Goal: Task Accomplishment & Management: Complete application form

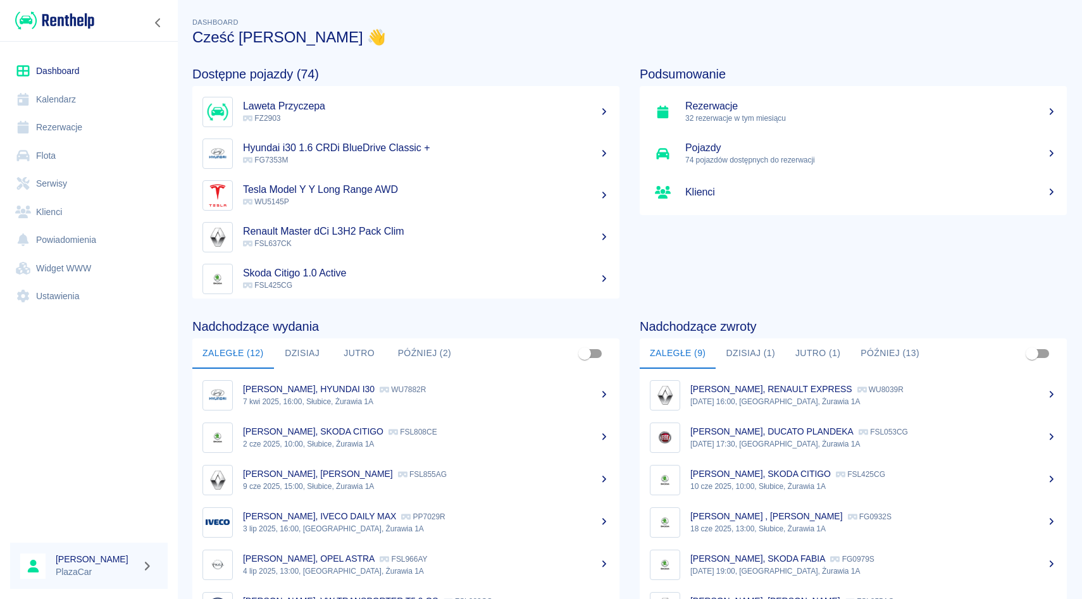
click at [52, 132] on link "Rezerwacje" at bounding box center [89, 127] width 158 height 28
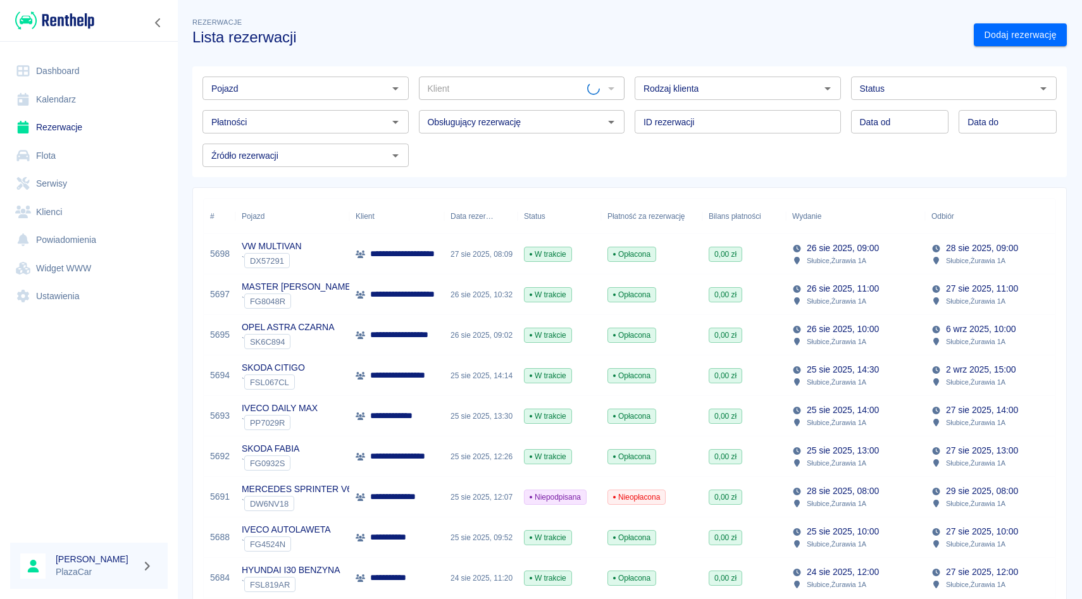
click at [307, 94] on input "Pojazd" at bounding box center [295, 88] width 178 height 16
type input "j"
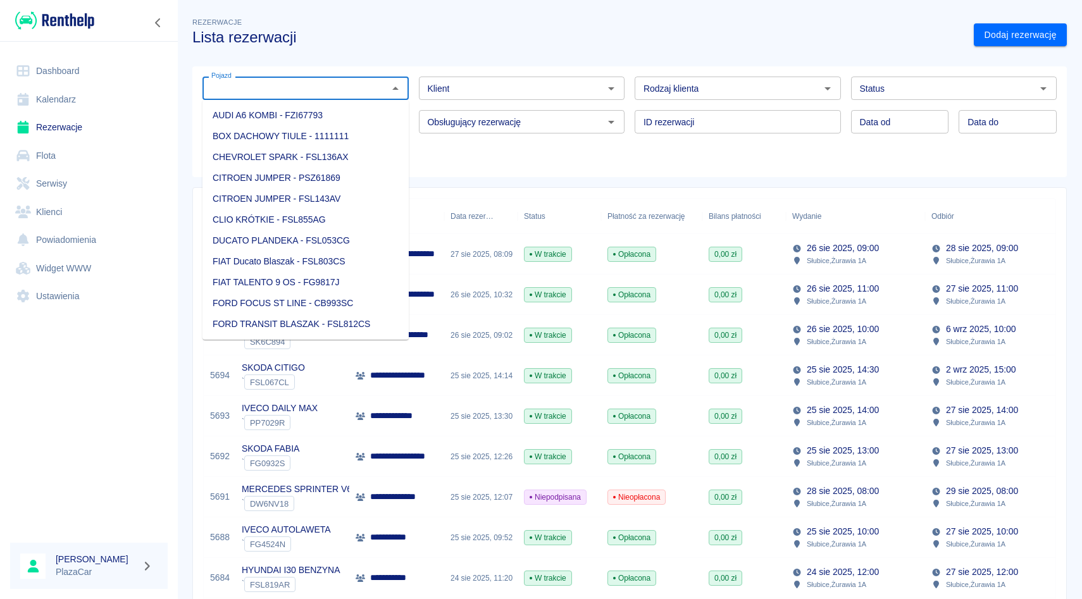
click at [442, 80] on div "Klient" at bounding box center [522, 88] width 206 height 23
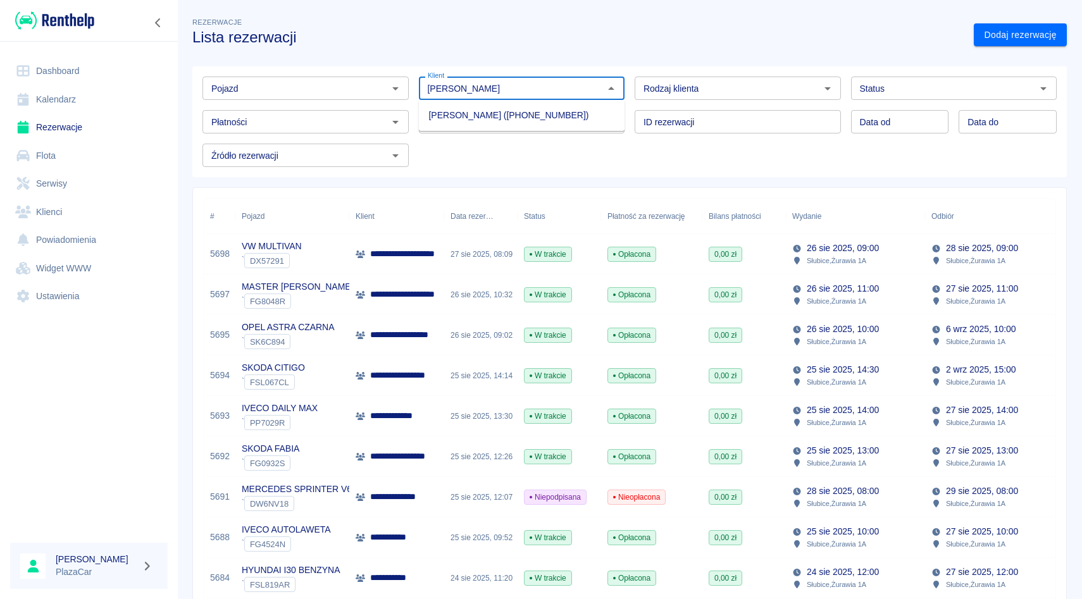
click at [434, 116] on li "[PERSON_NAME] ([PHONE_NUMBER])" at bounding box center [522, 115] width 206 height 21
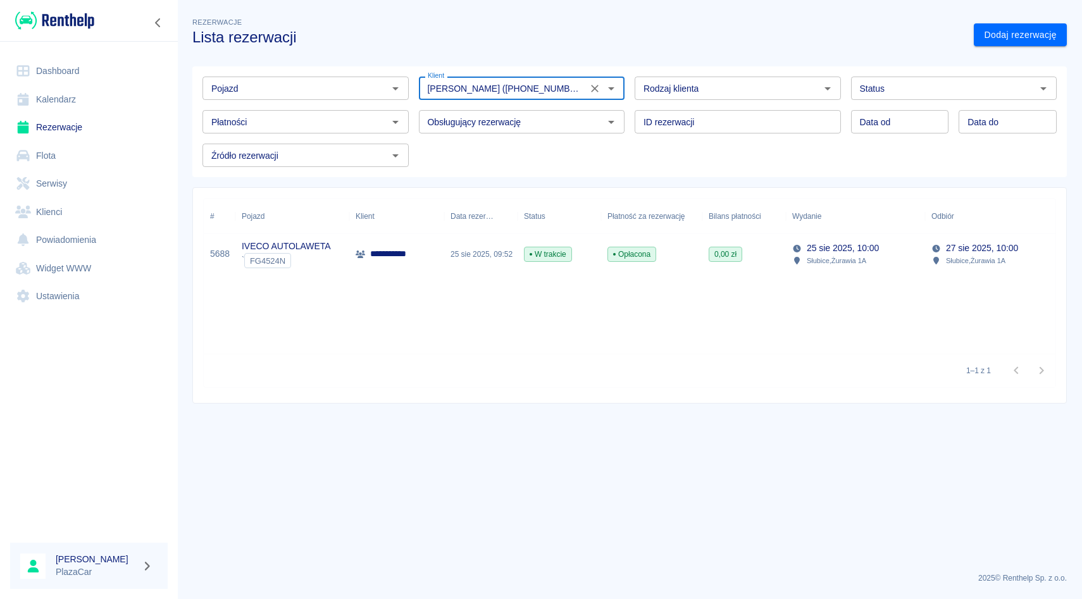
type input "[PERSON_NAME] ([PHONE_NUMBER])"
click at [585, 97] on div "[PERSON_NAME] ([PHONE_NUMBER]) Klient" at bounding box center [522, 88] width 206 height 23
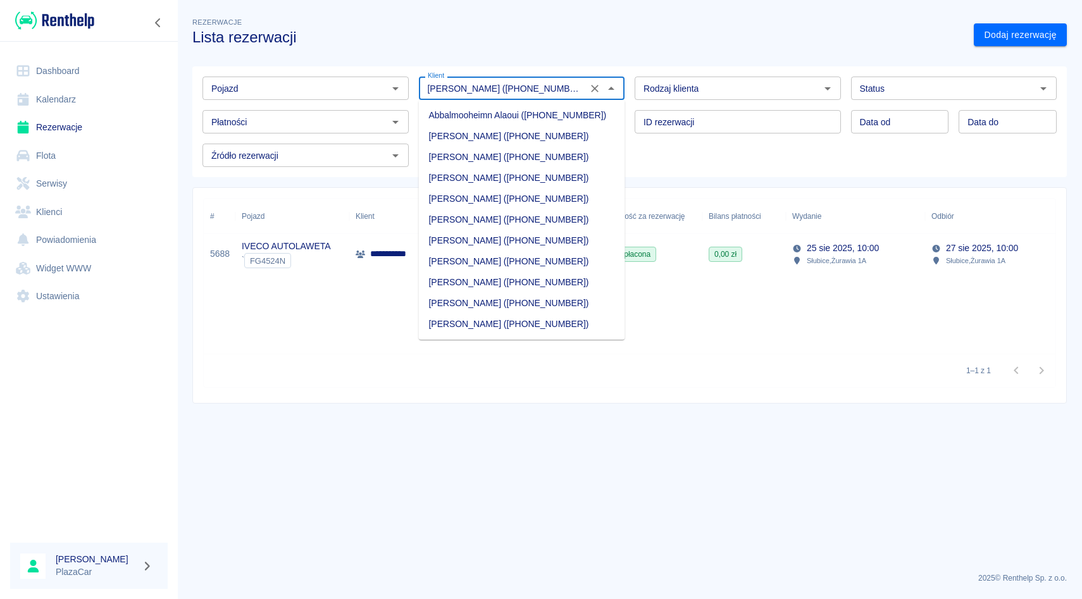
scroll to position [9819, 0]
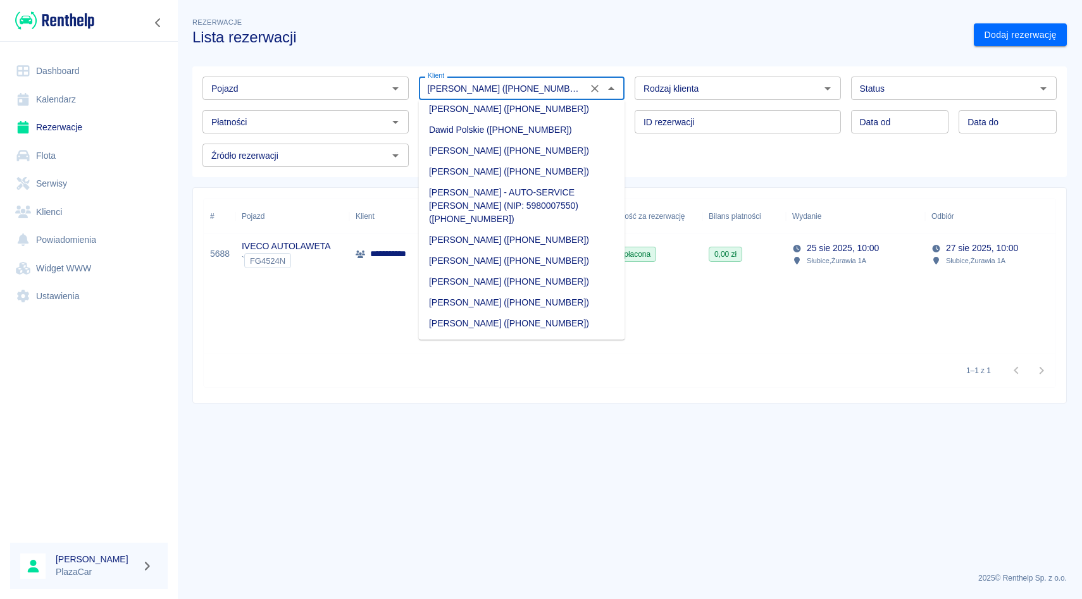
click at [590, 97] on div at bounding box center [602, 89] width 33 height 18
click at [590, 95] on button "Wyczyść" at bounding box center [595, 89] width 18 height 18
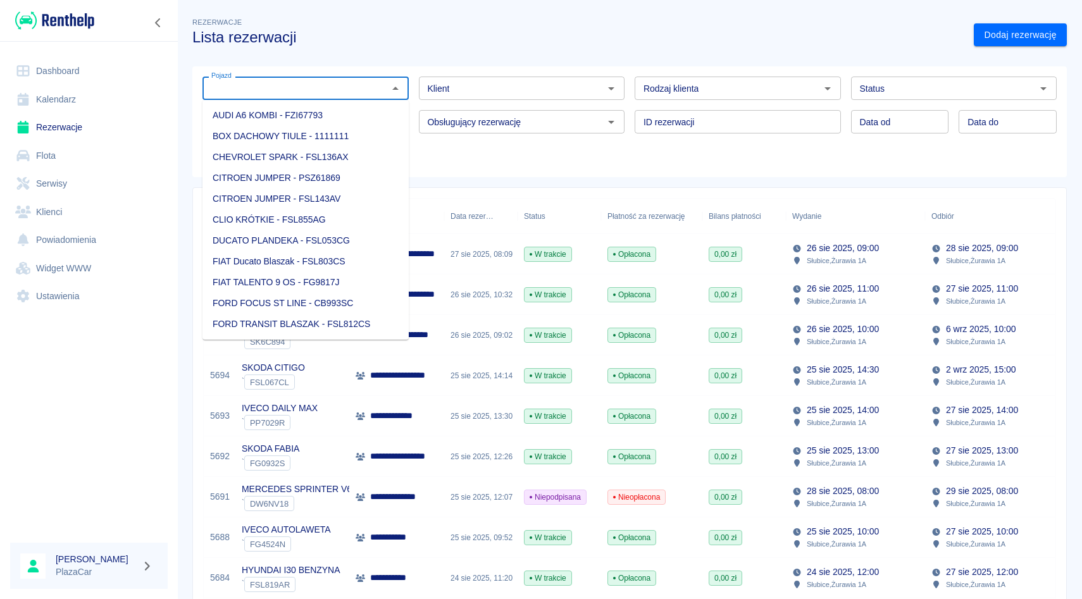
click at [347, 85] on input "Pojazd" at bounding box center [295, 88] width 178 height 16
type input "d"
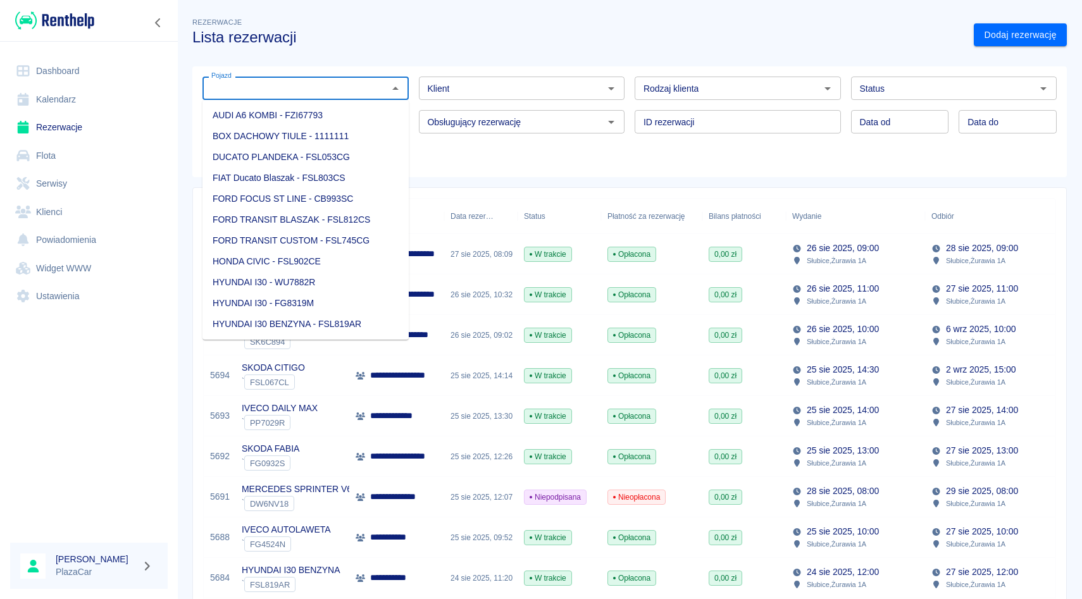
type input "d"
type input "s"
type input "w"
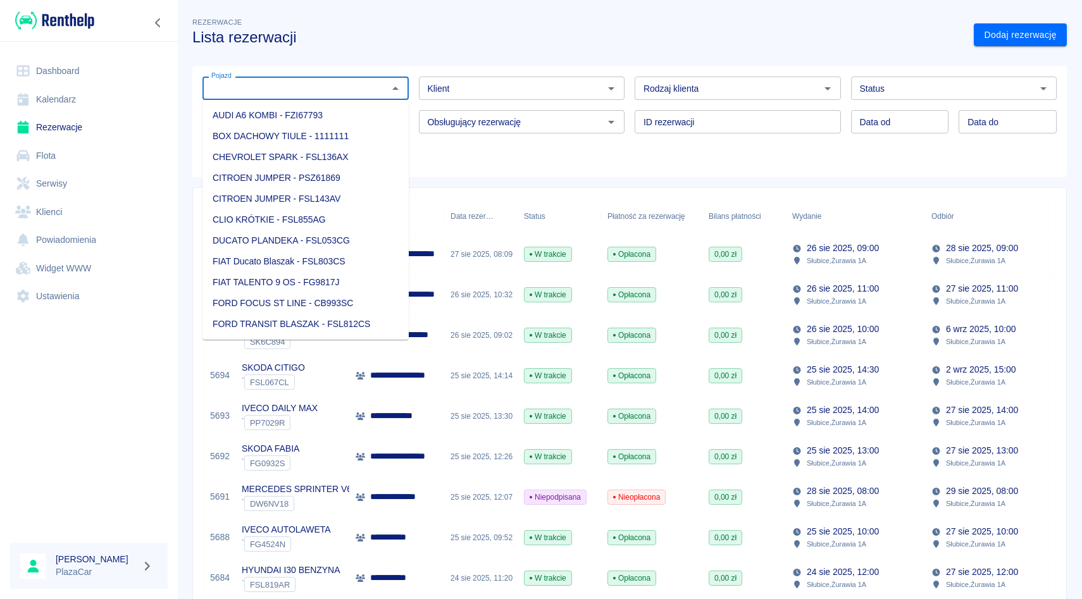
type input "a"
type input "w"
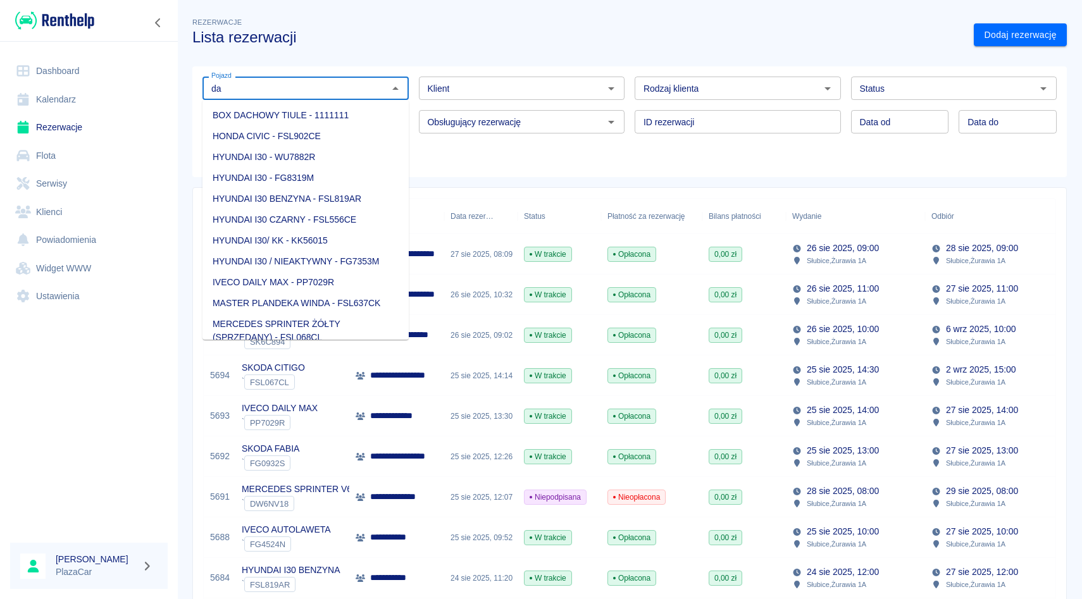
type input "d"
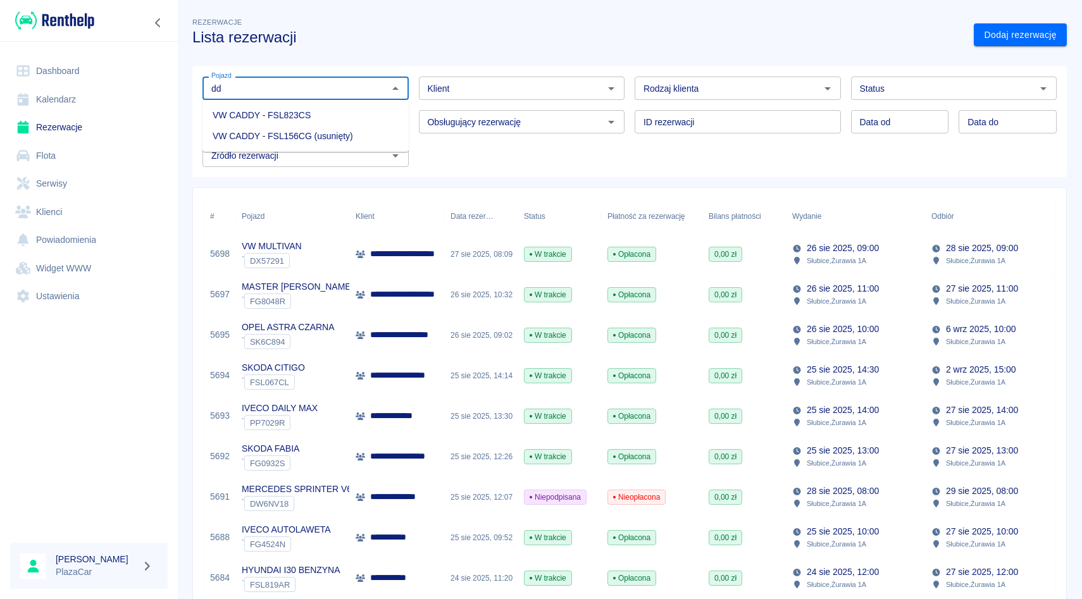
type input "d"
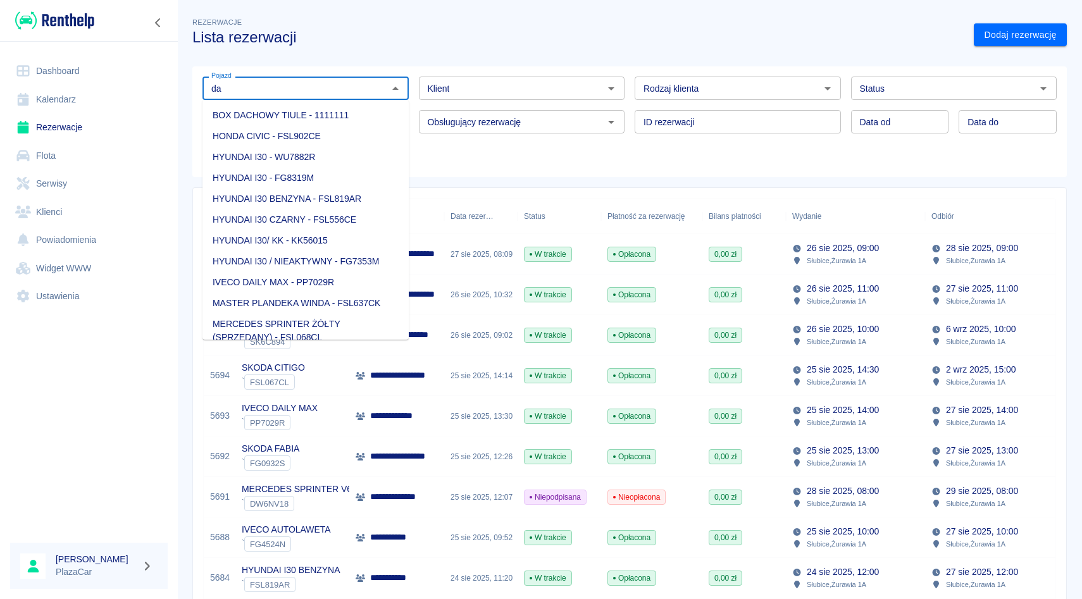
type input "d"
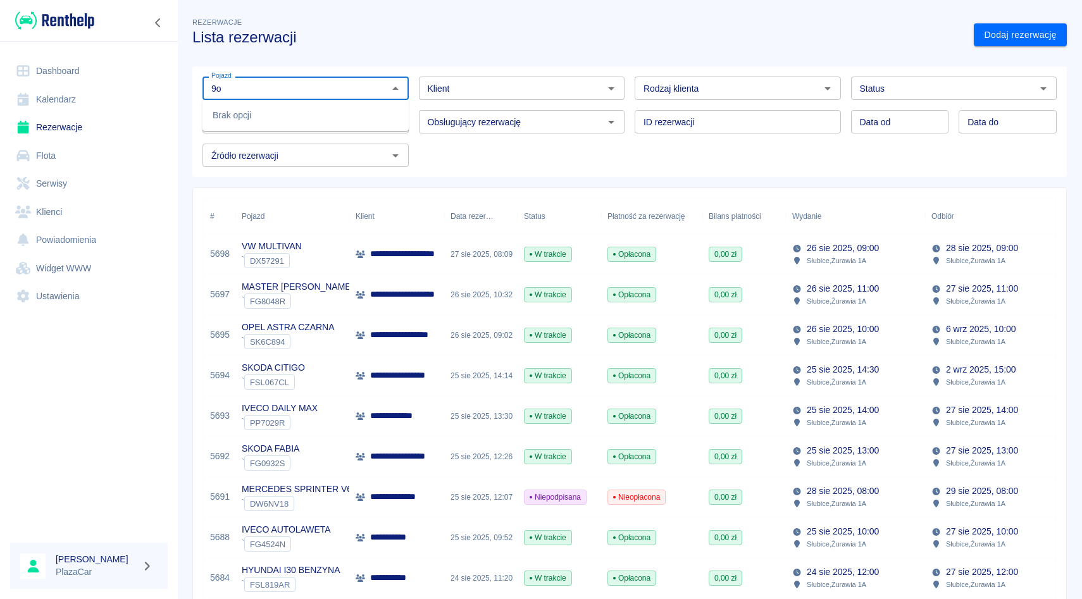
type input "9"
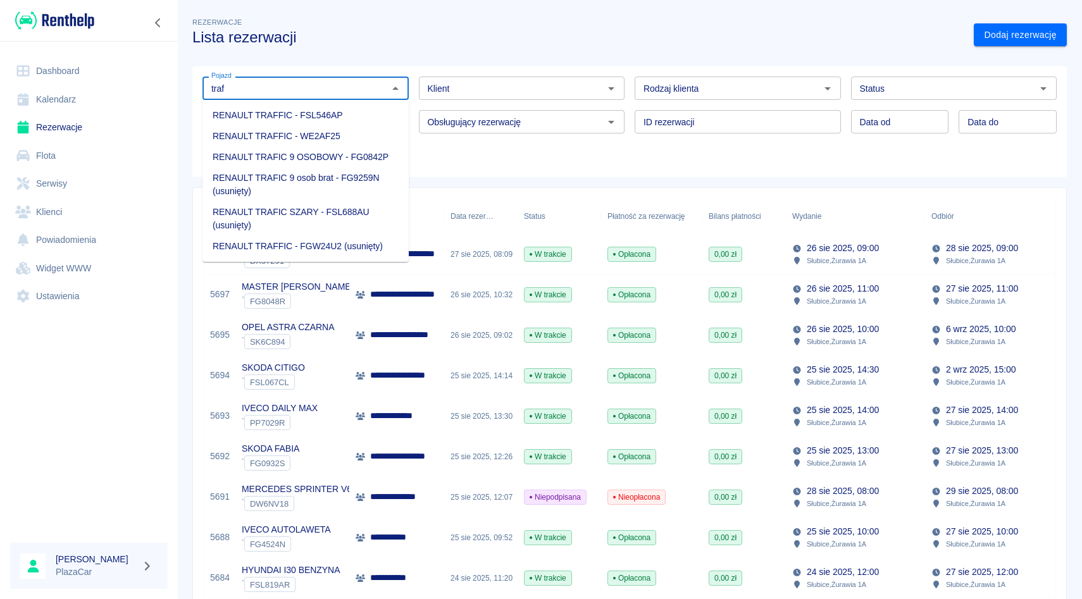
click at [347, 139] on li "RENAULT TRAFFIC - WE2AF25" at bounding box center [305, 136] width 206 height 21
type input "RENAULT TRAFFIC - WE2AF25"
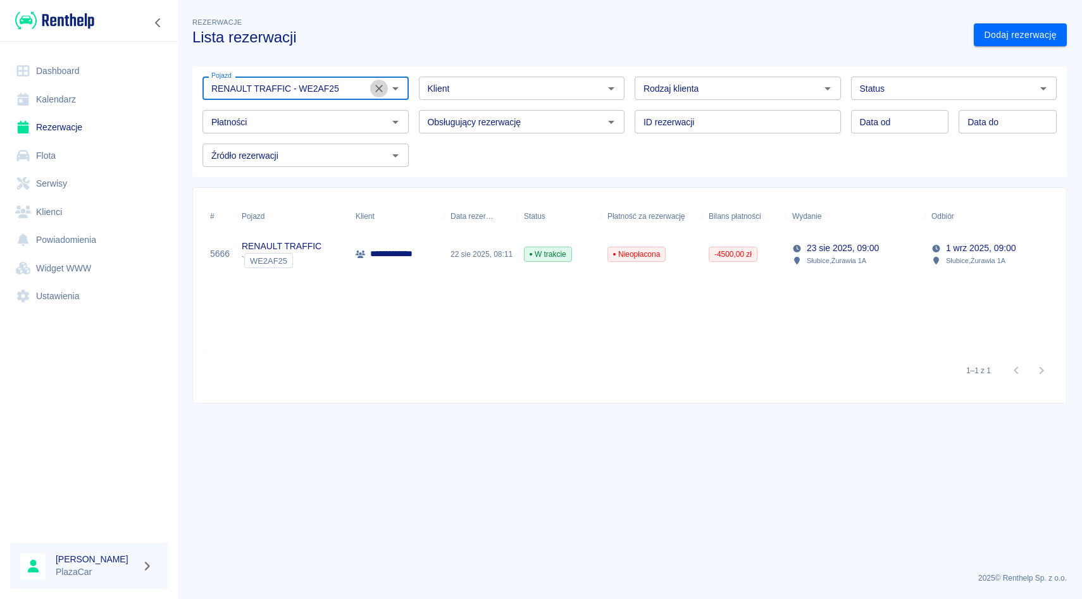
click at [376, 87] on icon "Wyczyść" at bounding box center [379, 88] width 13 height 13
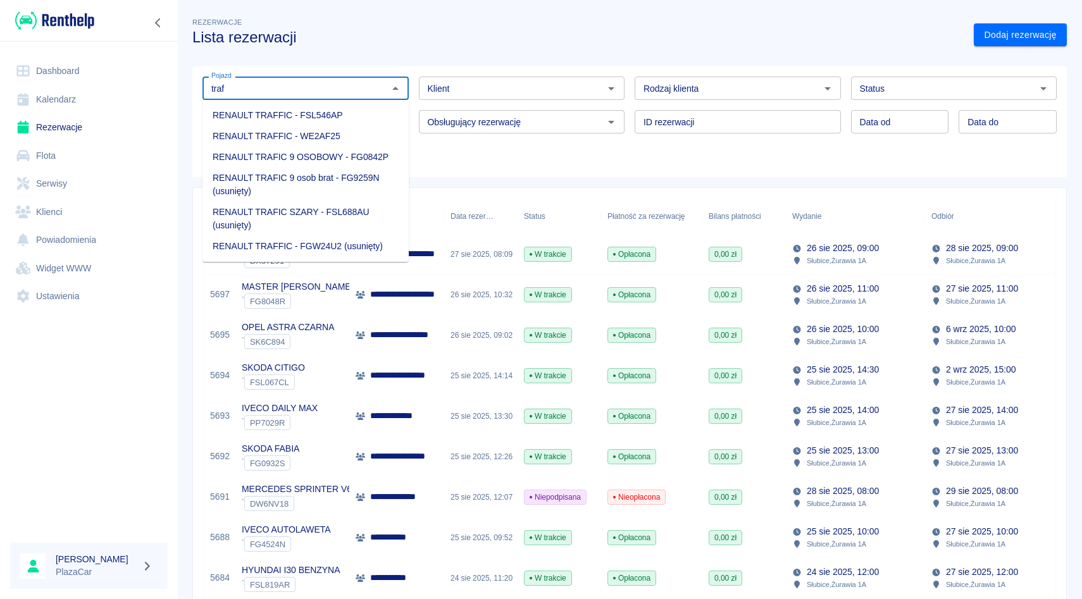
click at [382, 154] on li "RENAULT TRAFIC 9 OSOBOWY - FG0842P" at bounding box center [305, 157] width 206 height 21
type input "RENAULT TRAFIC 9 OSOBOWY - FG0842P"
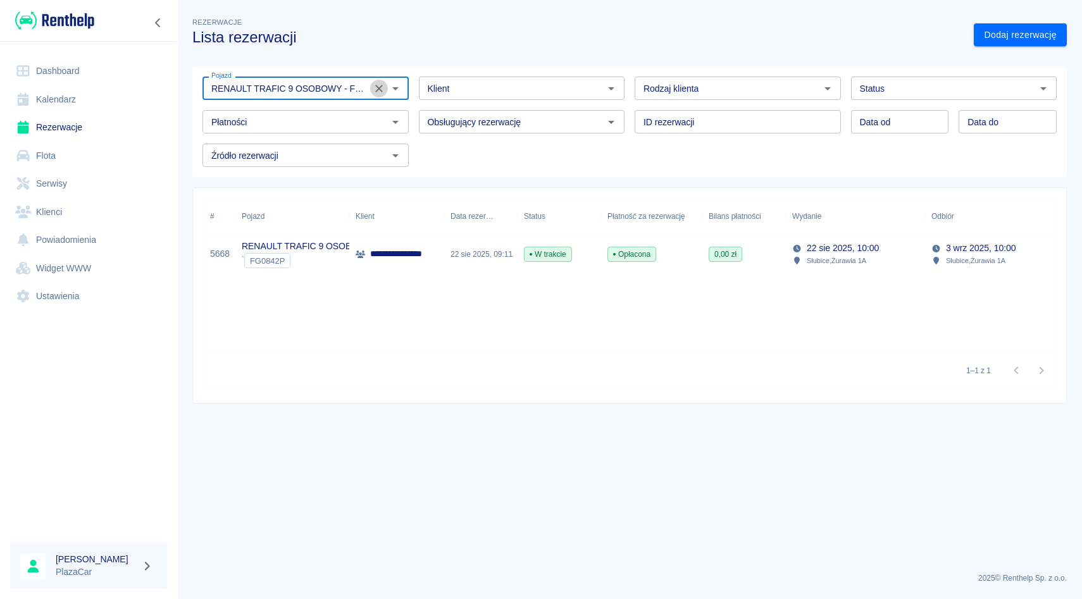
click at [378, 87] on icon "Wyczyść" at bounding box center [379, 88] width 13 height 13
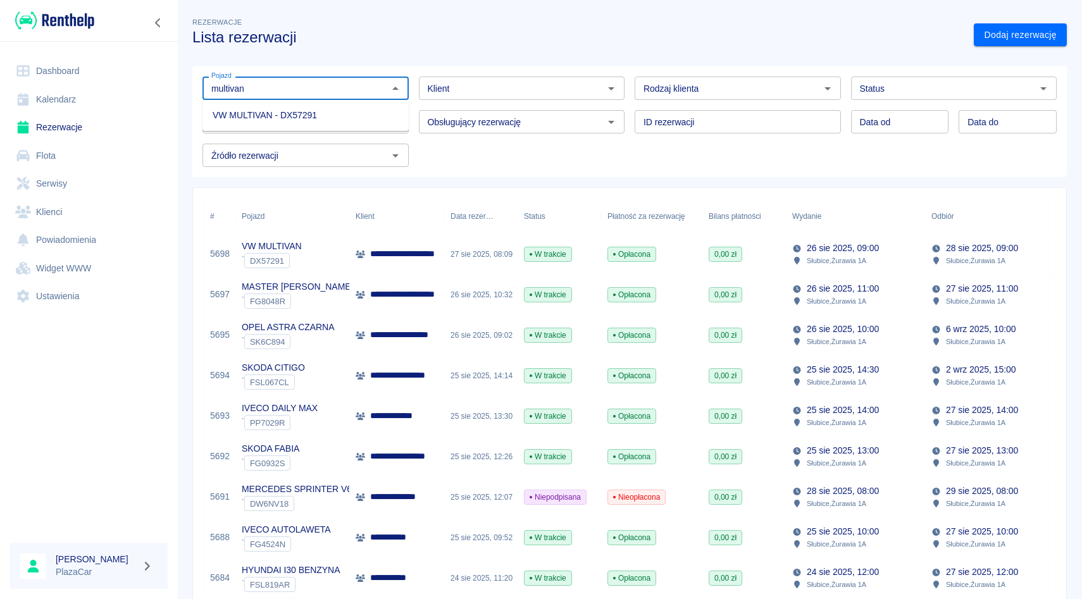
click at [297, 111] on li "VW MULTIVAN - DX57291" at bounding box center [305, 115] width 206 height 21
type input "VW MULTIVAN - DX57291"
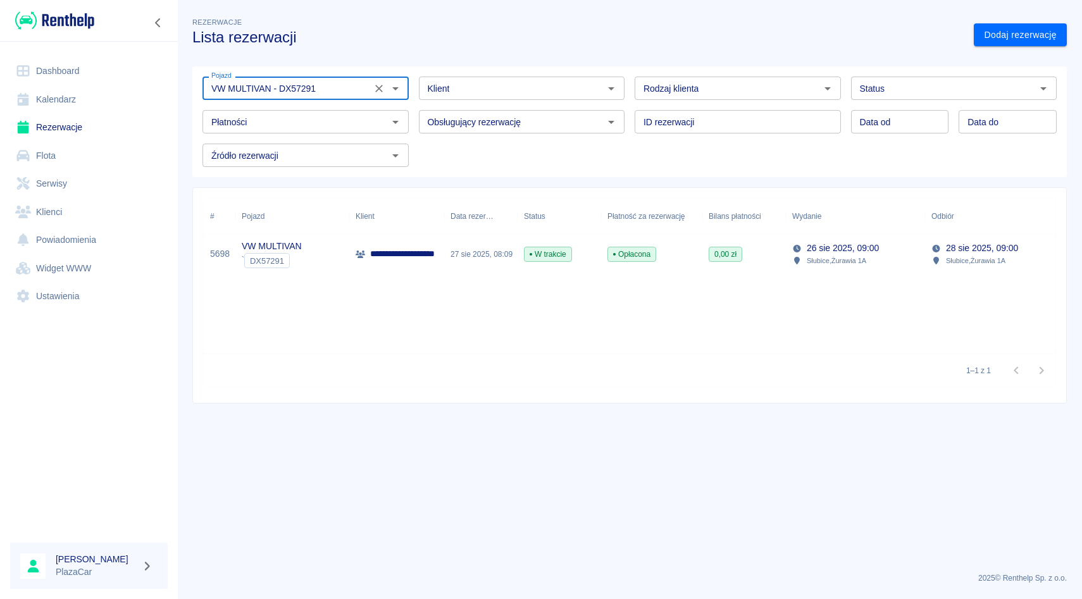
click at [385, 86] on button "Wyczyść" at bounding box center [379, 89] width 18 height 18
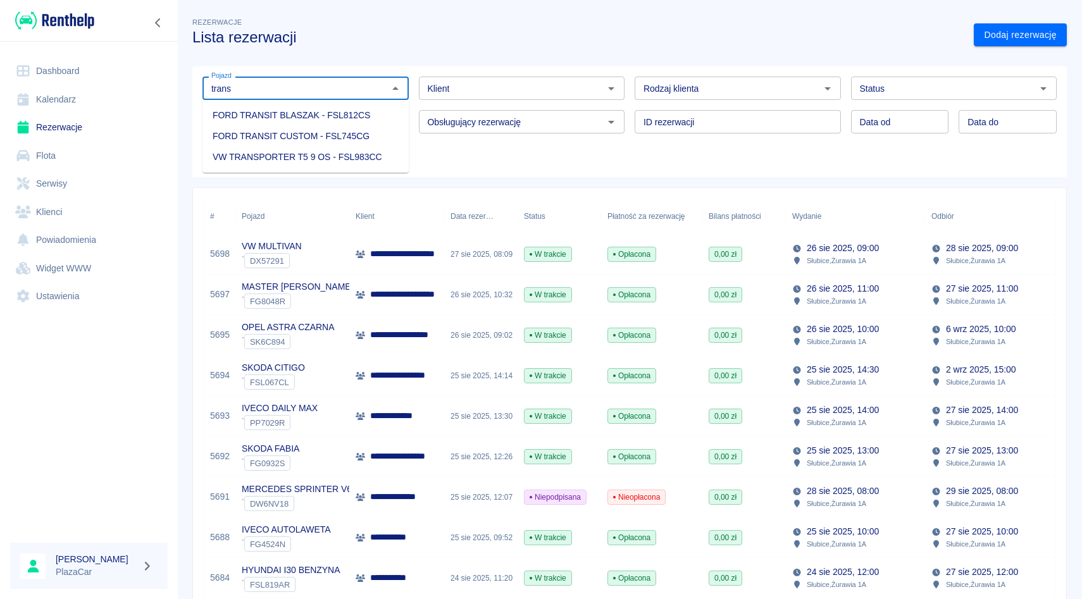
click at [259, 133] on li "FORD TRANSIT CUSTOM - FSL745CG" at bounding box center [305, 136] width 206 height 21
type input "FORD TRANSIT CUSTOM - FSL745CG"
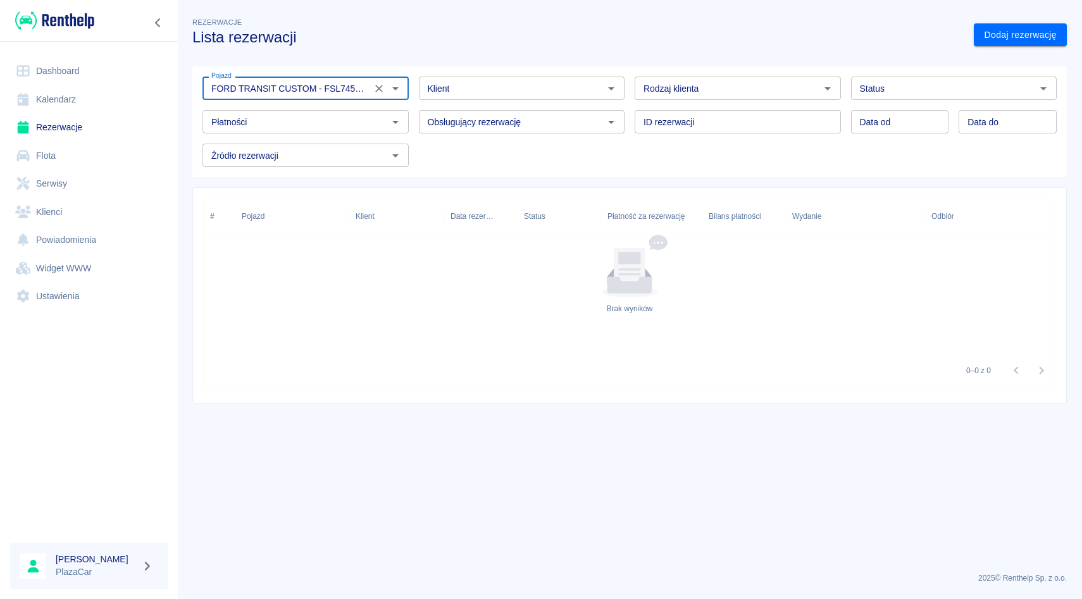
click at [378, 92] on icon "Wyczyść" at bounding box center [379, 88] width 13 height 13
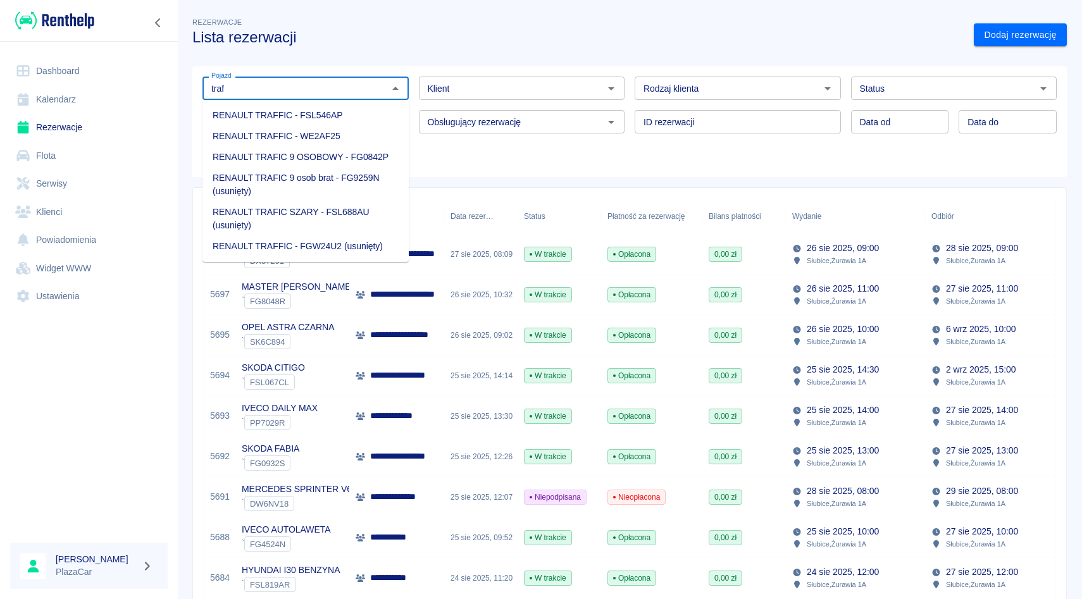
click at [368, 133] on li "RENAULT TRAFFIC - WE2AF25" at bounding box center [305, 136] width 206 height 21
type input "RENAULT TRAFFIC - WE2AF25"
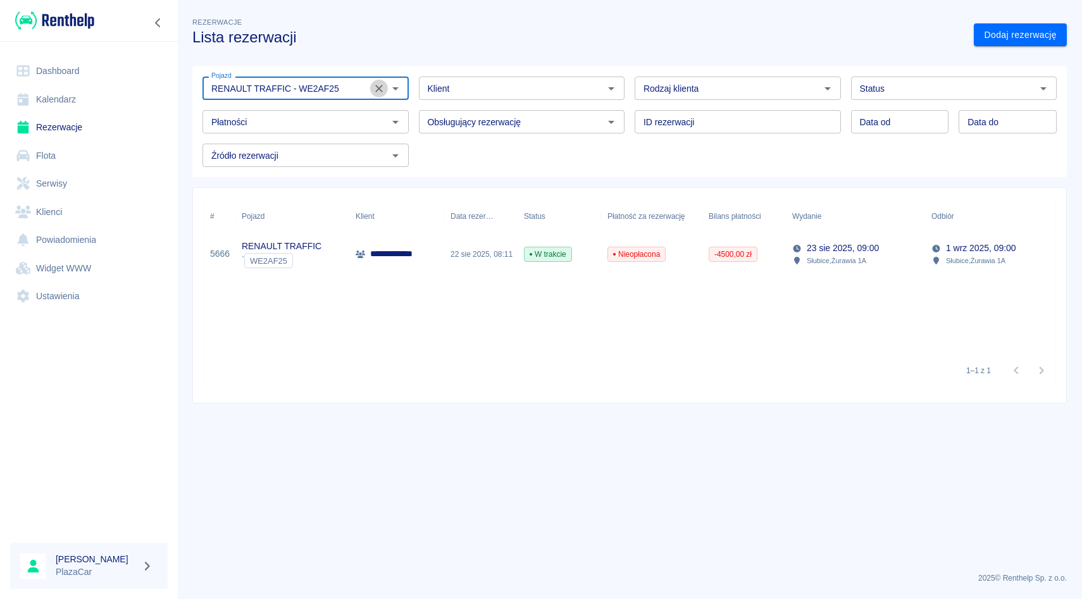
click at [378, 84] on icon "Wyczyść" at bounding box center [379, 88] width 13 height 13
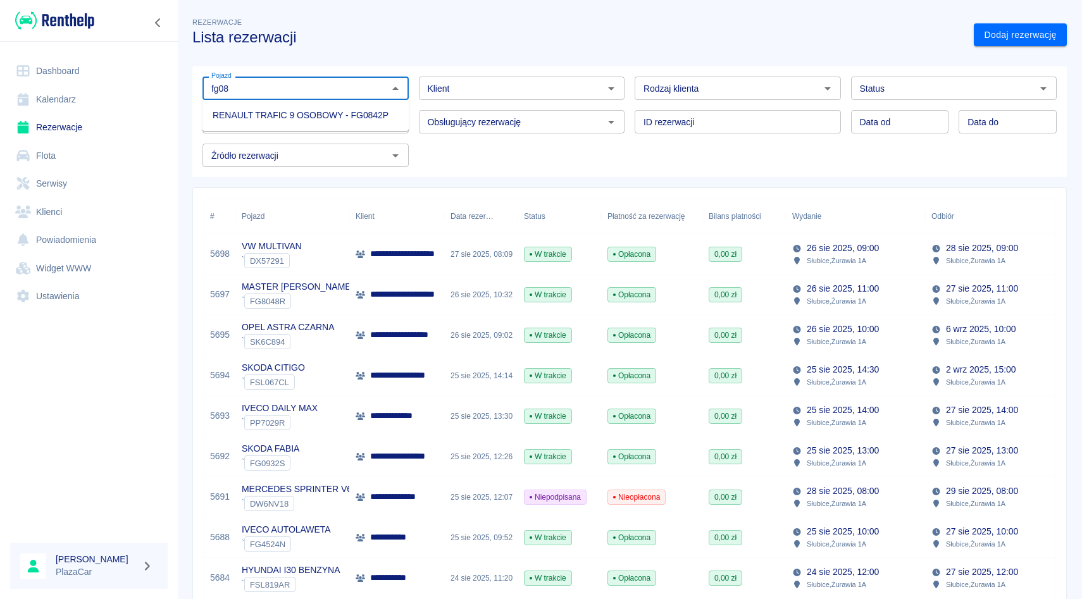
click at [373, 116] on li "RENAULT TRAFIC 9 OSOBOWY - FG0842P" at bounding box center [305, 115] width 206 height 21
type input "RENAULT TRAFIC 9 OSOBOWY - FG0842P"
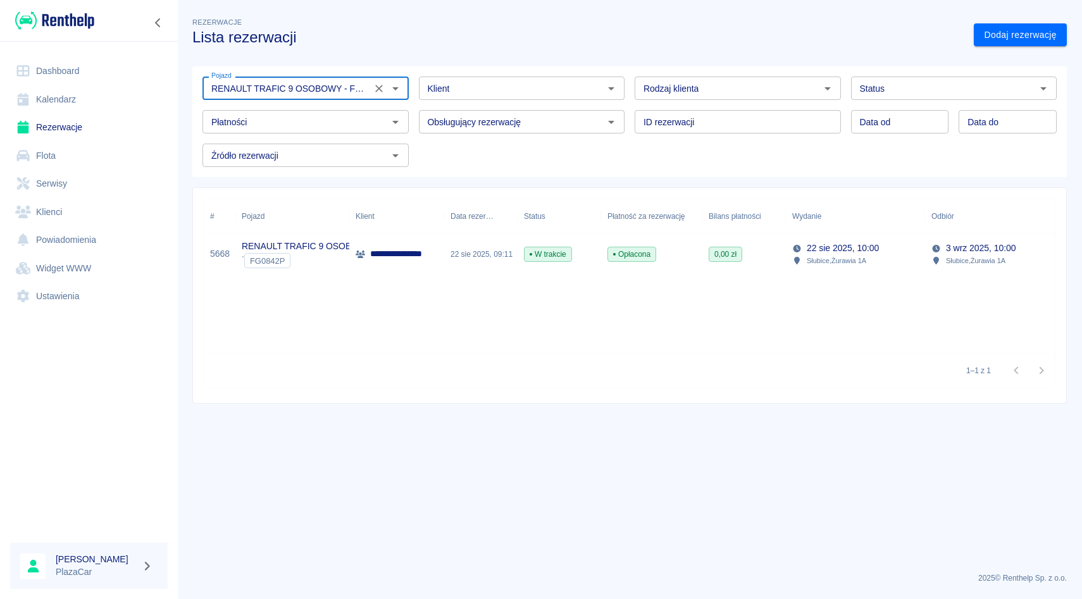
click at [376, 92] on icon "Wyczyść" at bounding box center [379, 88] width 13 height 13
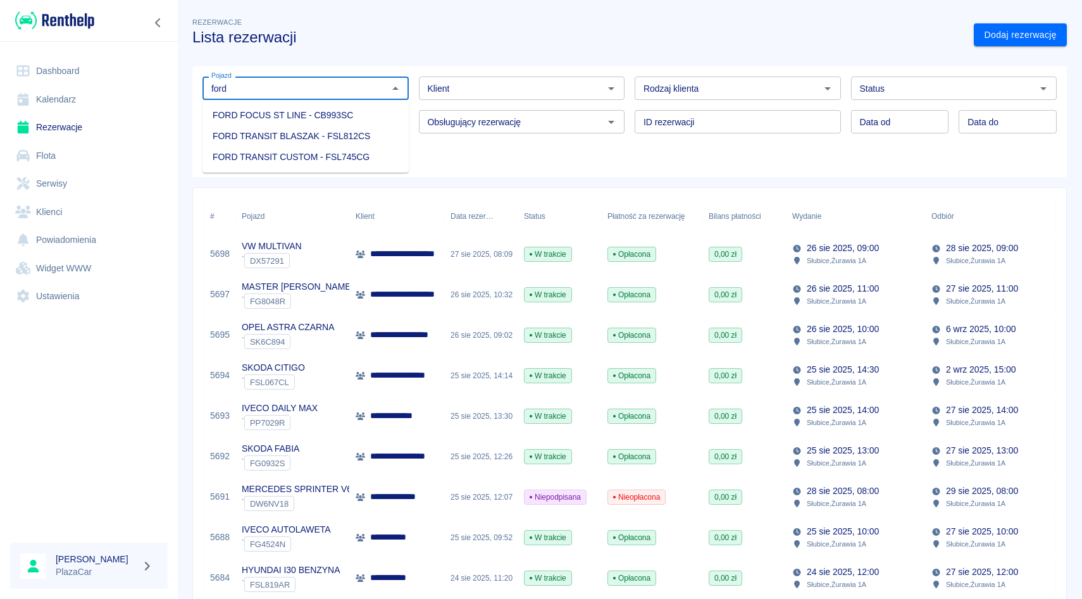
click at [354, 153] on li "FORD TRANSIT CUSTOM - FSL745CG" at bounding box center [305, 157] width 206 height 21
type input "FORD TRANSIT CUSTOM - FSL745CG"
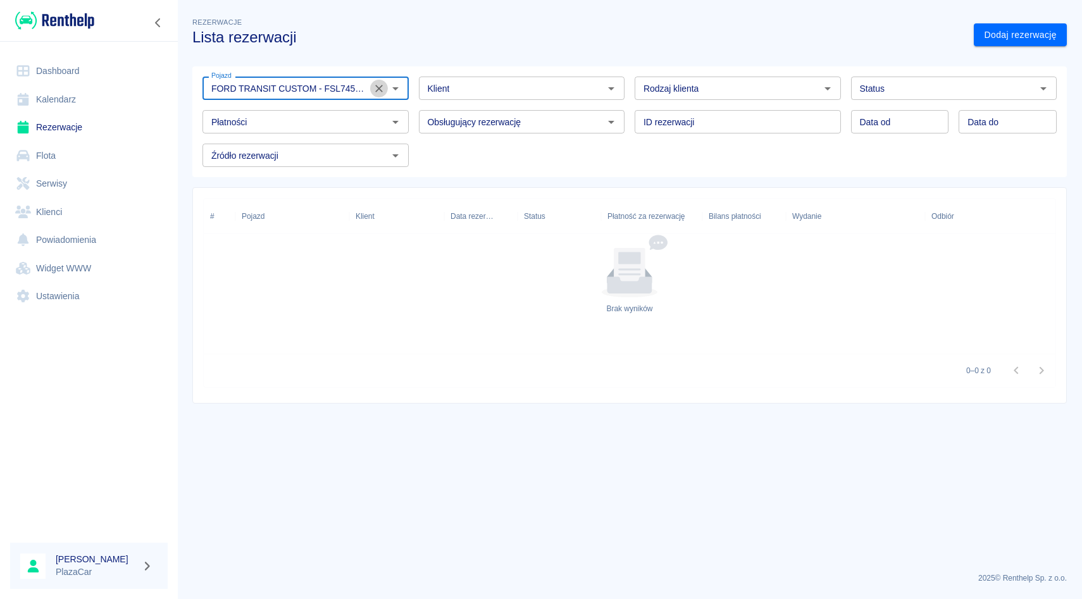
click at [375, 91] on icon "Wyczyść" at bounding box center [379, 88] width 13 height 13
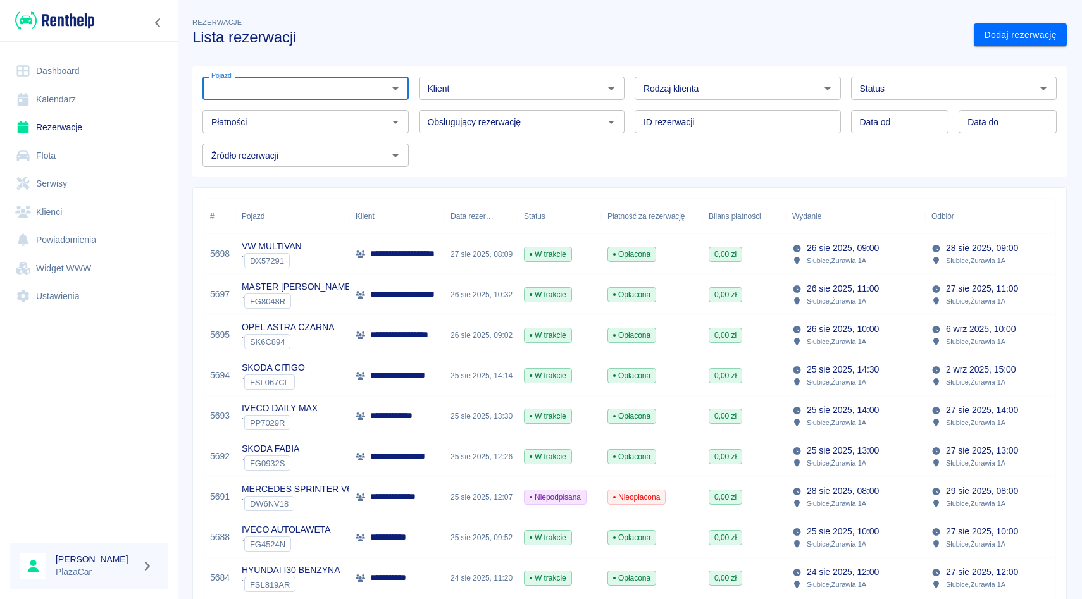
click at [406, 102] on div "Płatności Płatności" at bounding box center [300, 117] width 216 height 34
click at [273, 84] on input "Pojazd" at bounding box center [295, 88] width 178 height 16
type input "s"
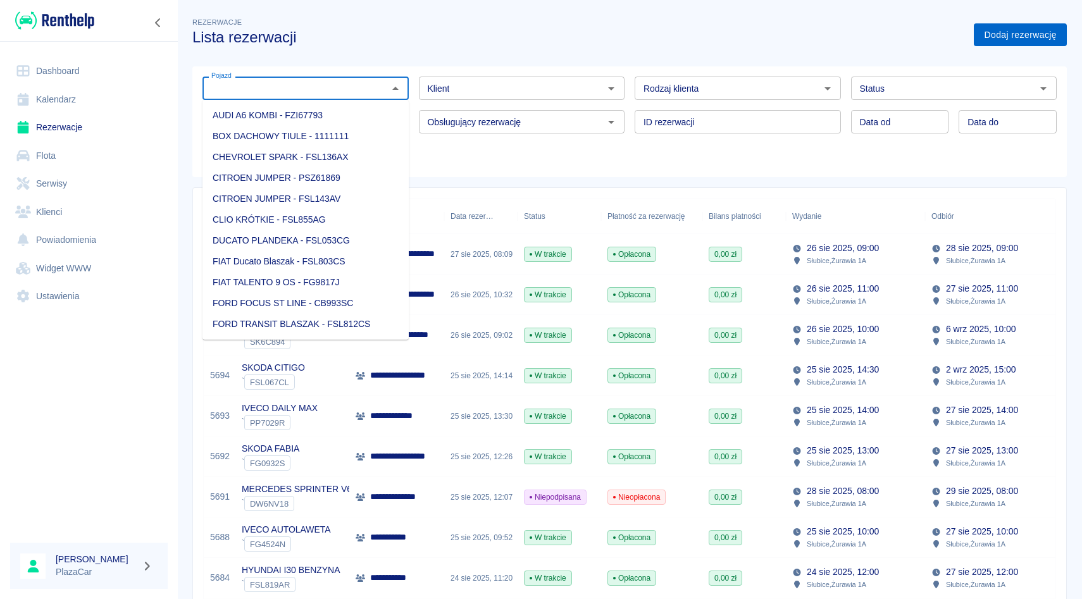
click at [993, 40] on link "Dodaj rezerwację" at bounding box center [1020, 34] width 93 height 23
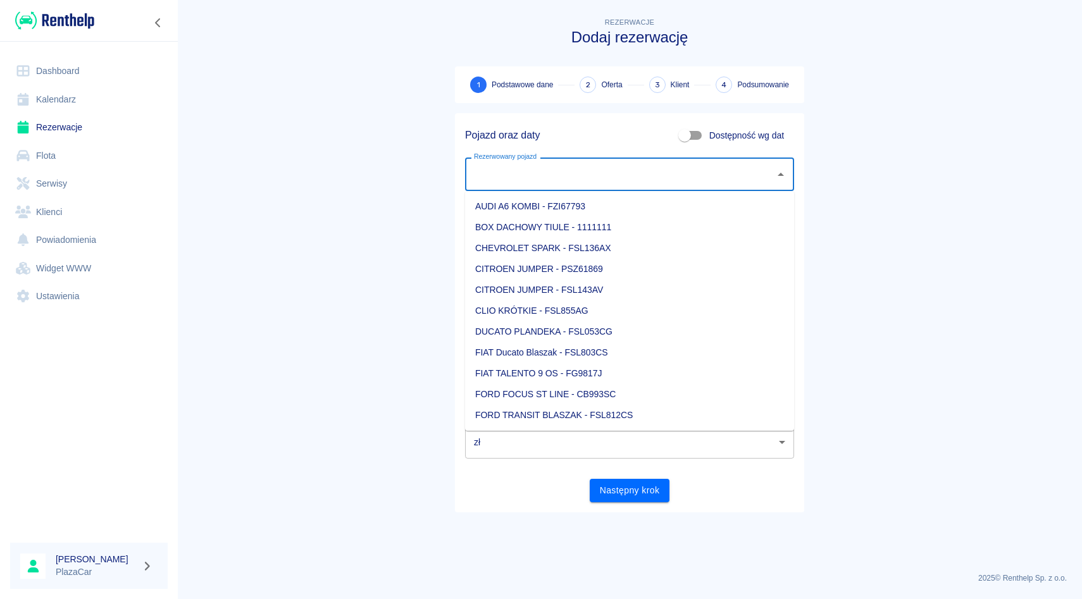
click at [504, 183] on input "Rezerwowany pojazd" at bounding box center [620, 174] width 299 height 22
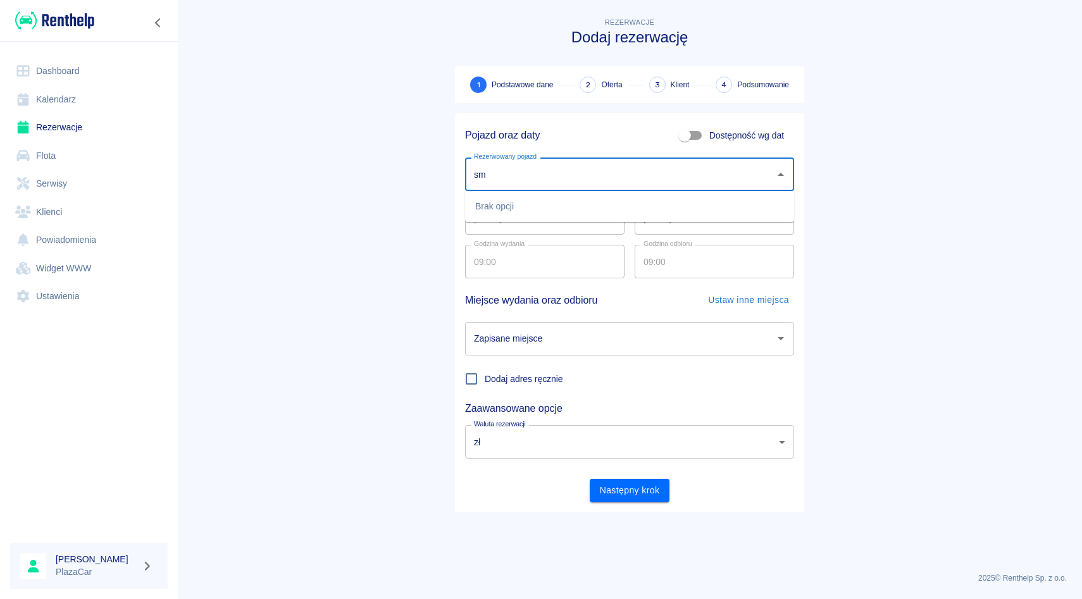
type input "s"
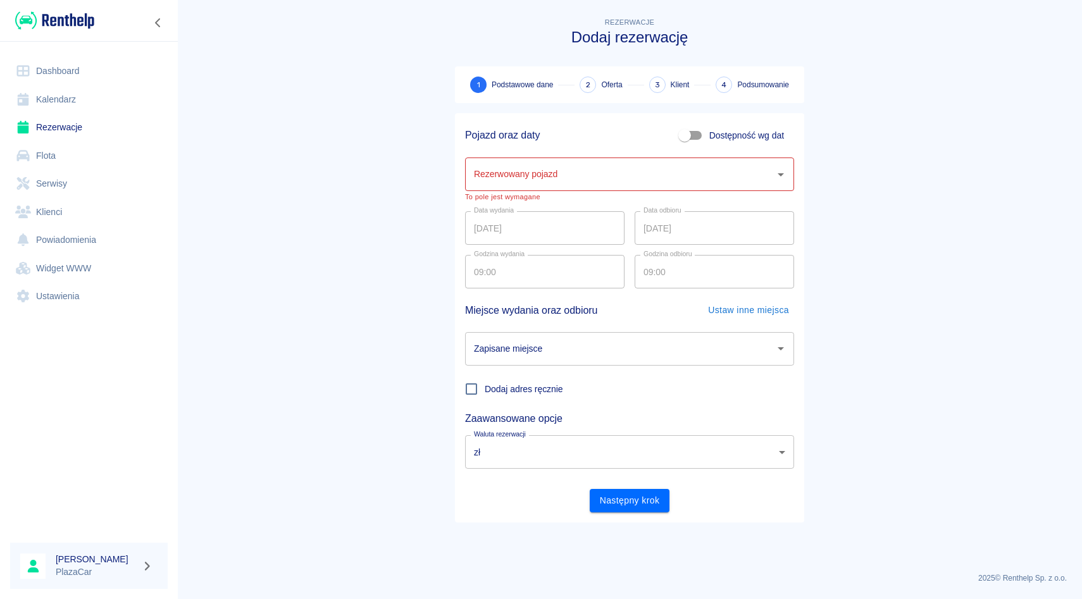
click at [594, 146] on div "Pojazd oraz daty Dostępność wg dat" at bounding box center [624, 130] width 339 height 34
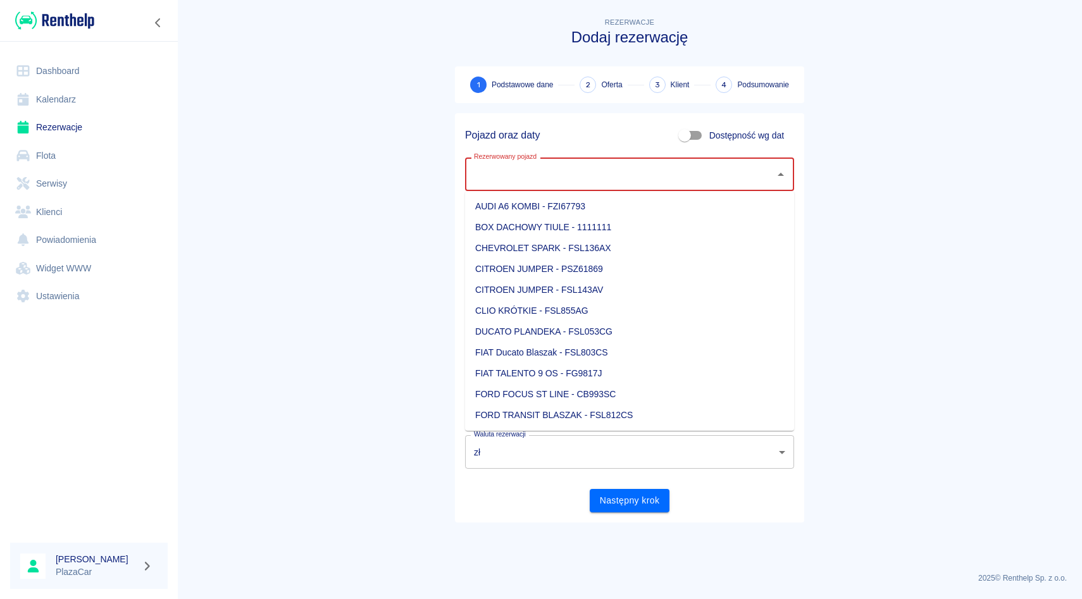
click at [580, 172] on input "Rezerwowany pojazd" at bounding box center [620, 174] width 299 height 22
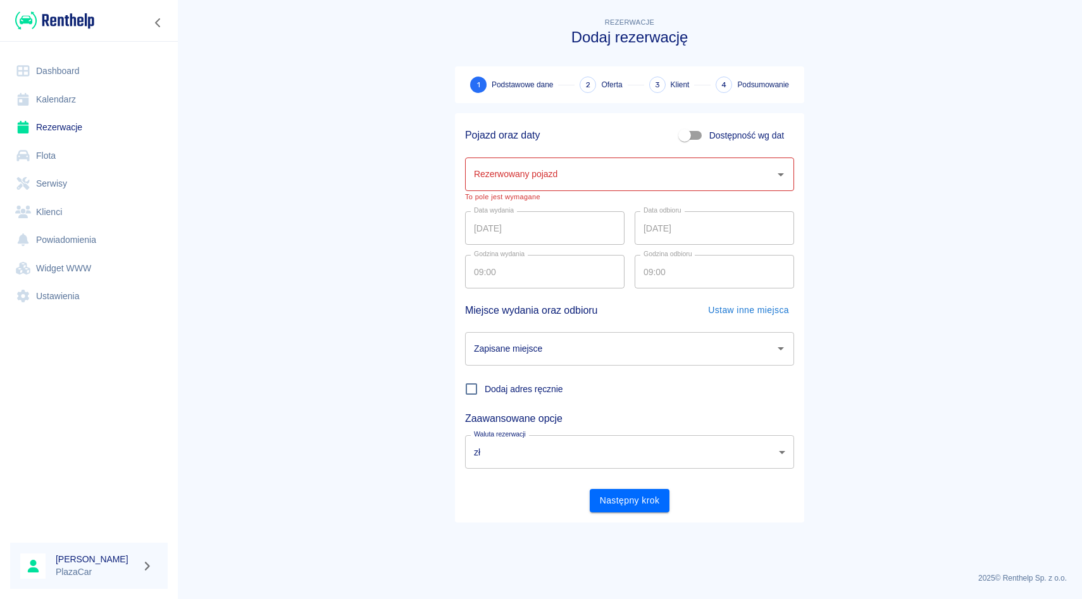
click at [633, 95] on div "1 Podstawowe dane 2 Oferta 3 Klient 4 Podsumowanie" at bounding box center [629, 84] width 349 height 37
click at [73, 140] on link "Rezerwacje" at bounding box center [89, 127] width 158 height 28
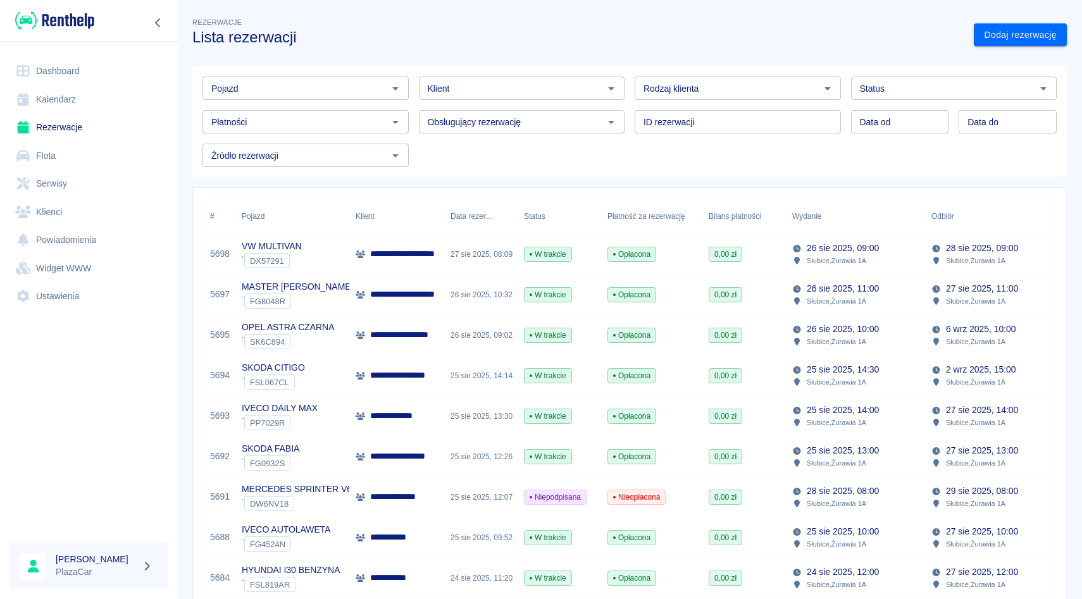
click at [356, 89] on input "Pojazd" at bounding box center [295, 88] width 178 height 16
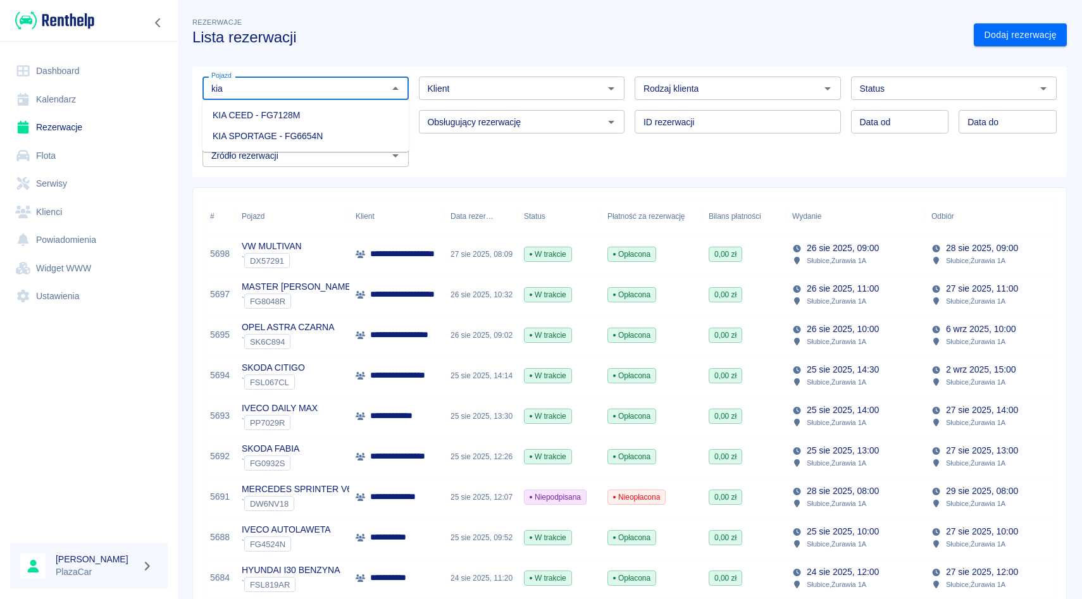
click at [323, 121] on li "KIA CEED - FG7128M" at bounding box center [305, 115] width 206 height 21
type input "KIA CEED - FG7128M"
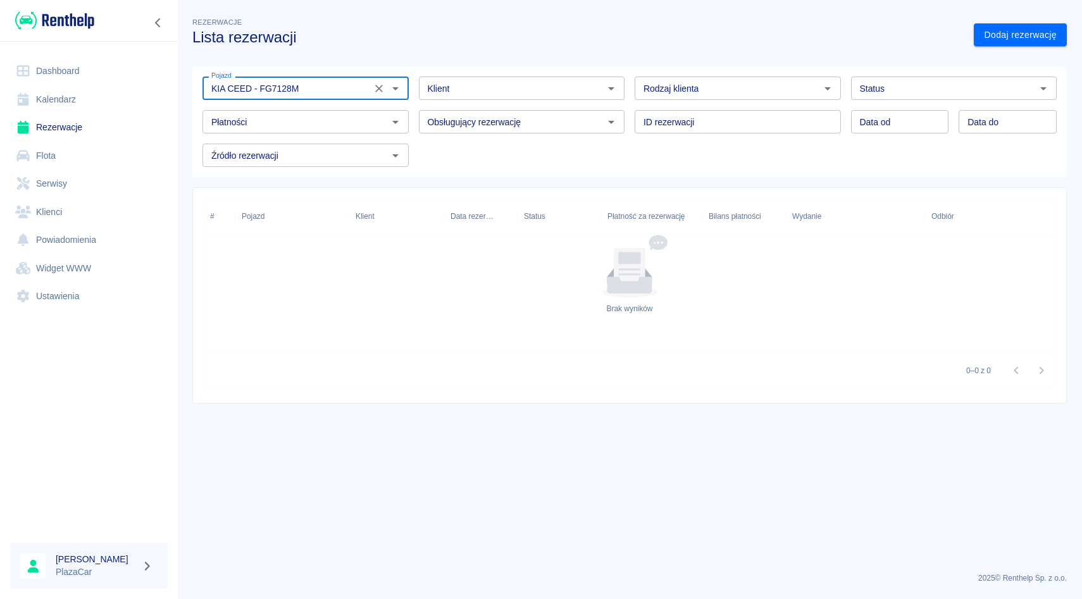
click at [380, 90] on icon "Wyczyść" at bounding box center [379, 88] width 13 height 13
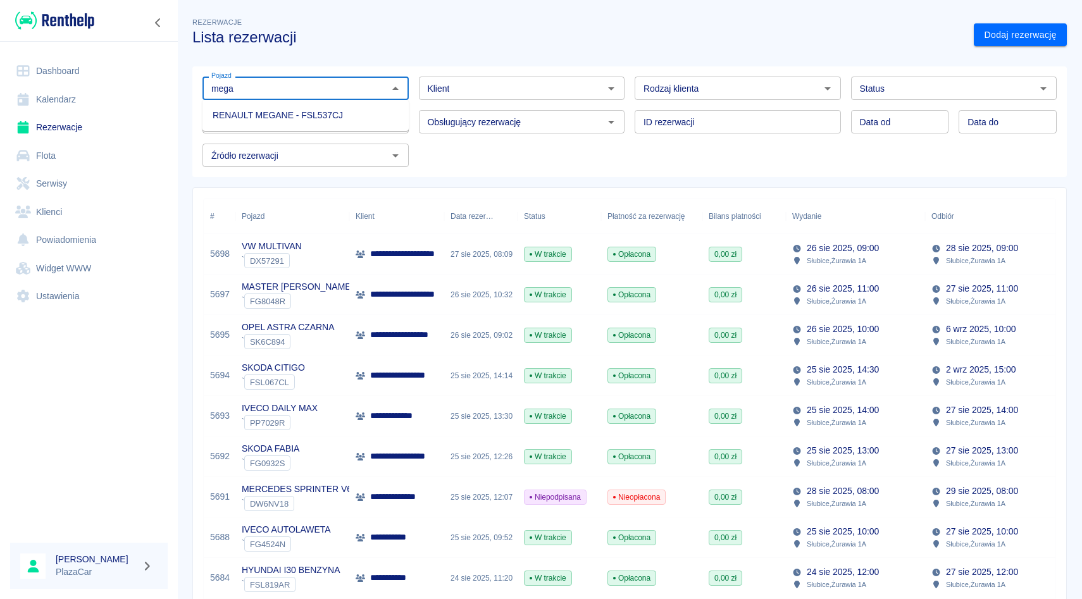
click at [375, 114] on li "RENAULT MEGANE - FSL537CJ" at bounding box center [305, 115] width 206 height 21
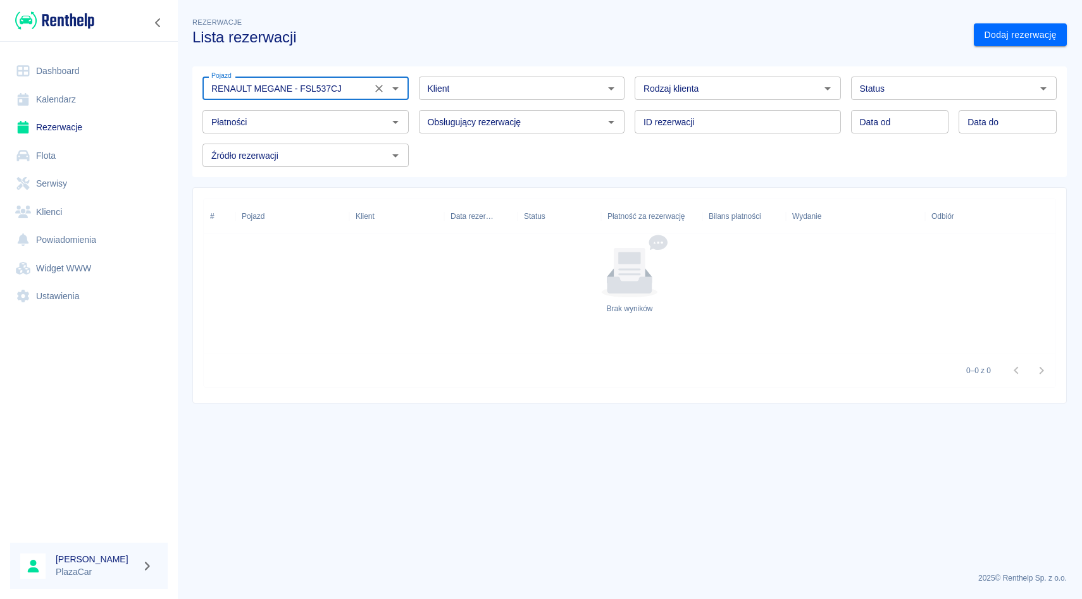
type input "RENAULT MEGANE - FSL537CJ"
click at [375, 92] on icon "Wyczyść" at bounding box center [379, 88] width 13 height 13
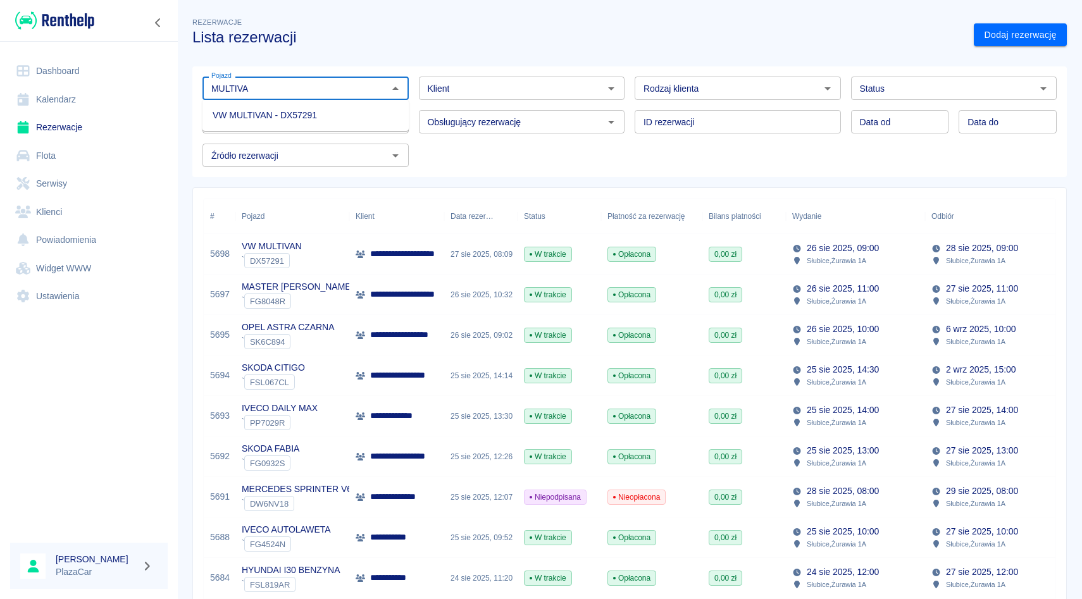
click at [364, 120] on li "VW MULTIVAN - DX57291" at bounding box center [305, 115] width 206 height 21
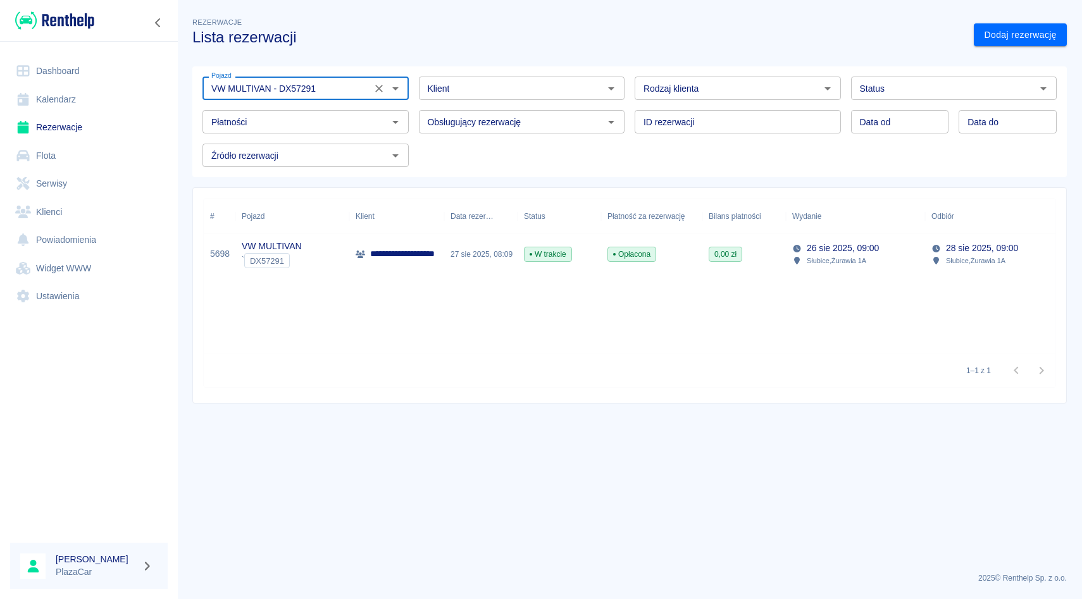
type input "VW MULTIVAN - DX57291"
click at [478, 248] on div "27 sie 2025, 08:09" at bounding box center [480, 254] width 73 height 40
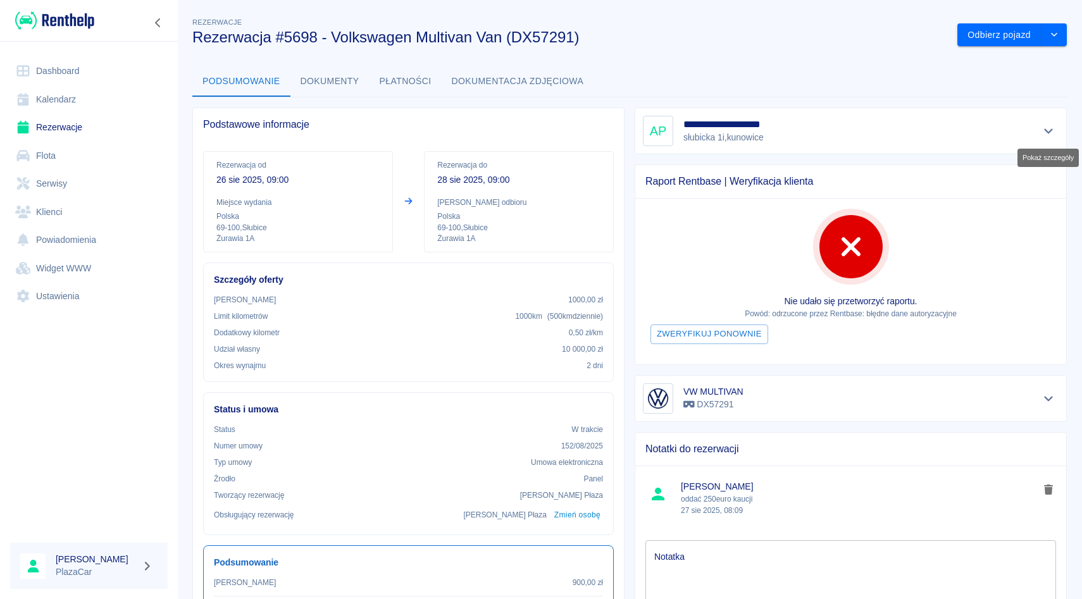
click at [1040, 129] on button "Pokaż szczegóły" at bounding box center [1048, 131] width 21 height 18
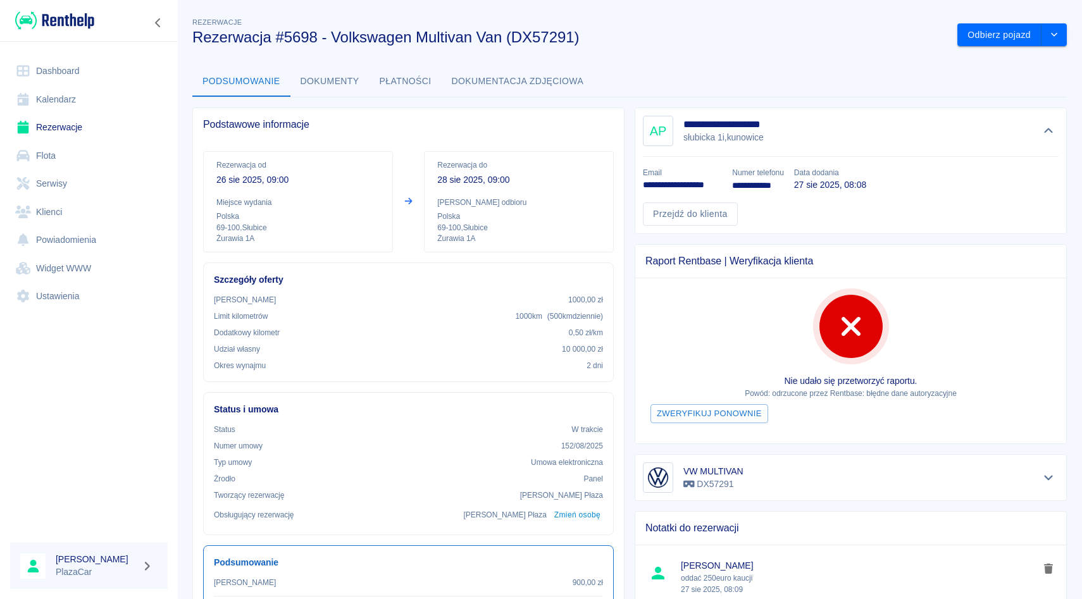
click at [56, 130] on link "Rezerwacje" at bounding box center [89, 127] width 158 height 28
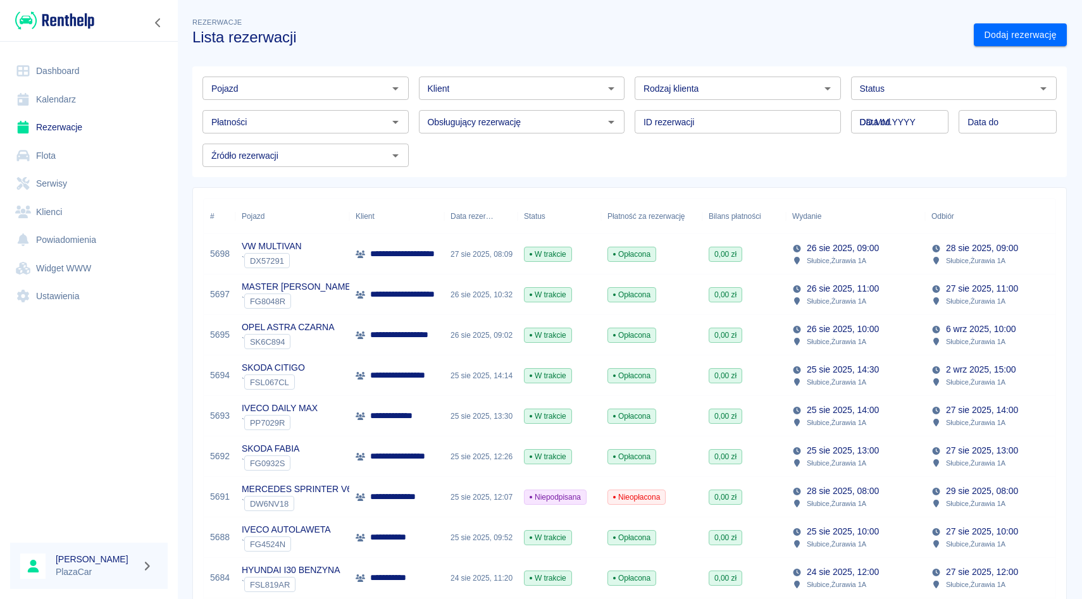
click at [902, 123] on input "DD.MM.YYYY" at bounding box center [900, 121] width 98 height 23
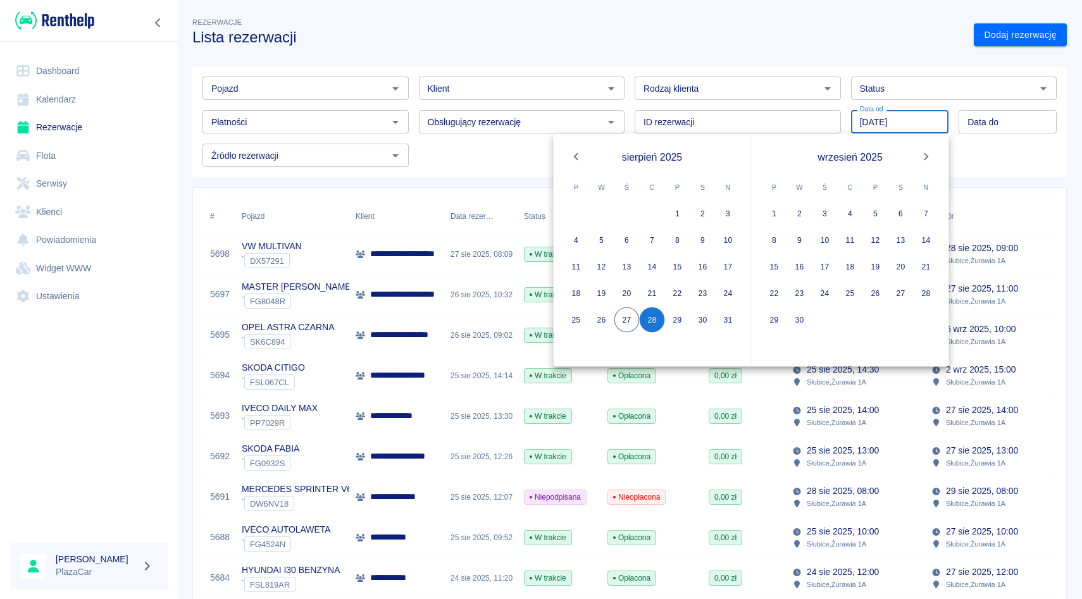
type input "[DATE]"
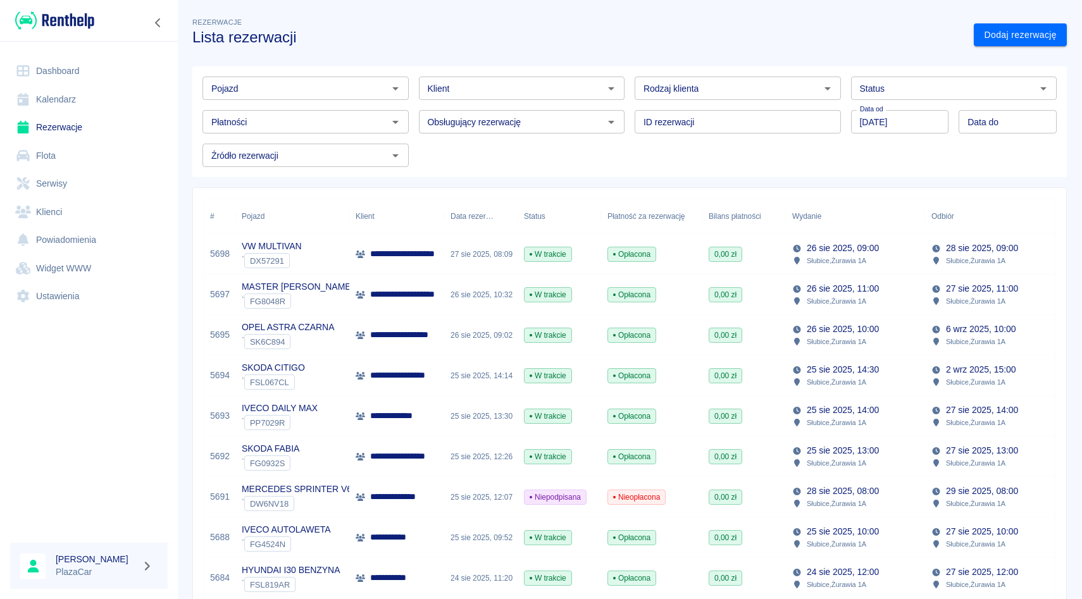
click at [322, 89] on input "Pojazd" at bounding box center [295, 88] width 178 height 16
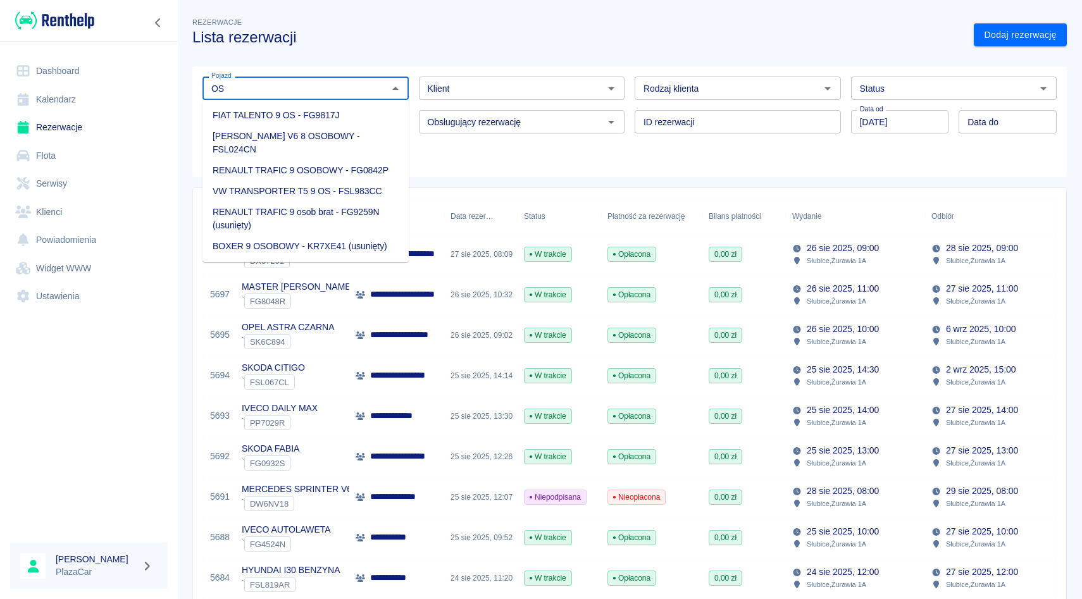
type input "O"
click at [303, 132] on li "RENAULT TRAFFIC - WE2AF25" at bounding box center [305, 136] width 206 height 21
type input "RENAULT TRAFFIC - WE2AF25"
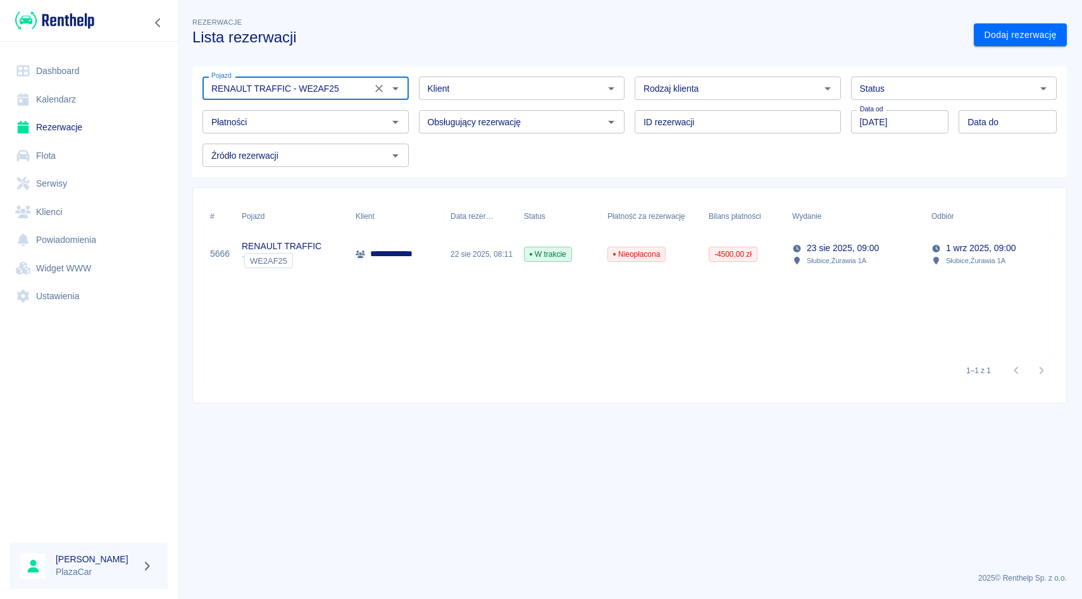
click at [377, 84] on icon "Wyczyść" at bounding box center [379, 88] width 13 height 13
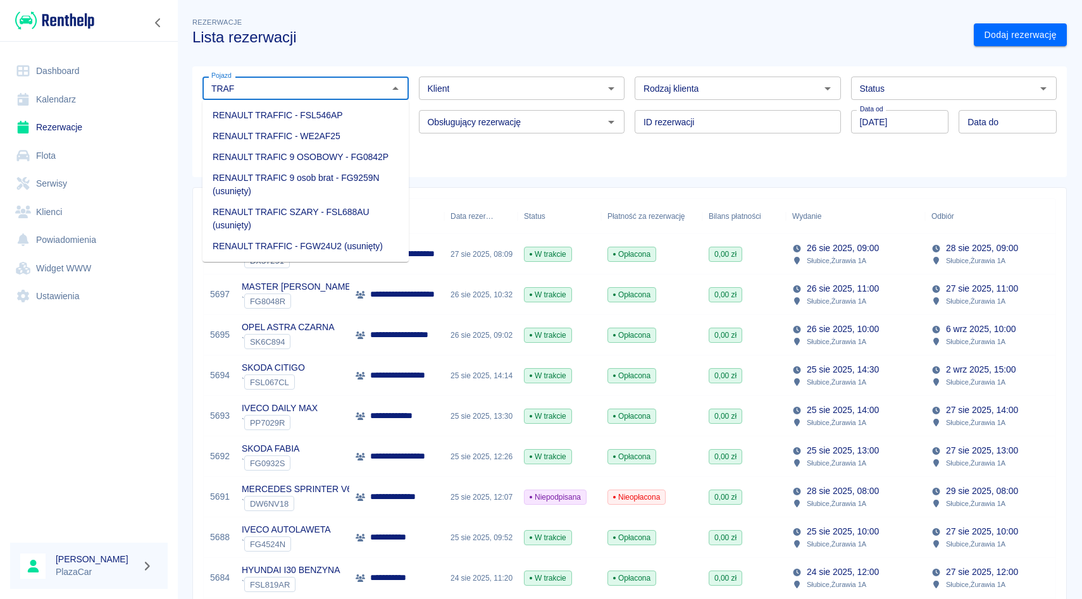
click at [371, 154] on li "RENAULT TRAFIC 9 OSOBOWY - FG0842P" at bounding box center [305, 157] width 206 height 21
type input "RENAULT TRAFIC 9 OSOBOWY - FG0842P"
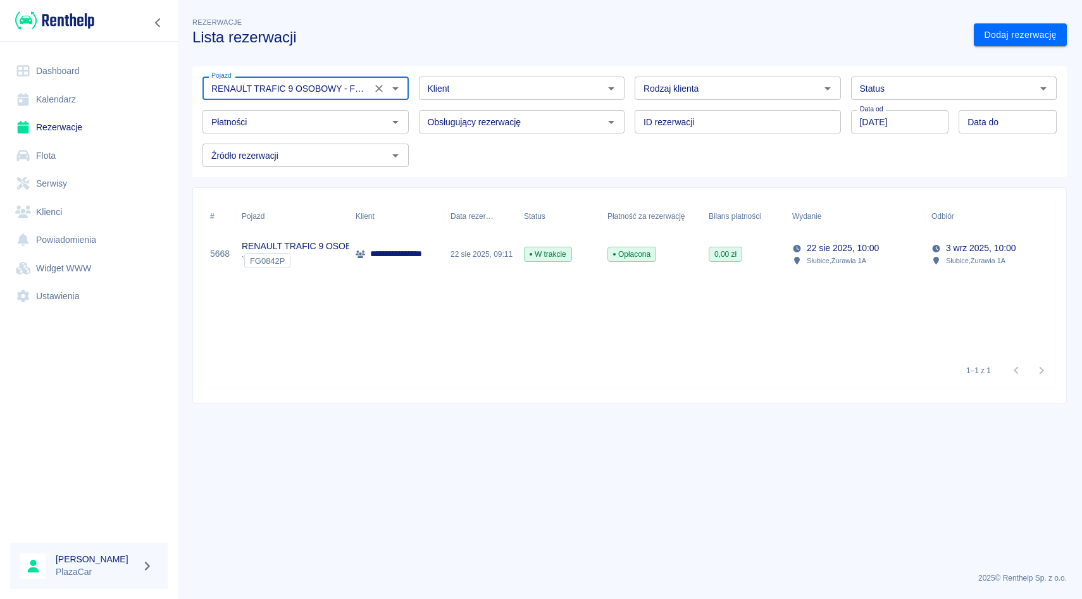
click at [382, 89] on icon "Wyczyść" at bounding box center [379, 88] width 13 height 13
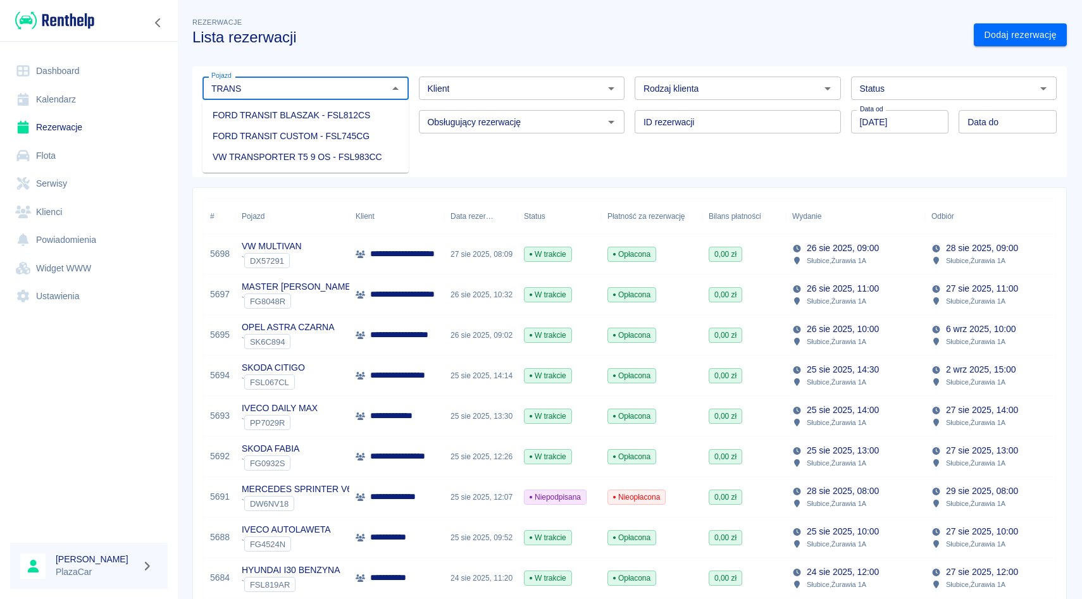
click at [332, 153] on li "VW TRANSPORTER T5 9 OS - FSL983CC" at bounding box center [305, 157] width 206 height 21
type input "VW TRANSPORTER T5 9 OS - FSL983CC"
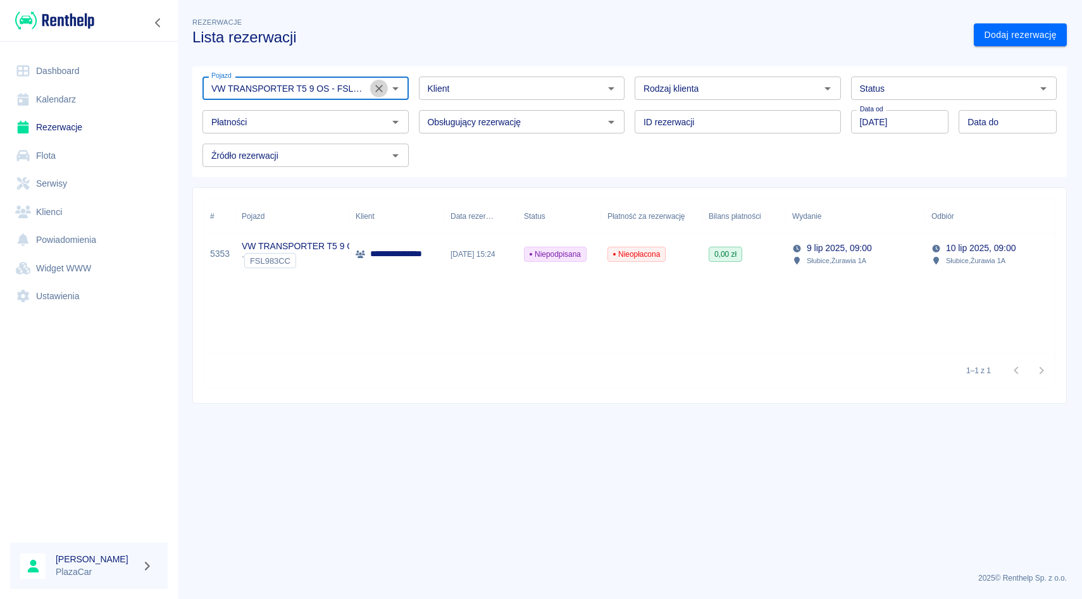
click at [380, 82] on icon "Wyczyść" at bounding box center [379, 88] width 13 height 13
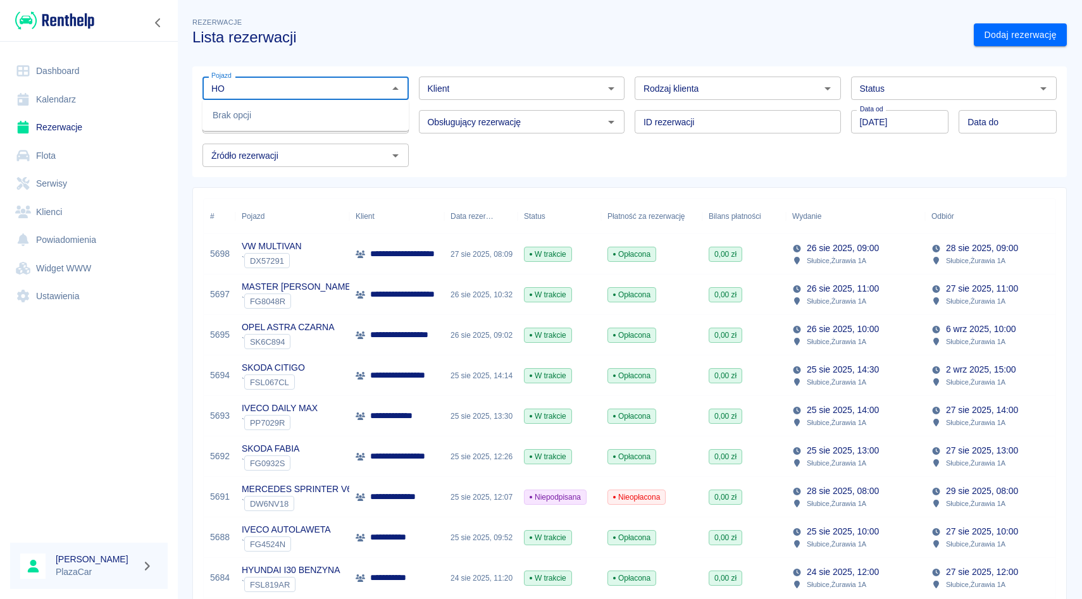
type input "H"
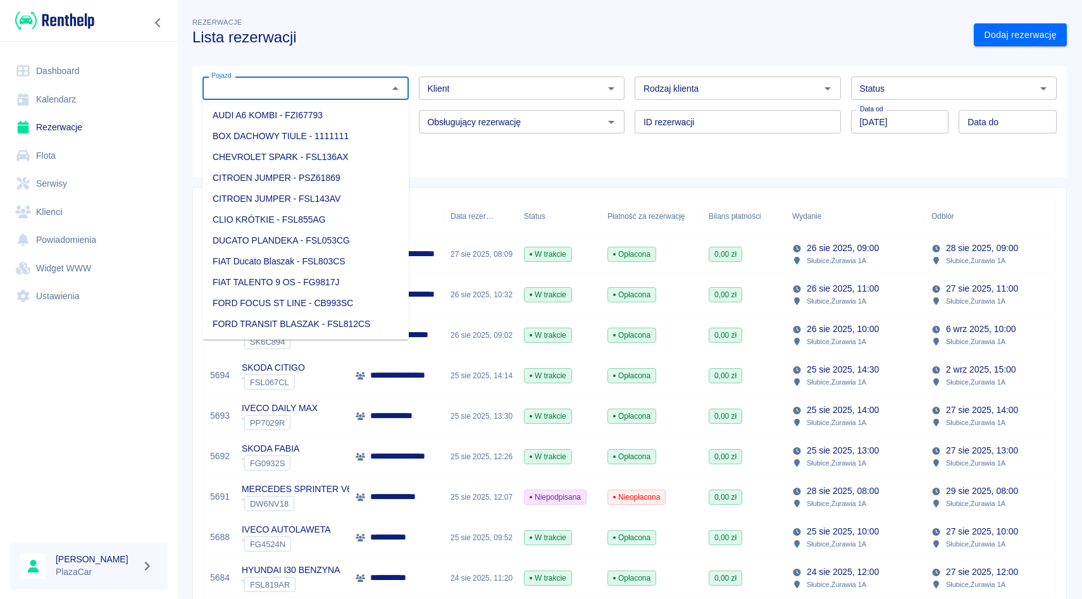
click at [514, 78] on div "Klient" at bounding box center [522, 88] width 206 height 23
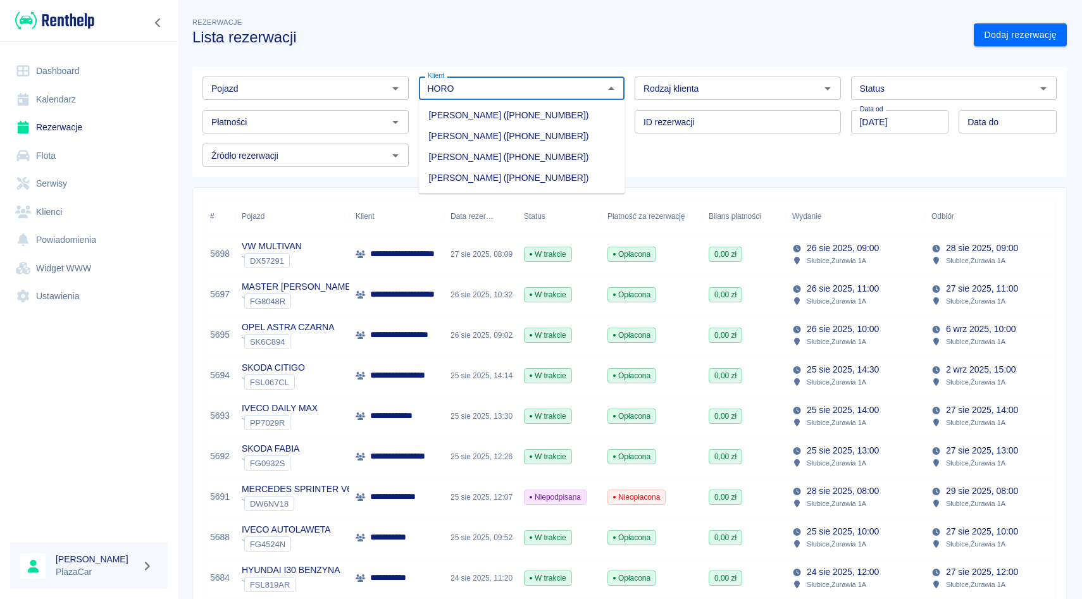
click at [503, 134] on li "[PERSON_NAME] ([PHONE_NUMBER])" at bounding box center [522, 136] width 206 height 21
type input "[PERSON_NAME] ([PHONE_NUMBER])"
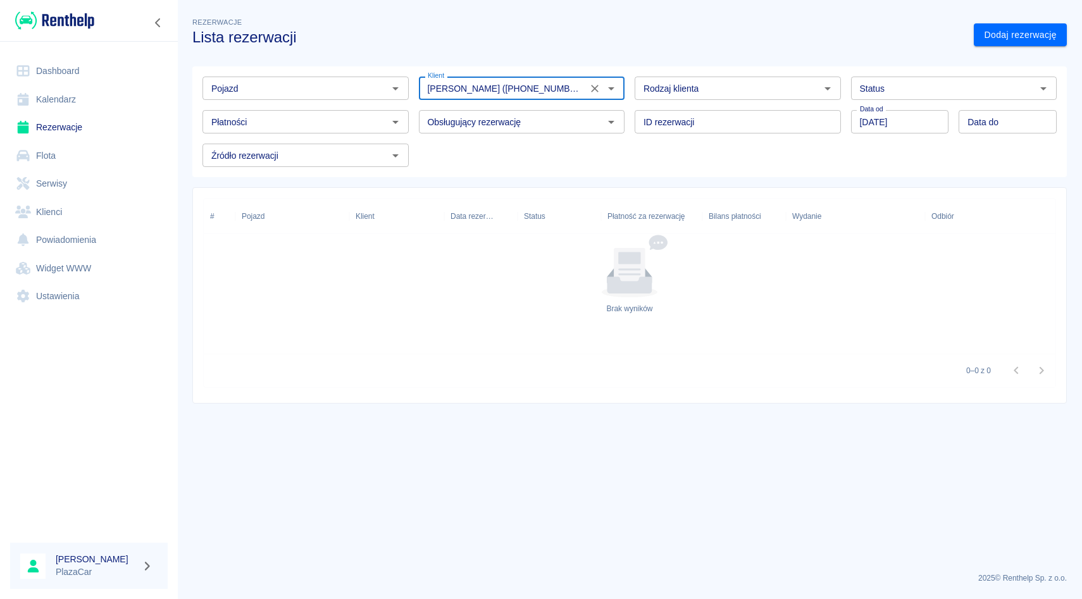
click at [597, 85] on icon "Wyczyść" at bounding box center [595, 89] width 8 height 8
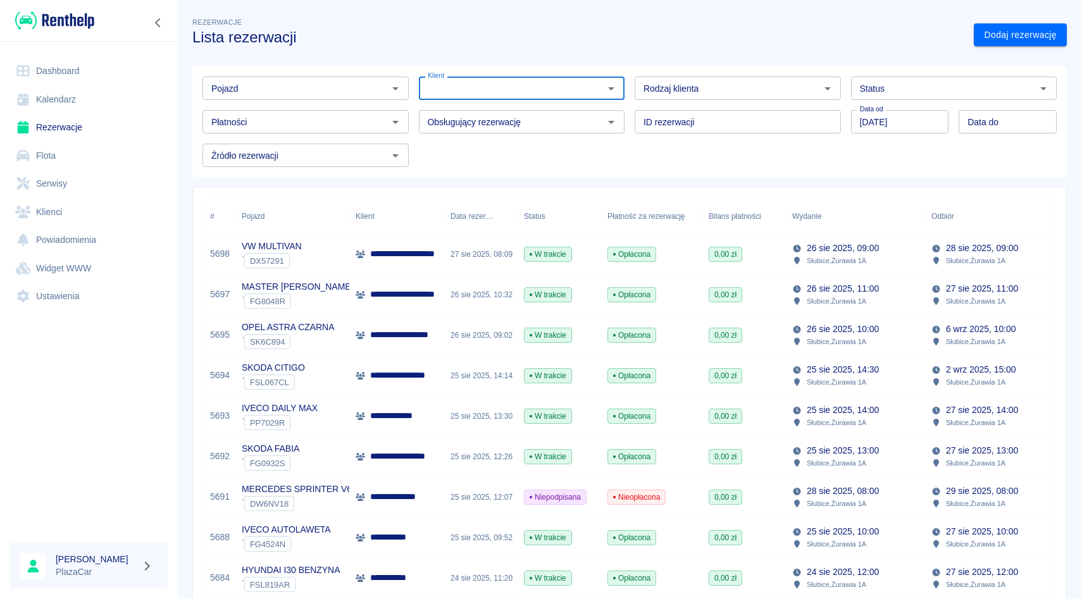
click at [630, 104] on div "ID rezerwacji ID rezerwacji" at bounding box center [732, 117] width 216 height 34
click at [628, 66] on div "Rodzaj klienta Rodzaj klienta" at bounding box center [732, 83] width 216 height 34
click at [628, 108] on div "ID rezerwacji ID rezerwacji" at bounding box center [732, 117] width 216 height 34
click at [633, 72] on div "Rodzaj klienta Rodzaj klienta" at bounding box center [732, 83] width 216 height 34
click at [631, 108] on div "ID rezerwacji ID rezerwacji" at bounding box center [732, 117] width 216 height 34
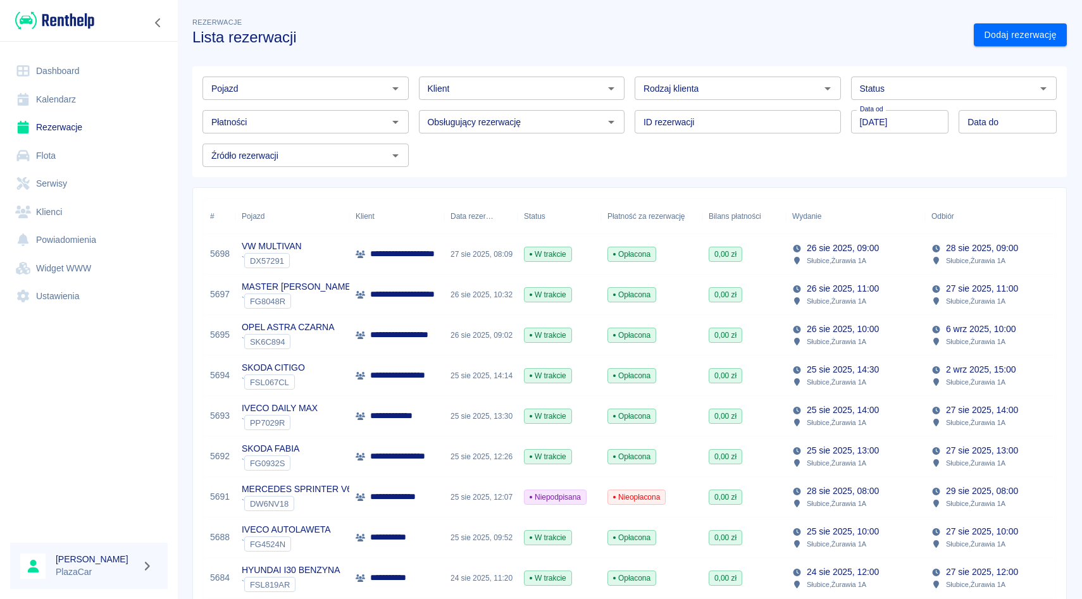
click at [516, 110] on div "Obsługujący rezerwację" at bounding box center [522, 121] width 206 height 23
click at [519, 103] on div "Obsługujący rezerwację Obsługujący rezerwację" at bounding box center [517, 117] width 216 height 34
click at [516, 65] on div "Pojazd Pojazd Klient Klient Rodzaj klienta Rodzaj klienta Status Status Płatnoś…" at bounding box center [624, 116] width 885 height 121
click at [511, 106] on div "Obsługujący rezerwację Obsługujący rezerwację" at bounding box center [517, 117] width 216 height 34
click at [413, 106] on div "Obsługujący rezerwację Obsługujący rezerwację" at bounding box center [517, 117] width 216 height 34
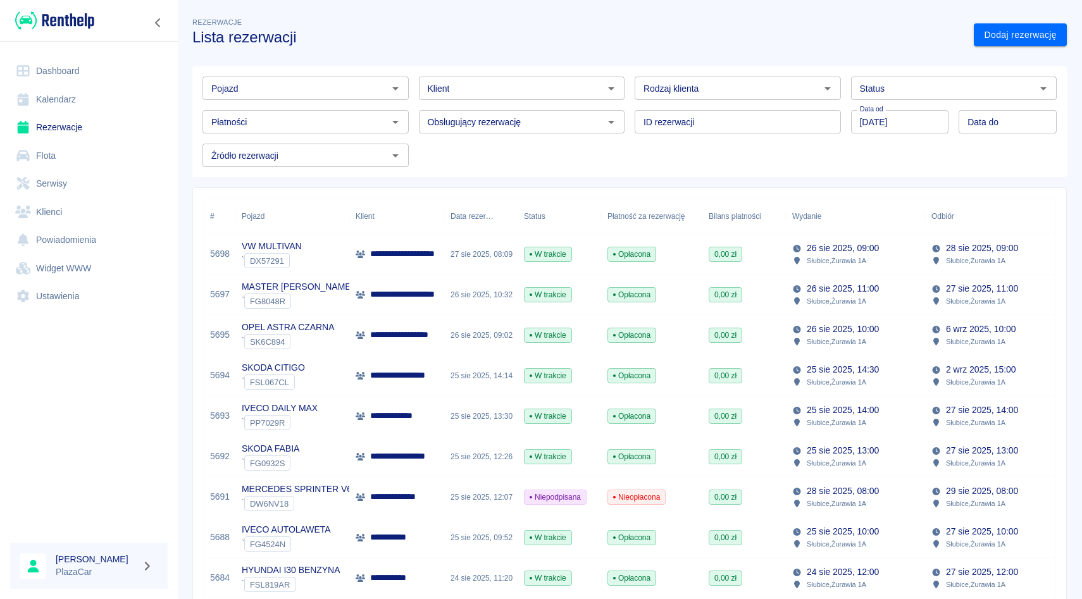
click at [414, 123] on div "Obsługujący rezerwację Obsługujący rezerwację" at bounding box center [517, 117] width 216 height 34
click at [414, 85] on div "Klient Klient" at bounding box center [517, 83] width 216 height 34
click at [630, 107] on div "ID rezerwacji ID rezerwacji" at bounding box center [732, 117] width 216 height 34
click at [630, 80] on div "Rodzaj klienta Rodzaj klienta" at bounding box center [732, 83] width 216 height 34
click at [318, 92] on input "Pojazd" at bounding box center [295, 88] width 178 height 16
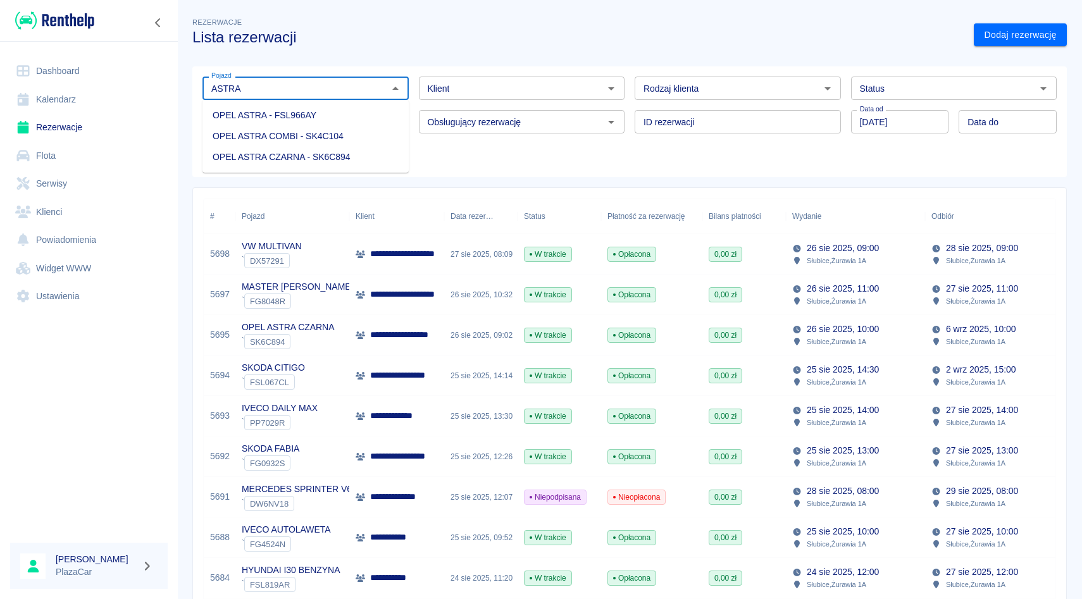
click at [318, 135] on li "OPEL ASTRA COMBI - SK4C104" at bounding box center [305, 136] width 206 height 21
type input "OPEL ASTRA COMBI - SK4C104"
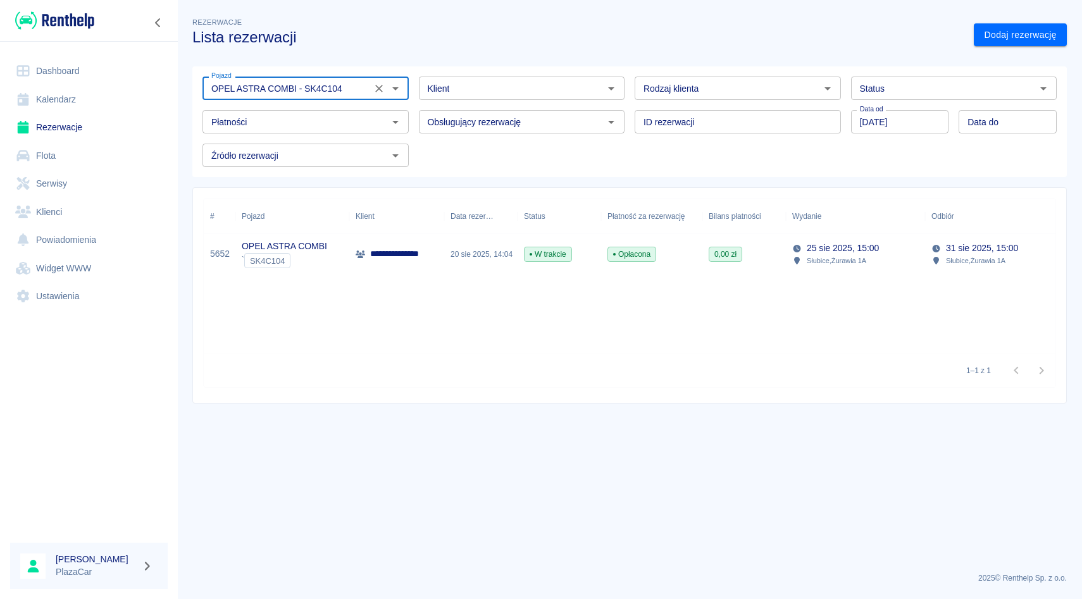
click at [378, 87] on icon "Wyczyść" at bounding box center [379, 89] width 8 height 8
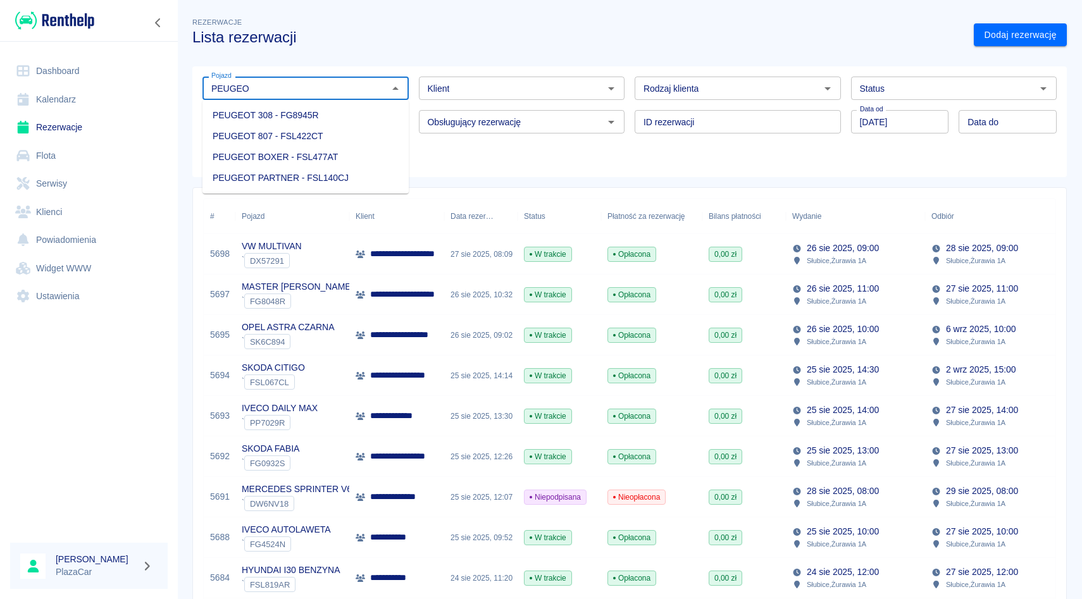
click at [368, 114] on li "PEUGEOT 308 - FG8945R" at bounding box center [305, 115] width 206 height 21
type input "PEUGEOT 308 - FG8945R"
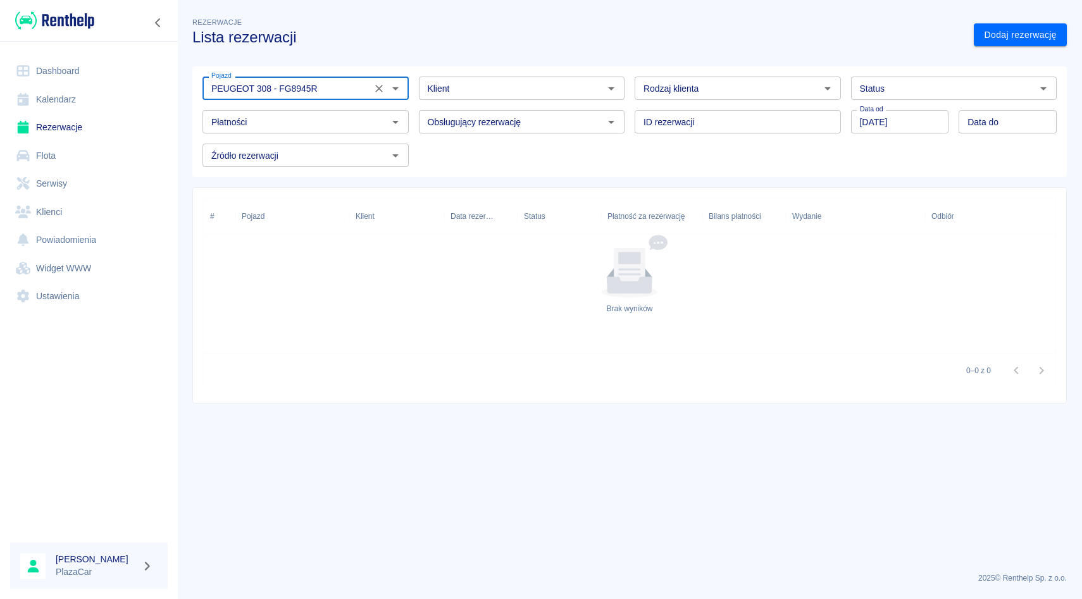
click at [376, 93] on icon "Wyczyść" at bounding box center [379, 88] width 13 height 13
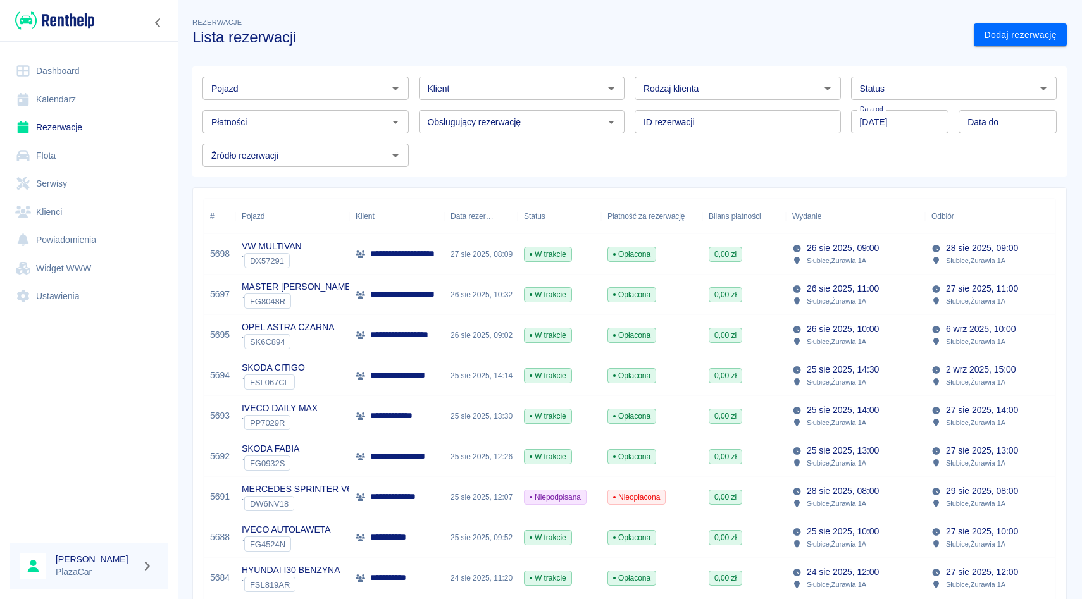
click at [633, 113] on div "ID rezerwacji ID rezerwacji" at bounding box center [732, 117] width 216 height 34
click at [347, 94] on input "Pojazd" at bounding box center [295, 88] width 178 height 16
click at [413, 103] on div "Obsługujący rezerwację Obsługujący rezerwację" at bounding box center [517, 117] width 216 height 34
click at [417, 105] on div "Obsługujący rezerwację Obsługujący rezerwację" at bounding box center [517, 117] width 216 height 34
click at [414, 108] on div "Obsługujący rezerwację Obsługujący rezerwację" at bounding box center [517, 117] width 216 height 34
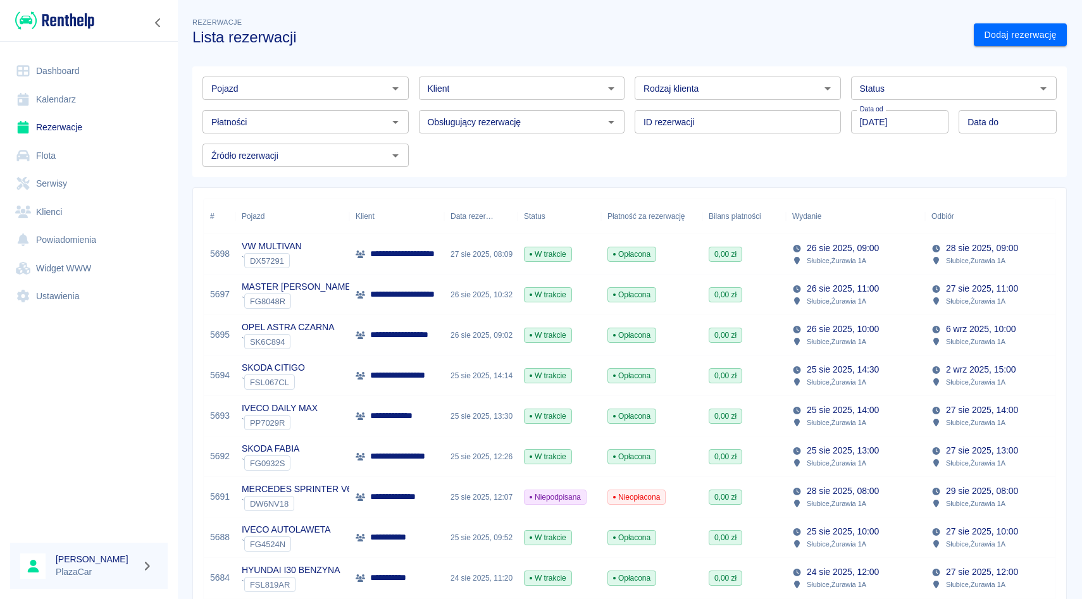
click at [299, 77] on div "Pojazd" at bounding box center [305, 88] width 206 height 23
type input "a"
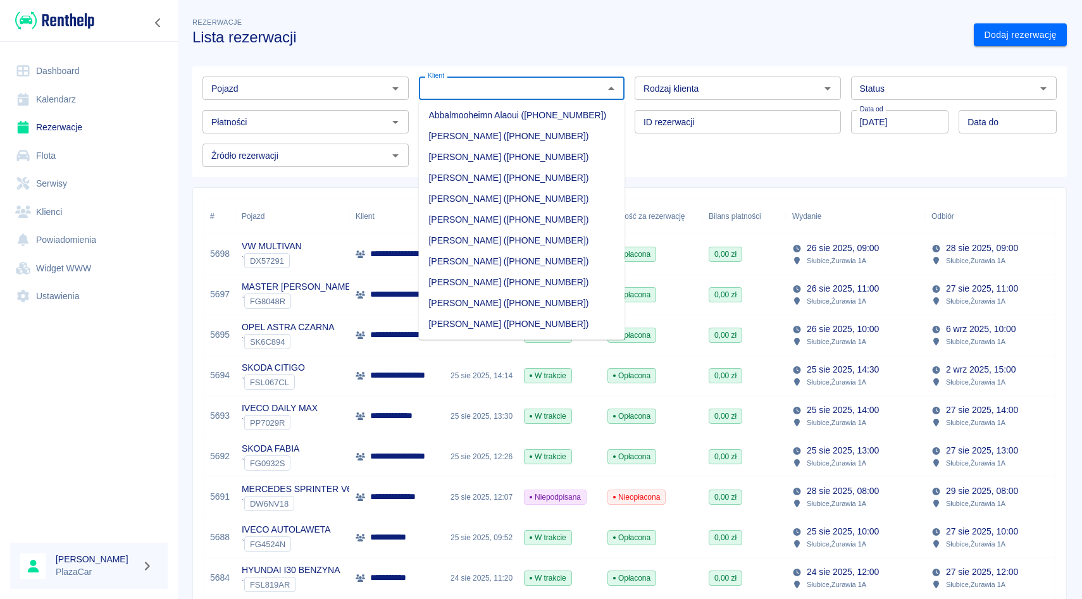
click at [452, 95] on input "Klient" at bounding box center [512, 88] width 178 height 16
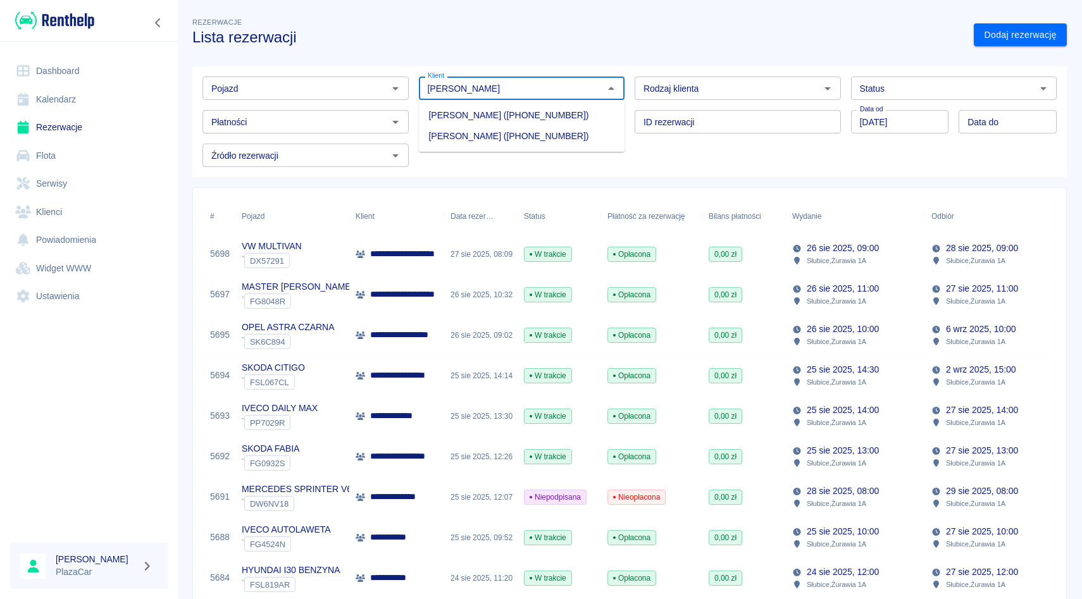
click at [449, 119] on li "[PERSON_NAME] ([PHONE_NUMBER])" at bounding box center [522, 115] width 206 height 21
type input "[PERSON_NAME] ([PHONE_NUMBER])"
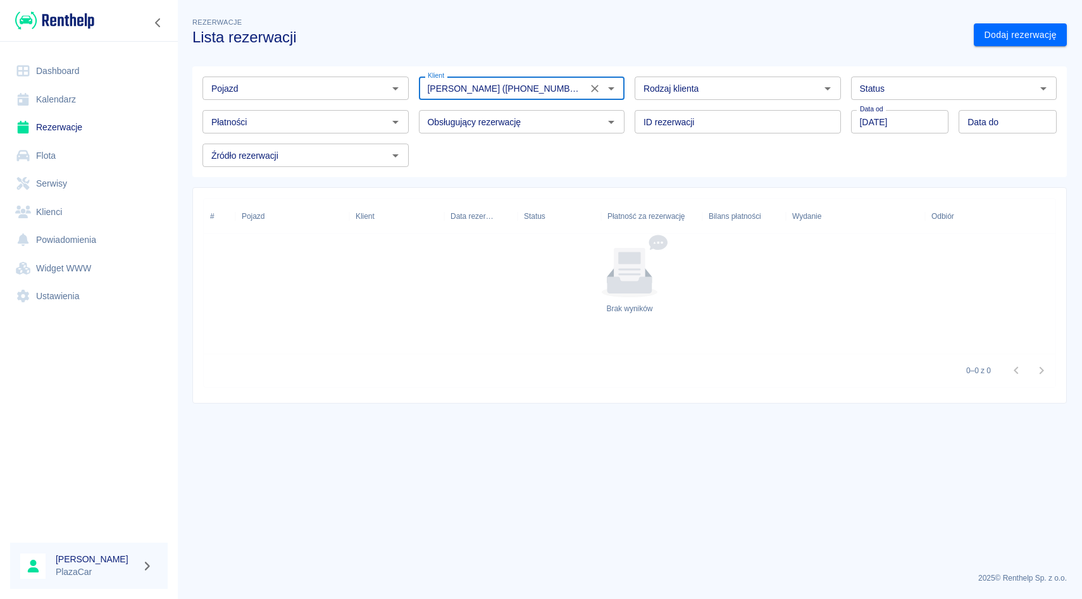
click at [591, 90] on icon "Wyczyść" at bounding box center [594, 88] width 13 height 13
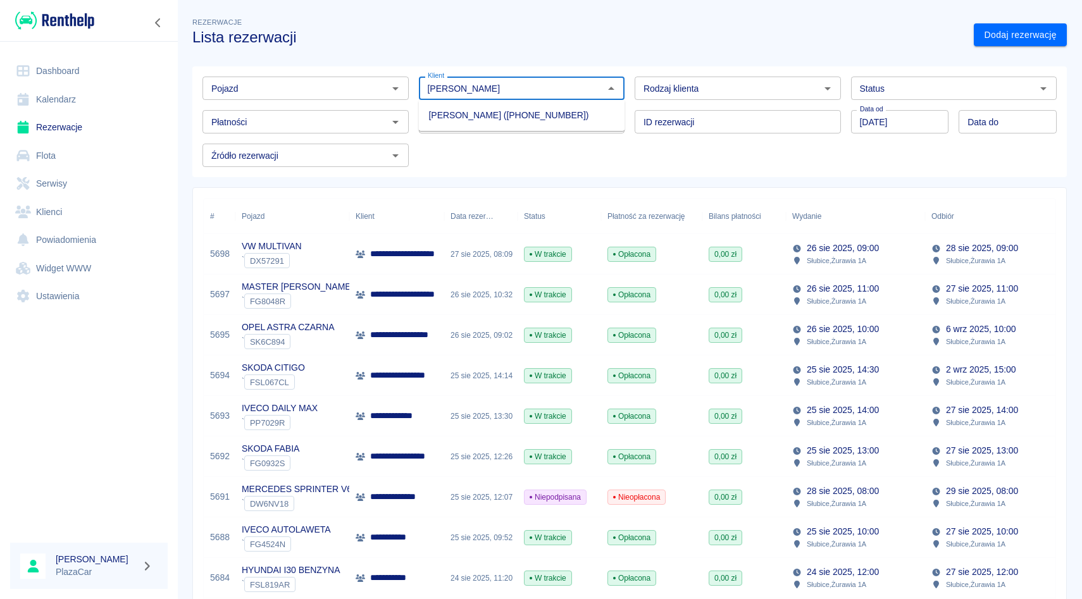
click at [543, 111] on li "[PERSON_NAME] ([PHONE_NUMBER])" at bounding box center [522, 115] width 206 height 21
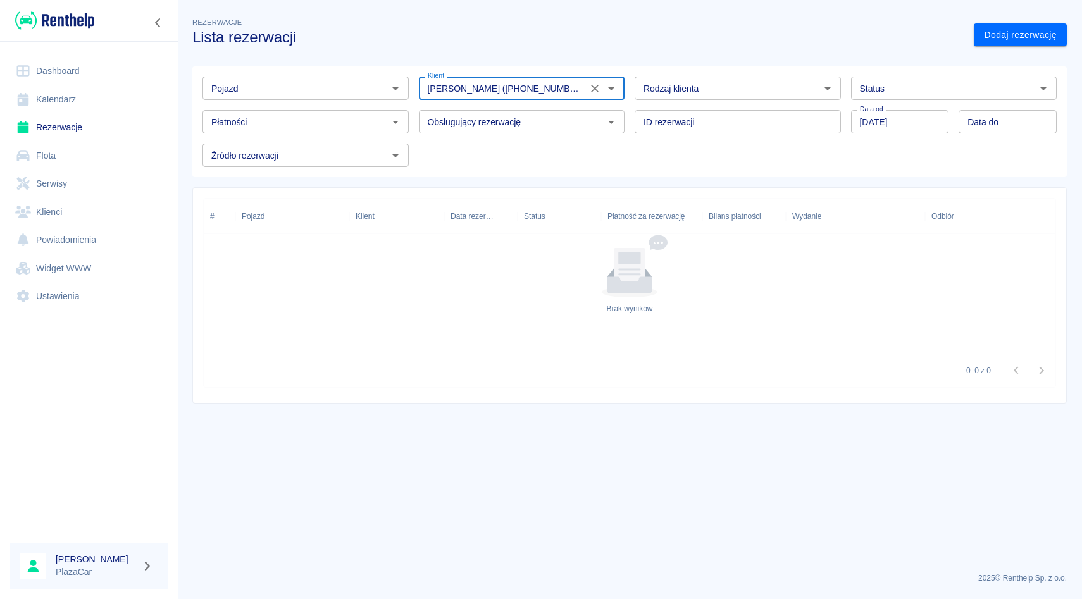
type input "[PERSON_NAME] ([PHONE_NUMBER])"
click at [593, 90] on icon "Wyczyść" at bounding box center [594, 88] width 13 height 13
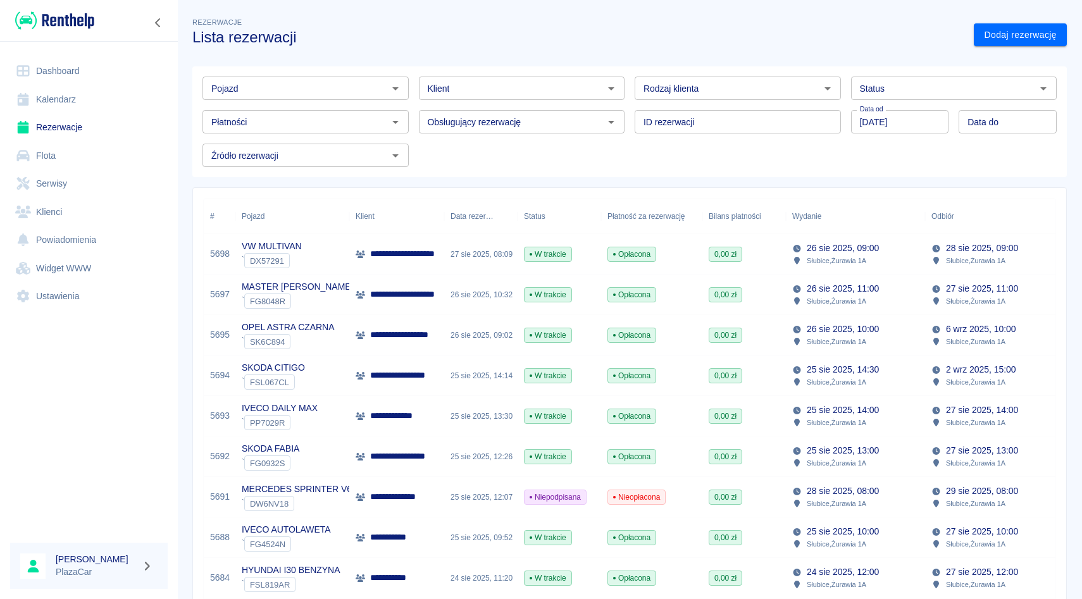
click at [635, 104] on div "ID rezerwacji ID rezerwacji" at bounding box center [732, 117] width 216 height 34
click at [335, 82] on input "Pojazd" at bounding box center [295, 88] width 178 height 16
click at [46, 210] on link "Klienci" at bounding box center [89, 212] width 158 height 28
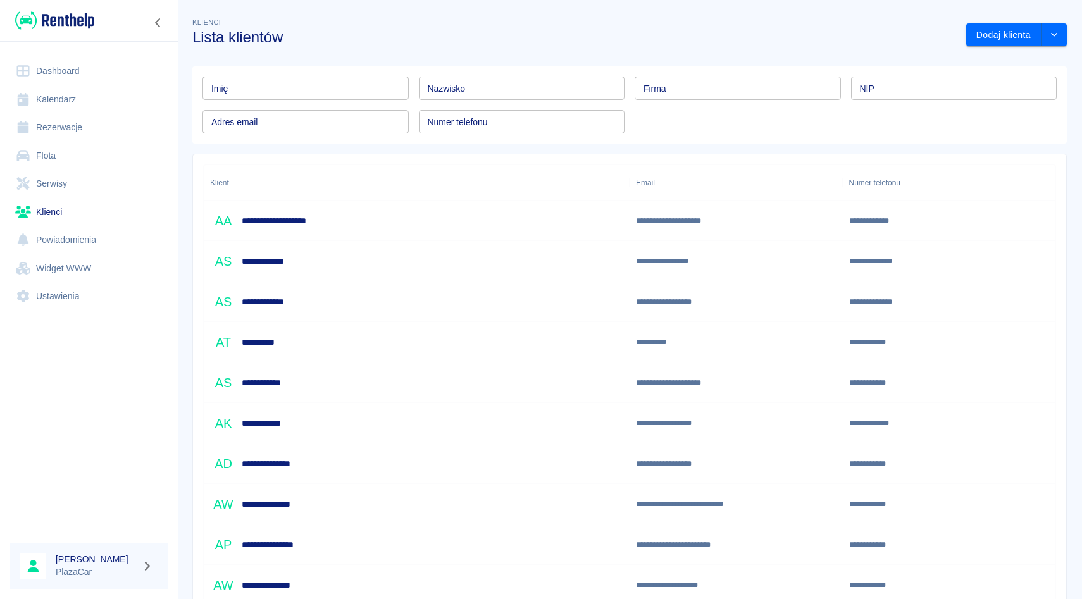
click at [345, 90] on input "Imię" at bounding box center [305, 88] width 206 height 23
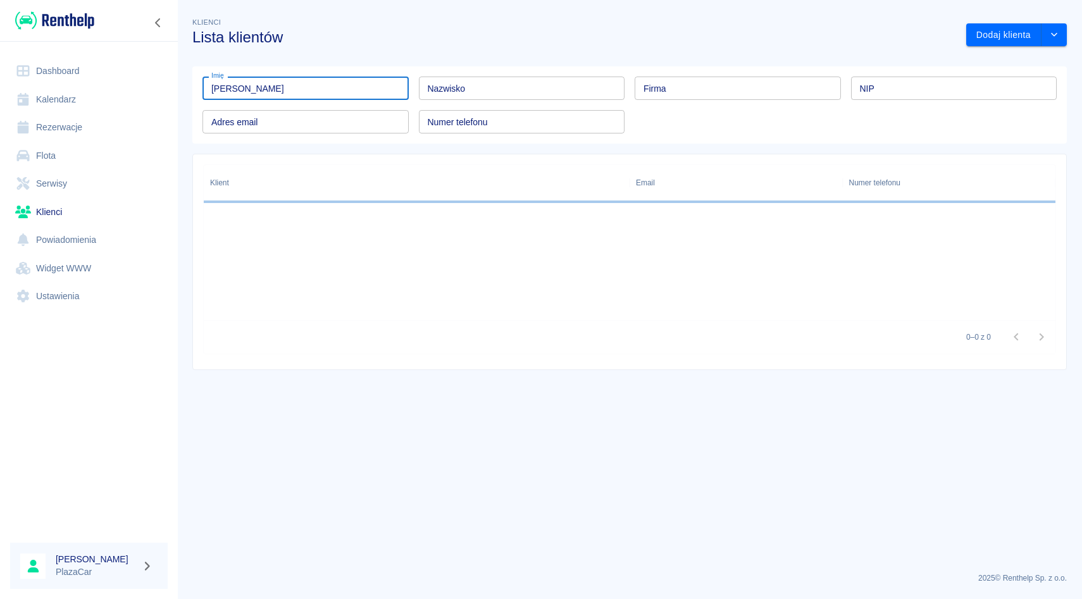
type input "[PERSON_NAME]"
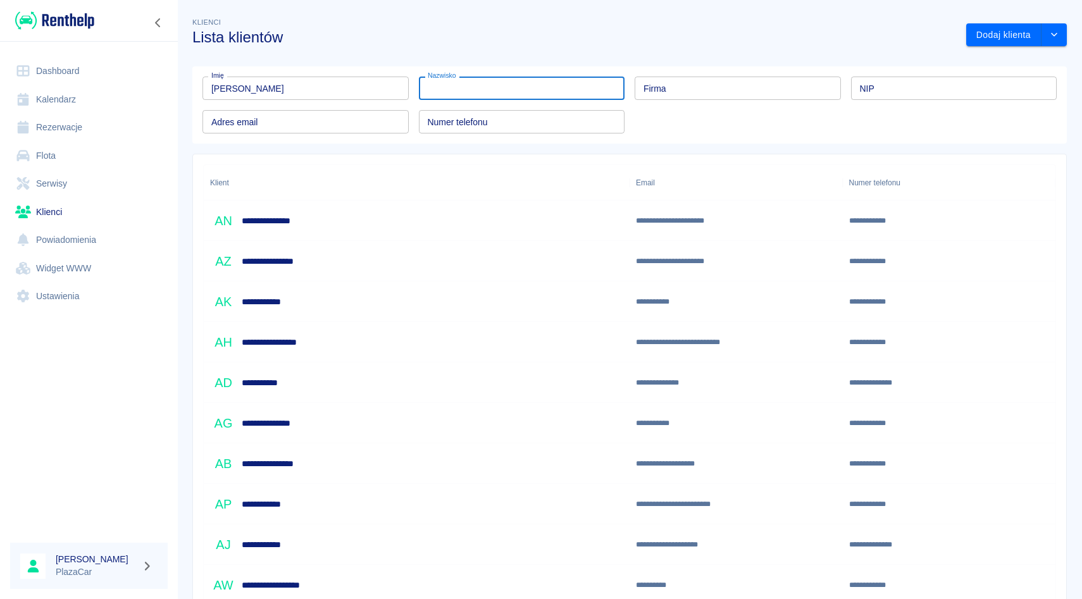
click at [503, 77] on input "Nazwisko" at bounding box center [522, 88] width 206 height 23
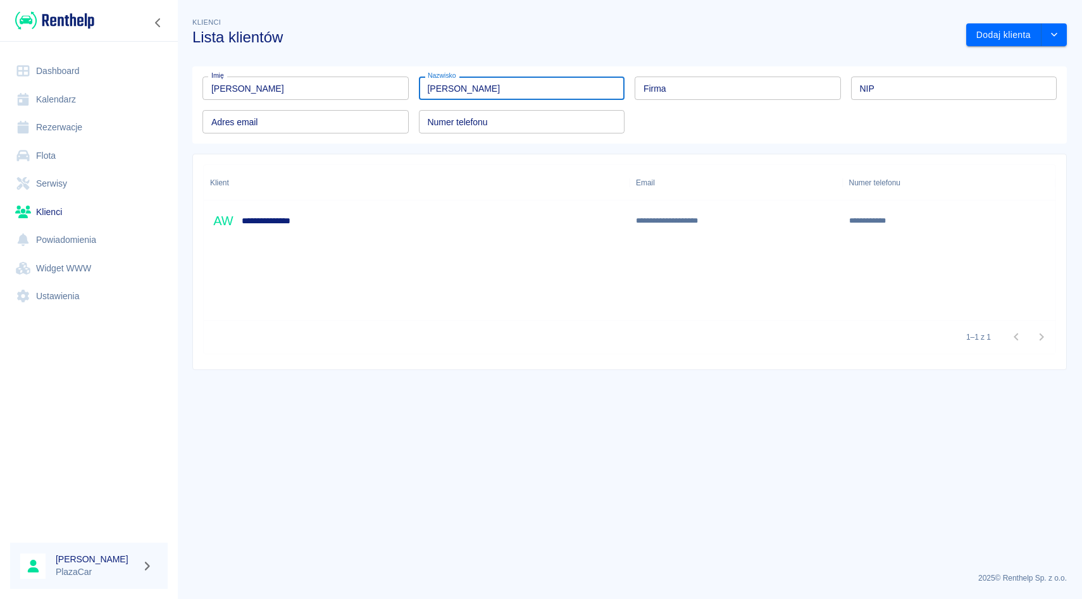
type input "[PERSON_NAME]"
click at [446, 254] on div "**********" at bounding box center [630, 242] width 852 height 155
click at [271, 99] on input "[PERSON_NAME]" at bounding box center [305, 88] width 206 height 23
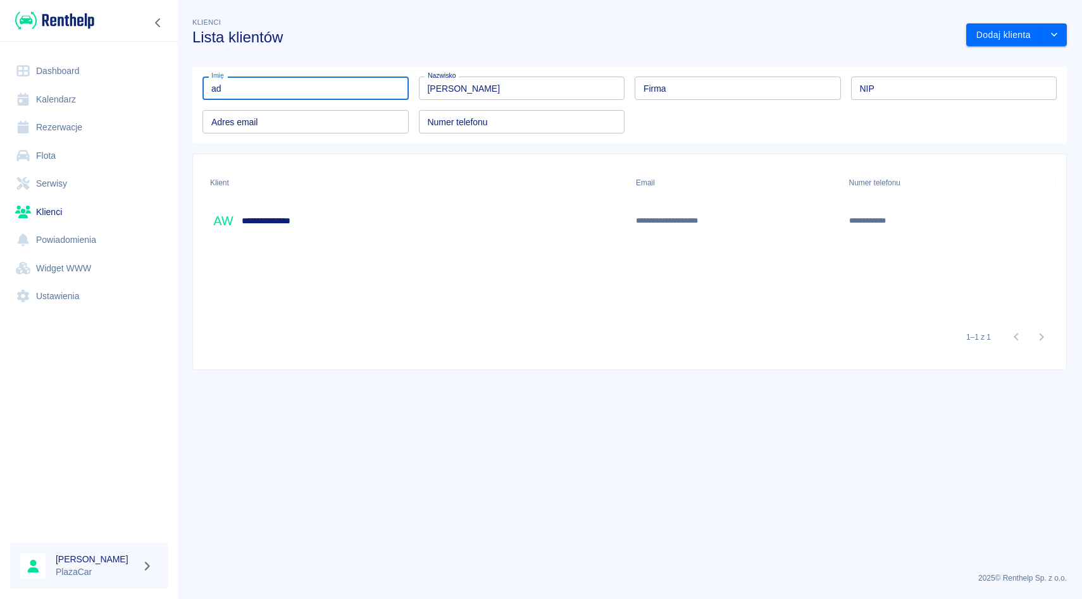
type input "a"
click at [464, 86] on input "[PERSON_NAME]" at bounding box center [522, 88] width 206 height 23
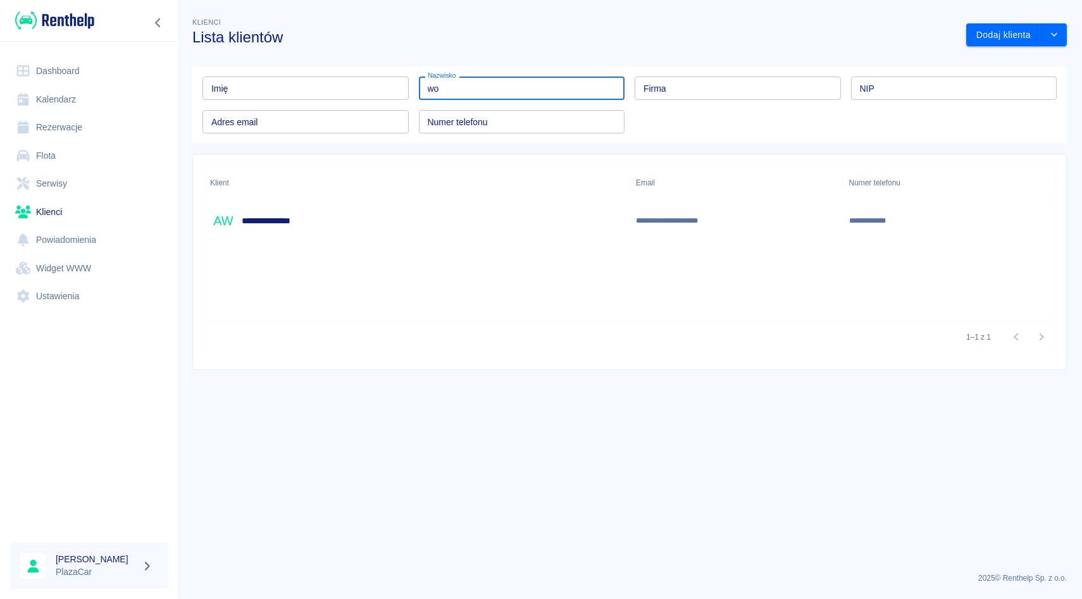
type input "w"
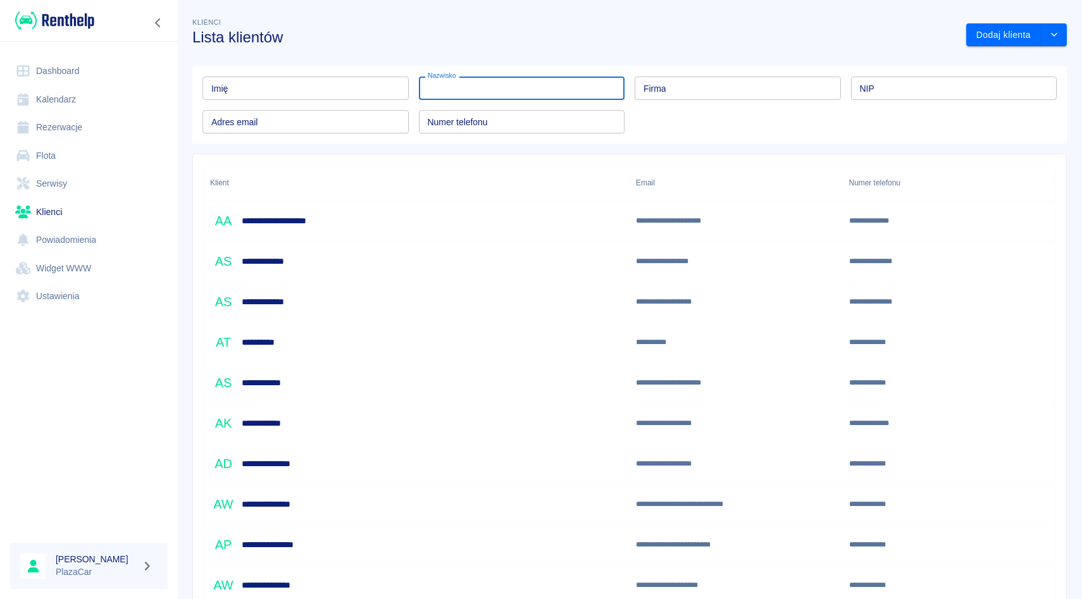
click at [27, 116] on link "Rezerwacje" at bounding box center [89, 127] width 158 height 28
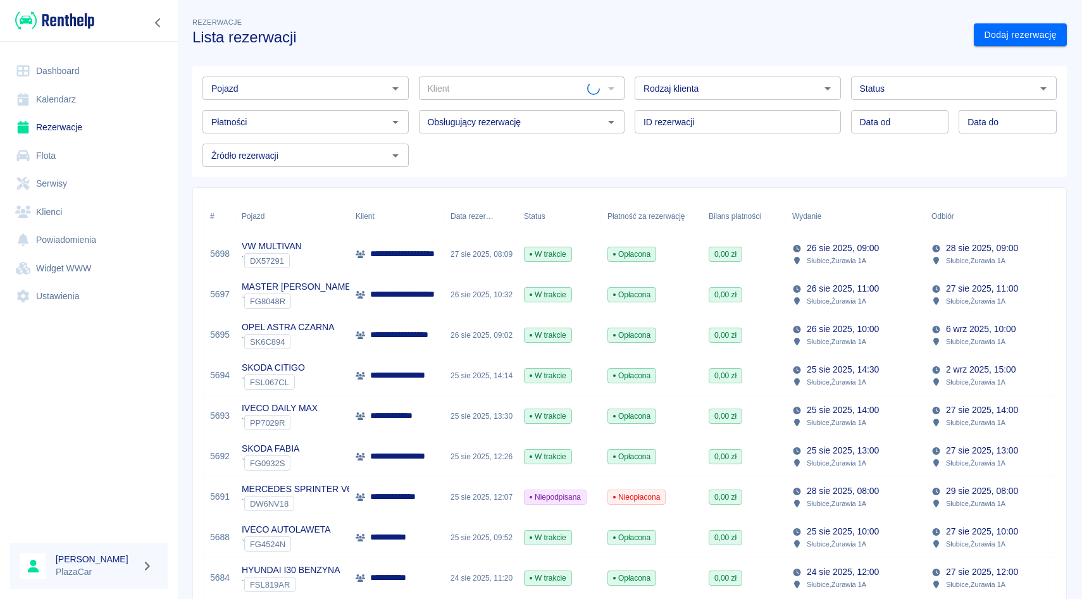
click at [357, 83] on input "Pojazd" at bounding box center [295, 88] width 178 height 16
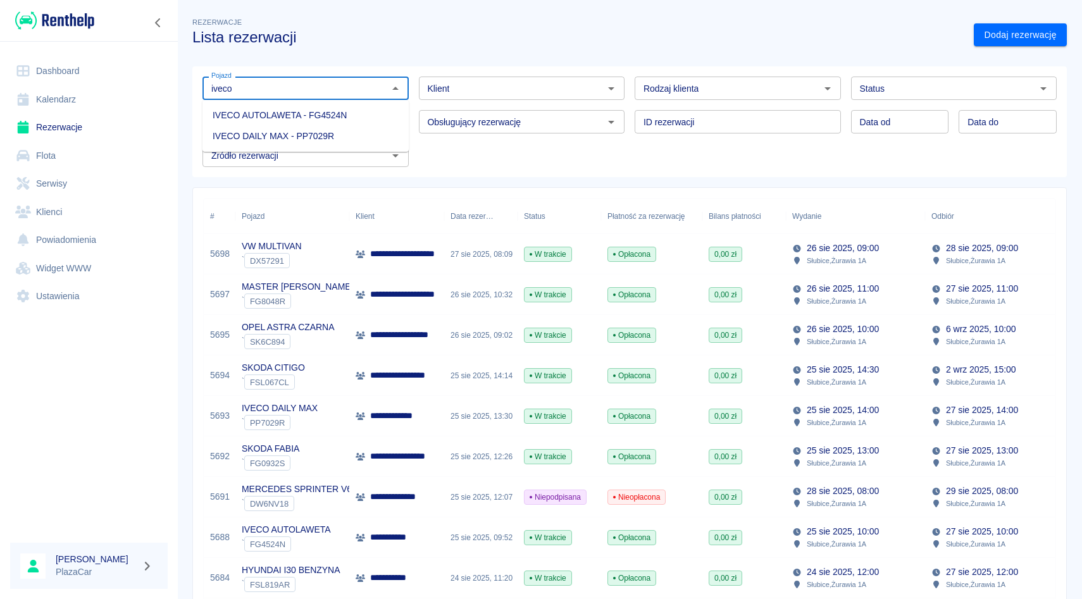
click at [316, 121] on li "IVECO AUTOLAWETA - FG4524N" at bounding box center [305, 115] width 206 height 21
type input "IVECO AUTOLAWETA - FG4524N"
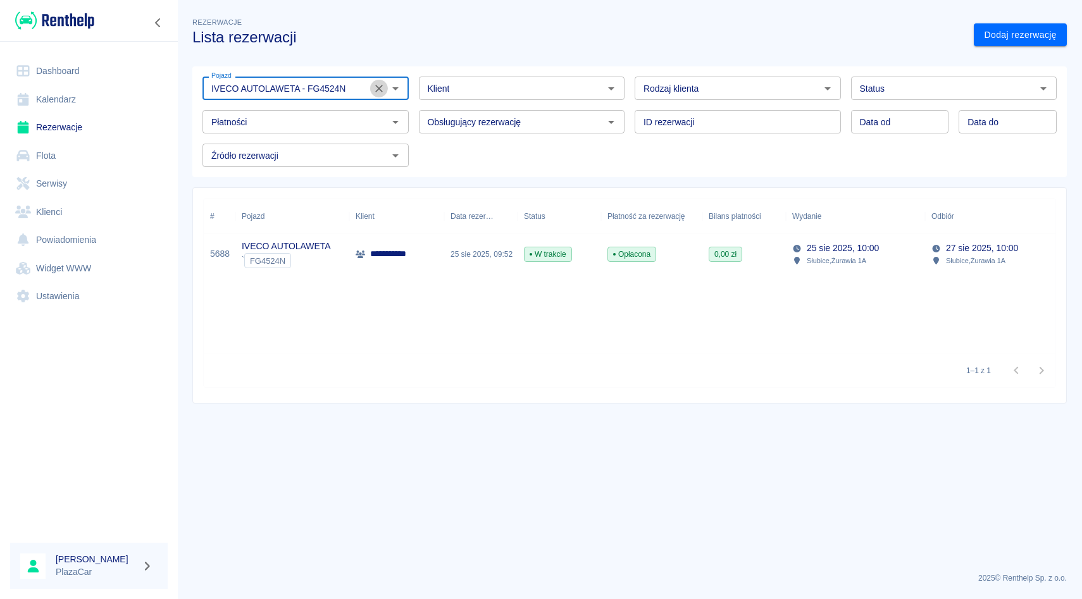
click at [381, 95] on button "Wyczyść" at bounding box center [379, 89] width 18 height 18
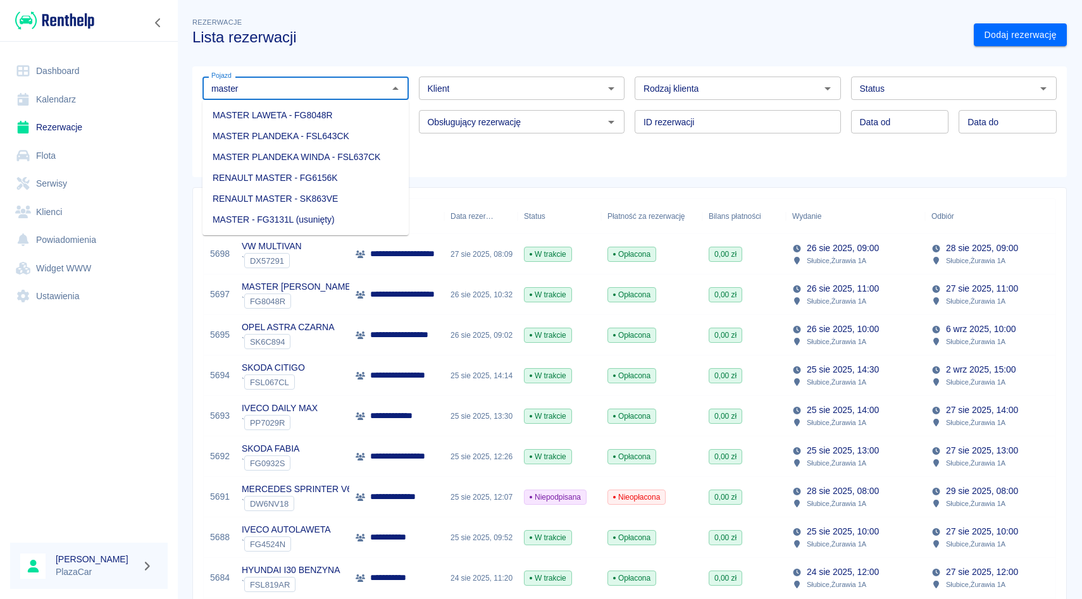
click at [344, 117] on li "MASTER LAWETA - FG8048R" at bounding box center [305, 115] width 206 height 21
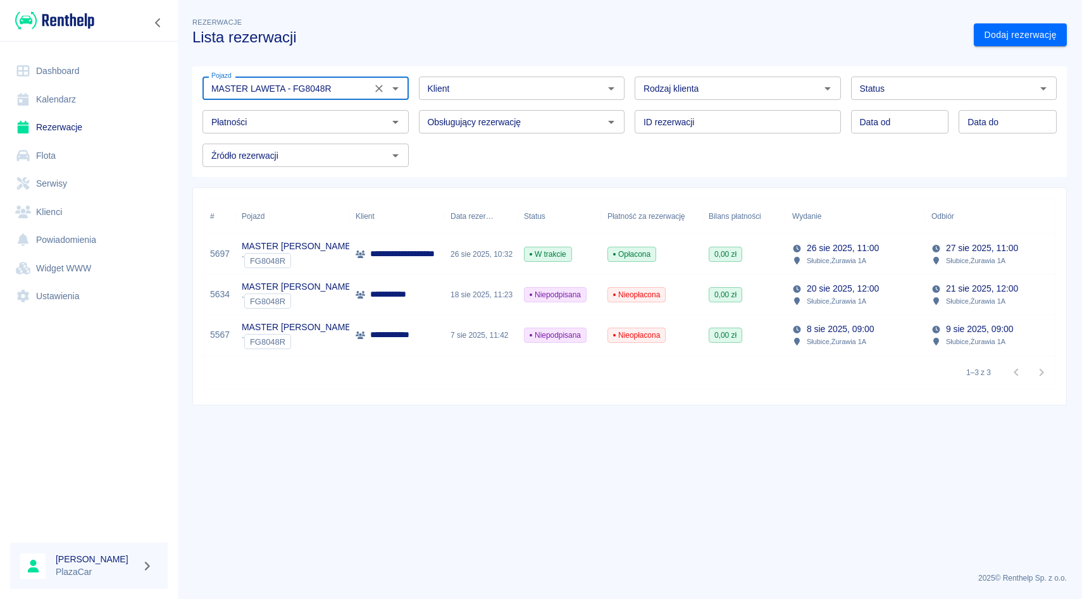
type input "MASTER LAWETA - FG8048R"
click at [631, 103] on div "ID rezerwacji ID rezerwacji" at bounding box center [732, 117] width 216 height 34
click at [376, 89] on icon "Wyczyść" at bounding box center [379, 89] width 8 height 8
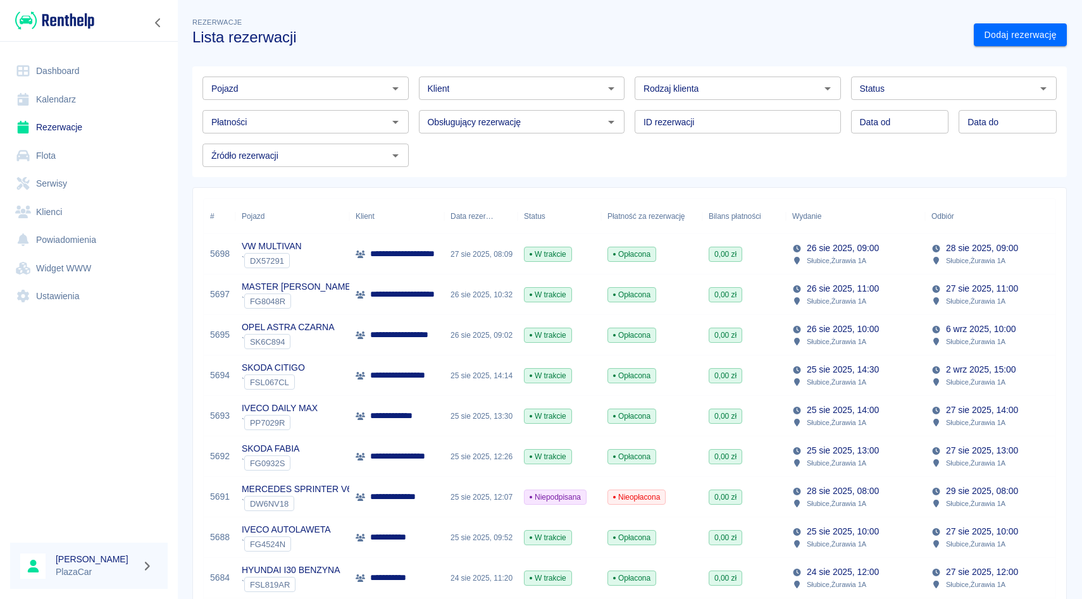
click at [420, 108] on div "Obsługujący rezerwację Obsługujący rezerwację" at bounding box center [517, 117] width 216 height 34
click at [626, 101] on div "ID rezerwacji ID rezerwacji" at bounding box center [732, 117] width 216 height 34
click at [411, 109] on div "Obsługujący rezerwację Obsługujący rezerwację" at bounding box center [517, 117] width 216 height 34
click at [314, 80] on input "Pojazd" at bounding box center [295, 88] width 178 height 16
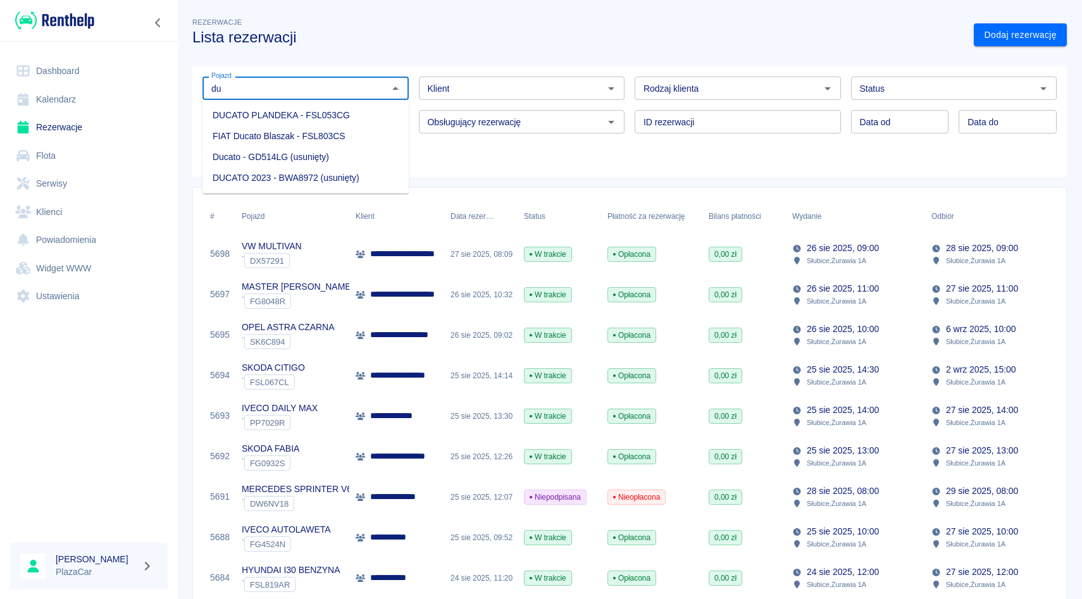
type input "d"
click at [342, 121] on li "IVECO AUTOLAWETA - FG4524N" at bounding box center [305, 115] width 206 height 21
type input "IVECO AUTOLAWETA - FG4524N"
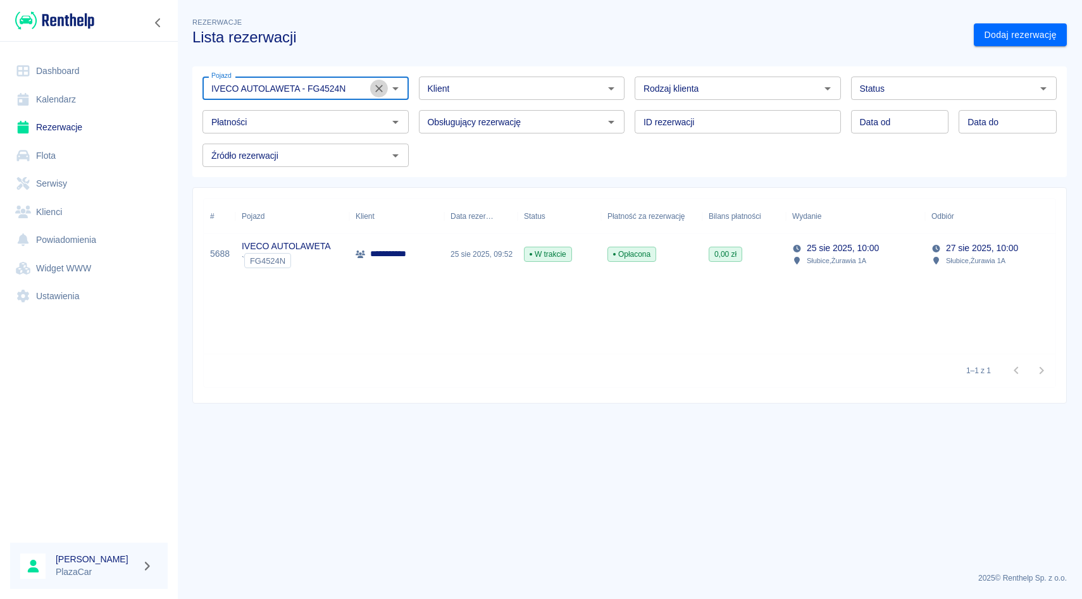
click at [378, 86] on icon "Wyczyść" at bounding box center [379, 88] width 13 height 13
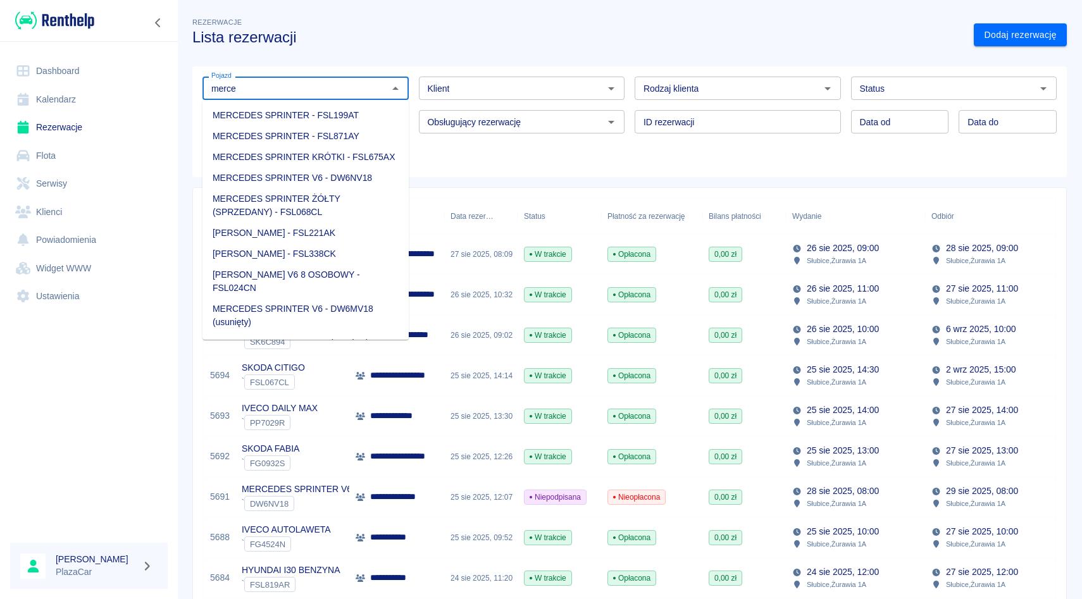
type input "merce"
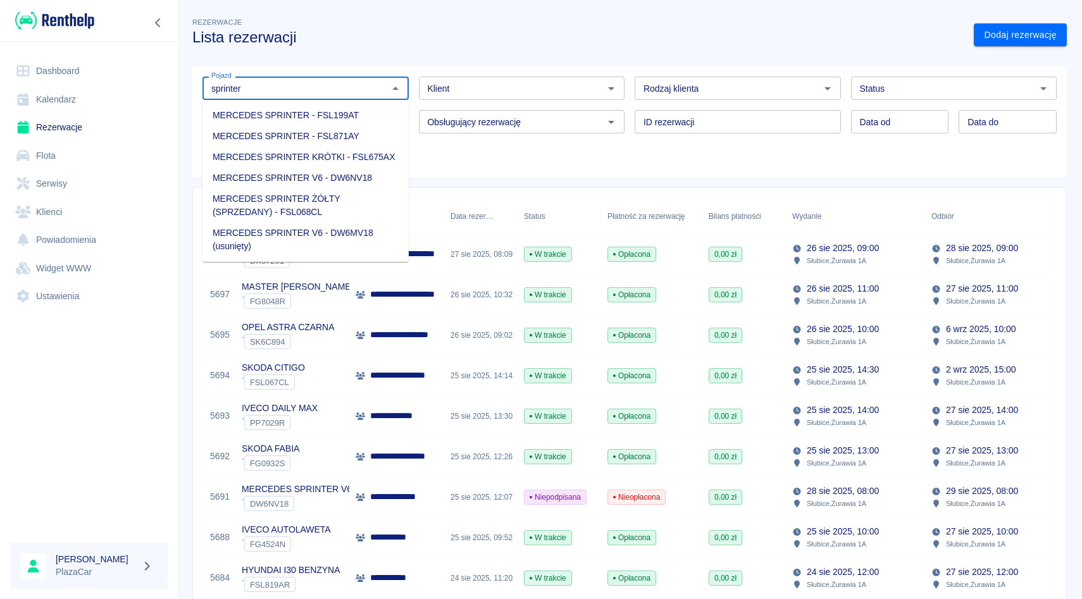
click at [311, 178] on li "MERCEDES SPRINTER V6 - DW6NV18" at bounding box center [305, 178] width 206 height 21
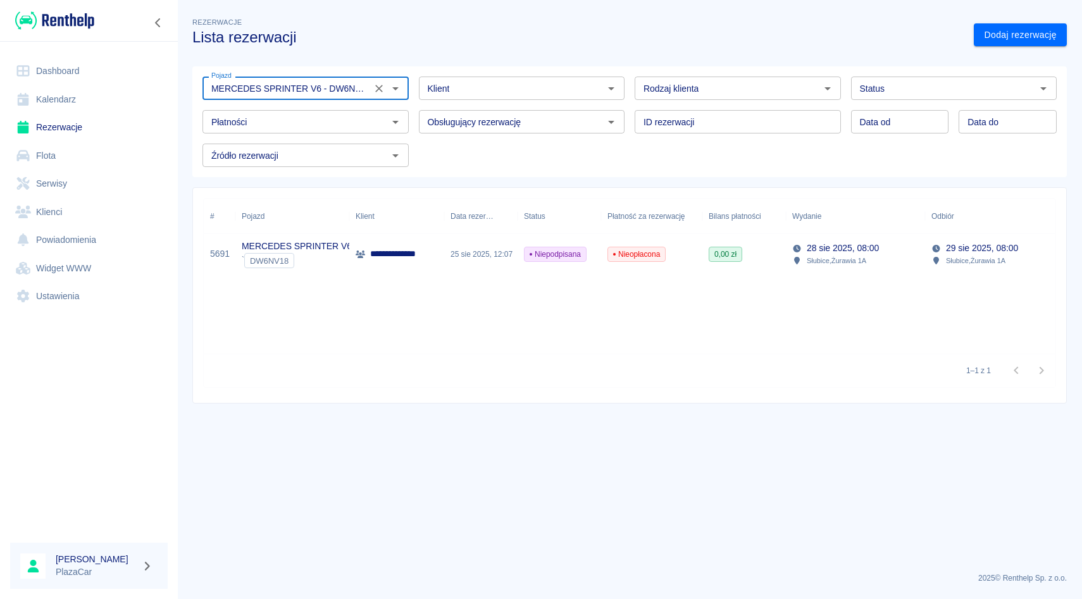
type input "MERCEDES SPRINTER V6 - DW6NV18"
click at [656, 254] on span "Nieopłacona" at bounding box center [636, 254] width 57 height 11
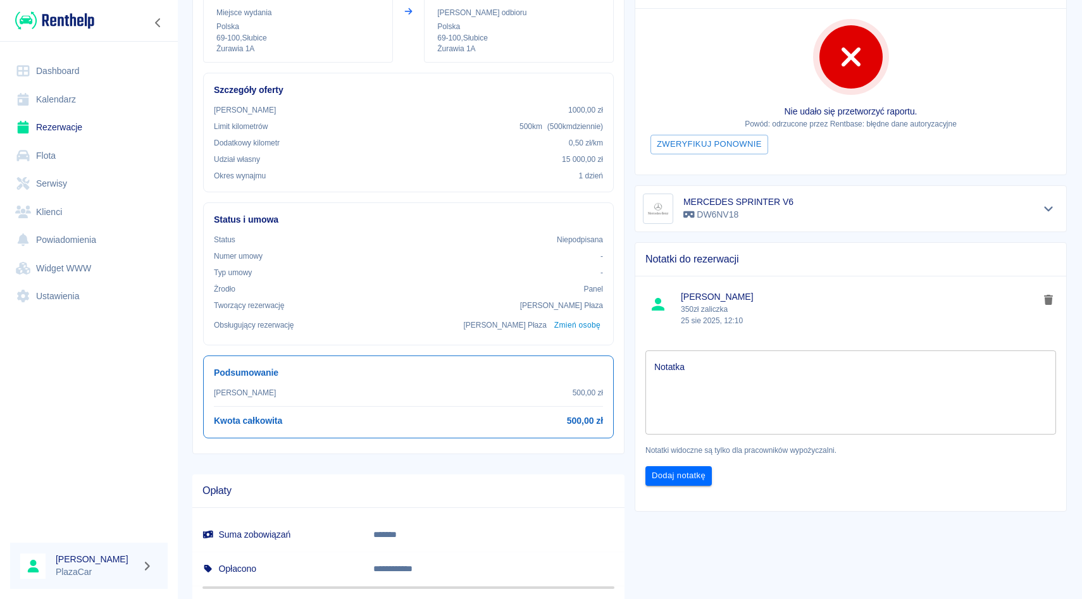
scroll to position [232, 0]
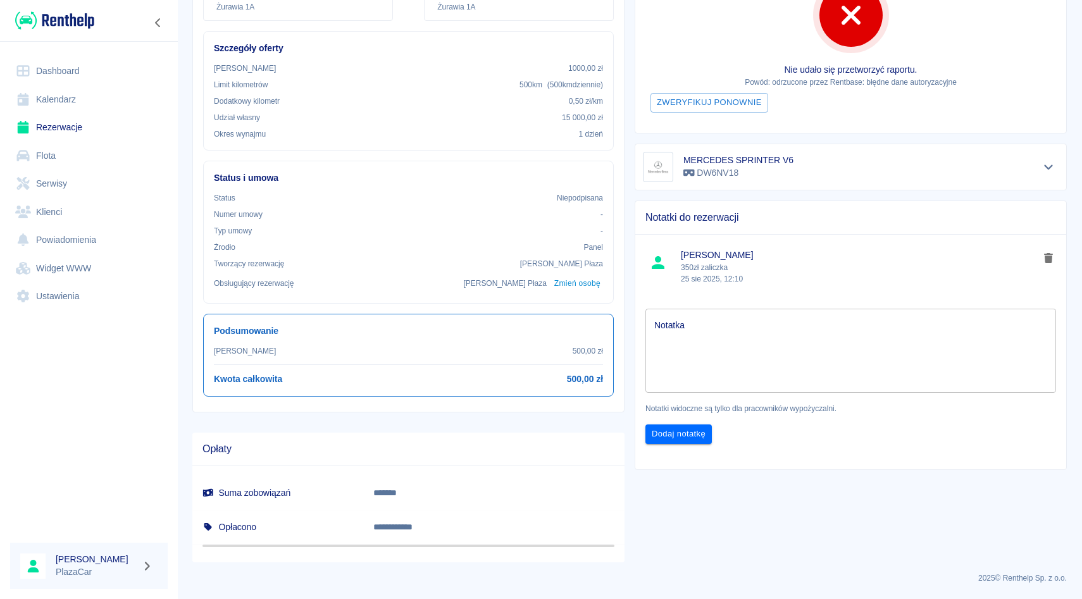
click at [763, 395] on div "Notatki widoczne są tylko dla pracowników wypożyczalni." at bounding box center [845, 404] width 421 height 22
click at [73, 140] on link "Rezerwacje" at bounding box center [89, 127] width 158 height 28
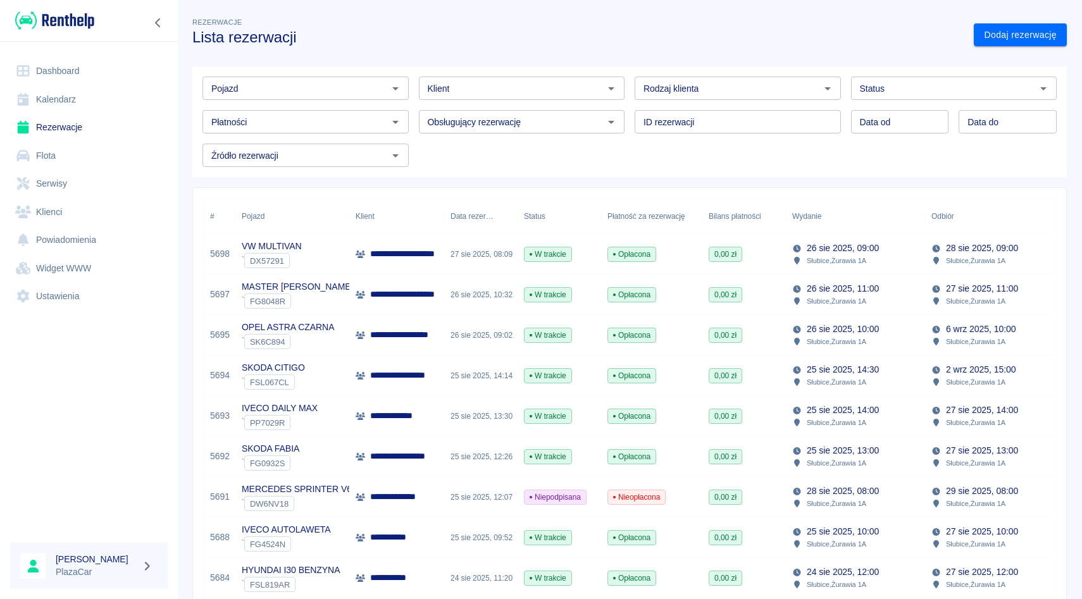
click at [279, 81] on input "Pojazd" at bounding box center [295, 88] width 178 height 16
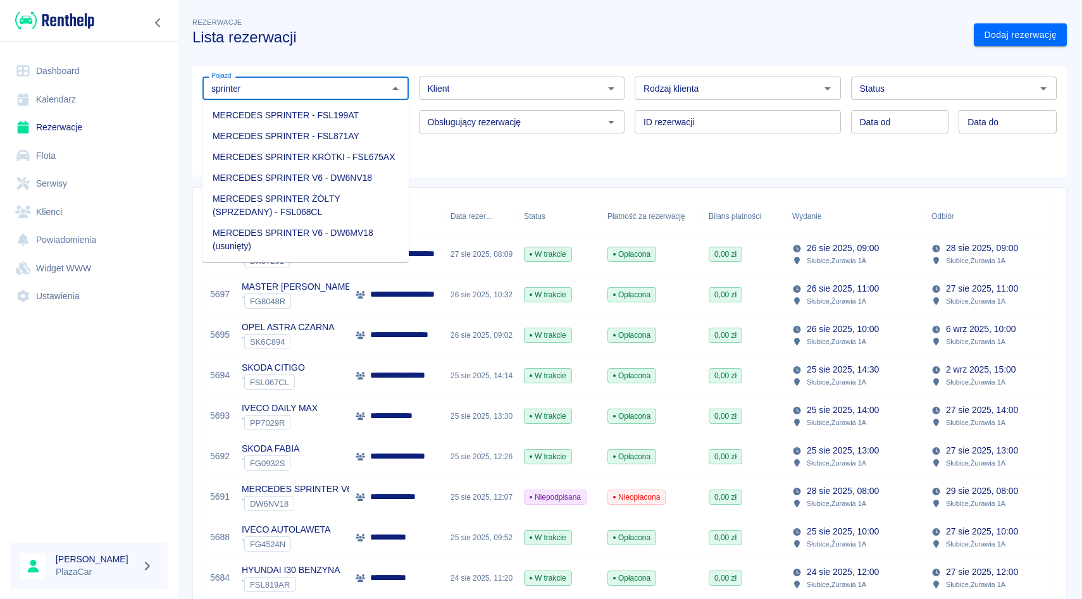
click at [311, 178] on li "MERCEDES SPRINTER V6 - DW6NV18" at bounding box center [305, 178] width 206 height 21
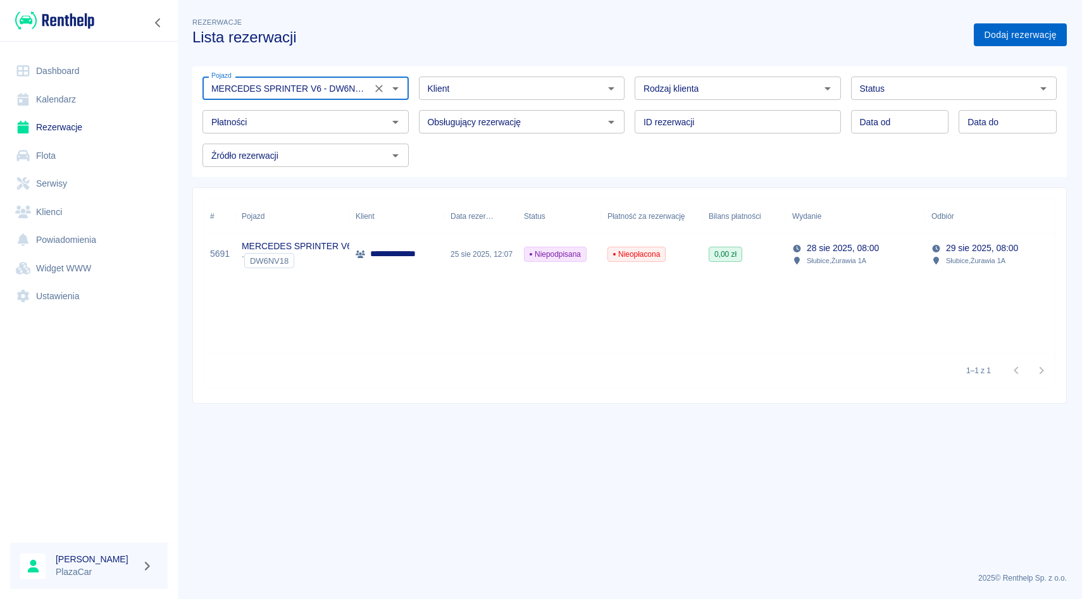
type input "MERCEDES SPRINTER V6 - DW6NV18"
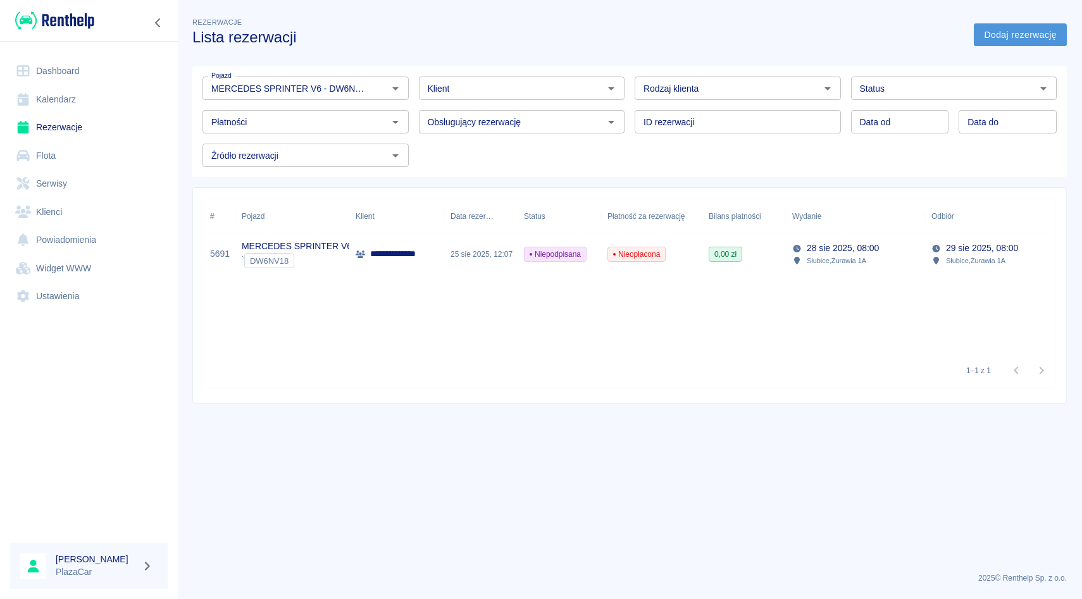
click at [1017, 23] on link "Dodaj rezerwację" at bounding box center [1020, 34] width 93 height 23
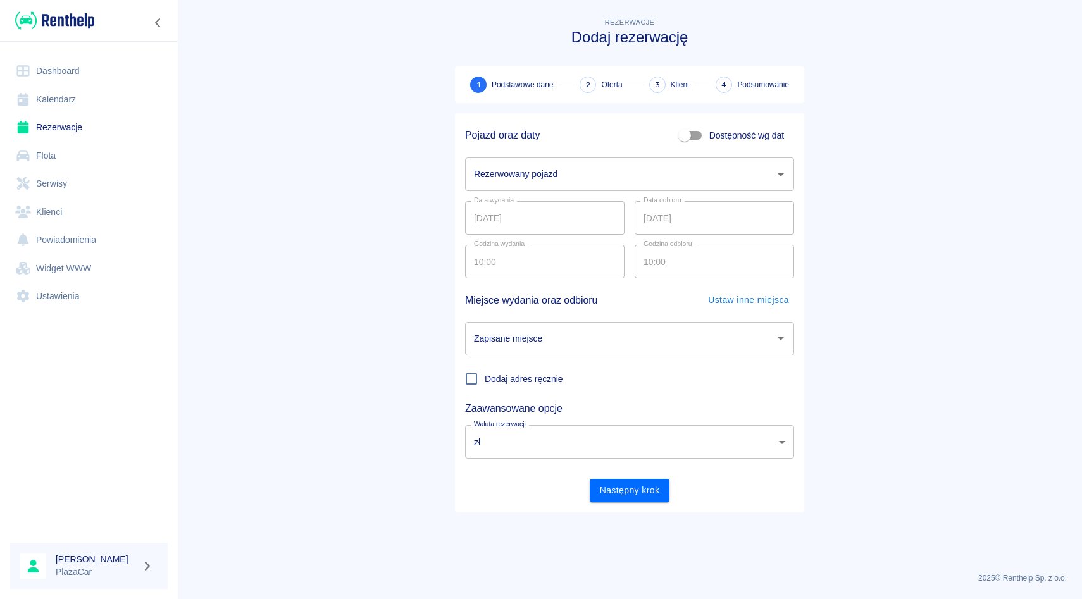
click at [542, 167] on div "Rezerwowany pojazd Rezerwowany pojazd" at bounding box center [629, 175] width 329 height 34
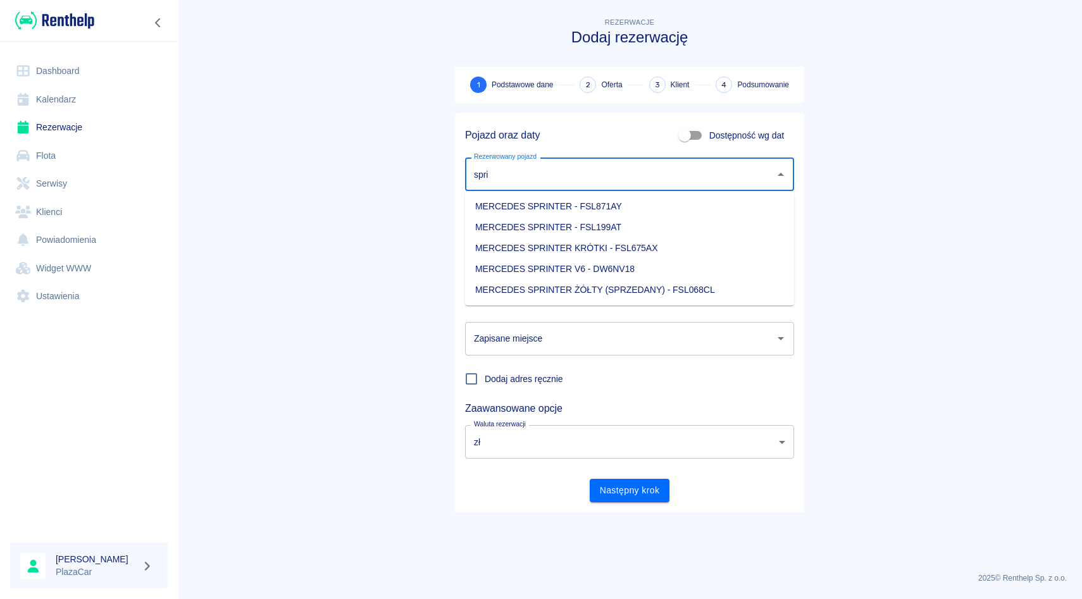
click at [595, 271] on li "MERCEDES SPRINTER V6 - DW6NV18" at bounding box center [629, 269] width 329 height 21
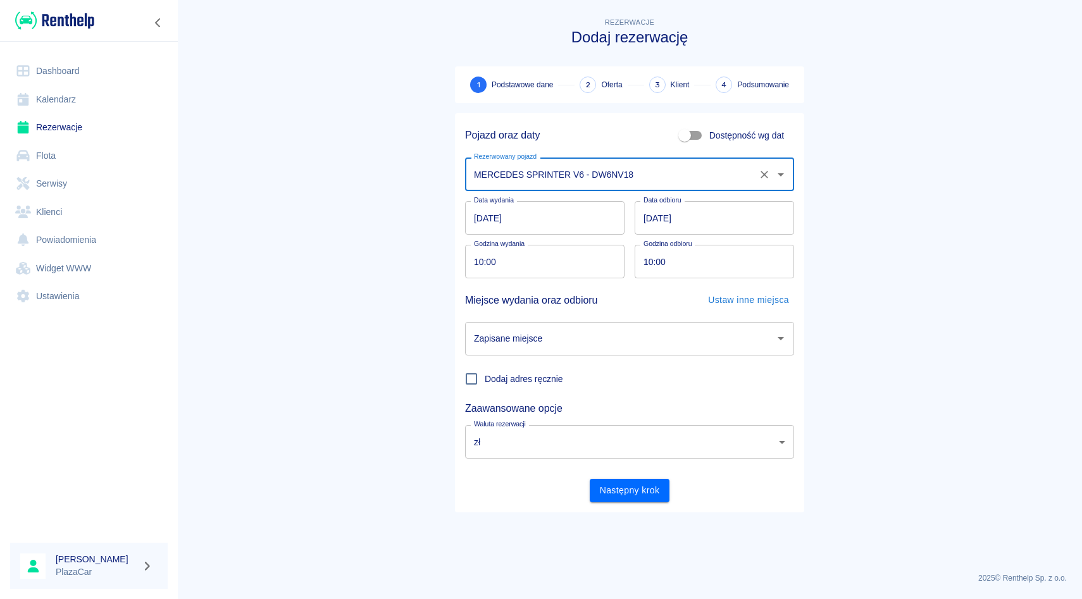
type input "MERCEDES SPRINTER V6 - DW6NV18"
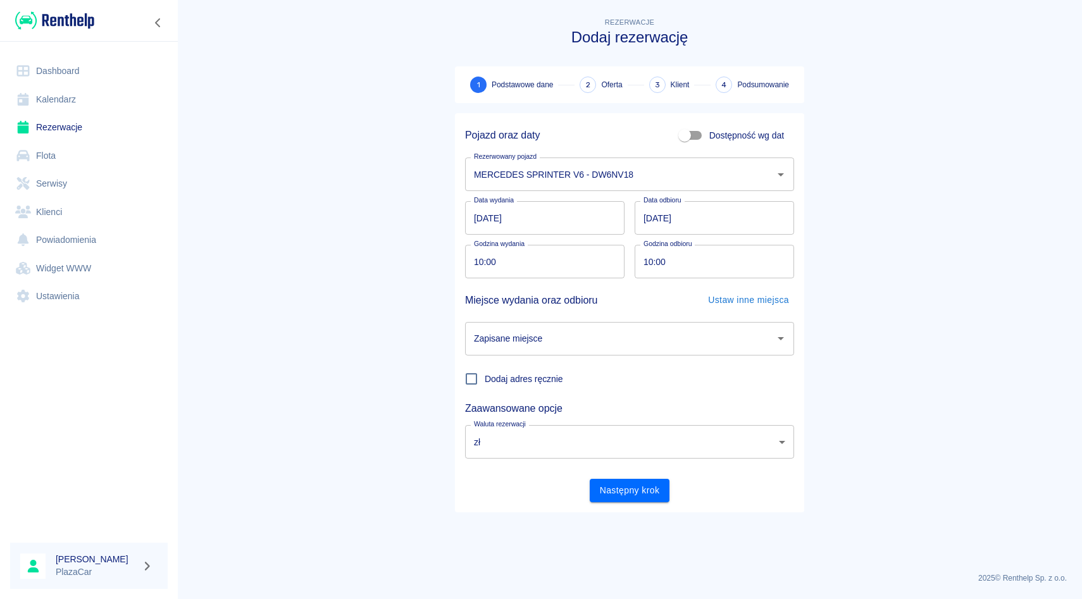
click at [633, 194] on div "Data wydania [DATE] Data wydania Data odbioru [DATE] Data odbioru" at bounding box center [624, 213] width 339 height 44
click at [51, 129] on link "Rezerwacje" at bounding box center [89, 127] width 158 height 28
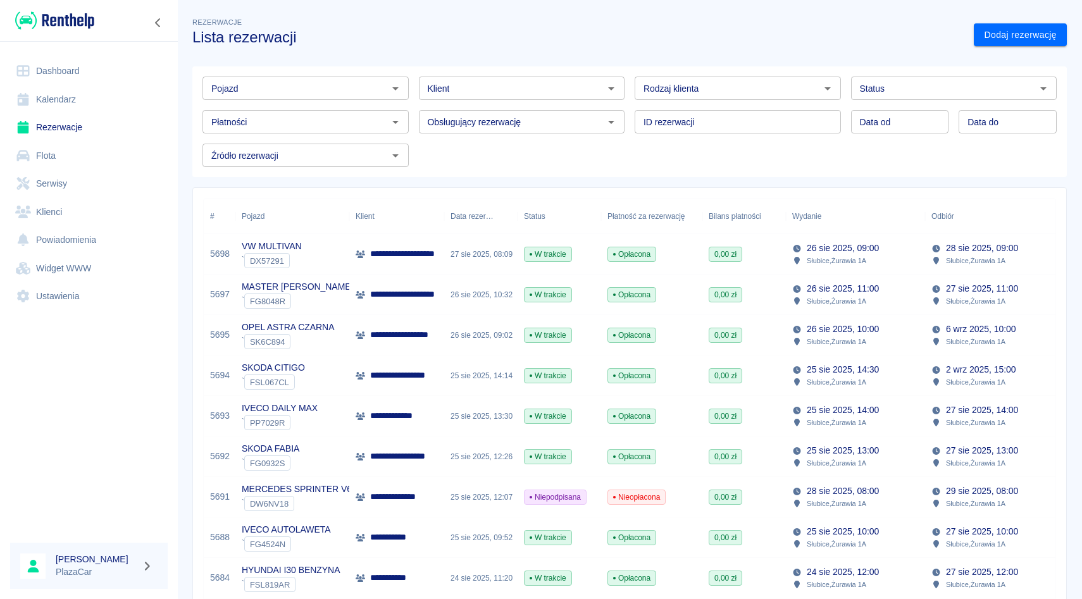
click at [633, 106] on div "ID rezerwacji ID rezerwacji" at bounding box center [732, 117] width 216 height 34
click at [490, 106] on div "Obsługujący rezerwację Obsługujący rezerwację" at bounding box center [517, 117] width 216 height 34
click at [417, 73] on div "Klient Klient" at bounding box center [517, 83] width 216 height 34
click at [416, 102] on div "Obsługujący rezerwację Obsługujący rezerwację" at bounding box center [517, 117] width 216 height 34
click at [415, 70] on div "Klient Klient" at bounding box center [517, 83] width 216 height 34
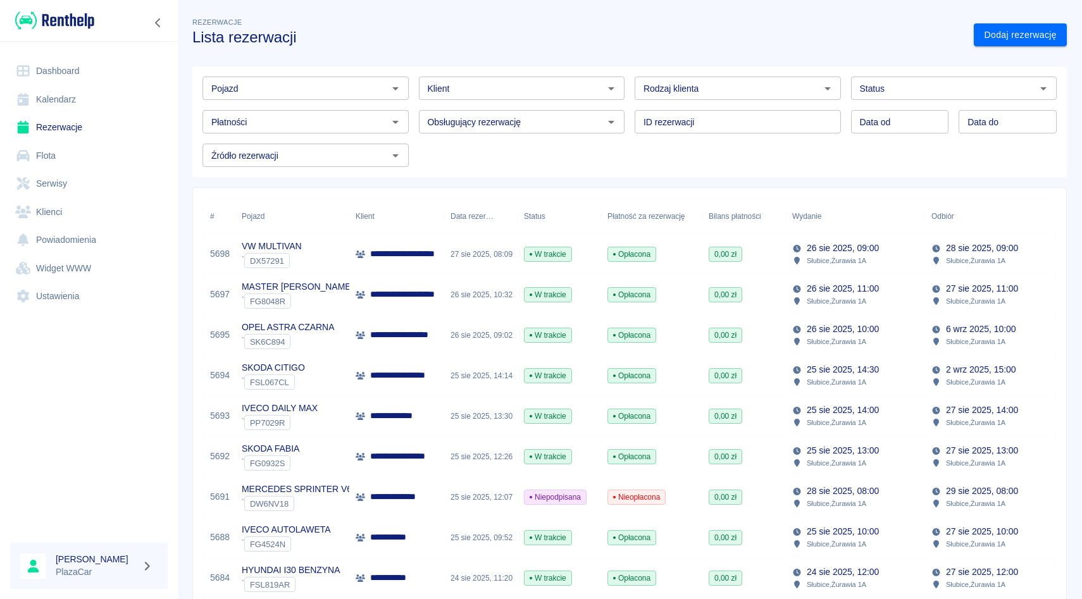
click at [409, 109] on div "Obsługujący rezerwację Obsługujący rezerwację" at bounding box center [517, 117] width 216 height 34
click at [409, 73] on div "Klient Klient" at bounding box center [517, 83] width 216 height 34
click at [413, 106] on div "Obsługujący rezerwację Obsługujący rezerwację" at bounding box center [517, 117] width 216 height 34
click at [630, 100] on div "ID rezerwacji ID rezerwacji" at bounding box center [732, 117] width 216 height 34
click at [630, 108] on div "ID rezerwacji ID rezerwacji" at bounding box center [732, 117] width 216 height 34
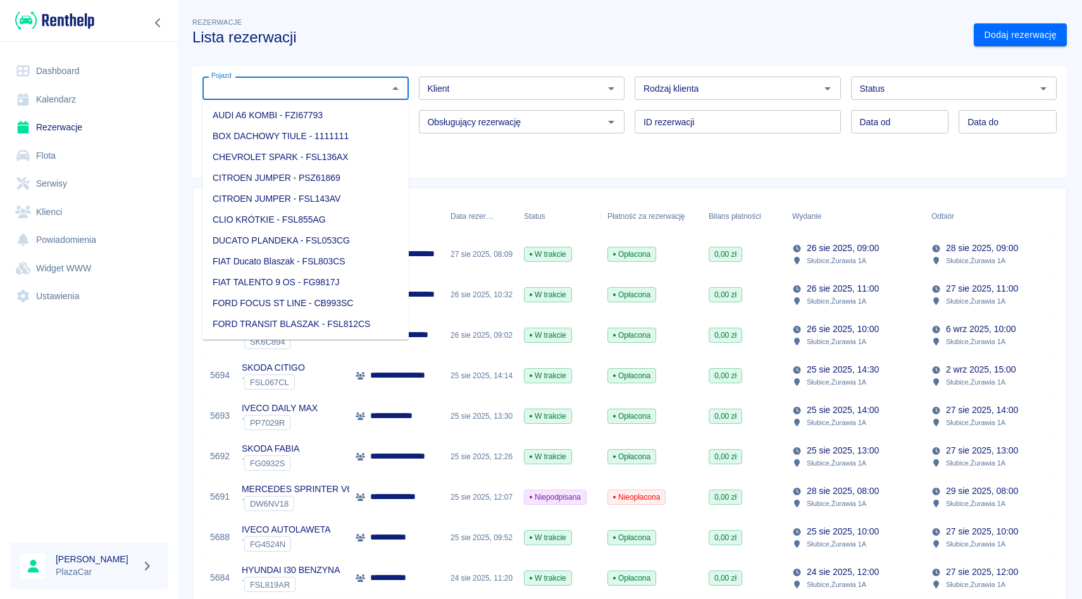
click at [298, 96] on input "Pojazd" at bounding box center [295, 88] width 178 height 16
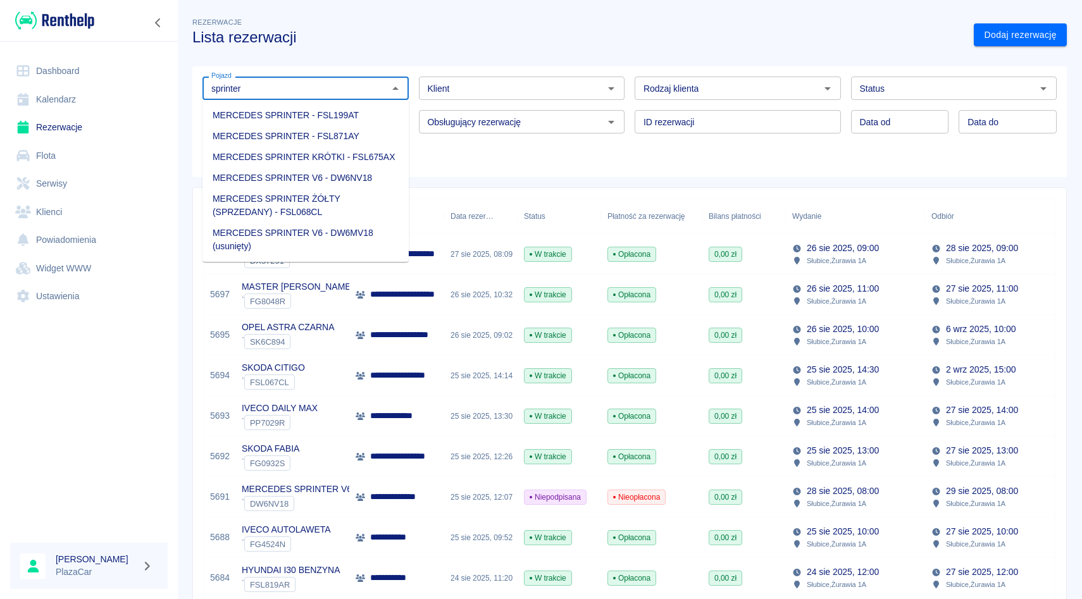
click at [290, 171] on li "MERCEDES SPRINTER V6 - DW6NV18" at bounding box center [305, 178] width 206 height 21
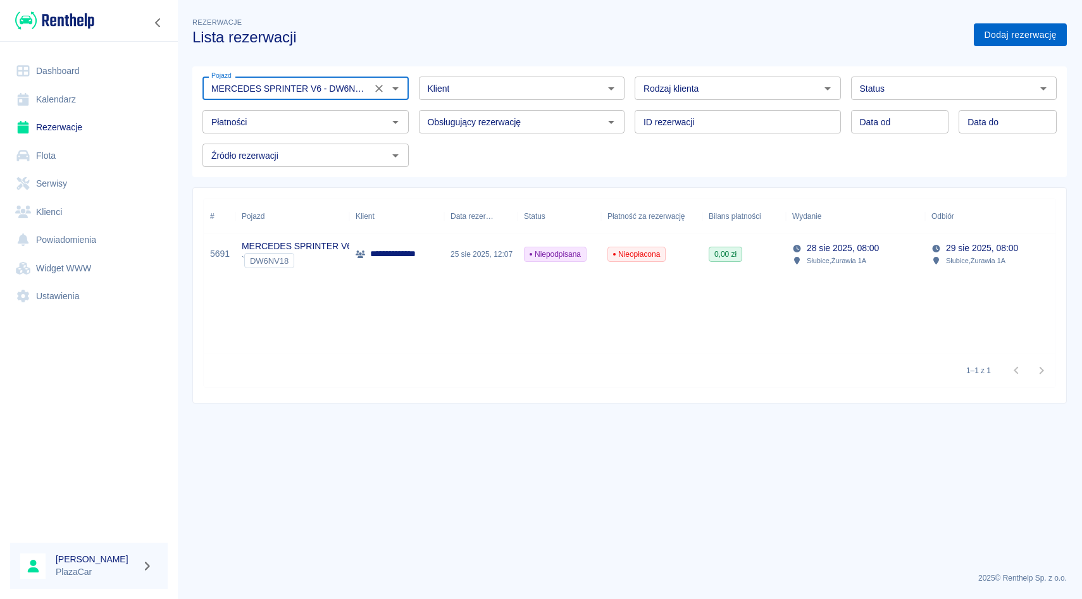
type input "MERCEDES SPRINTER V6 - DW6NV18"
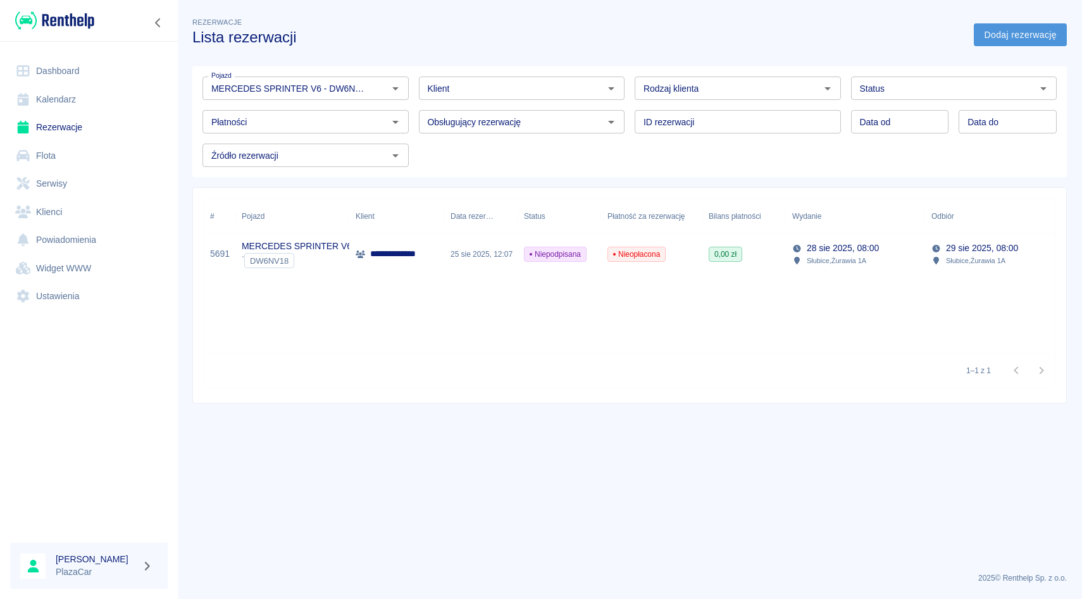
click at [1009, 37] on link "Dodaj rezerwację" at bounding box center [1020, 34] width 93 height 23
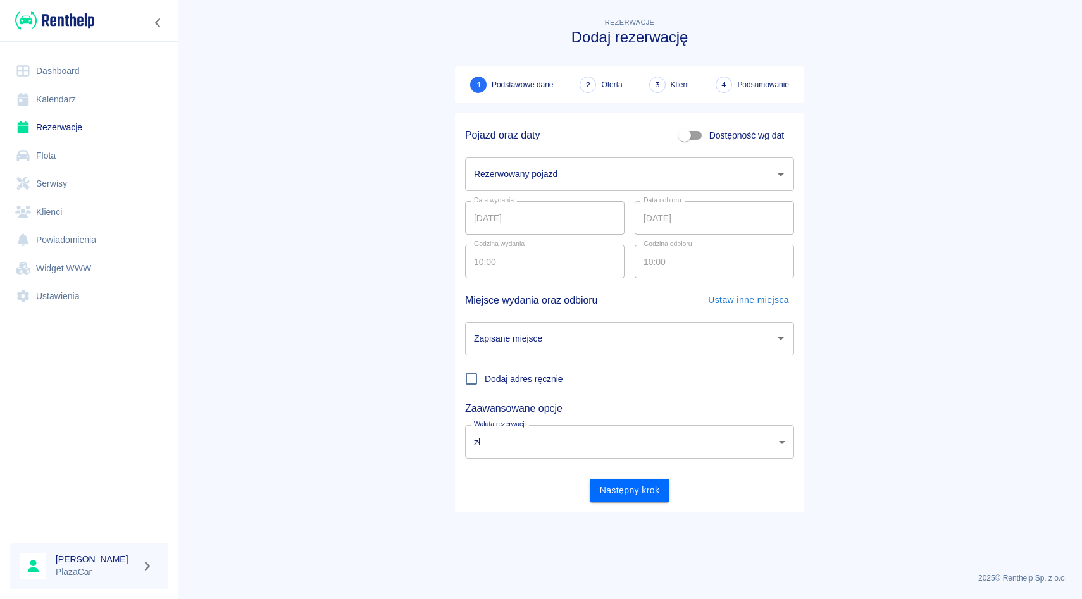
click at [538, 176] on input "Rezerwowany pojazd" at bounding box center [620, 174] width 299 height 22
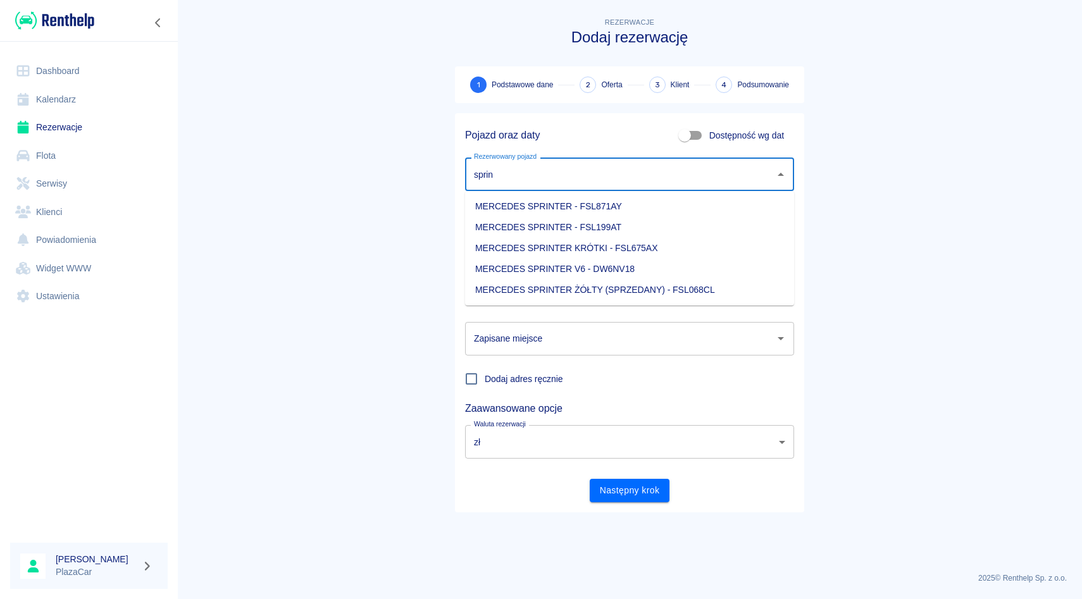
click at [540, 273] on li "MERCEDES SPRINTER V6 - DW6NV18" at bounding box center [629, 269] width 329 height 21
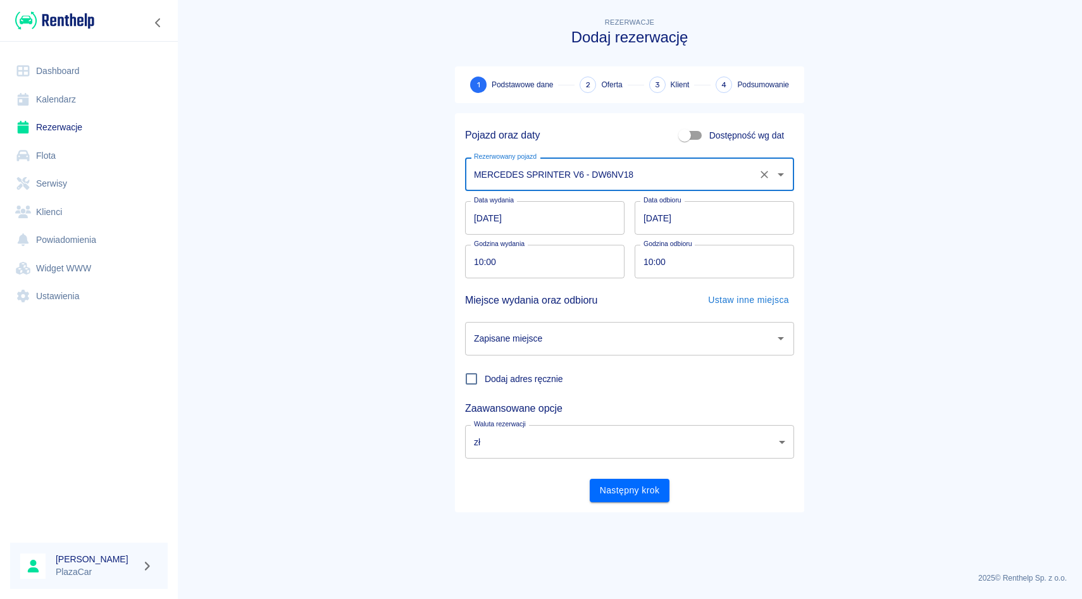
type input "MERCEDES SPRINTER V6 - DW6NV18"
click at [535, 338] on input "Zapisane miejsce" at bounding box center [620, 339] width 299 height 22
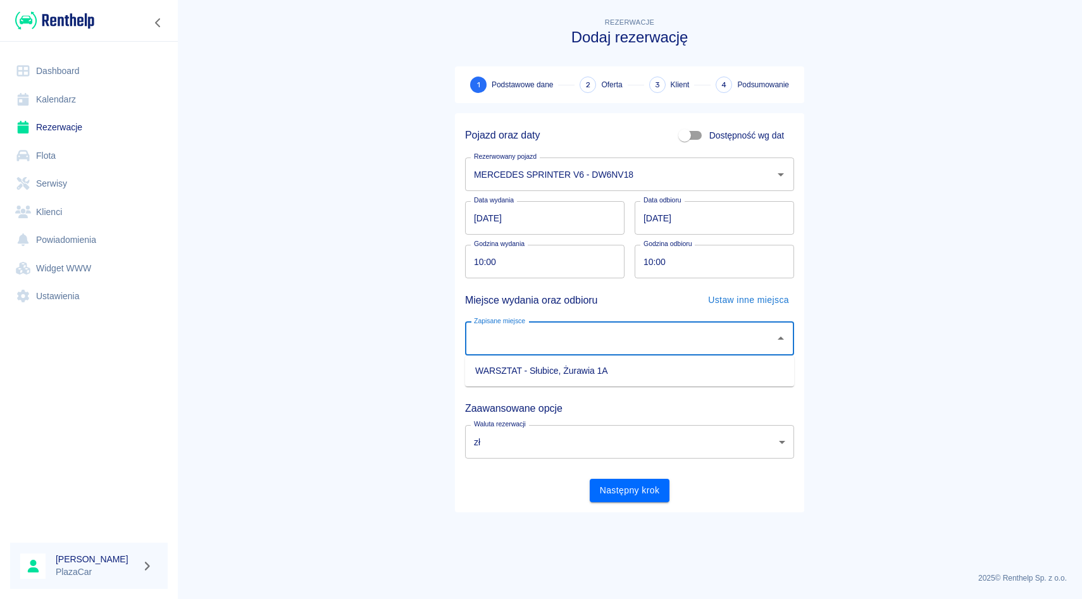
click at [535, 365] on li "WARSZTAT - Słubice, Żurawia 1A" at bounding box center [629, 371] width 329 height 21
type input "WARSZTAT - Słubice, Żurawia 1A"
click at [609, 492] on button "Następny krok" at bounding box center [630, 490] width 80 height 23
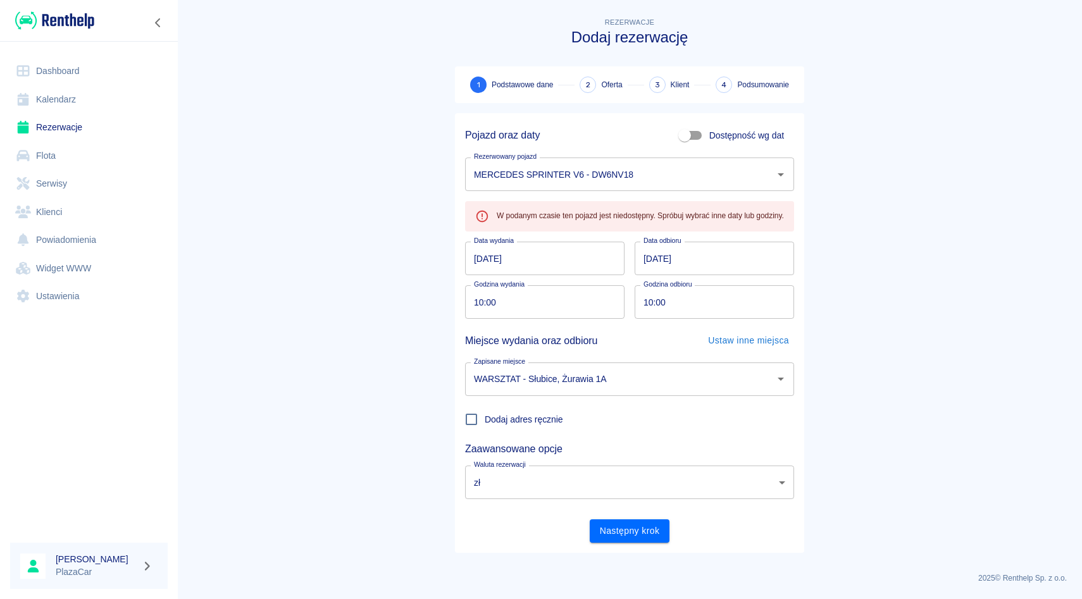
click at [655, 307] on input "10:00" at bounding box center [710, 302] width 151 height 34
click at [612, 542] on button "Następny krok" at bounding box center [630, 530] width 80 height 23
click at [650, 299] on input "08:00" at bounding box center [710, 302] width 151 height 34
type input "07:00"
click at [605, 533] on button "Następny krok" at bounding box center [630, 530] width 80 height 23
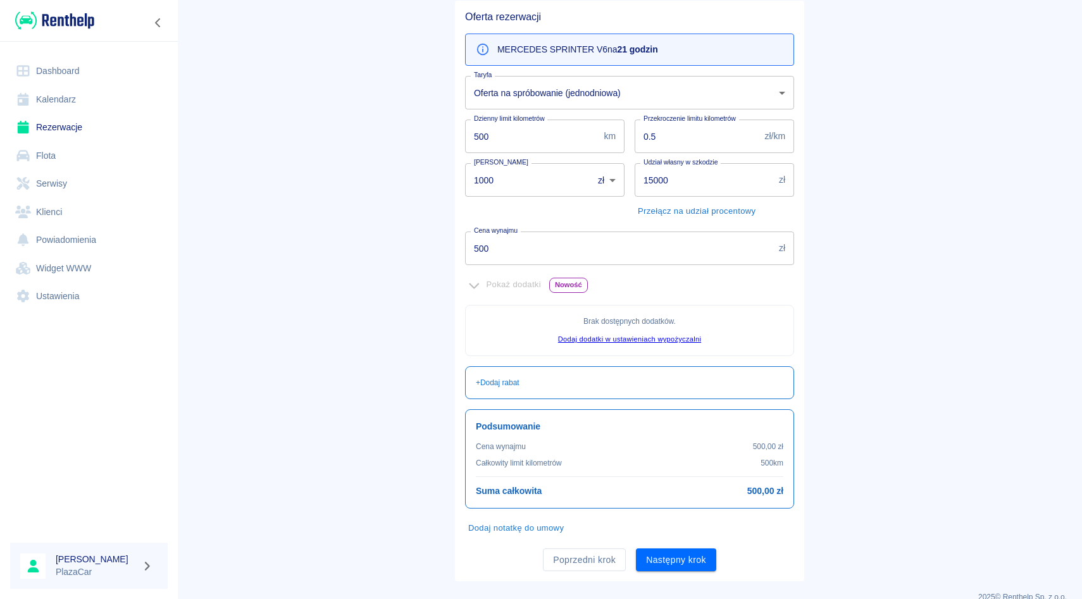
scroll to position [132, 0]
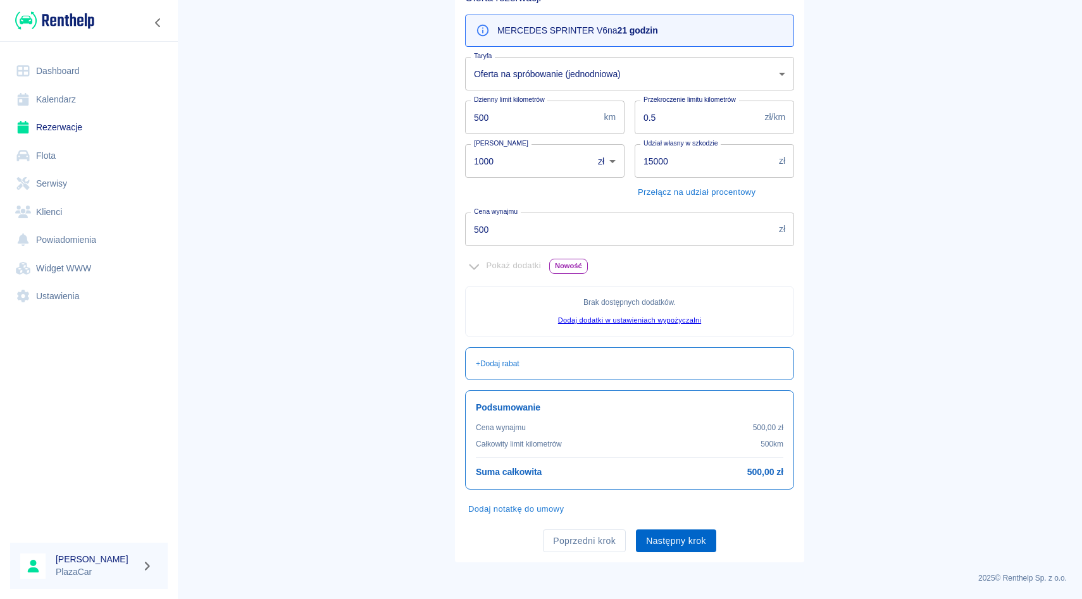
click at [659, 533] on button "Następny krok" at bounding box center [676, 541] width 80 height 23
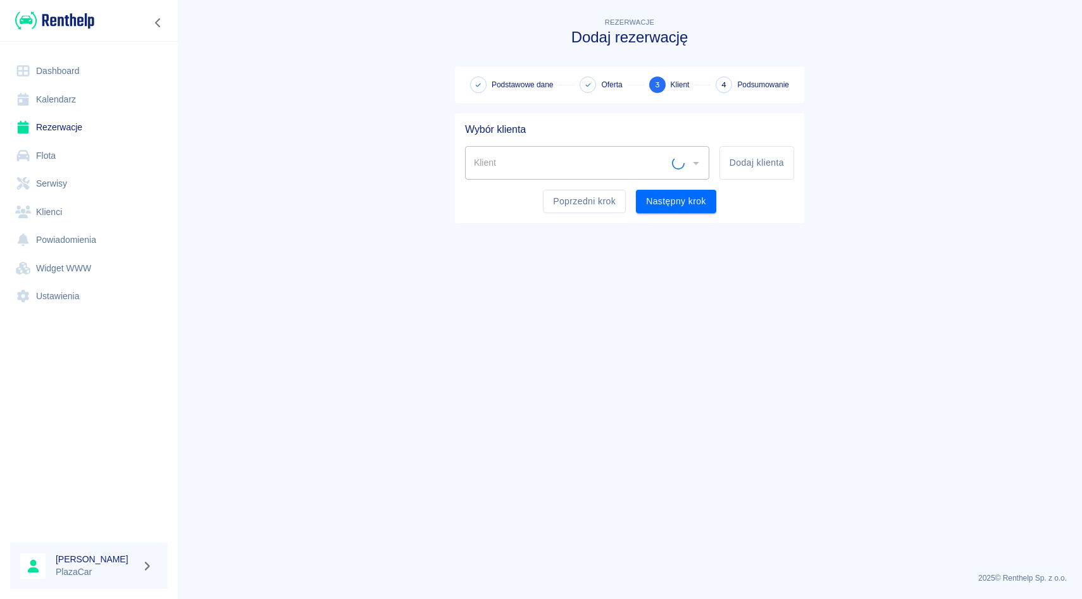
scroll to position [0, 0]
click at [548, 149] on div "Klient" at bounding box center [587, 163] width 244 height 34
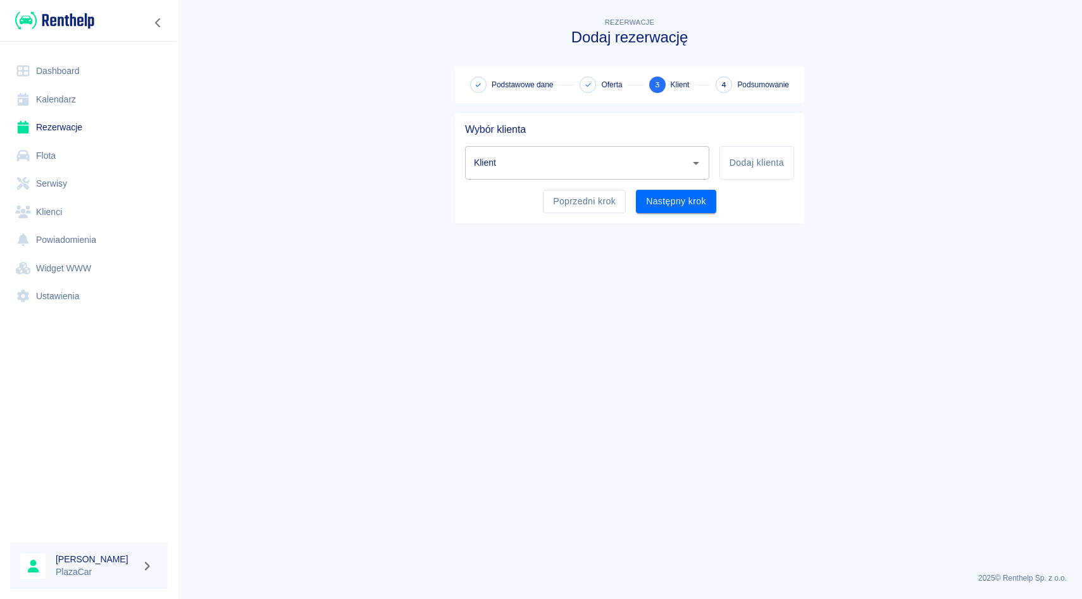
click at [548, 149] on div "Klient" at bounding box center [587, 163] width 244 height 34
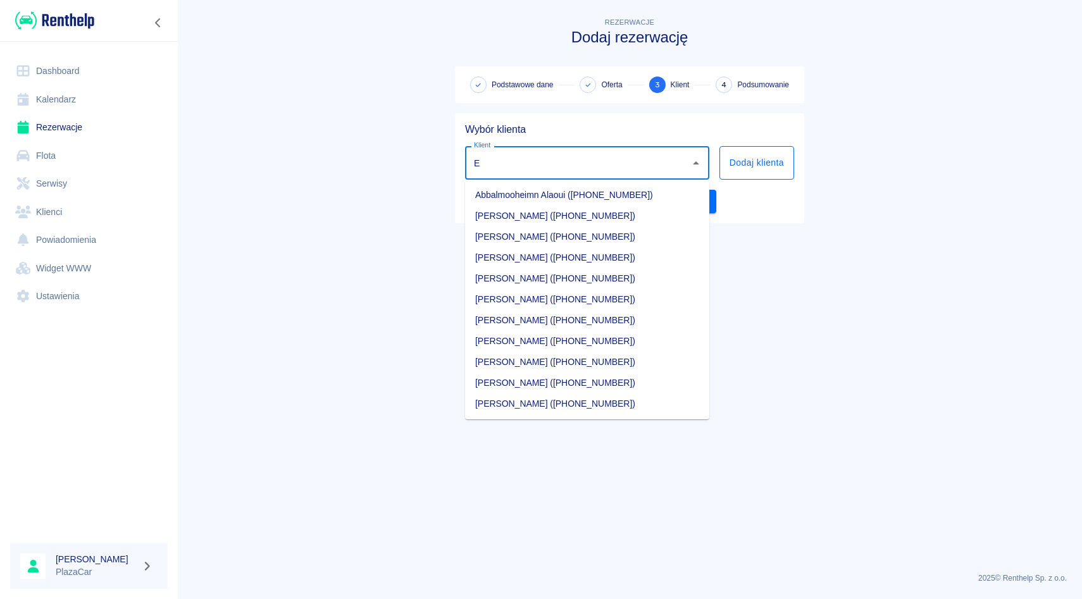
type input "E"
click at [781, 165] on button "Dodaj klienta" at bounding box center [756, 163] width 75 height 34
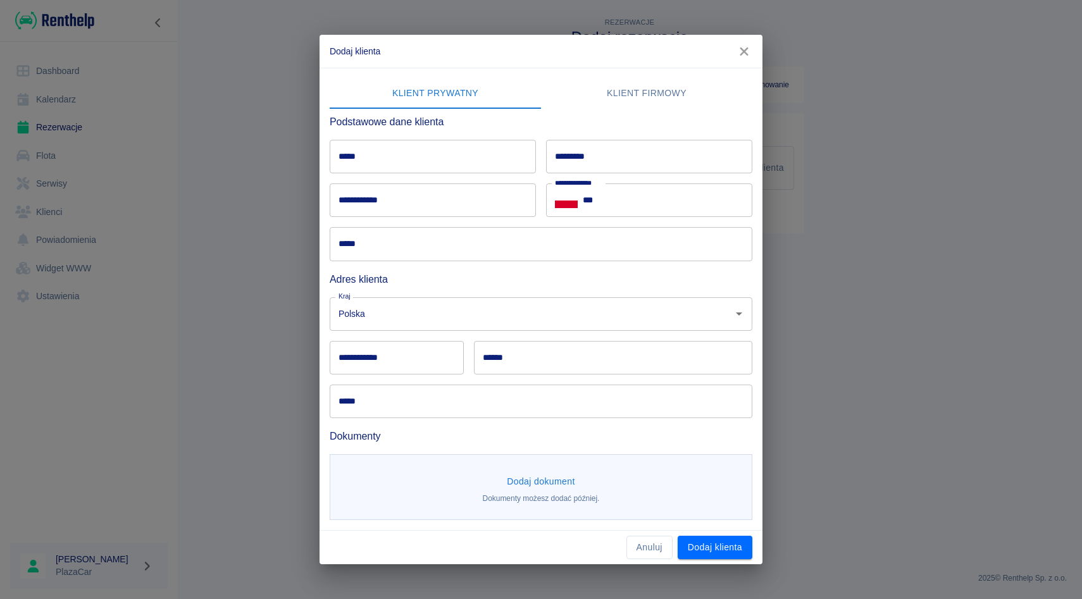
click at [474, 158] on input "*****" at bounding box center [433, 157] width 206 height 34
type input "********"
click at [628, 163] on input "*********" at bounding box center [649, 157] width 206 height 34
type input "******"
click at [702, 195] on input "***" at bounding box center [668, 200] width 170 height 34
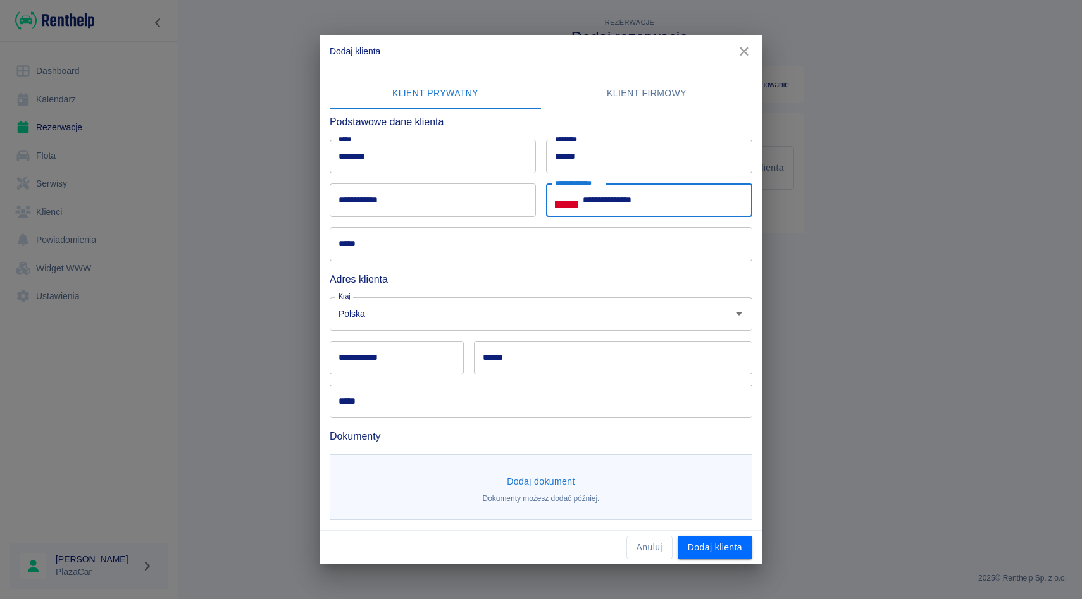
type input "**********"
click at [488, 198] on input "**********" at bounding box center [433, 200] width 206 height 34
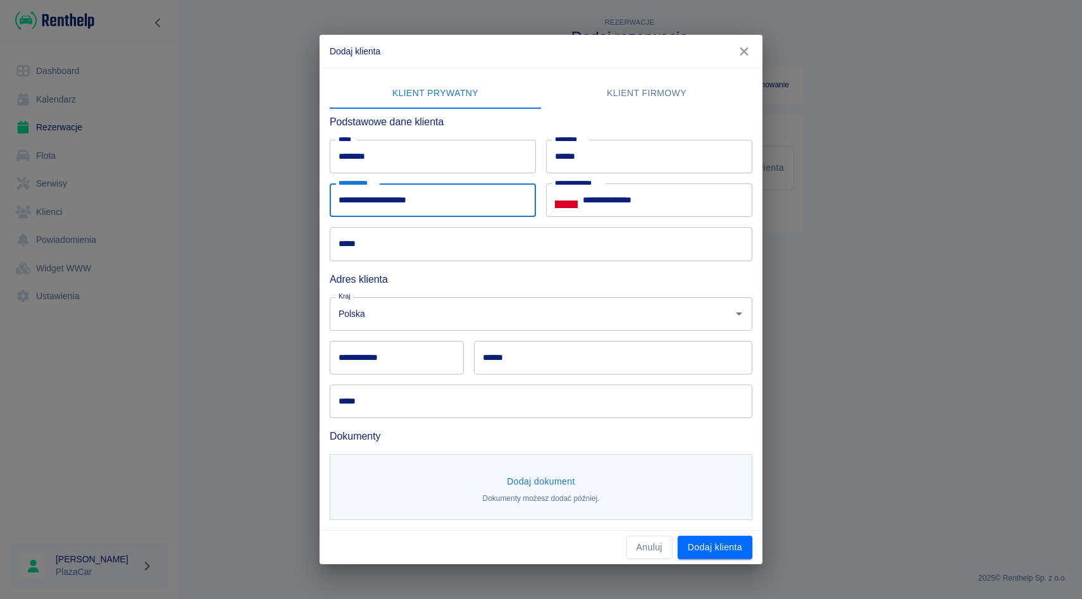
type input "**********"
click at [367, 246] on input "*****" at bounding box center [541, 244] width 423 height 34
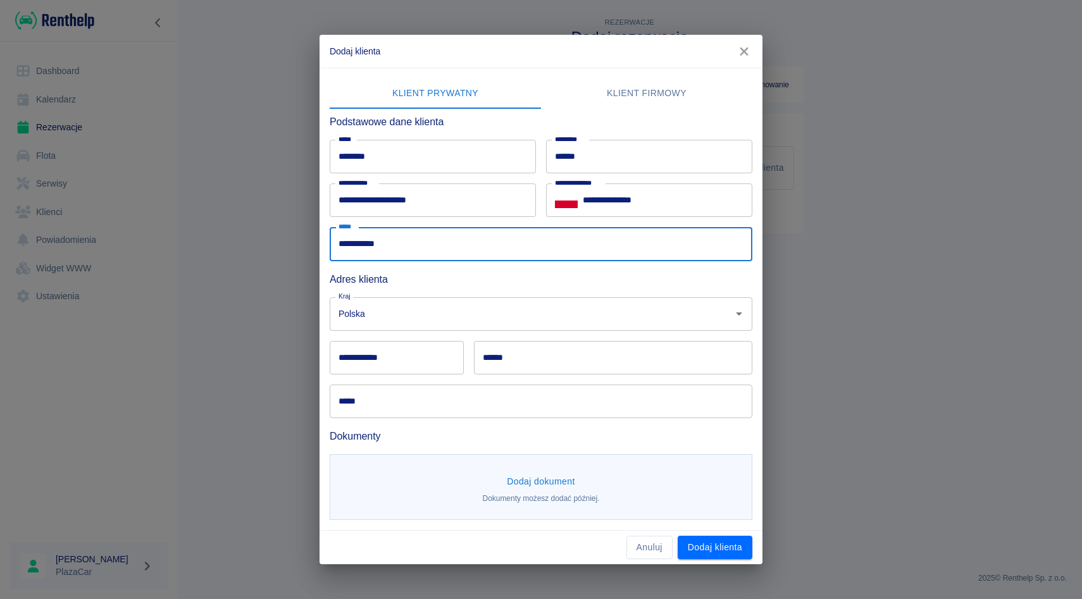
type input "**********"
click at [471, 338] on div "****** ******" at bounding box center [608, 353] width 289 height 44
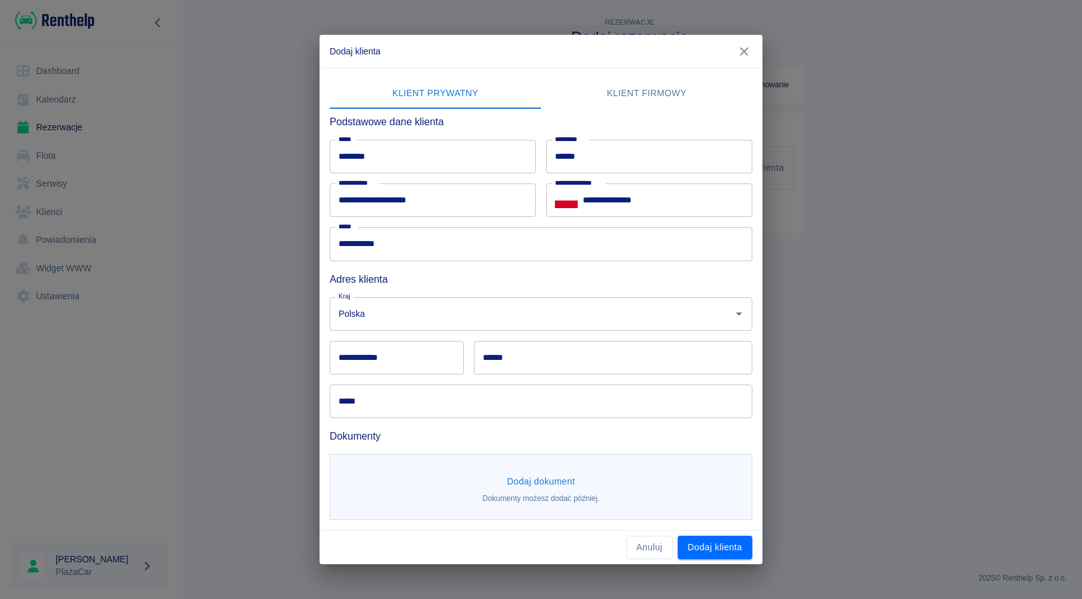
click at [469, 347] on div "****** ******" at bounding box center [608, 353] width 289 height 44
click at [413, 347] on input "**********" at bounding box center [397, 358] width 134 height 34
click at [387, 380] on div "***** *****" at bounding box center [536, 397] width 433 height 44
click at [423, 409] on input "*****" at bounding box center [541, 402] width 423 height 34
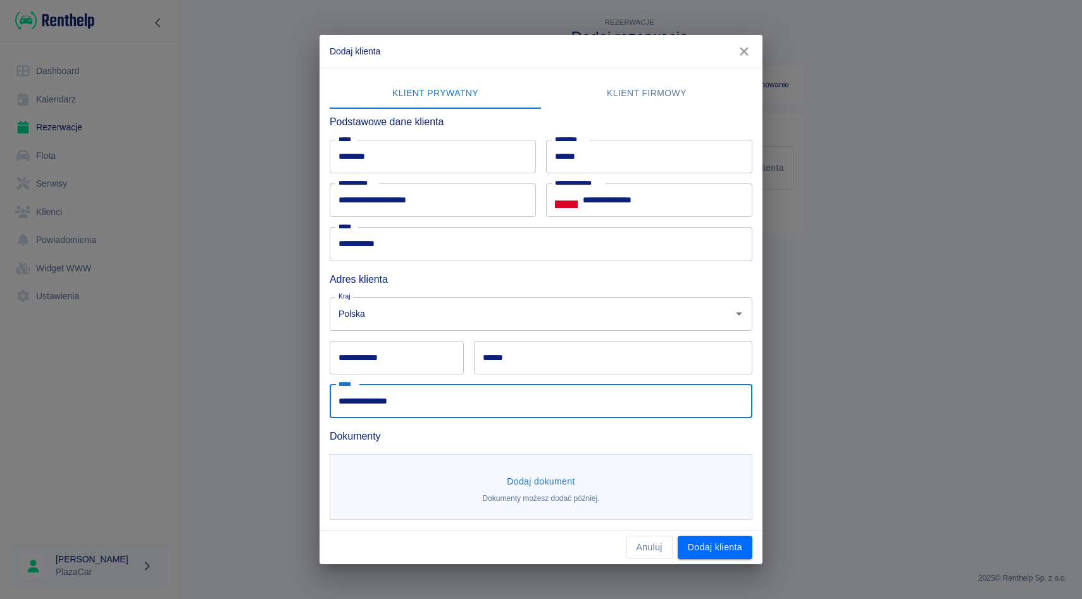
type input "**********"
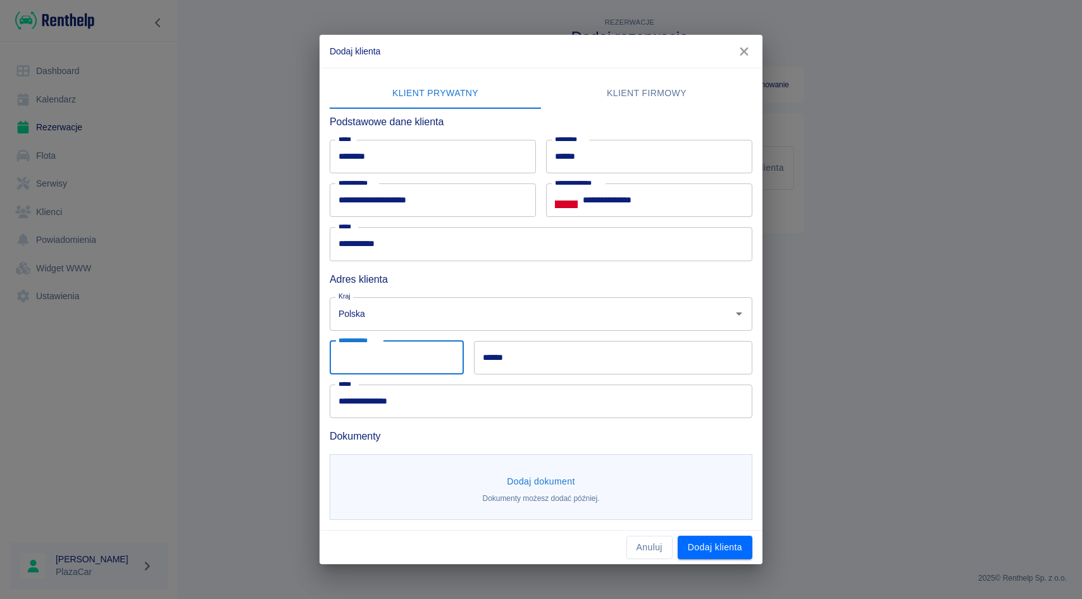
click at [398, 366] on input "**********" at bounding box center [397, 358] width 134 height 34
type input "******"
click at [557, 354] on input "******" at bounding box center [613, 358] width 278 height 34
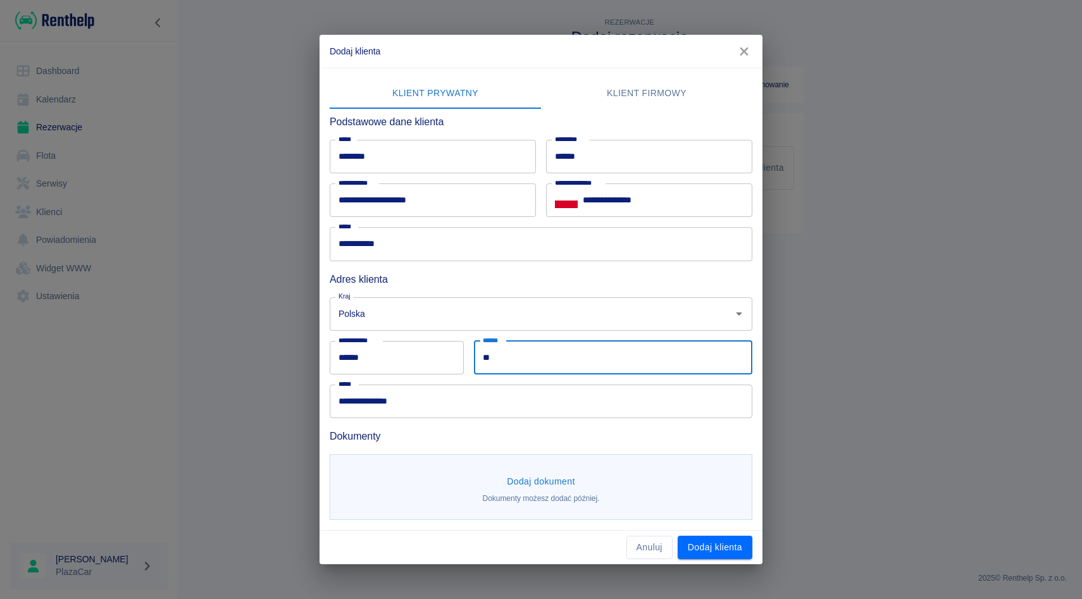
type input "*"
type input "**********"
click at [476, 450] on div "Dodaj dokument Dokumenty możesz dodać później." at bounding box center [536, 482] width 433 height 77
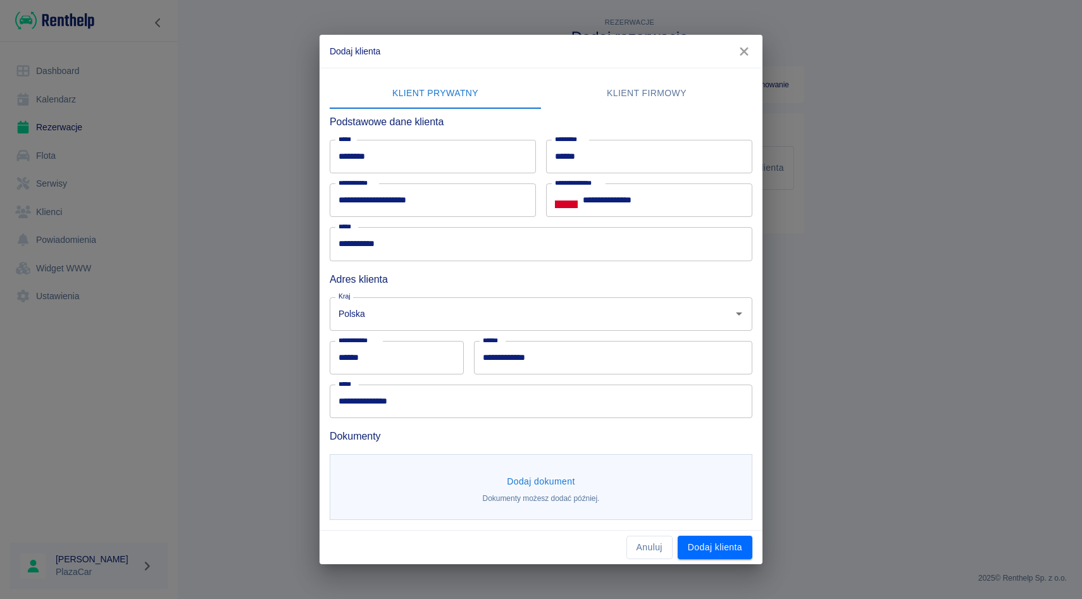
click at [510, 476] on button "Dodaj dokument" at bounding box center [541, 481] width 78 height 23
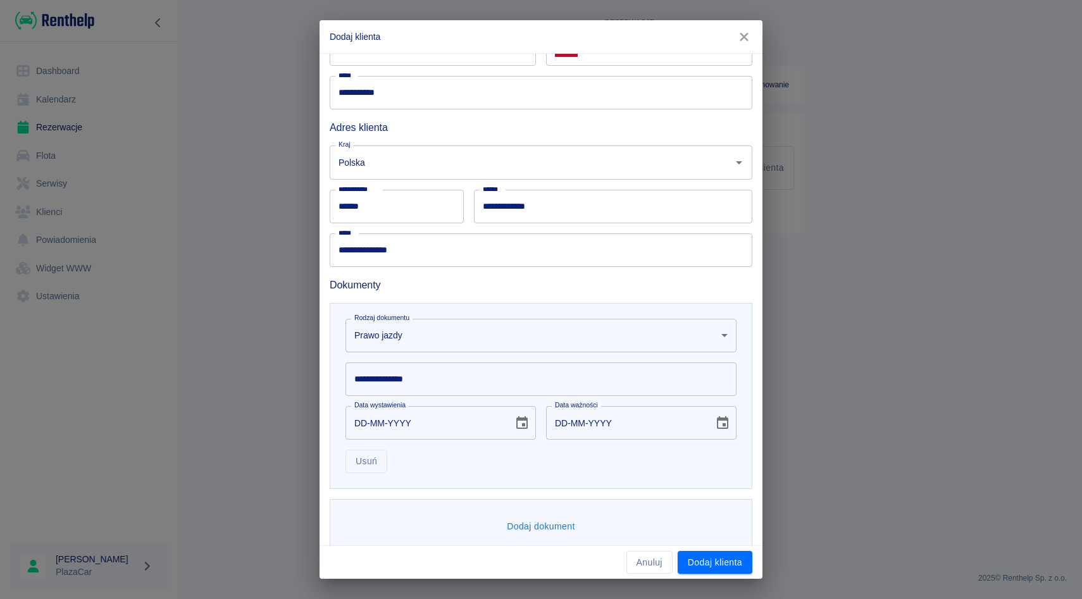
scroll to position [155, 0]
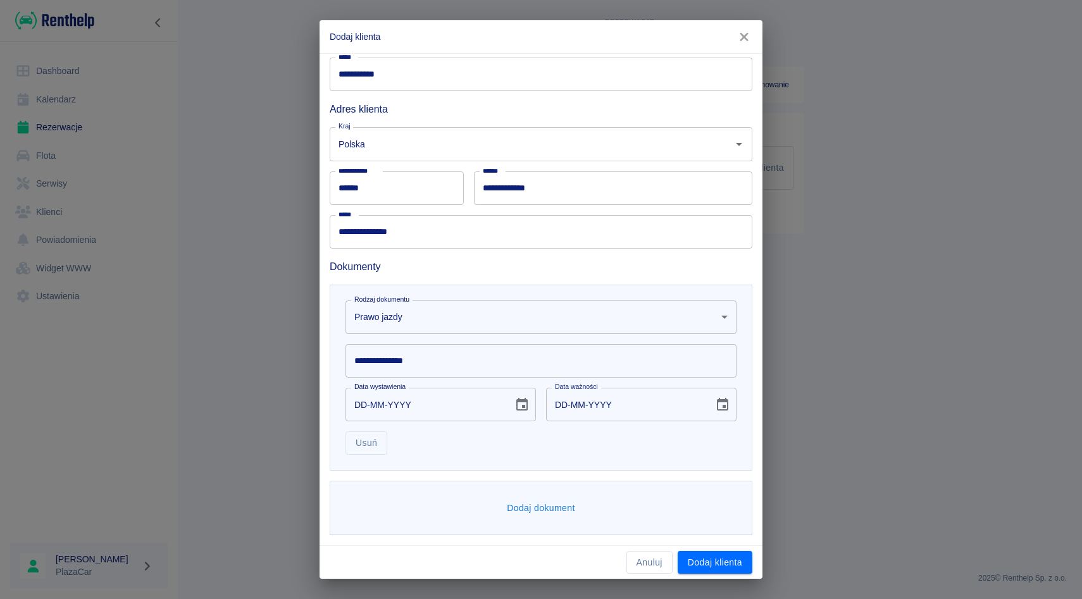
click at [437, 361] on input "**********" at bounding box center [540, 361] width 391 height 34
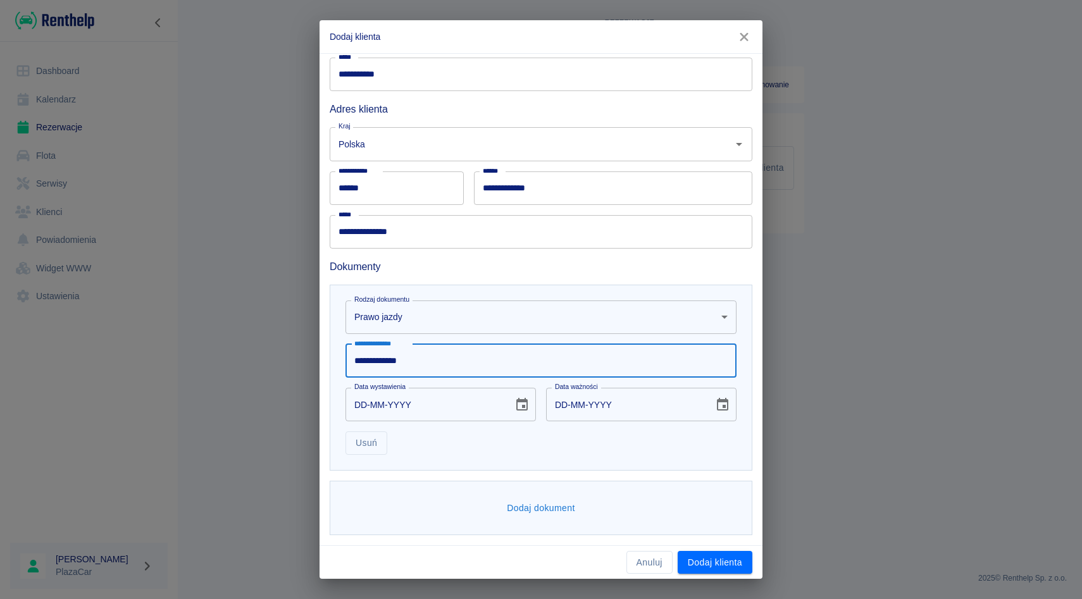
type input "**********"
click at [368, 404] on input "DD-MM-YYYY" at bounding box center [424, 405] width 159 height 34
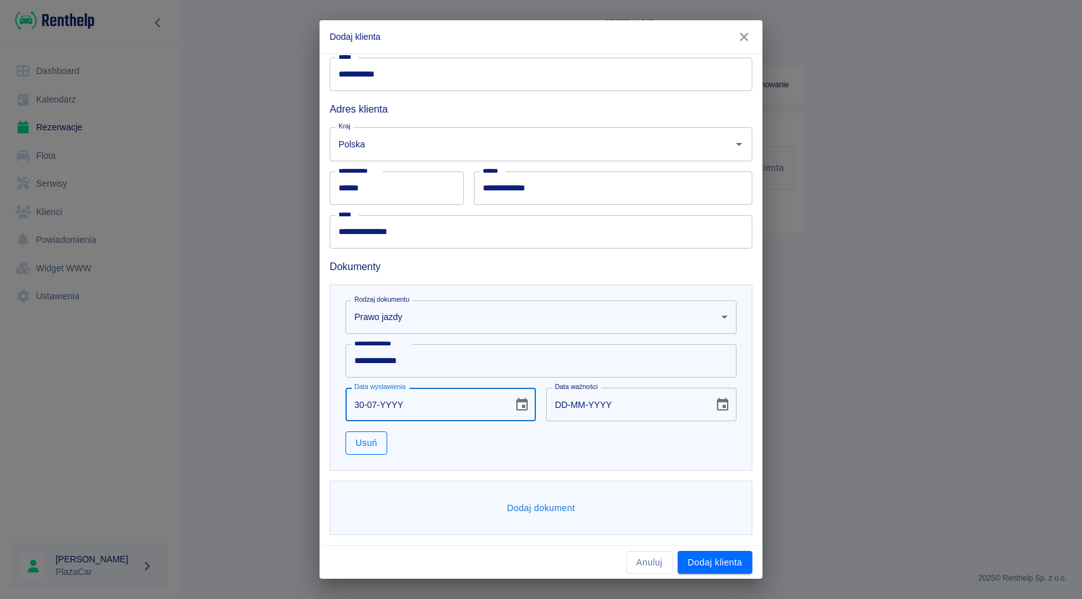
type input "30-07-0002"
type input "30-07-0012"
type input "30-07-0020"
type input "30-07-0030"
type input "30-07-0201"
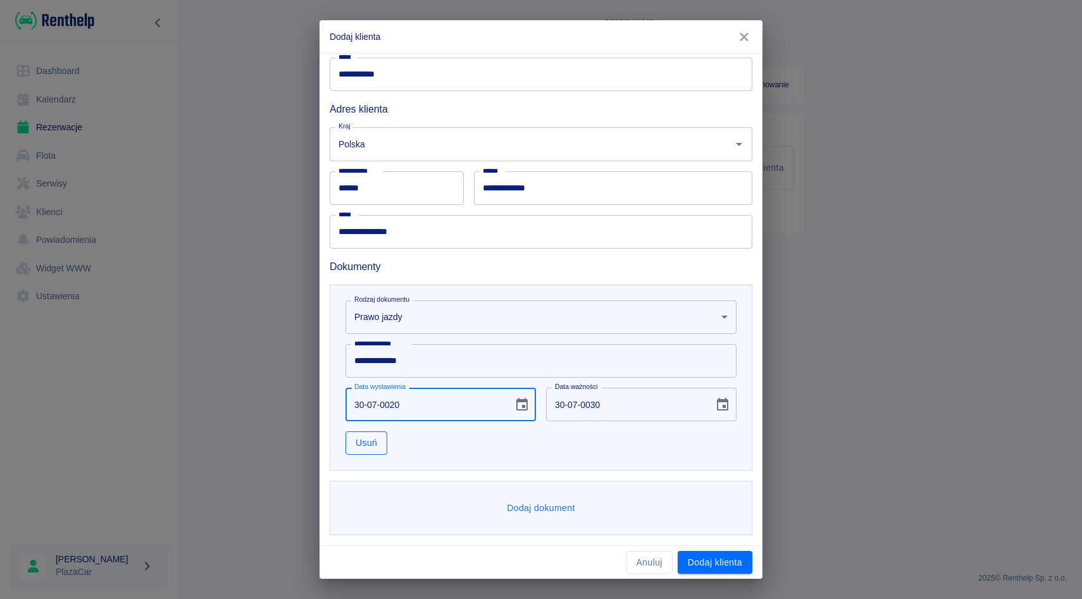
type input "30-07-0211"
type input "[DATE]"
click at [466, 468] on div "**********" at bounding box center [541, 378] width 423 height 186
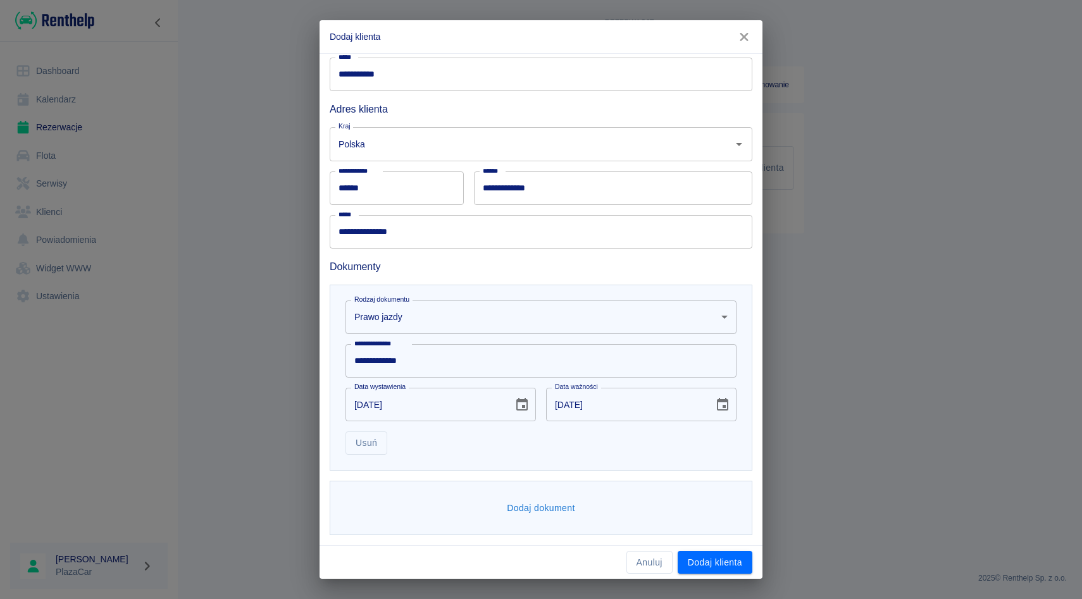
click at [587, 414] on input "[DATE]" at bounding box center [625, 405] width 159 height 34
type input "[DATE]"
click at [564, 506] on button "Dodaj dokument" at bounding box center [541, 508] width 78 height 23
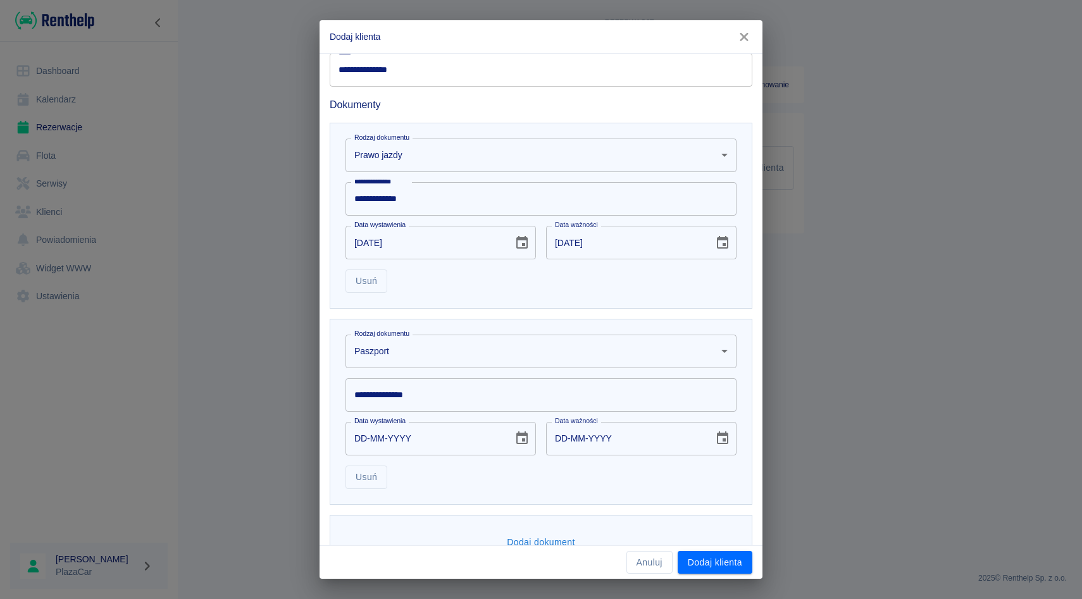
scroll to position [351, 0]
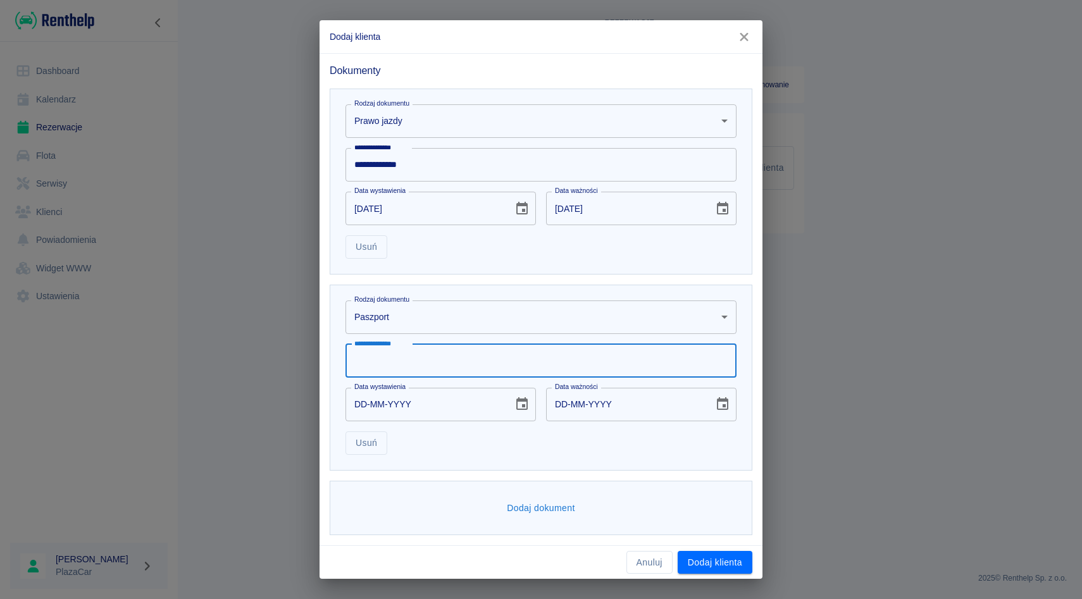
click at [454, 356] on input "**********" at bounding box center [540, 361] width 391 height 34
click at [452, 314] on body "**********" at bounding box center [541, 299] width 1082 height 599
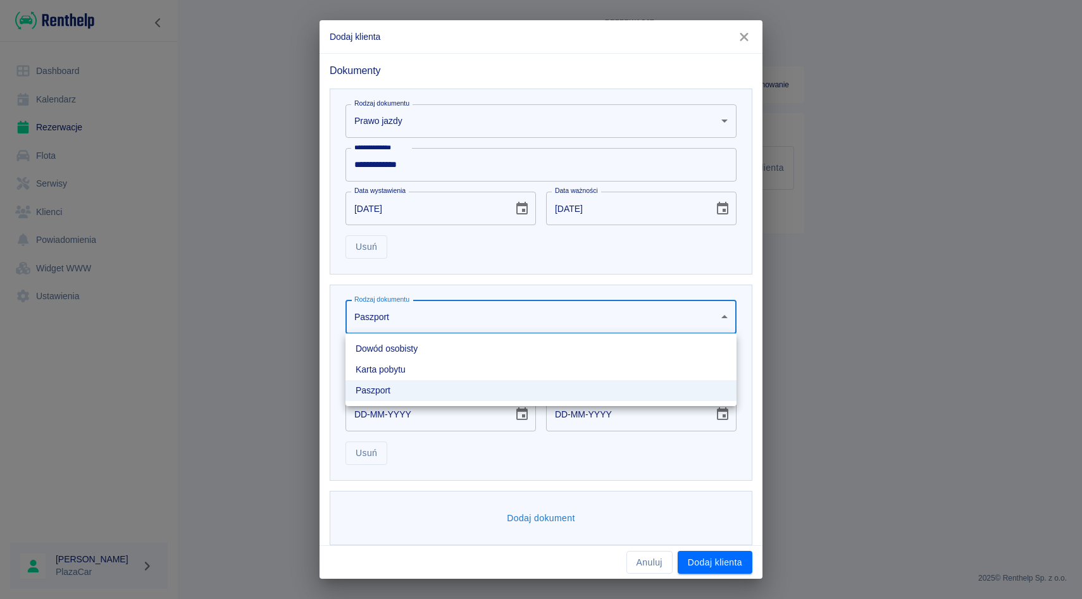
click at [417, 347] on li "Dowód osobisty" at bounding box center [540, 348] width 391 height 21
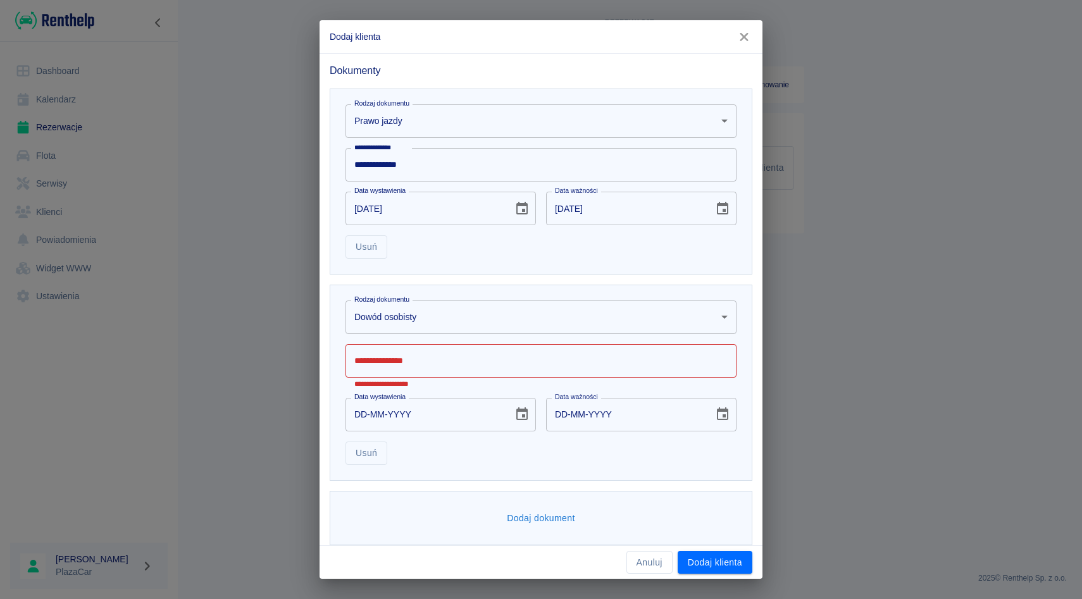
click at [406, 359] on input "**********" at bounding box center [540, 361] width 391 height 34
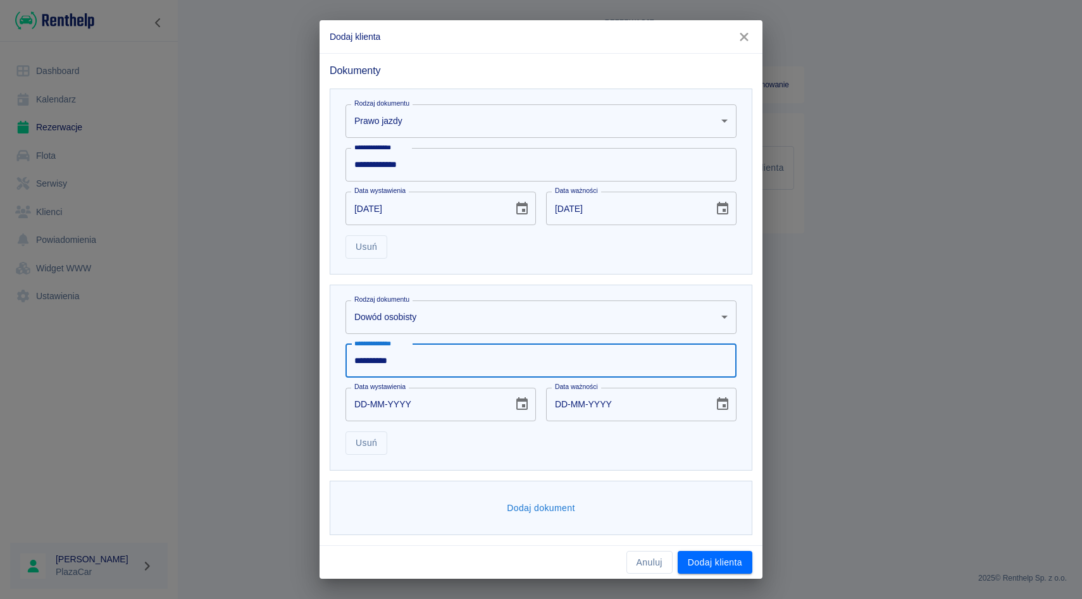
type input "**********"
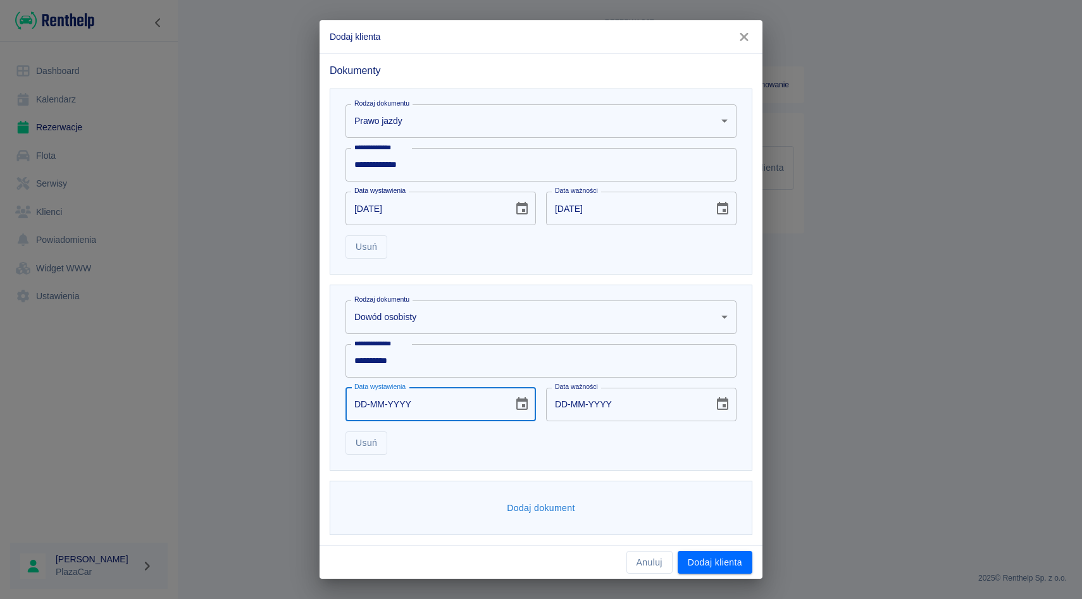
click at [358, 410] on input "DD-MM-YYYY" at bounding box center [424, 405] width 159 height 34
type input "30-11-0002"
type input "30-11-0012"
type input "30-11-0020"
type input "30-11-0030"
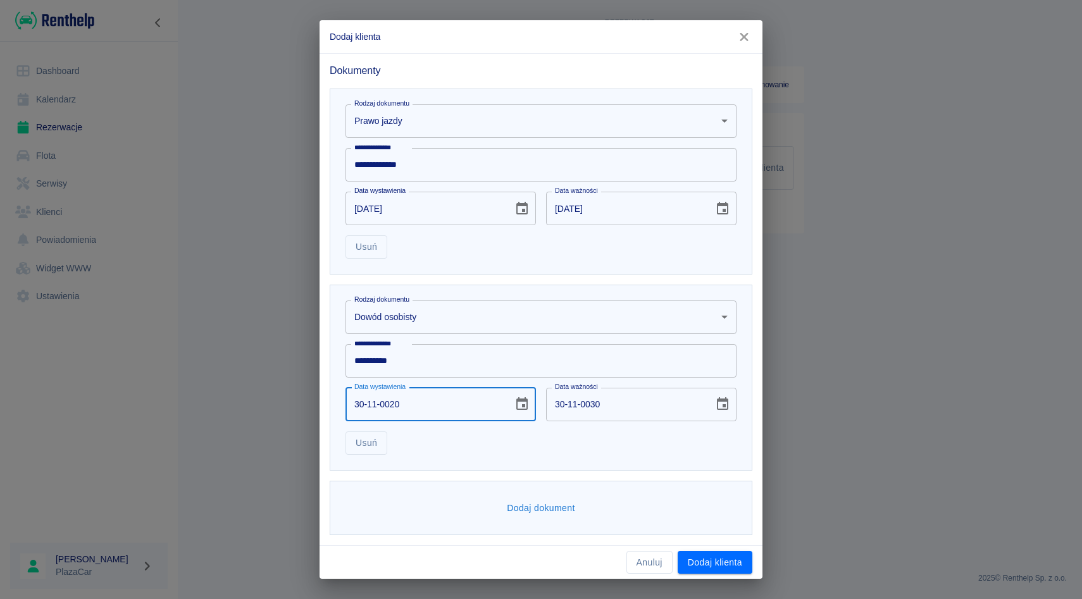
type input "30-11-0202"
type input "30-11-0212"
type input "[DATE]"
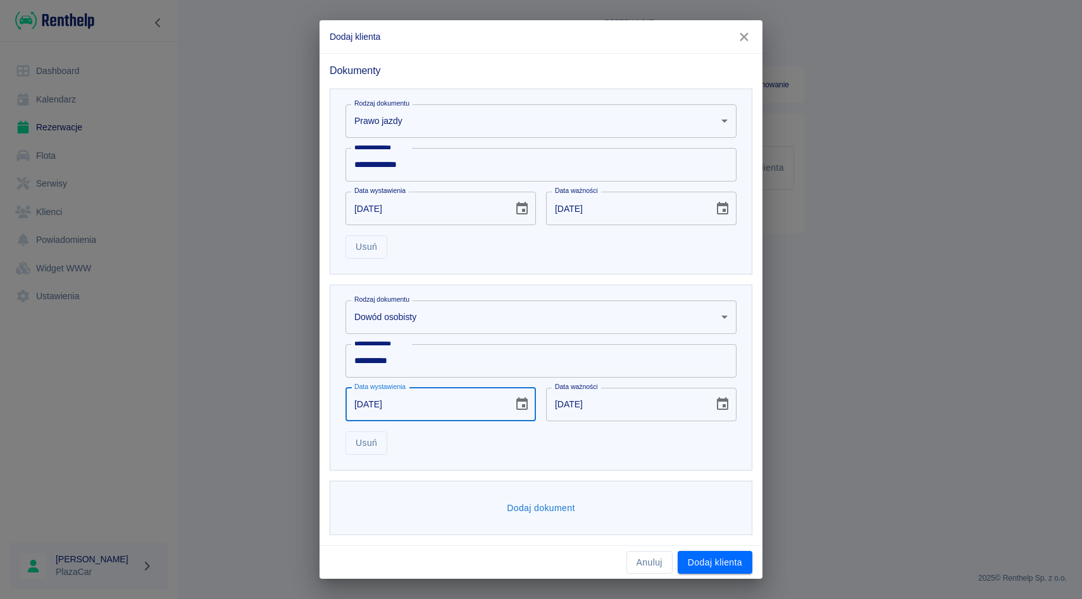
click at [492, 490] on div "Dodaj dokument" at bounding box center [541, 508] width 423 height 55
click at [692, 554] on button "Dodaj klienta" at bounding box center [715, 562] width 75 height 23
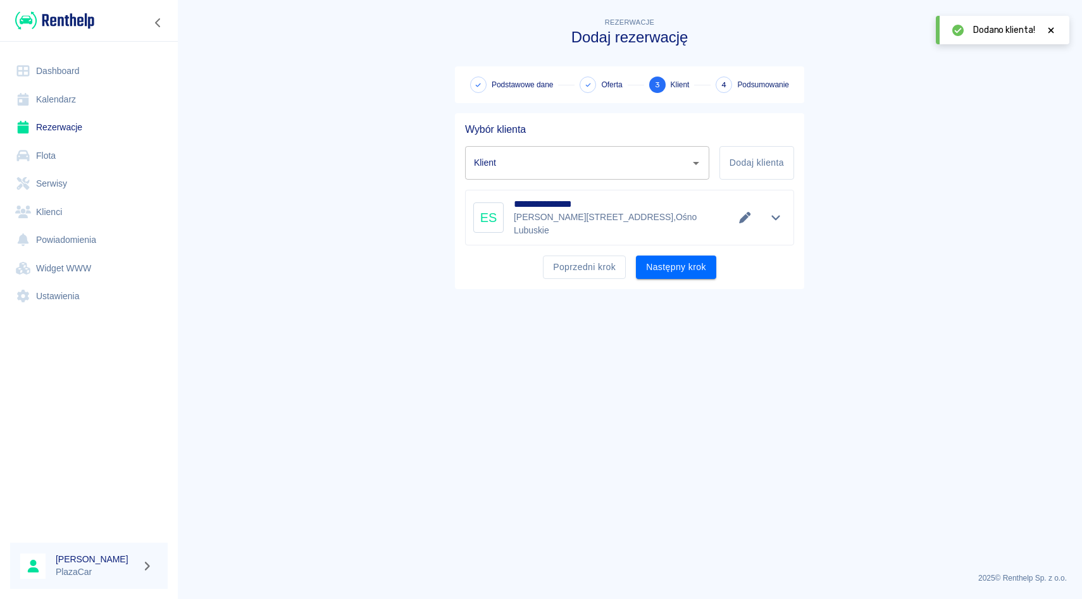
type input "[PERSON_NAME] ([PHONE_NUMBER])"
click at [686, 256] on button "Następny krok" at bounding box center [676, 267] width 80 height 23
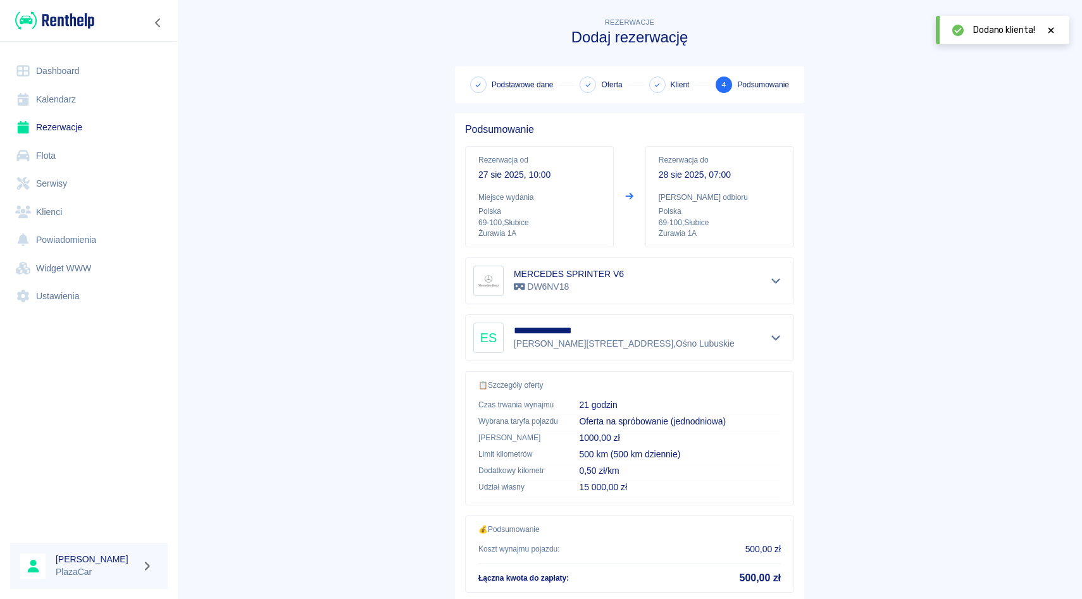
scroll to position [84, 0]
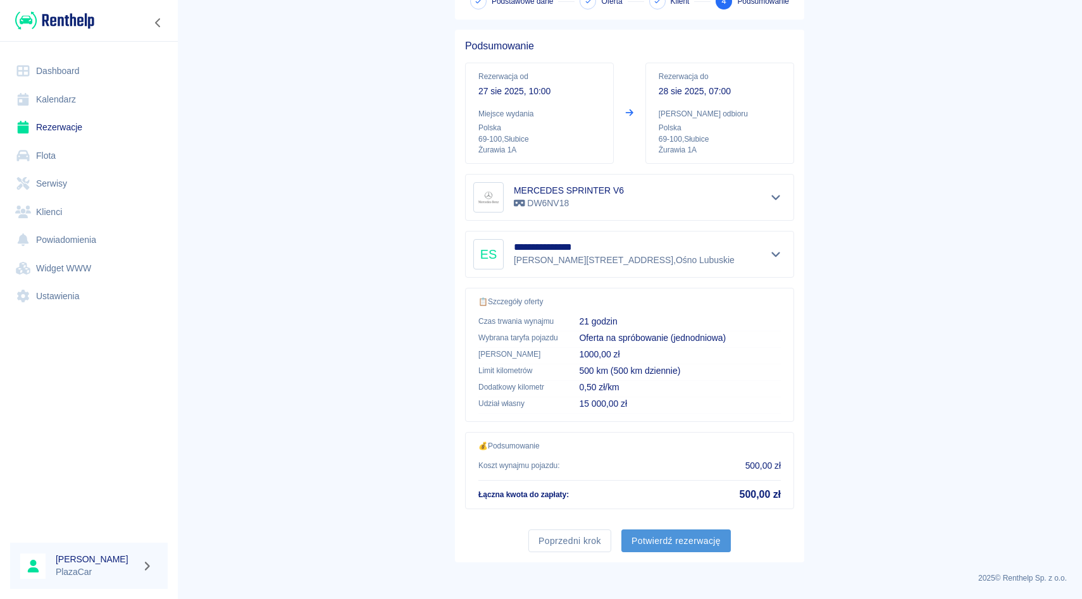
click at [656, 537] on button "Potwierdź rezerwację" at bounding box center [675, 541] width 109 height 23
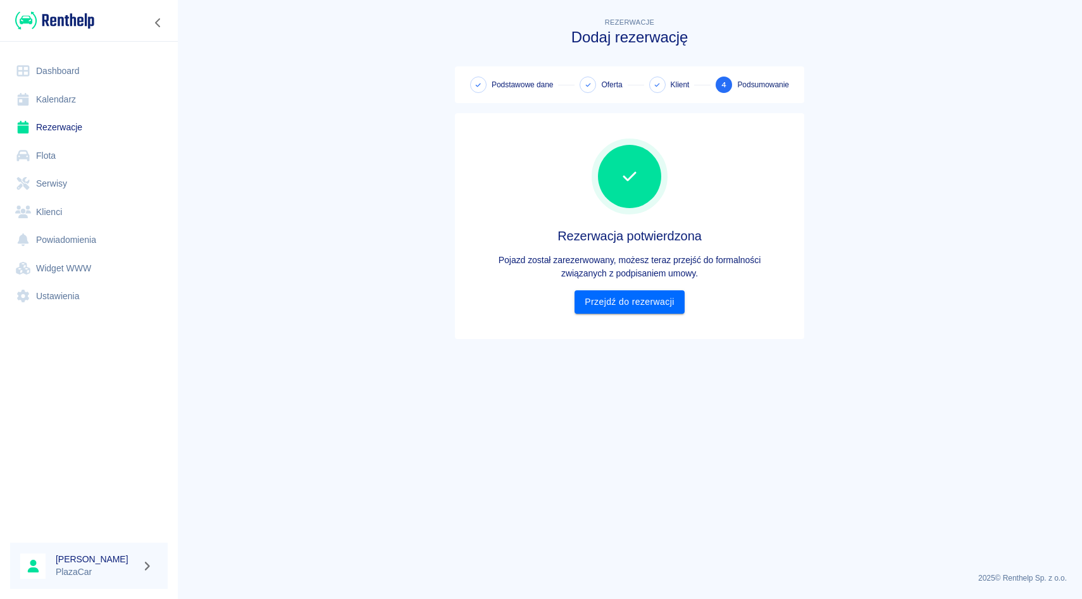
click at [612, 313] on div "Rezerwacja potwierdzona Pojazd został zarezerwowany, możesz teraz przejść do fo…" at bounding box center [629, 226] width 329 height 206
click at [612, 309] on link "Przejdź do rezerwacji" at bounding box center [628, 301] width 109 height 23
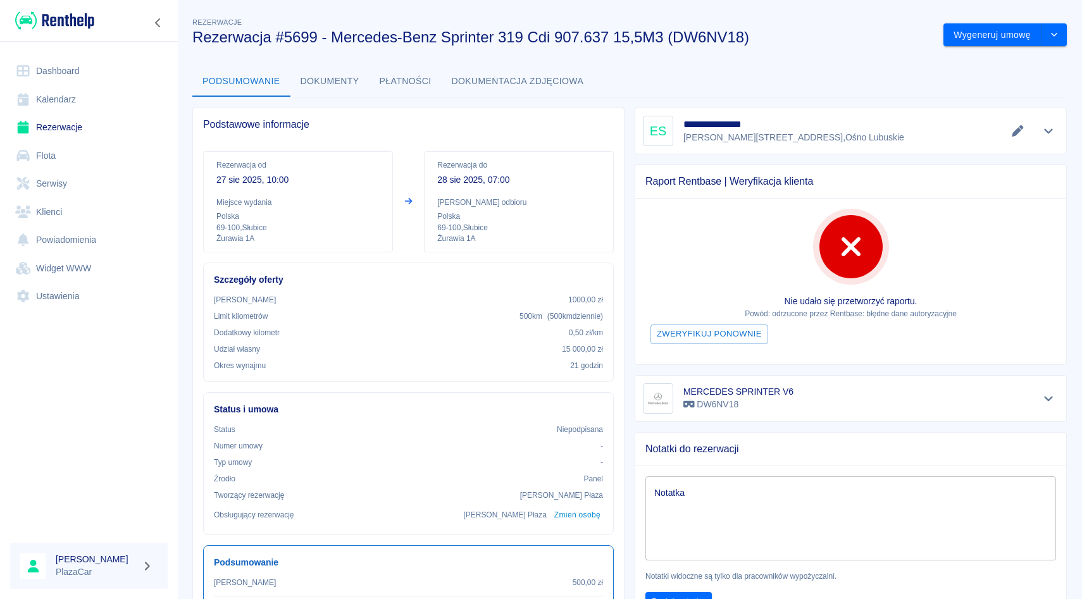
click at [642, 71] on div "Podsumowanie Dokumenty Płatności Dokumentacja zdjęciowa" at bounding box center [629, 81] width 874 height 30
click at [745, 481] on div "x Notatka" at bounding box center [850, 518] width 411 height 84
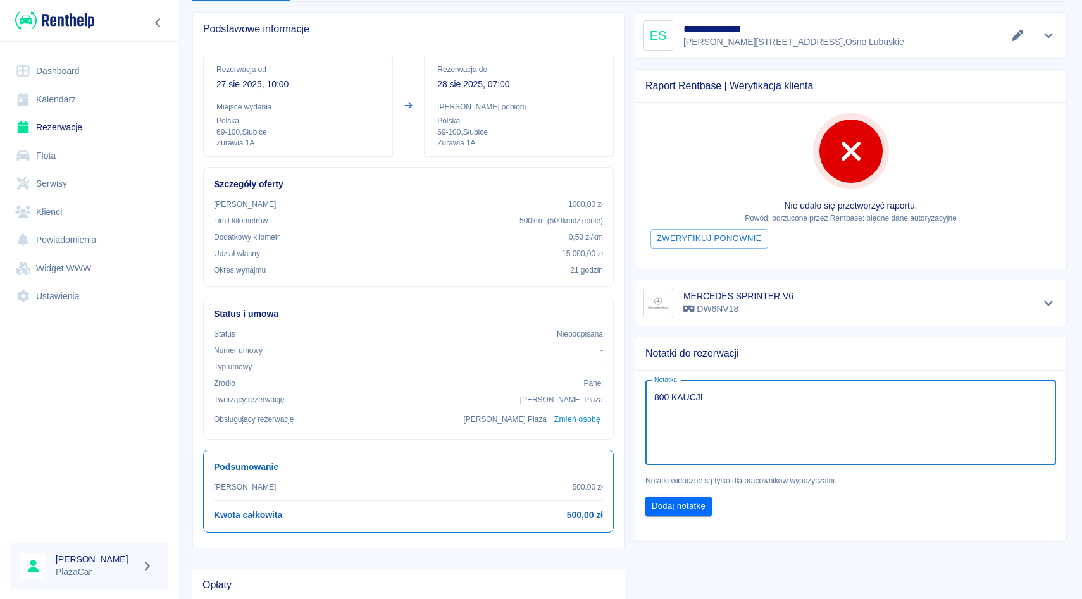
scroll to position [108, 0]
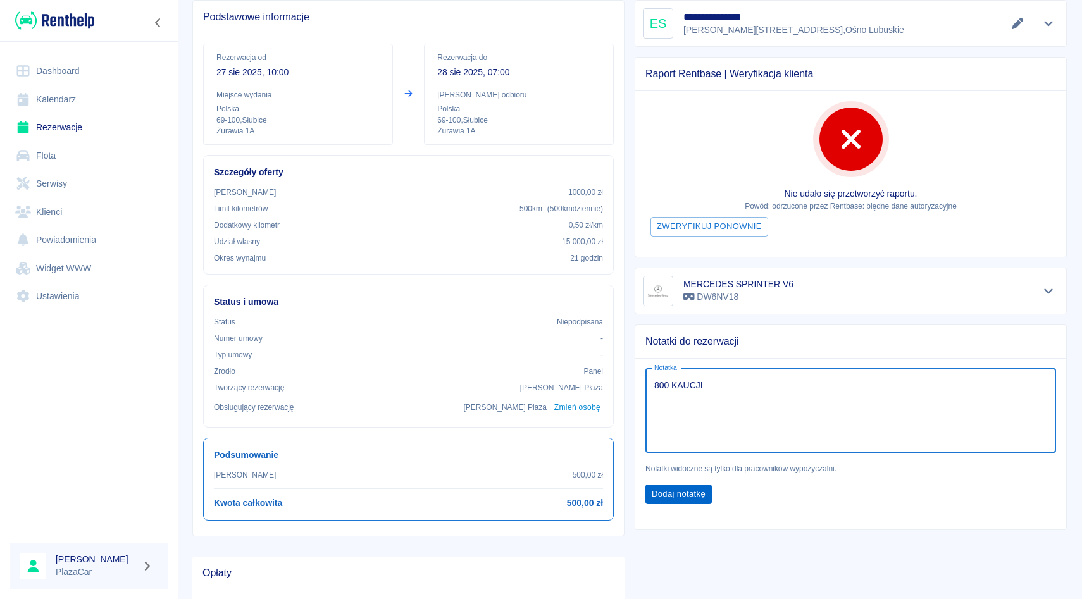
type textarea "800 KAUCJI"
click at [683, 494] on button "Dodaj notatkę" at bounding box center [678, 495] width 66 height 20
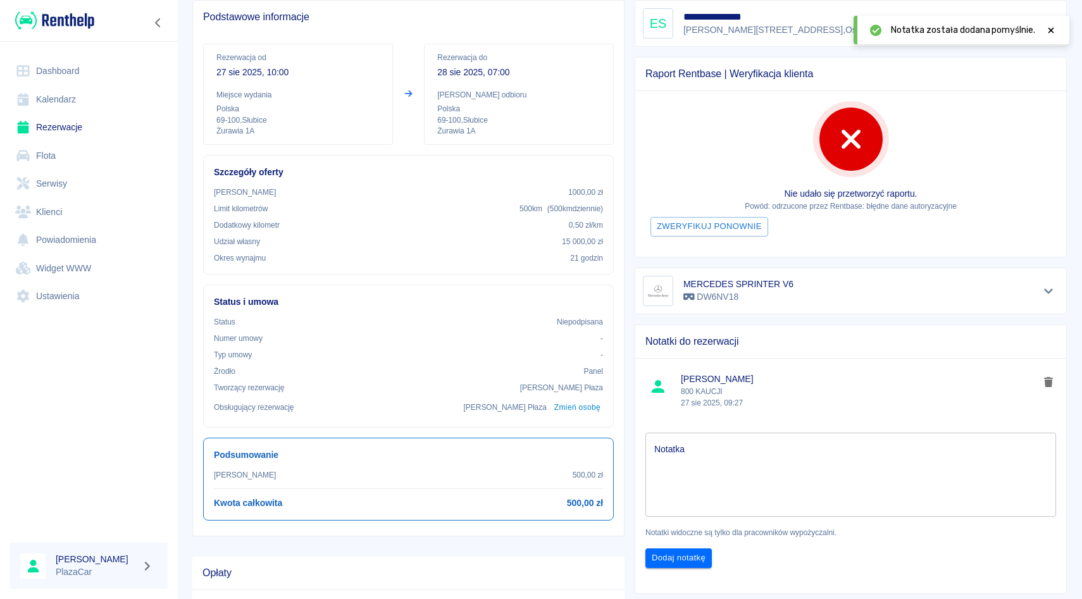
scroll to position [0, 0]
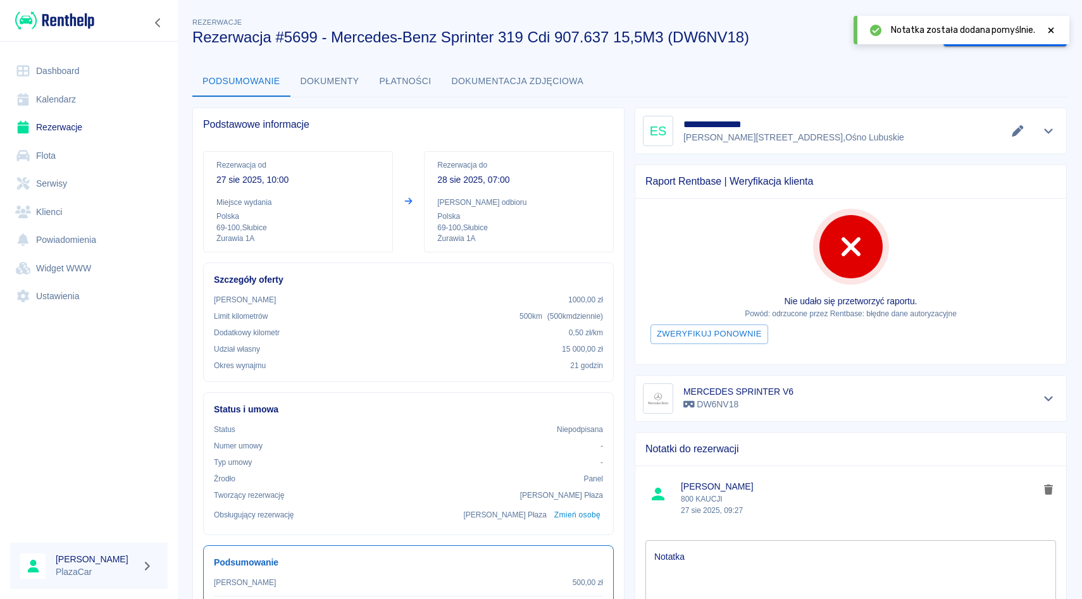
click at [1052, 30] on icon at bounding box center [1050, 30] width 11 height 9
click at [71, 129] on link "Rezerwacje" at bounding box center [89, 127] width 158 height 28
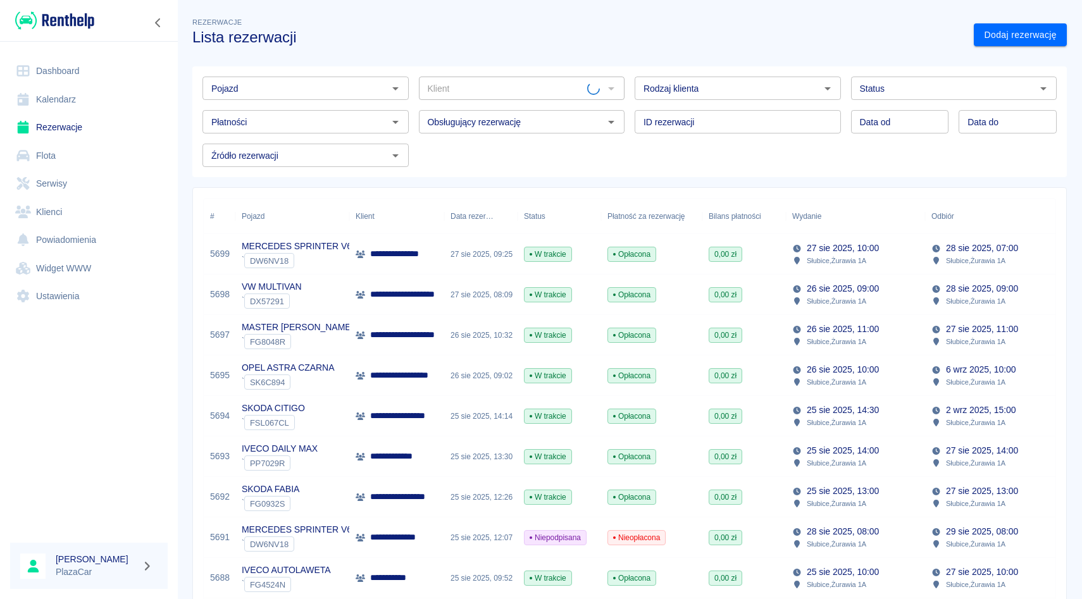
click at [239, 89] on input "Pojazd" at bounding box center [295, 88] width 178 height 16
click at [241, 122] on li "SKODA FABIA - FG0979S" at bounding box center [305, 115] width 206 height 21
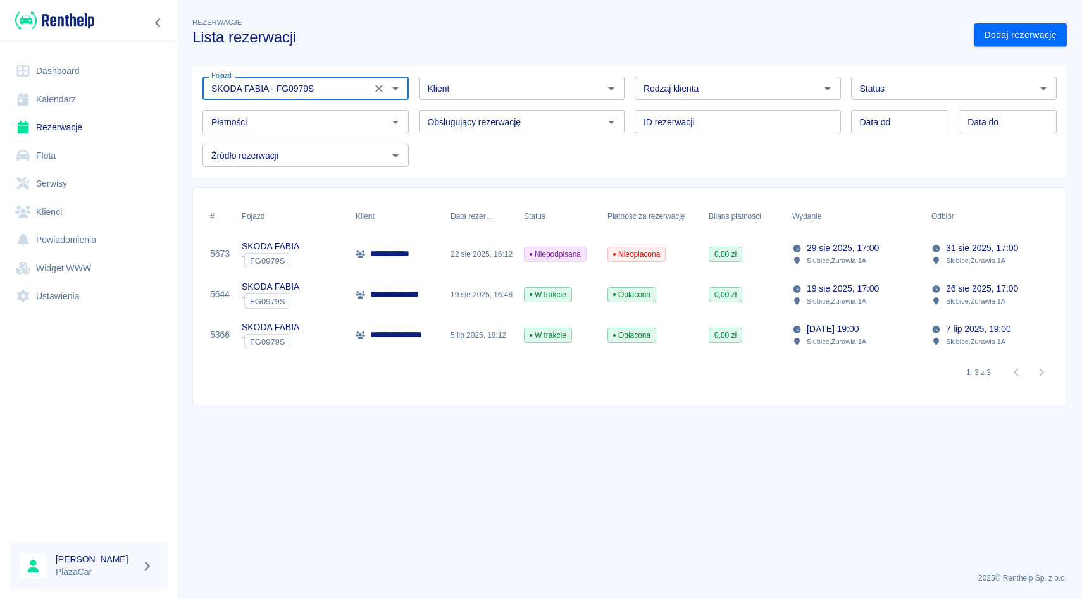
type input "SKODA FABIA - FG0979S"
click at [58, 160] on link "Flota" at bounding box center [89, 156] width 158 height 28
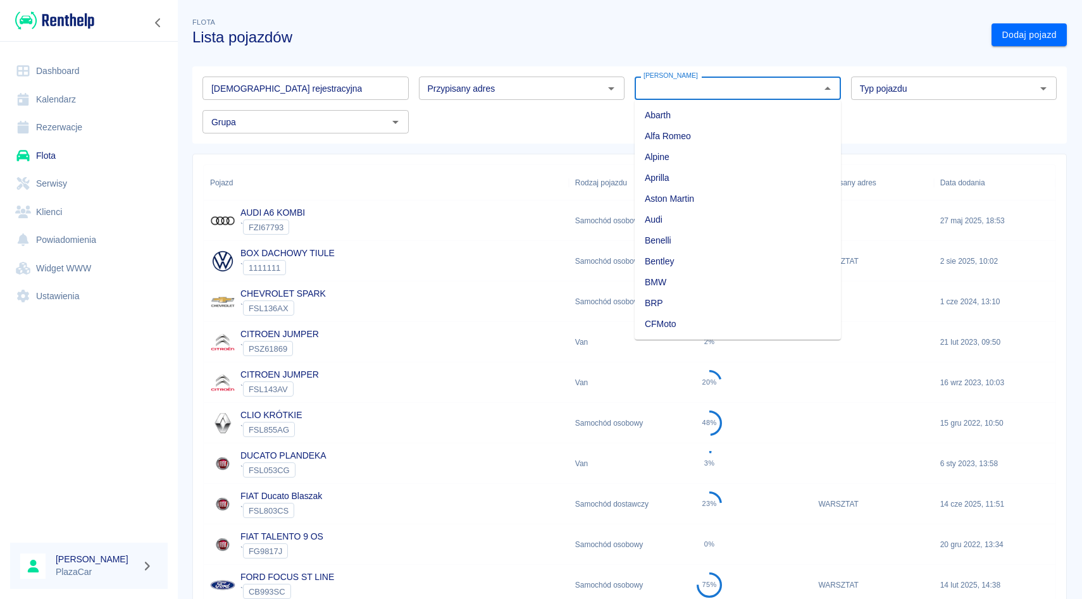
click at [692, 92] on input "[PERSON_NAME]" at bounding box center [727, 88] width 178 height 16
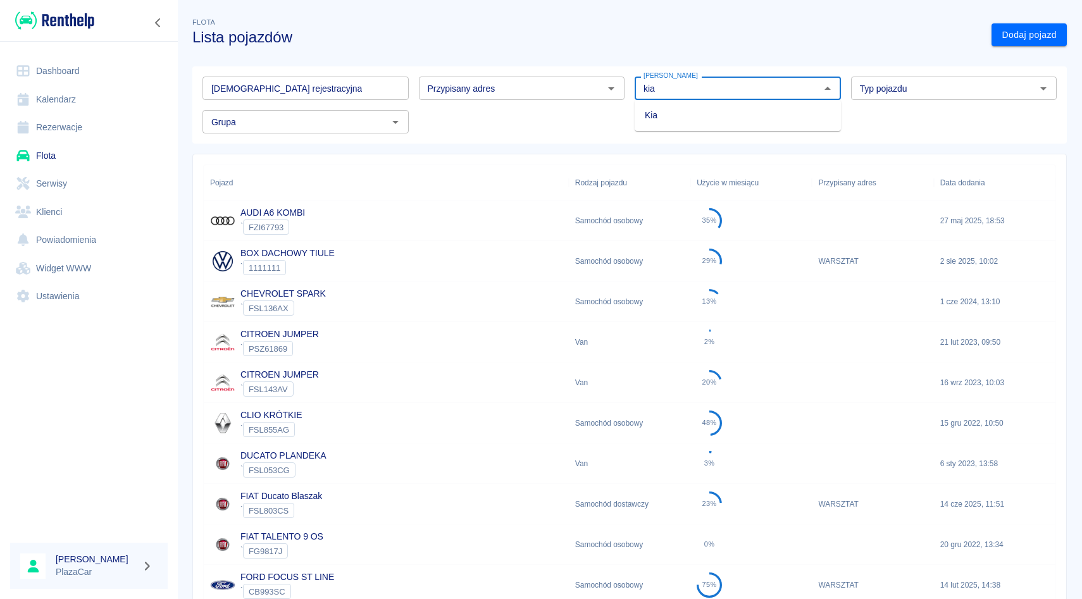
click at [681, 125] on li "Kia" at bounding box center [738, 115] width 206 height 21
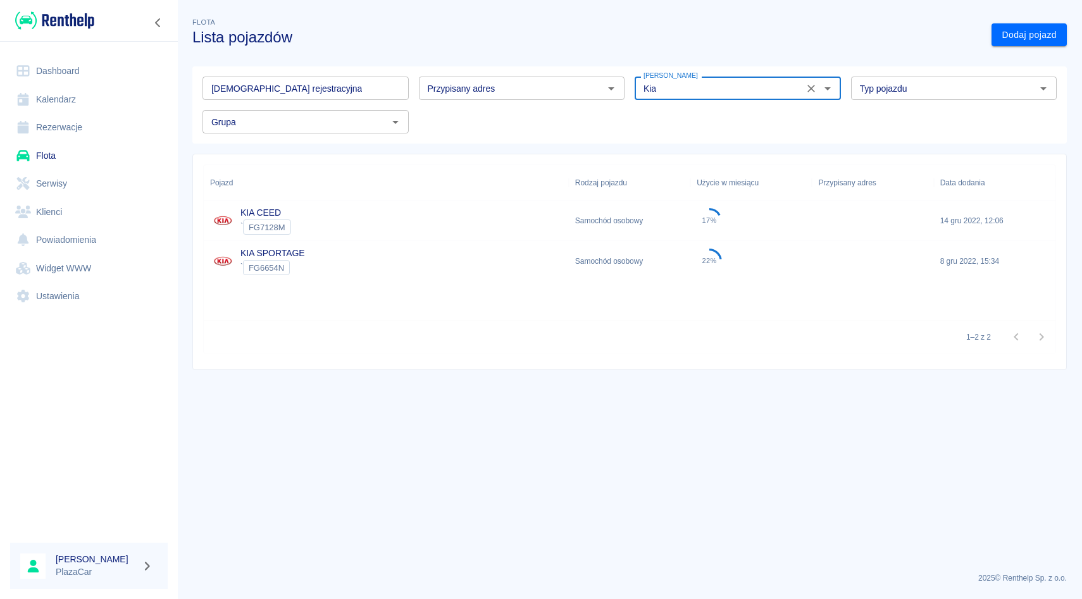
type input "Kia"
click at [376, 239] on div "KIA CEED ` FG7128M" at bounding box center [386, 221] width 365 height 40
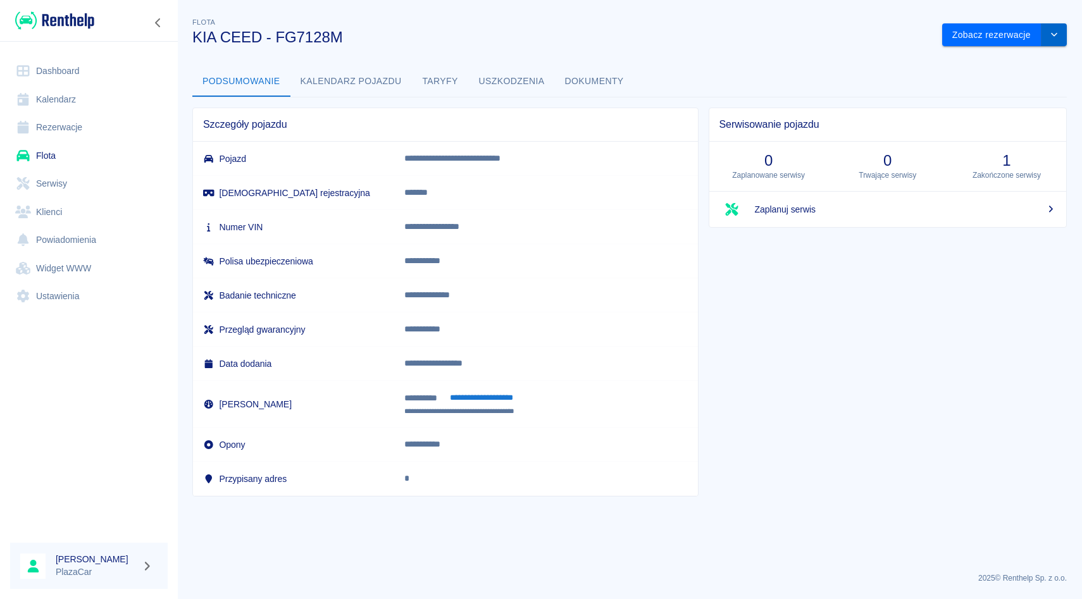
click at [1057, 36] on icon "drop-down" at bounding box center [1054, 34] width 10 height 8
click at [1014, 59] on li "Zaktualizuj dane pojazdu" at bounding box center [1005, 61] width 118 height 21
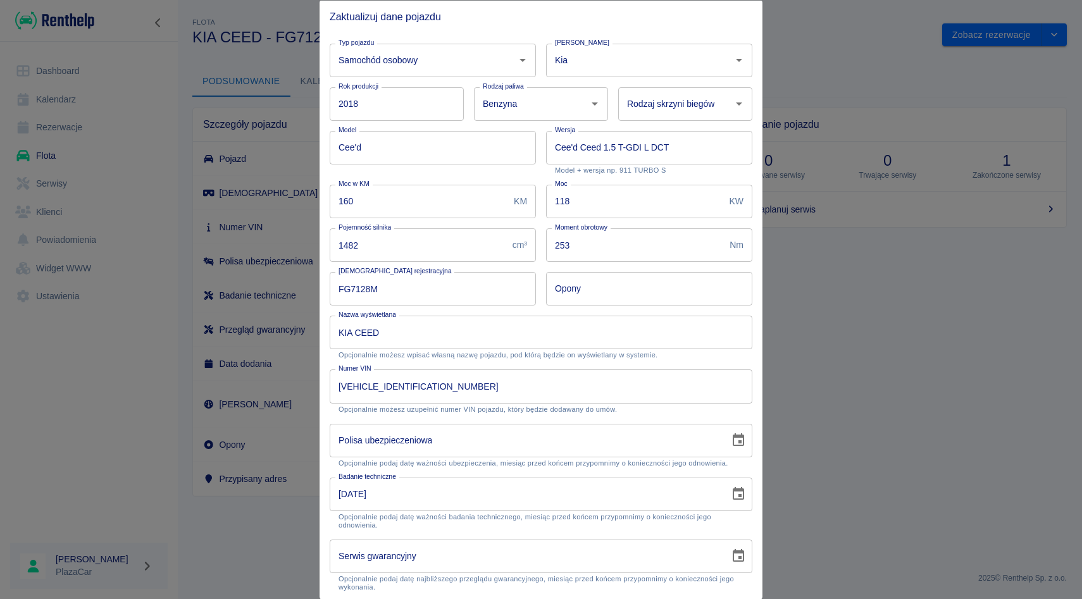
click at [865, 108] on div at bounding box center [541, 299] width 1082 height 599
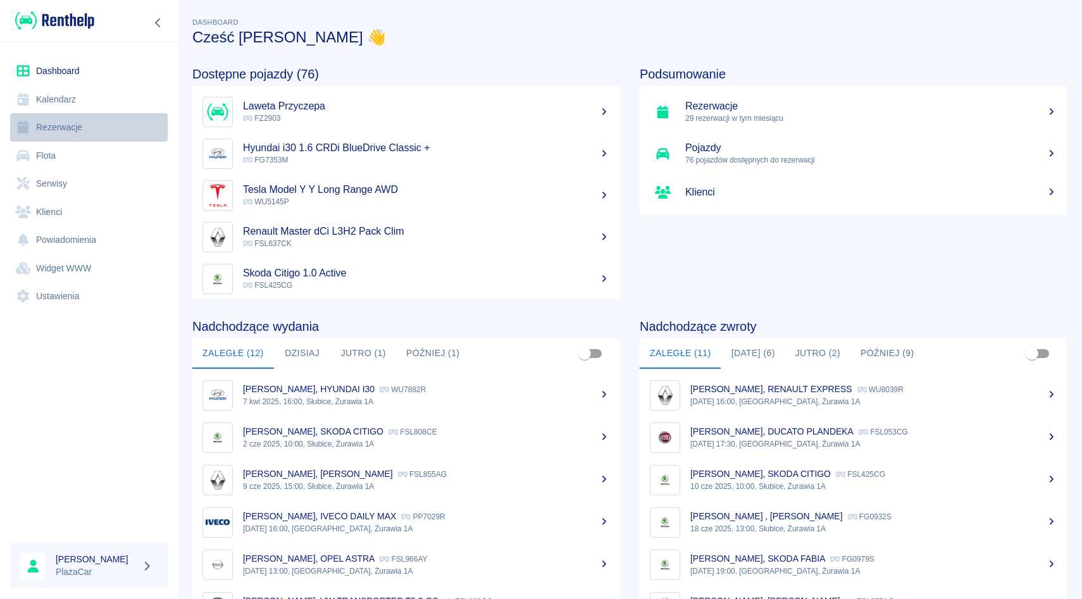
click at [45, 115] on link "Rezerwacje" at bounding box center [89, 127] width 158 height 28
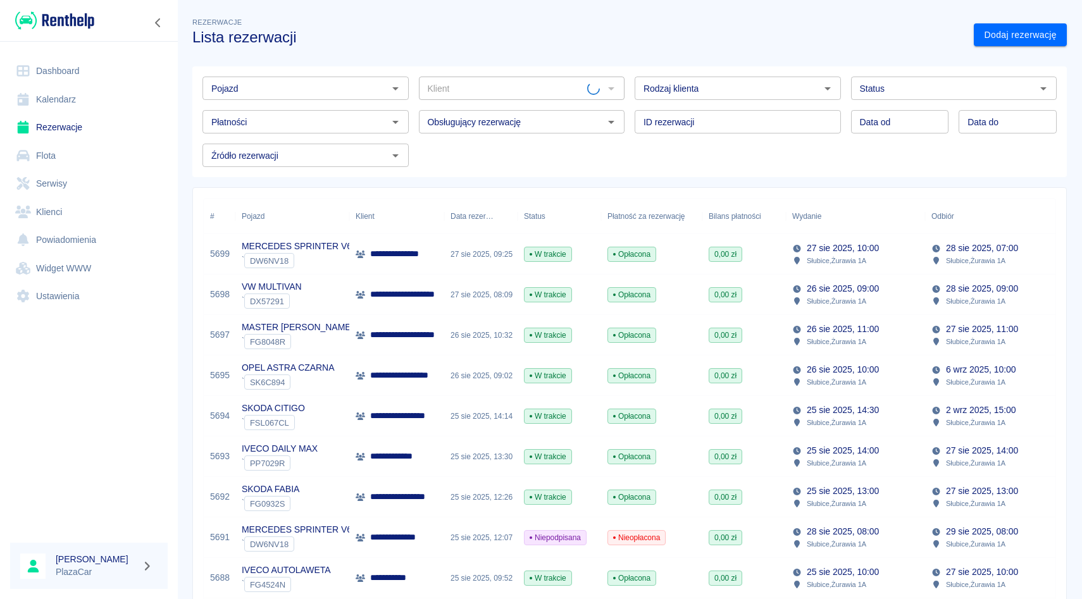
click at [254, 104] on div "Płatności Płatności" at bounding box center [300, 117] width 216 height 34
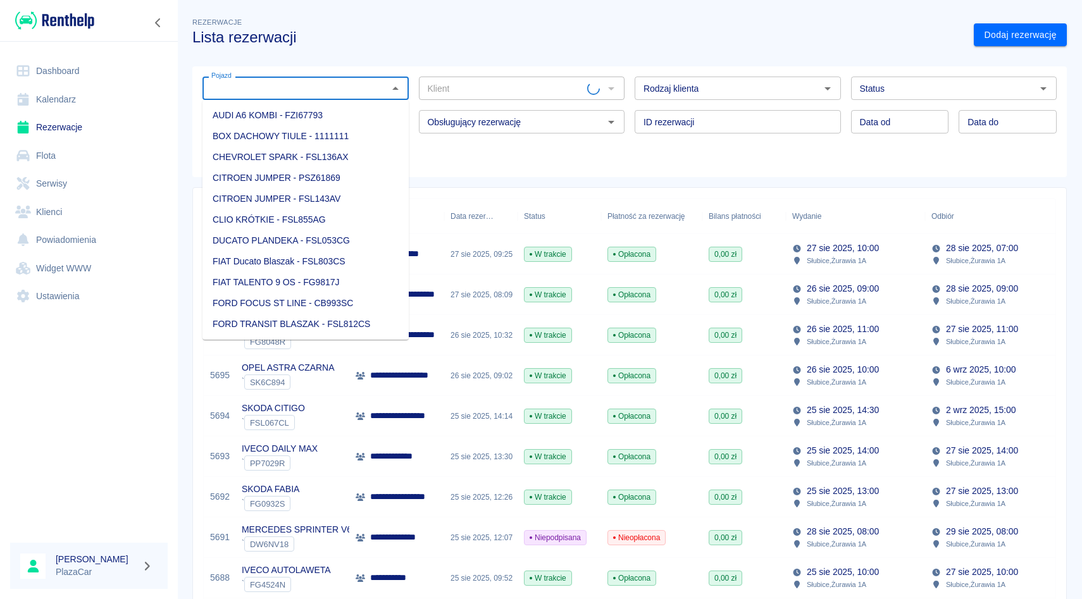
click at [267, 94] on input "Pojazd" at bounding box center [295, 88] width 178 height 16
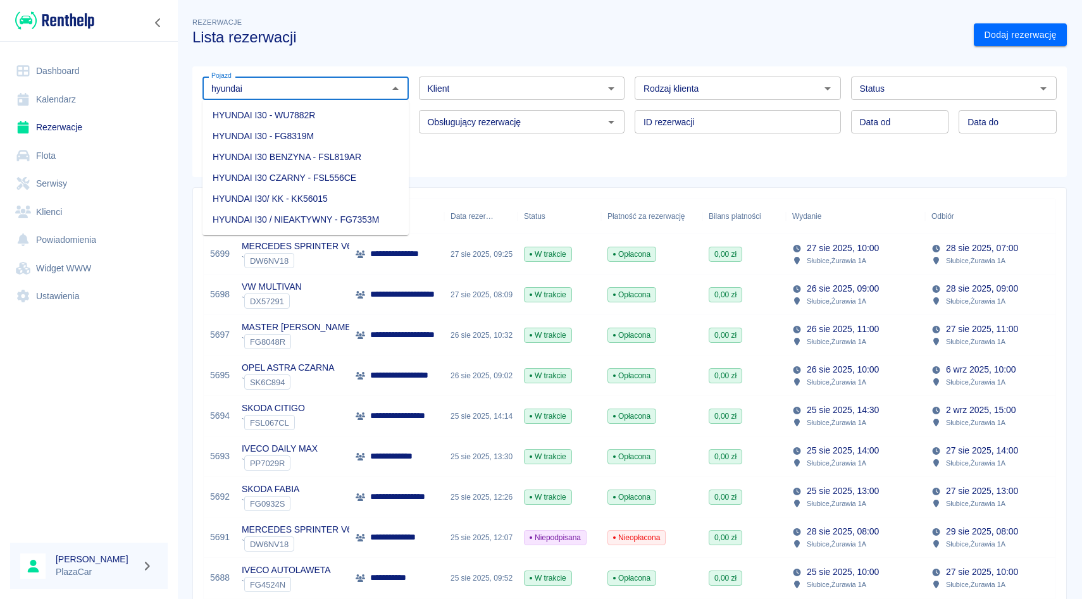
click at [263, 133] on li "HYUNDAI I30 - FG8319M" at bounding box center [305, 136] width 206 height 21
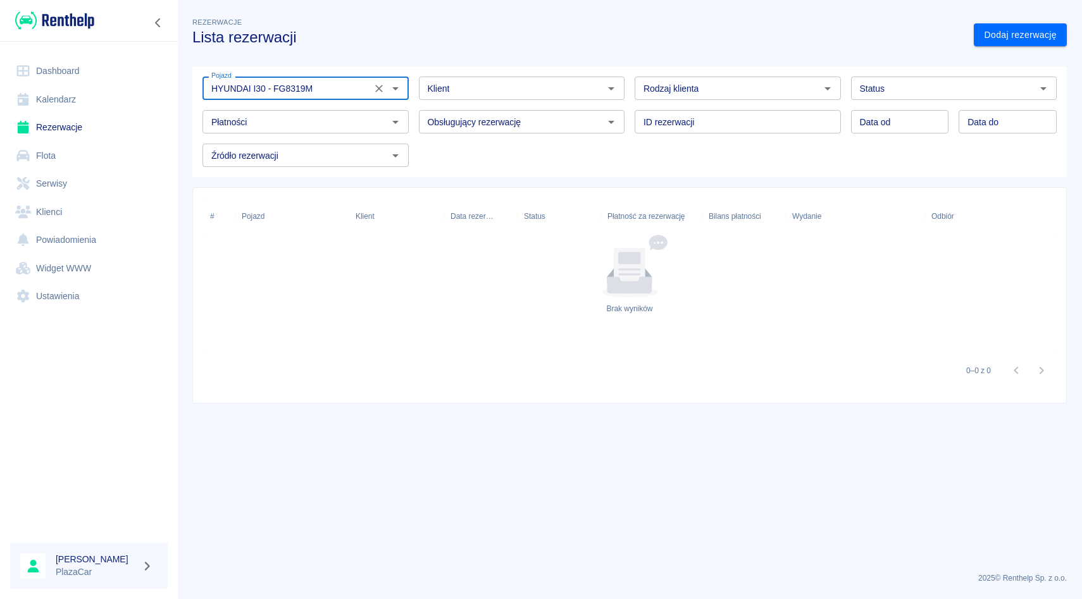
type input "HYUNDAI I30 - FG8319M"
click at [871, 107] on div "Data od Data od Data do Data do" at bounding box center [949, 117] width 216 height 34
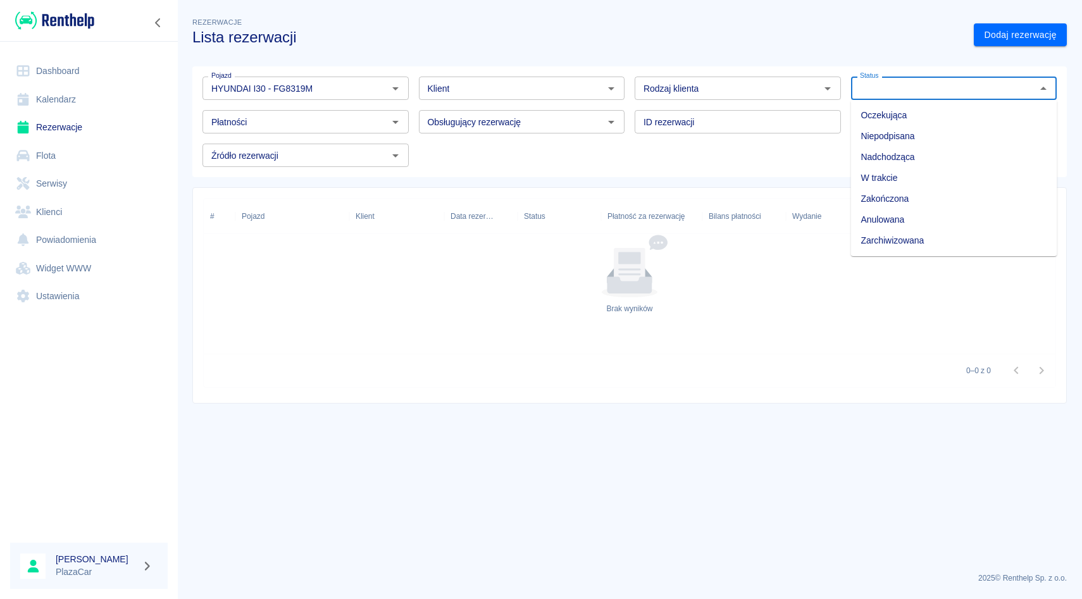
click at [890, 92] on input "Status" at bounding box center [944, 88] width 178 height 16
click at [872, 242] on li "Zarchiwizowana" at bounding box center [954, 240] width 206 height 21
type input "Zarchiwizowana"
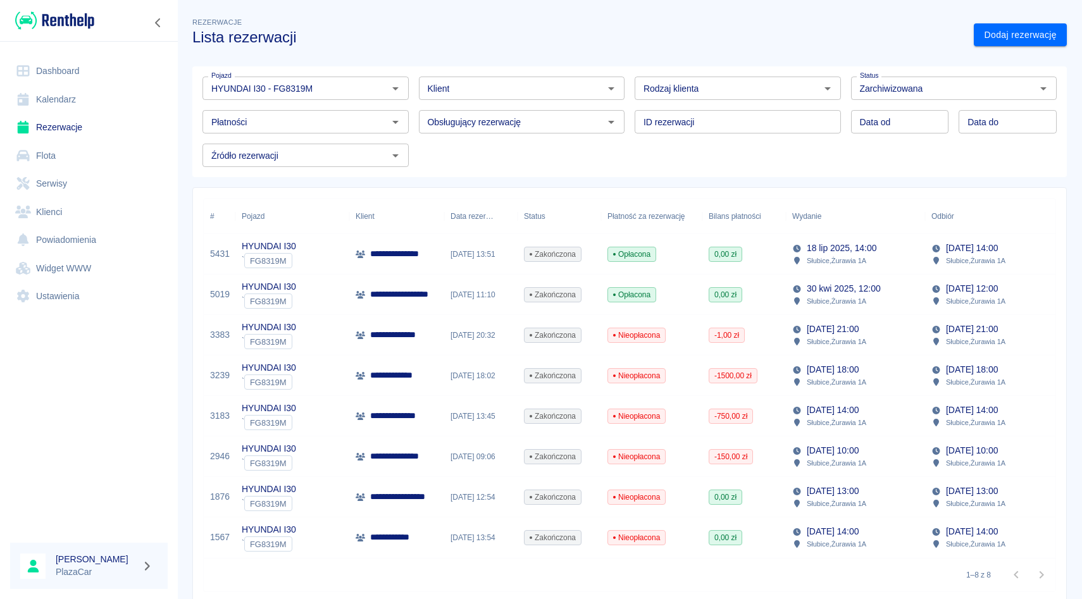
click at [425, 503] on p "**********" at bounding box center [408, 496] width 76 height 13
click at [461, 462] on div "4 kwi 2024, 09:06" at bounding box center [480, 457] width 73 height 40
click at [438, 371] on div "**********" at bounding box center [396, 376] width 95 height 40
click at [452, 415] on div "24 maj 2024, 13:45" at bounding box center [480, 416] width 73 height 40
click at [516, 264] on div "18 lip 2025, 13:51" at bounding box center [480, 254] width 73 height 40
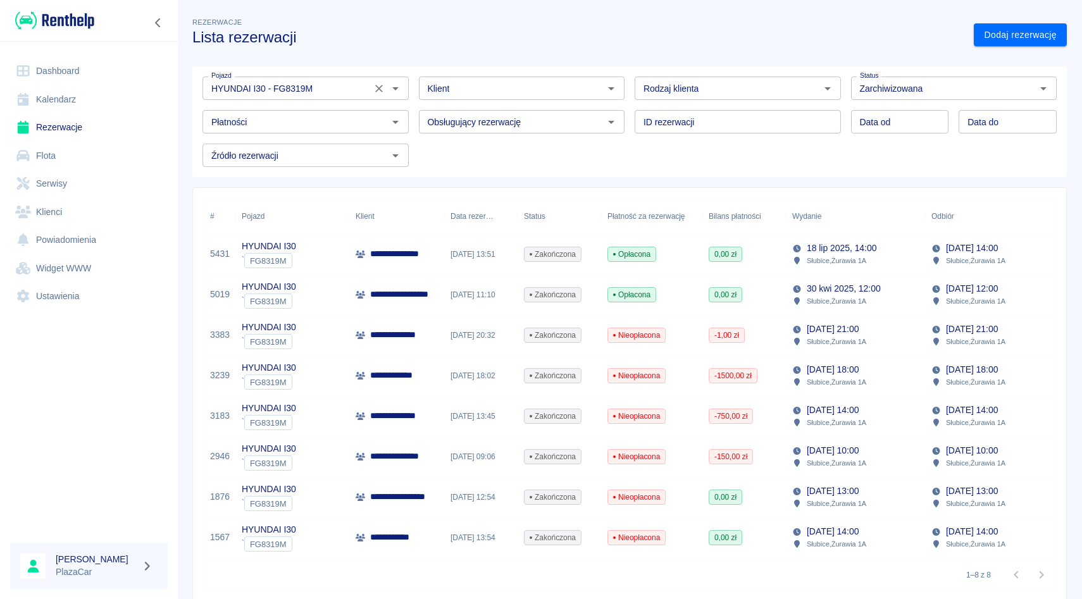
click at [383, 86] on icon "Wyczyść" at bounding box center [379, 88] width 13 height 13
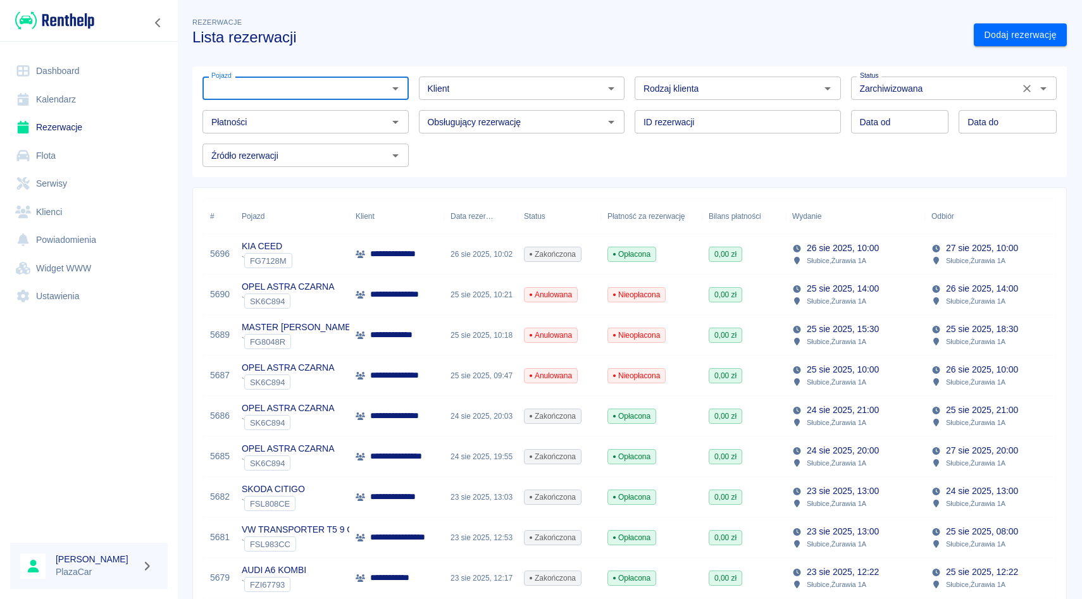
click at [890, 96] on input "Zarchiwizowana" at bounding box center [935, 88] width 161 height 16
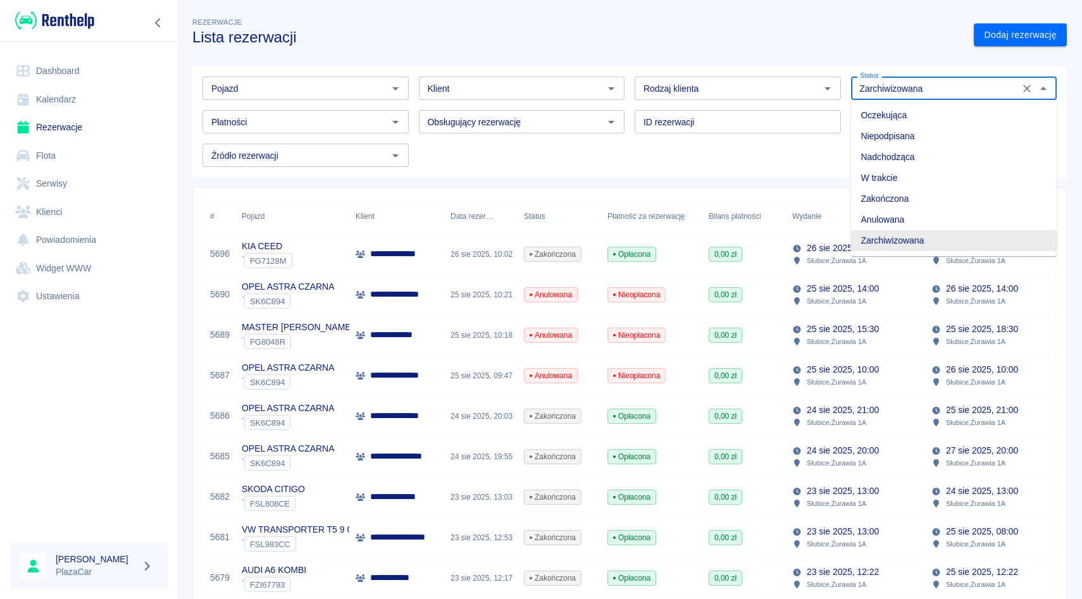
click at [876, 244] on li "Zarchiwizowana" at bounding box center [954, 240] width 206 height 21
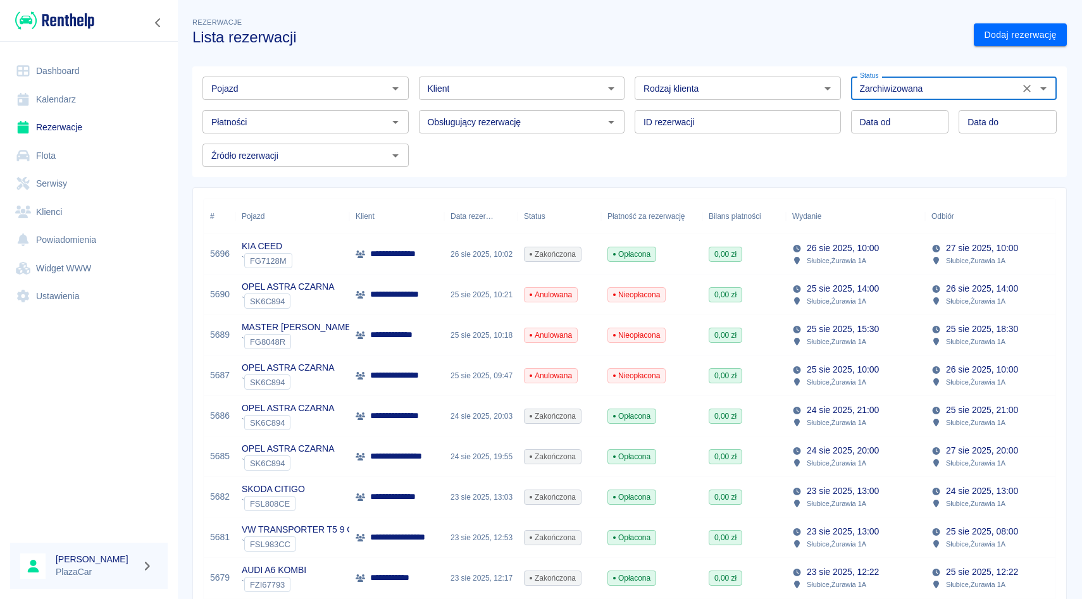
click at [1033, 89] on button "Wyczyść" at bounding box center [1027, 89] width 18 height 18
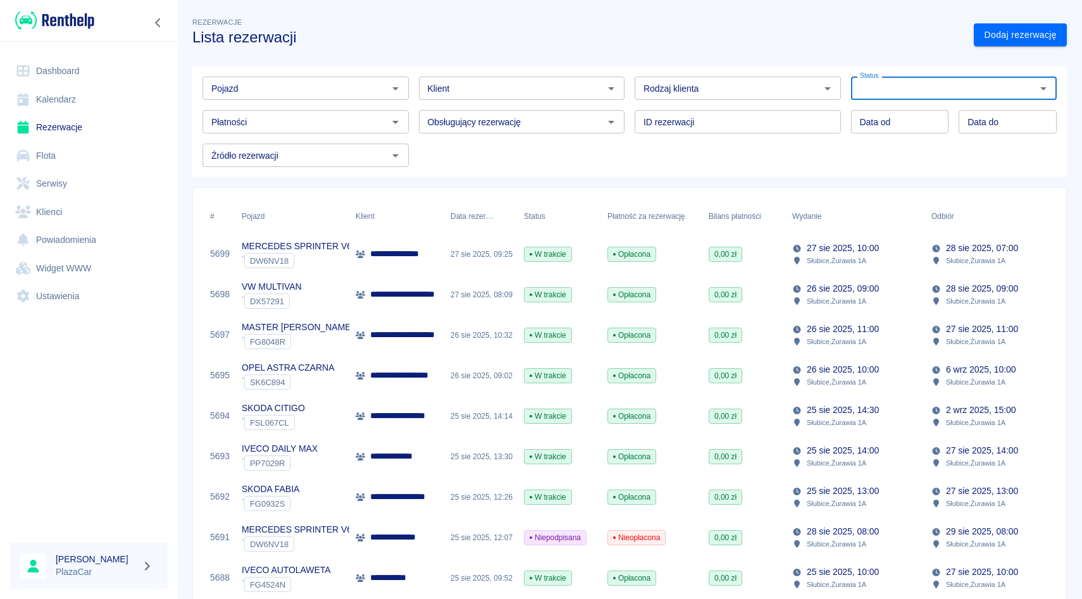
click at [973, 97] on div "Status" at bounding box center [954, 88] width 206 height 23
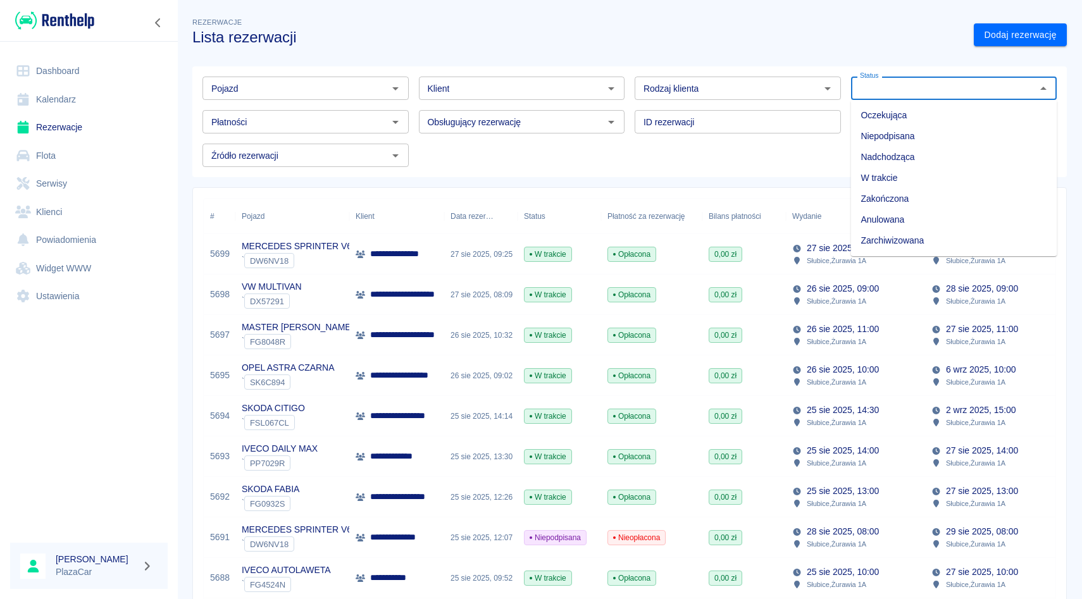
click at [973, 97] on div "Status" at bounding box center [954, 88] width 206 height 23
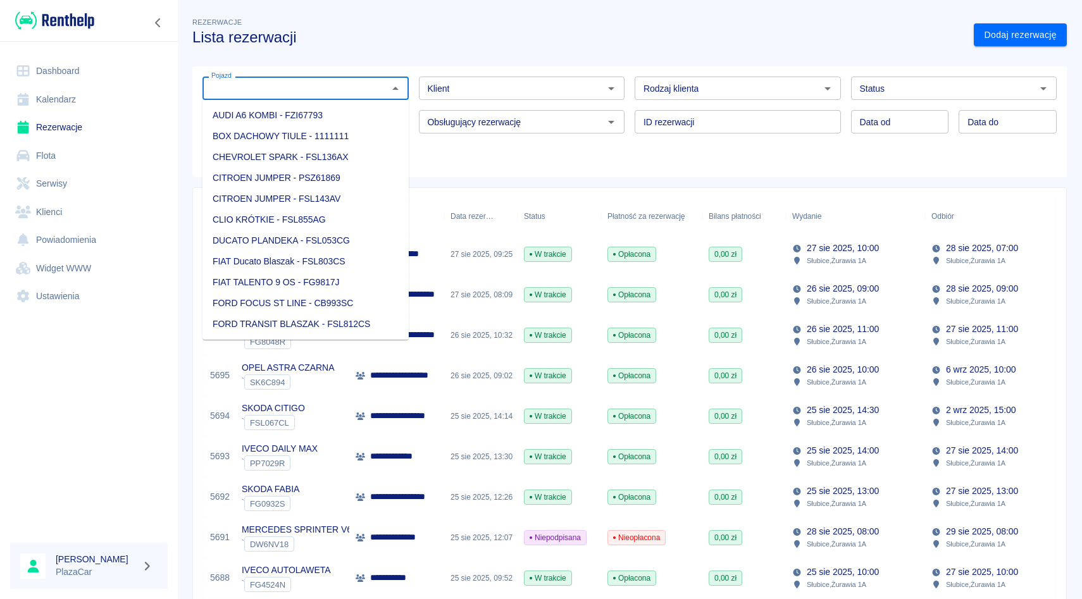
click at [308, 86] on input "Pojazd" at bounding box center [295, 88] width 178 height 16
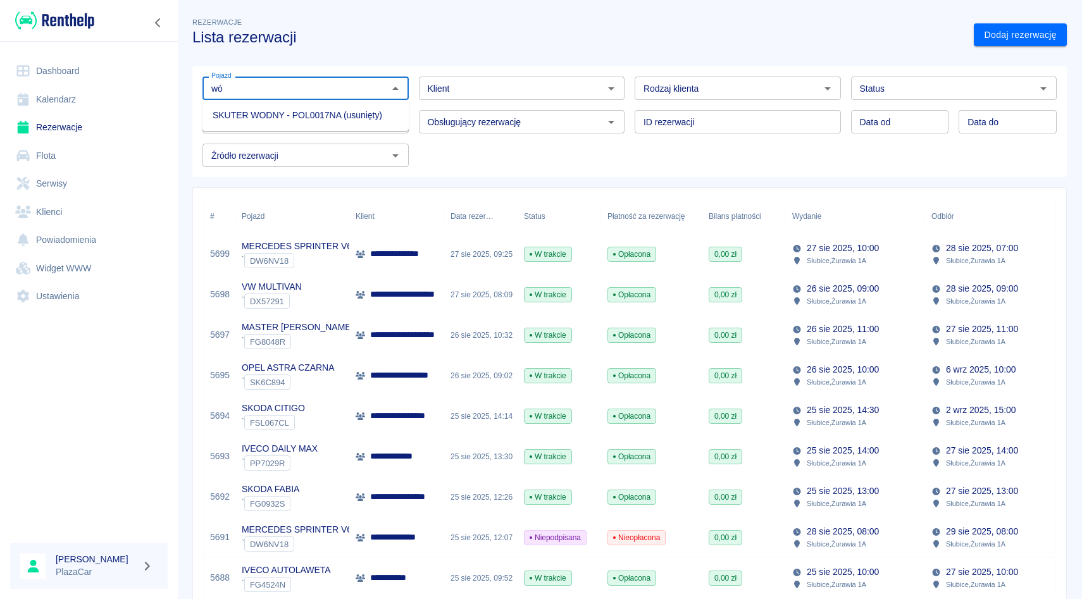
type input "w"
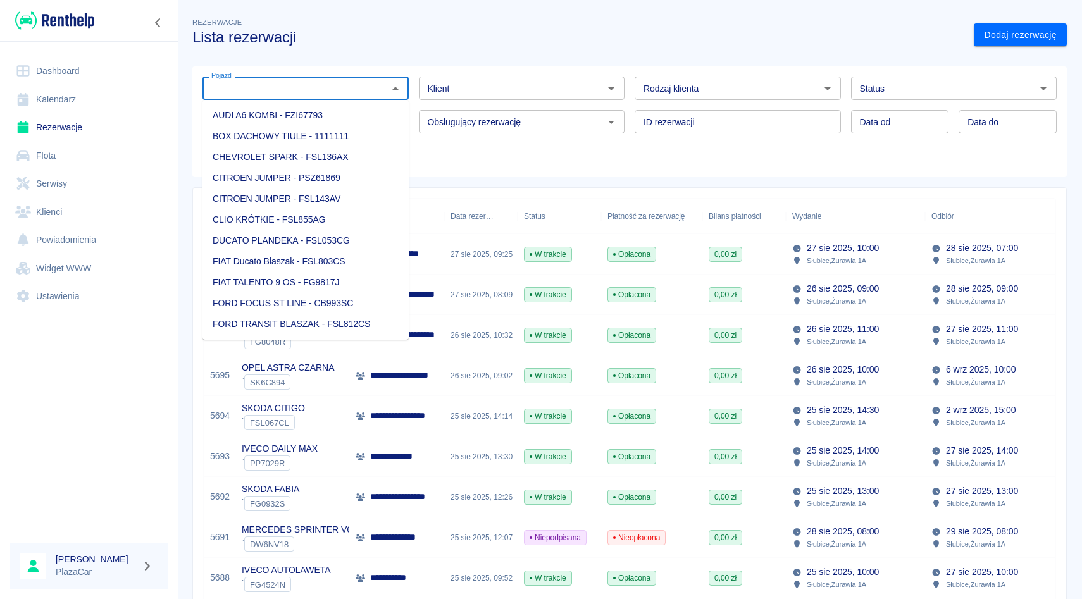
click at [456, 74] on div "Klient Klient" at bounding box center [517, 83] width 216 height 34
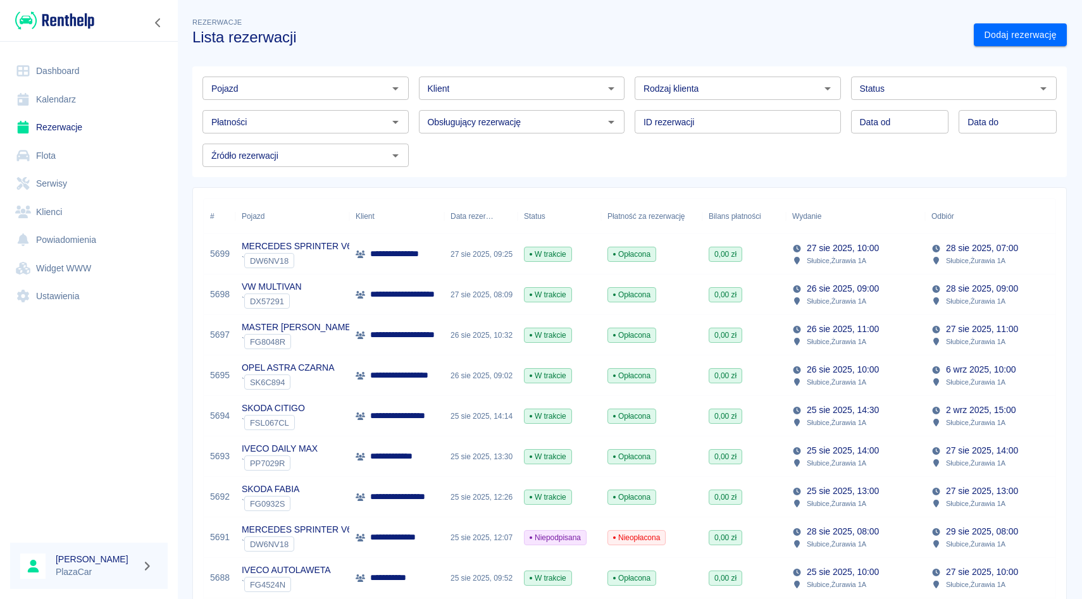
click at [454, 87] on input "Klient" at bounding box center [512, 88] width 178 height 16
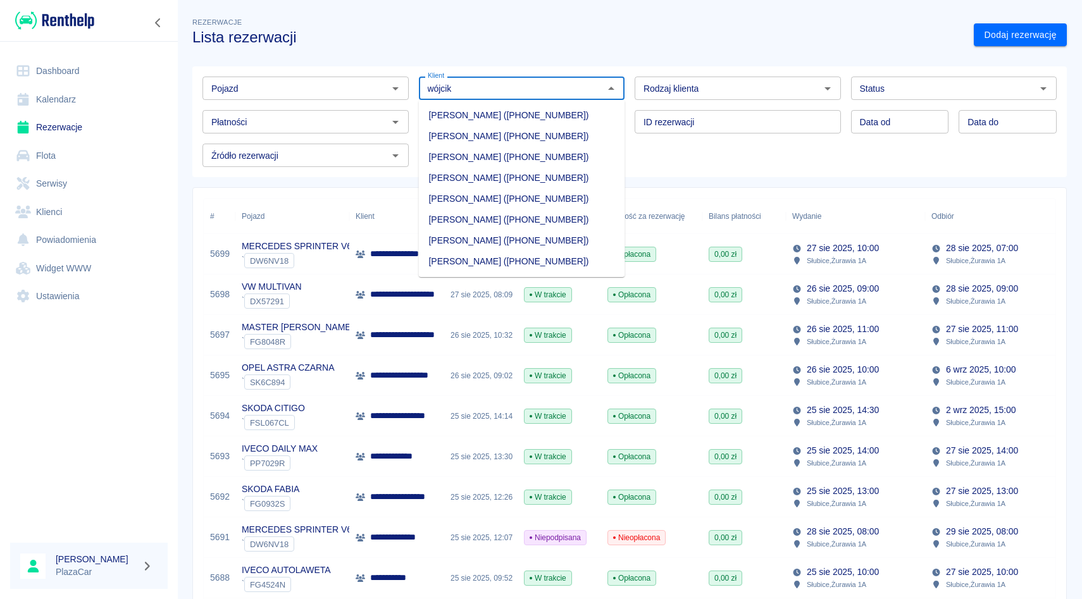
click at [477, 180] on li "[PERSON_NAME] ([PHONE_NUMBER])" at bounding box center [522, 178] width 206 height 21
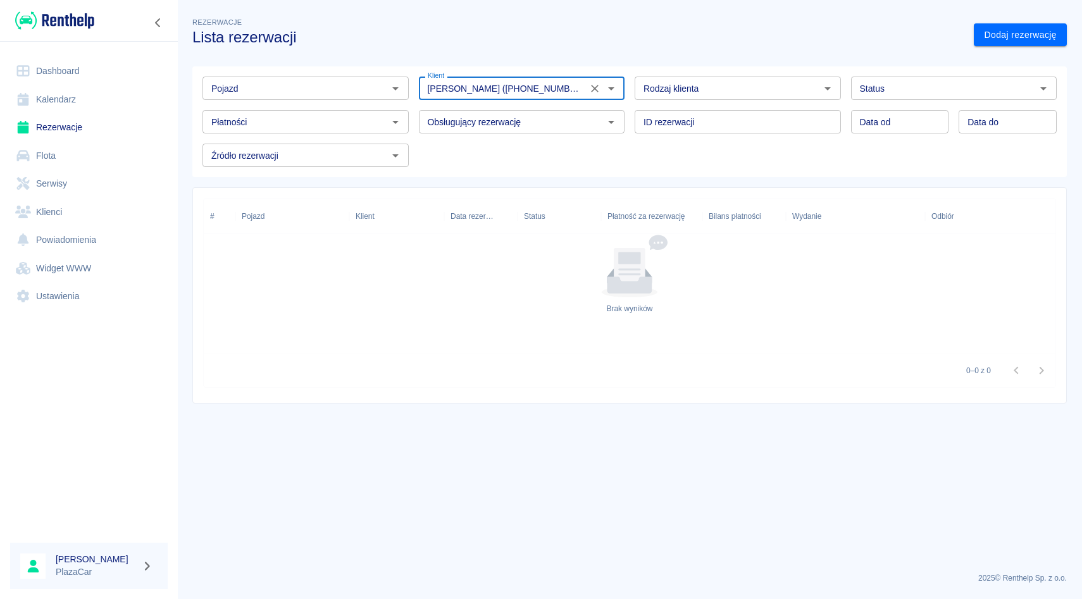
type input "[PERSON_NAME] ([PHONE_NUMBER])"
click at [883, 95] on input "Status" at bounding box center [944, 88] width 178 height 16
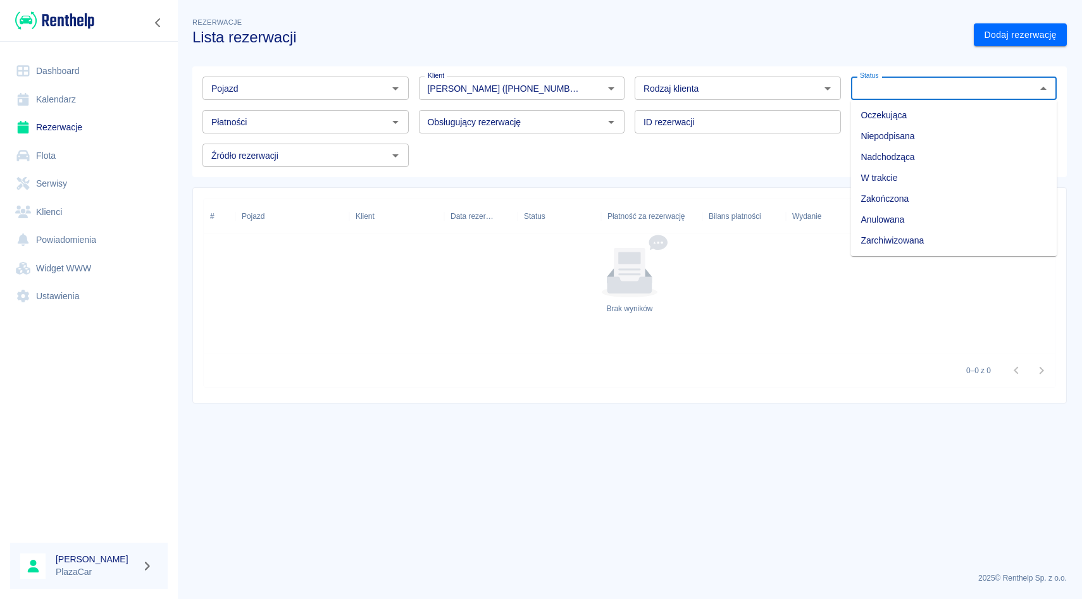
click at [881, 244] on li "Zarchiwizowana" at bounding box center [954, 240] width 206 height 21
type input "Zarchiwizowana"
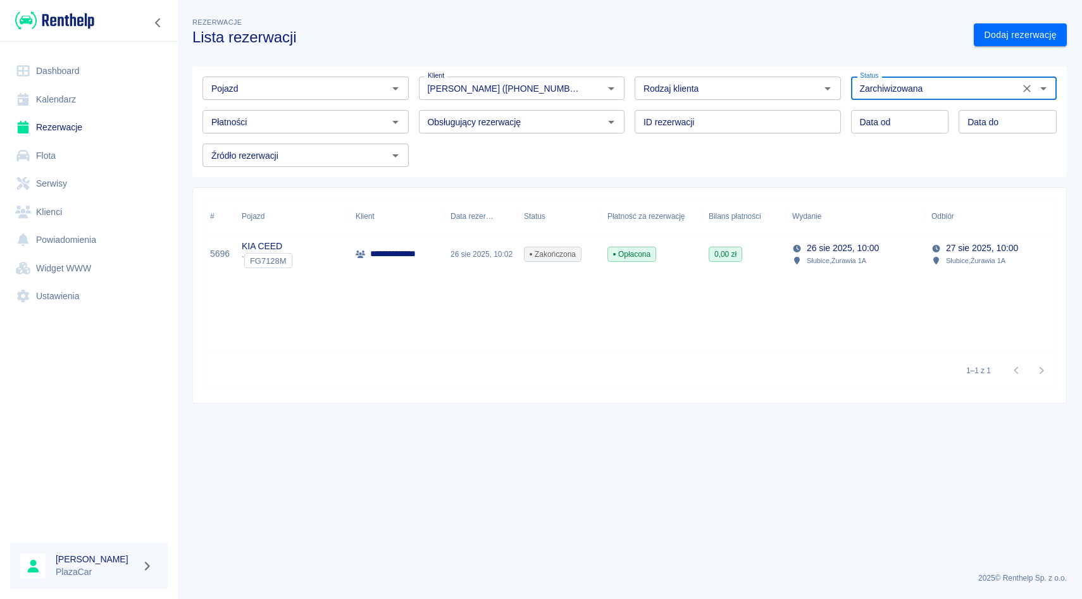
click at [199, 104] on div "Płatności Płatności" at bounding box center [300, 117] width 216 height 34
click at [596, 93] on icon "Wyczyść" at bounding box center [594, 88] width 13 height 13
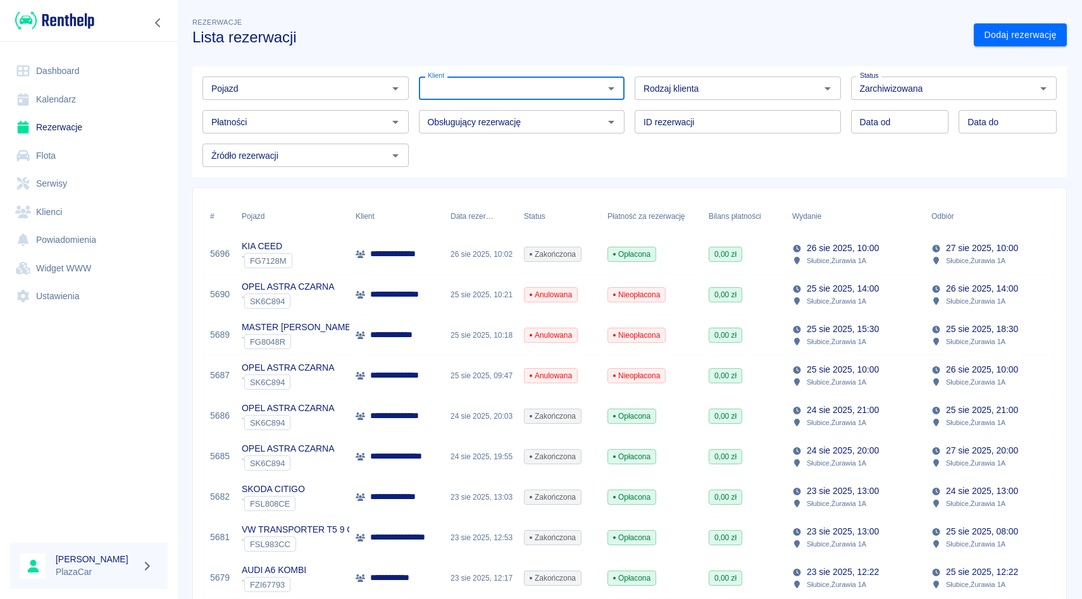
click at [628, 109] on div "ID rezerwacji ID rezerwacji" at bounding box center [732, 117] width 216 height 34
click at [225, 89] on input "Pojazd" at bounding box center [295, 88] width 178 height 16
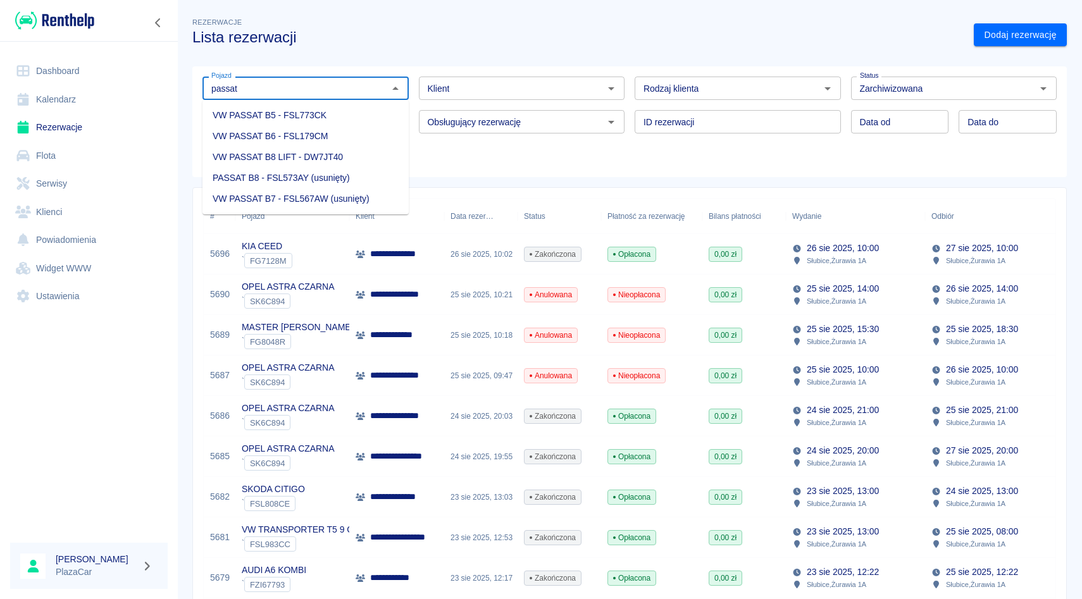
click at [269, 161] on li "VW PASSAT B8 LIFT - DW7JT40" at bounding box center [305, 157] width 206 height 21
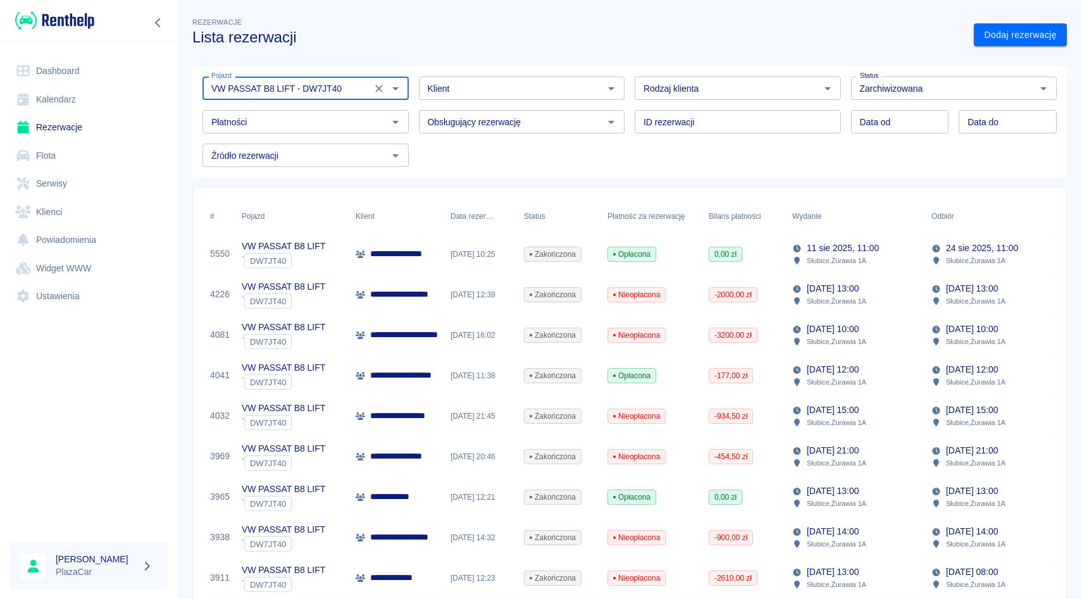
click at [1027, 88] on icon "Wyczyść" at bounding box center [1027, 88] width 13 height 13
type input "VW PASSAT B8 LIFT - DW7JT40"
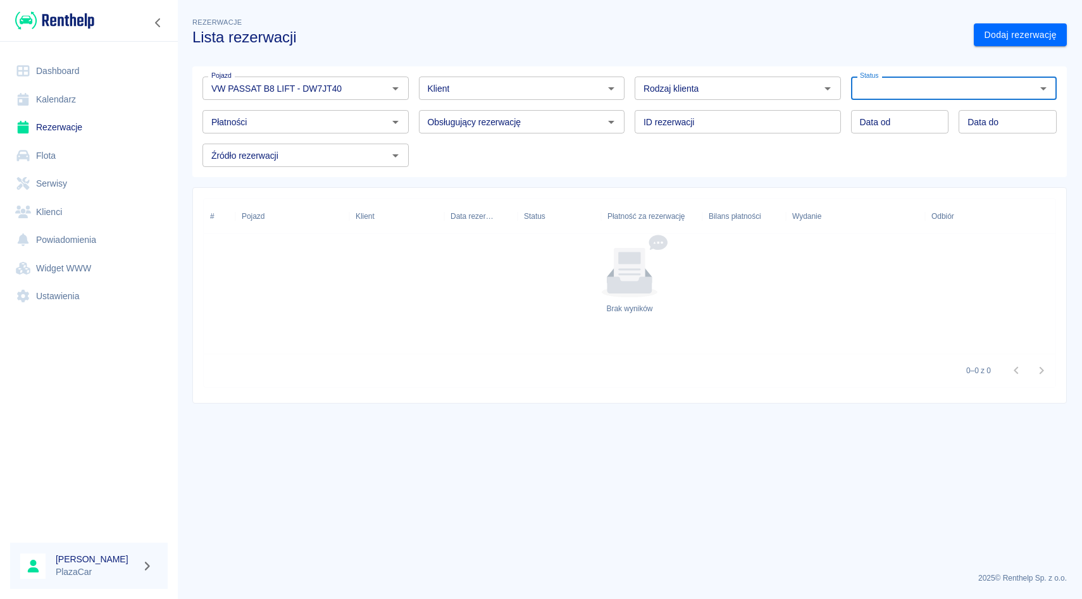
click at [633, 111] on div "ID rezerwacji ID rezerwacji" at bounding box center [732, 117] width 216 height 34
click at [378, 84] on icon "Wyczyść" at bounding box center [379, 88] width 13 height 13
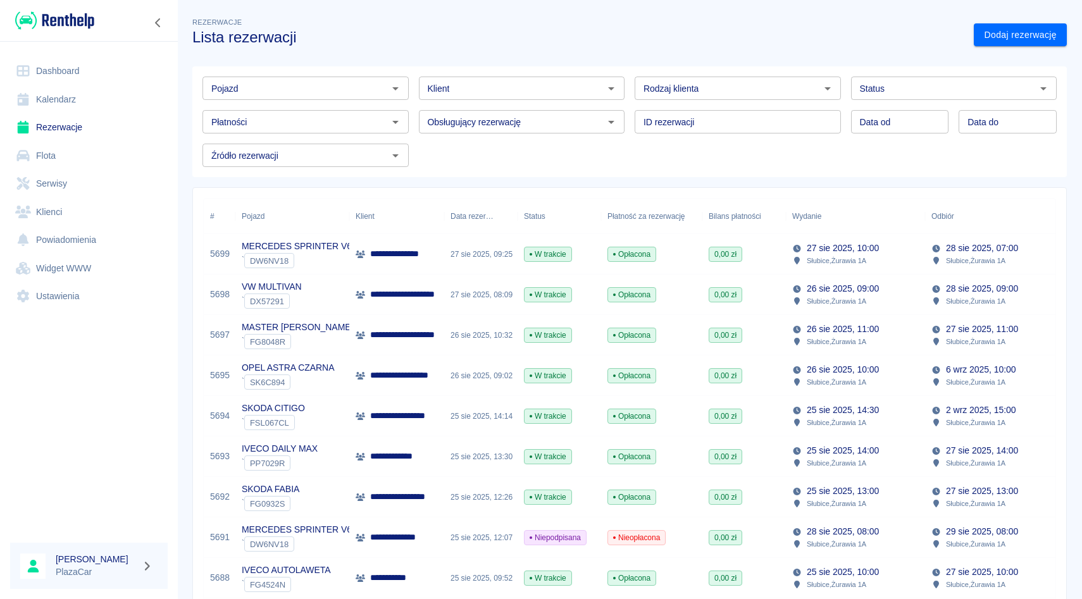
click at [418, 103] on div "Obsługujący rezerwację Obsługujący rezerwację" at bounding box center [517, 117] width 216 height 34
click at [418, 123] on div "Obsługujący rezerwację Obsługujący rezerwację" at bounding box center [517, 117] width 216 height 34
click at [627, 128] on div "ID rezerwacji ID rezerwacji" at bounding box center [732, 117] width 216 height 34
click at [631, 92] on div "Rodzaj klienta Rodzaj klienta" at bounding box center [732, 83] width 216 height 34
click at [416, 89] on div "Klient Klient" at bounding box center [517, 83] width 216 height 34
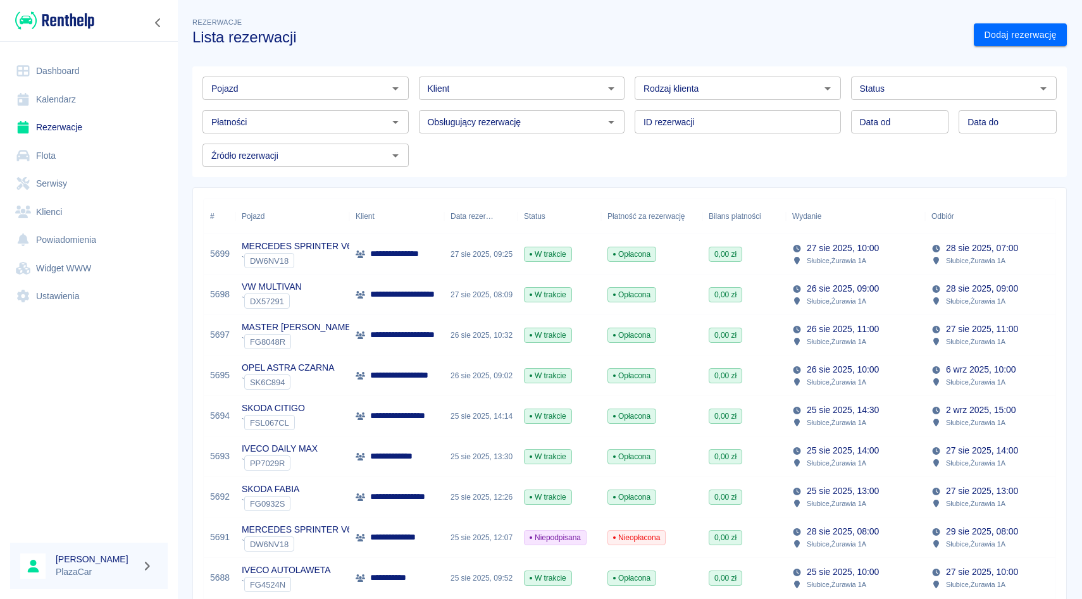
click at [416, 118] on div "Obsługujący rezerwację Obsługujący rezerwację" at bounding box center [517, 117] width 216 height 34
click at [413, 89] on div "Klient Klient" at bounding box center [517, 83] width 216 height 34
click at [414, 115] on div "Obsługujący rezerwację Obsługujący rezerwację" at bounding box center [517, 117] width 216 height 34
click at [414, 87] on div "Klient Klient" at bounding box center [517, 83] width 216 height 34
click at [414, 125] on div "Obsługujący rezerwację Obsługujący rezerwację" at bounding box center [517, 117] width 216 height 34
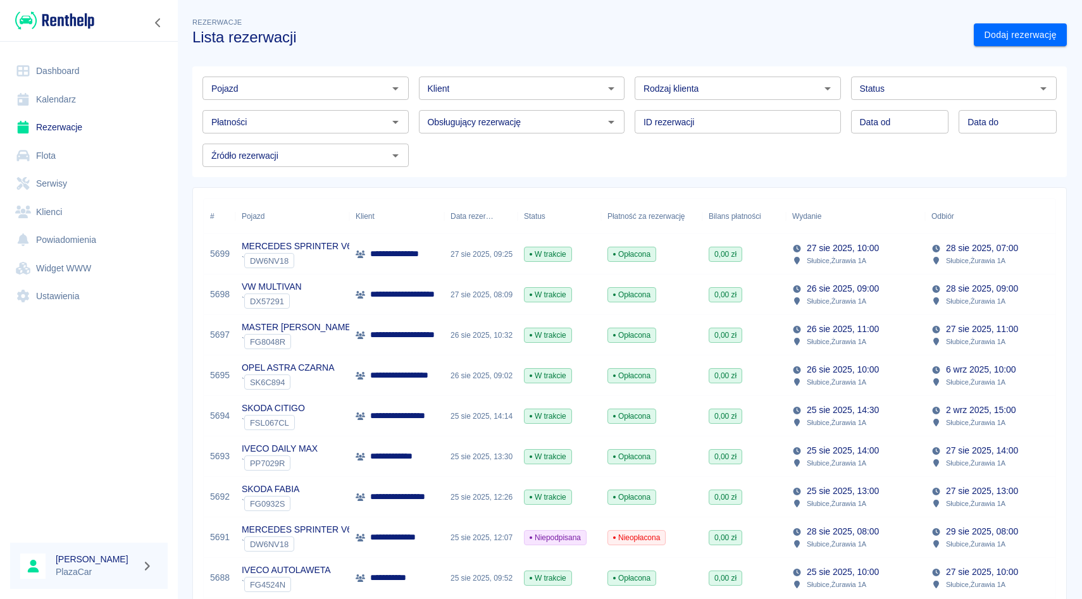
click at [416, 147] on div "Pojazd Pojazd Klient Klient Rodzaj klienta Rodzaj klienta Status Status Płatnoś…" at bounding box center [624, 116] width 864 height 101
click at [633, 149] on div "Pojazd Pojazd Klient Klient Rodzaj klienta Rodzaj klienta Status Status Płatnoś…" at bounding box center [624, 116] width 864 height 101
click at [633, 130] on div "ID rezerwacji ID rezerwacji" at bounding box center [732, 117] width 216 height 34
click at [633, 80] on div "Rodzaj klienta Rodzaj klienta" at bounding box center [732, 83] width 216 height 34
click at [405, 88] on div "Pojazd" at bounding box center [305, 88] width 206 height 23
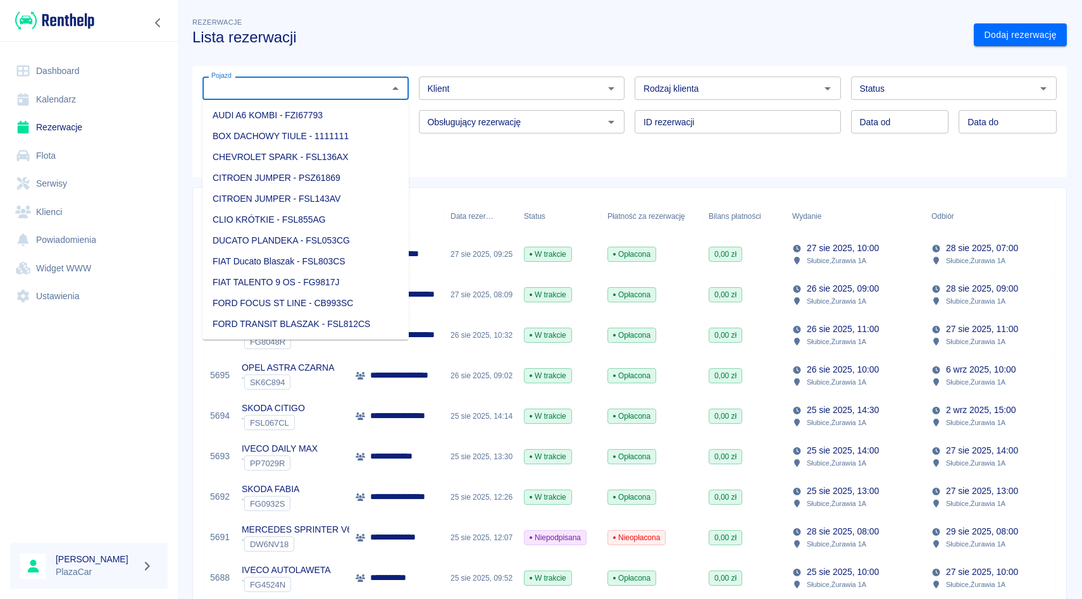
click at [414, 90] on div "Klient Klient" at bounding box center [517, 83] width 216 height 34
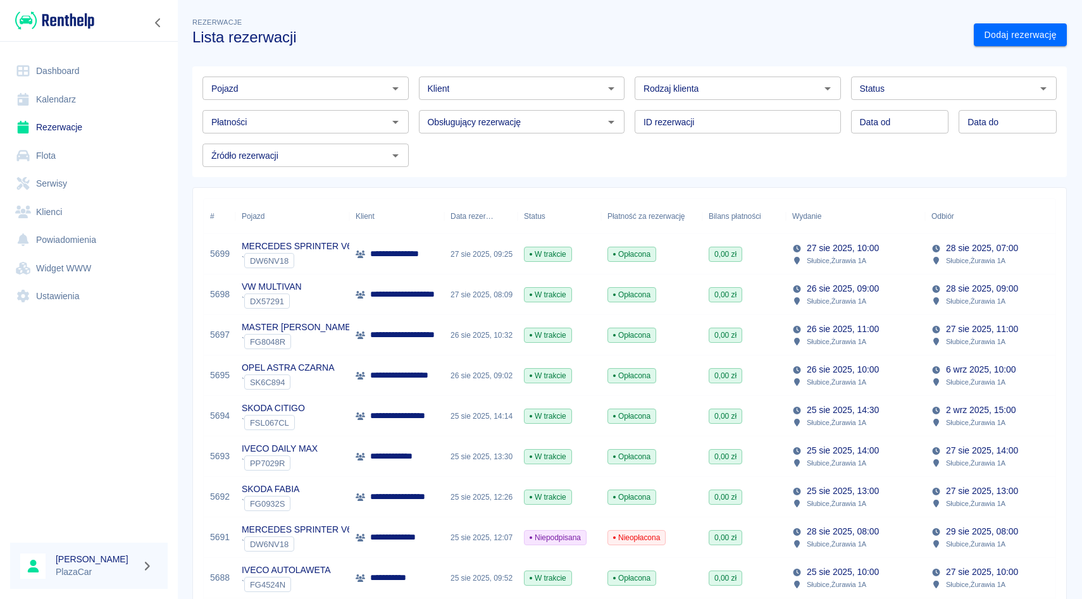
click at [415, 121] on div "Obsługujący rezerwację Obsługujący rezerwację" at bounding box center [517, 117] width 216 height 34
click at [416, 152] on div "Pojazd Pojazd Klient Klient Rodzaj klienta Rodzaj klienta Status Status Płatnoś…" at bounding box center [624, 116] width 864 height 101
click at [624, 145] on div "Pojazd Pojazd Klient Klient Rodzaj klienta Rodzaj klienta Status Status Płatnoś…" at bounding box center [624, 116] width 864 height 101
click at [628, 74] on div "Rodzaj klienta Rodzaj klienta" at bounding box center [732, 83] width 216 height 34
click at [414, 88] on div "Klient Klient" at bounding box center [517, 83] width 216 height 34
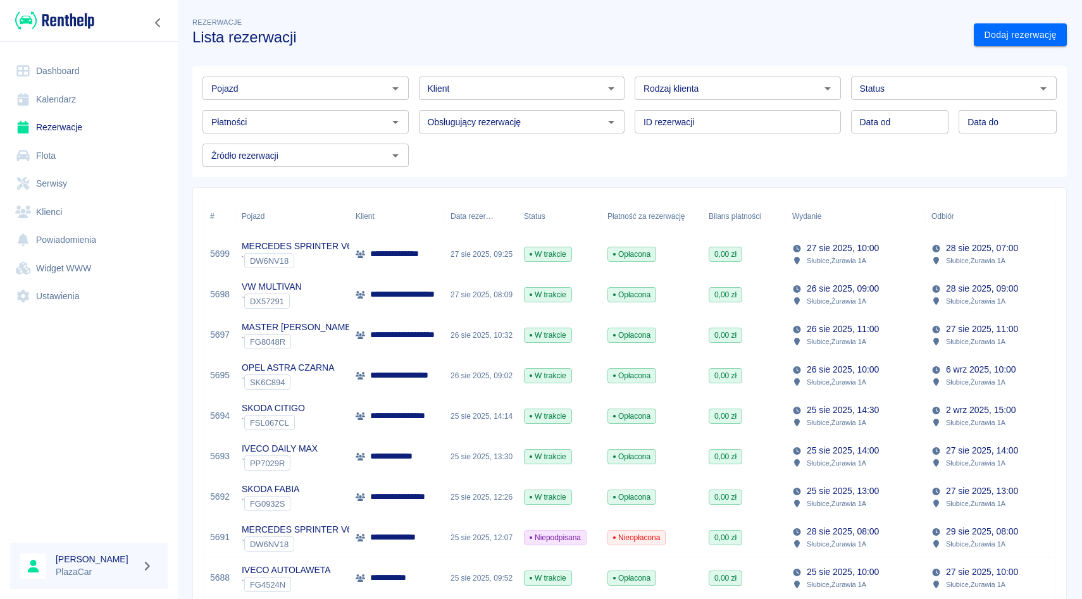
click at [414, 126] on div "Obsługujący rezerwację Obsługujący rezerwację" at bounding box center [517, 117] width 216 height 34
click at [633, 123] on div "ID rezerwacji ID rezerwacji" at bounding box center [732, 117] width 216 height 34
click at [371, 89] on input "Pojazd" at bounding box center [295, 88] width 178 height 16
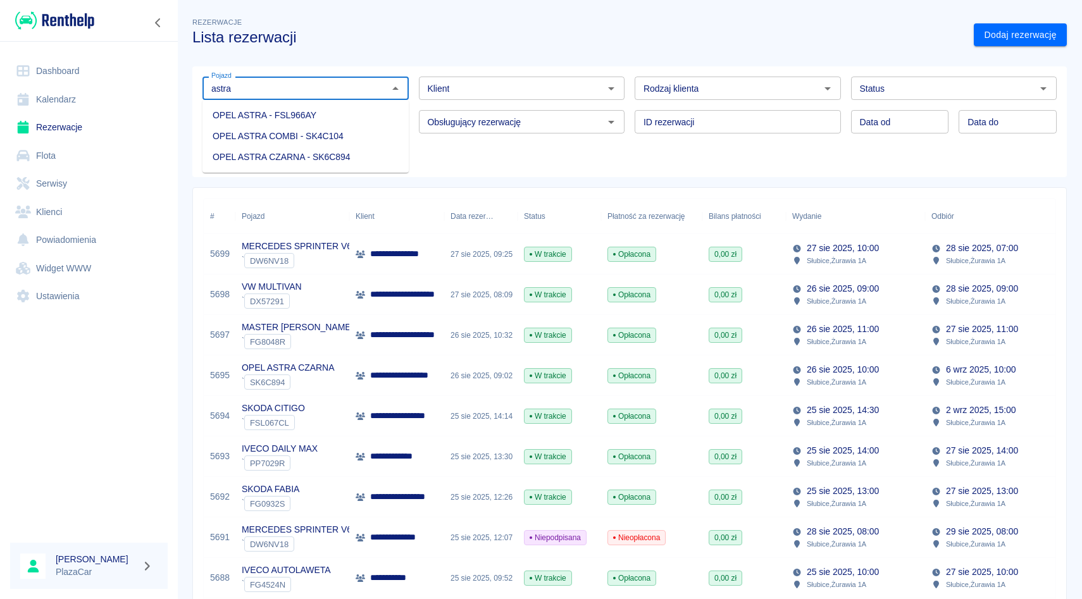
click at [359, 154] on li "OPEL ASTRA CZARNA - SK6C894" at bounding box center [305, 157] width 206 height 21
type input "OPEL ASTRA CZARNA - SK6C894"
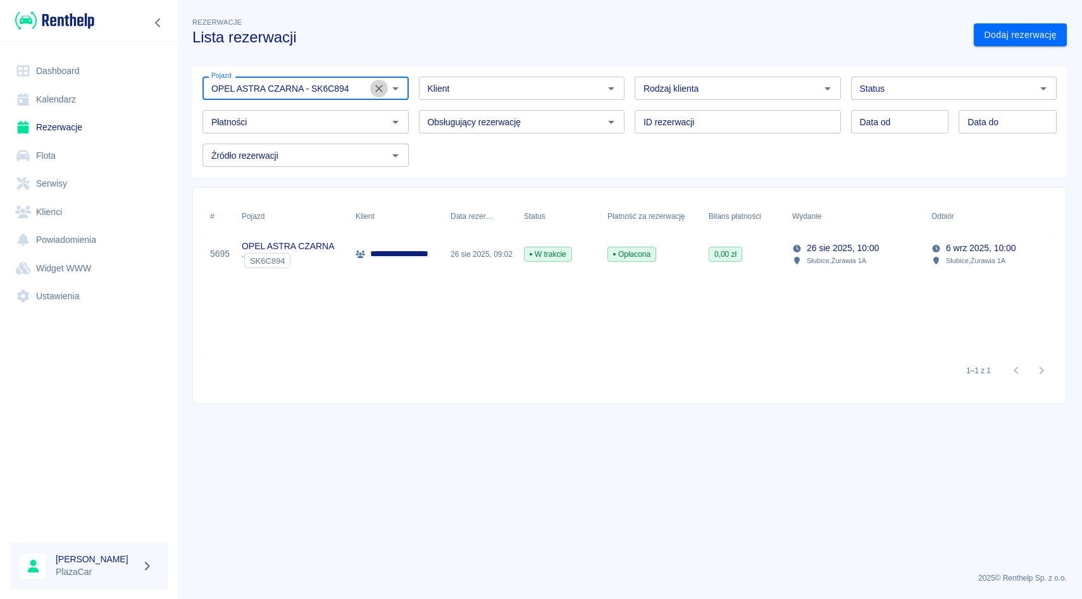
click at [383, 93] on icon "Wyczyść" at bounding box center [379, 88] width 13 height 13
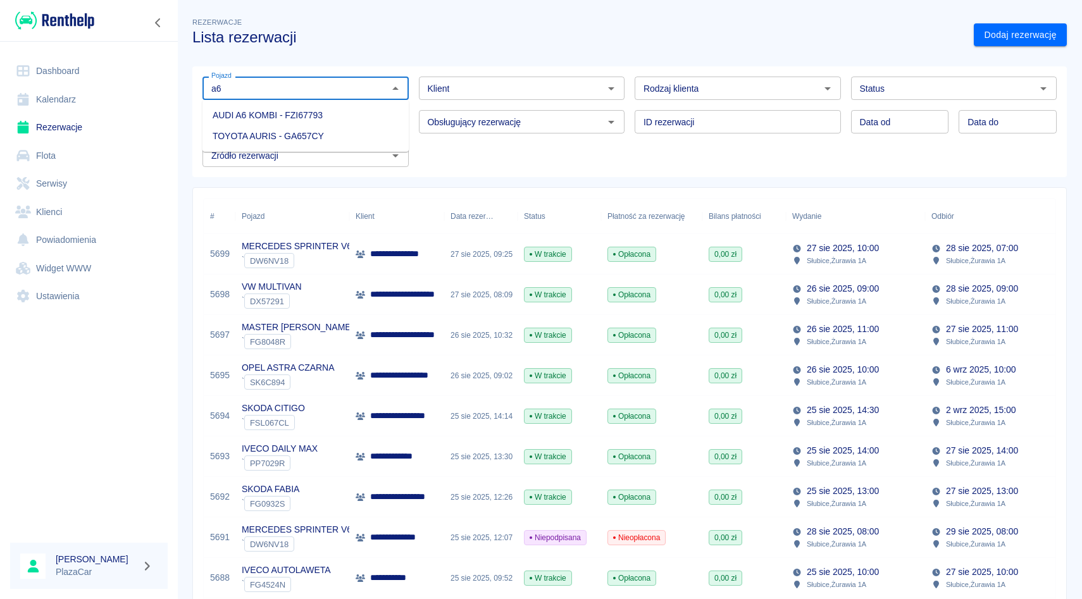
click at [268, 106] on li "AUDI A6 KOMBI - FZI67793" at bounding box center [305, 115] width 206 height 21
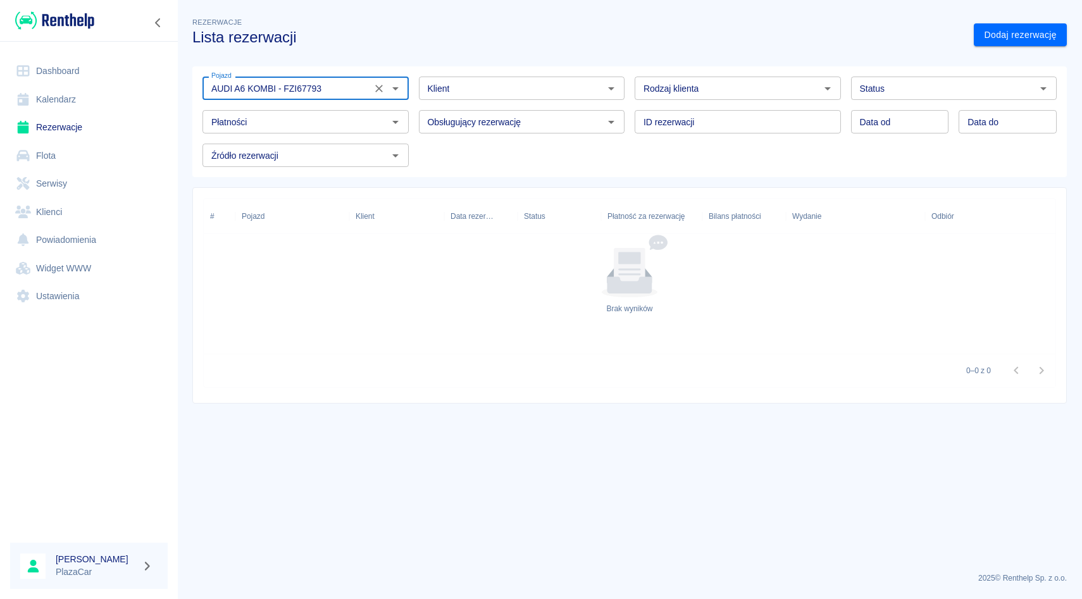
type input "AUDI A6 KOMBI - FZI67793"
click at [627, 71] on div "Rodzaj klienta Rodzaj klienta" at bounding box center [732, 83] width 216 height 34
click at [373, 92] on icon "Wyczyść" at bounding box center [379, 88] width 13 height 13
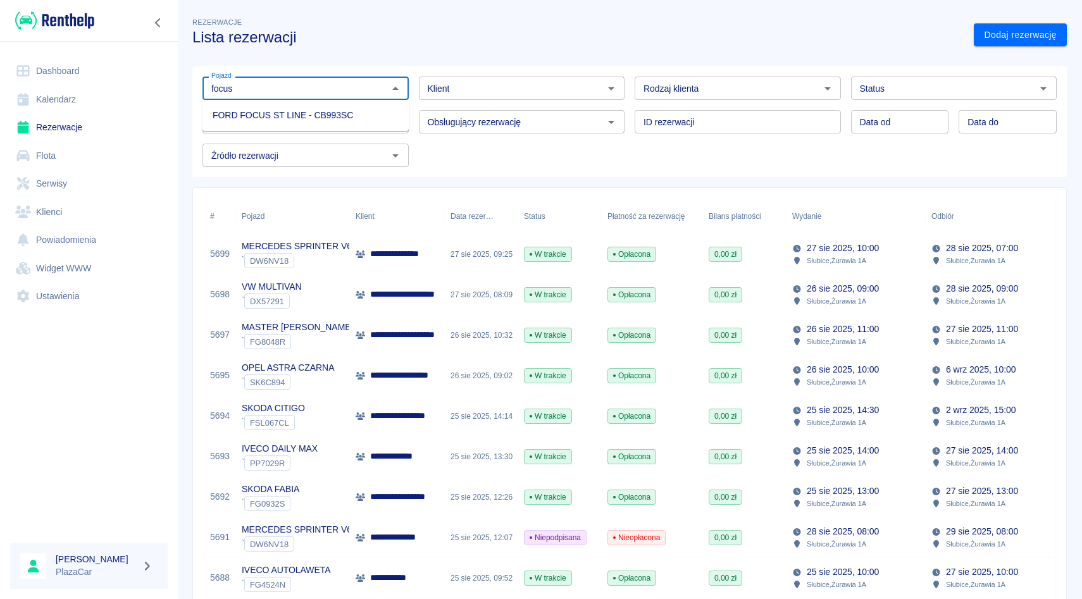
click at [341, 118] on li "FORD FOCUS ST LINE - CB993SC" at bounding box center [305, 115] width 206 height 21
type input "FORD FOCUS ST LINE - CB993SC"
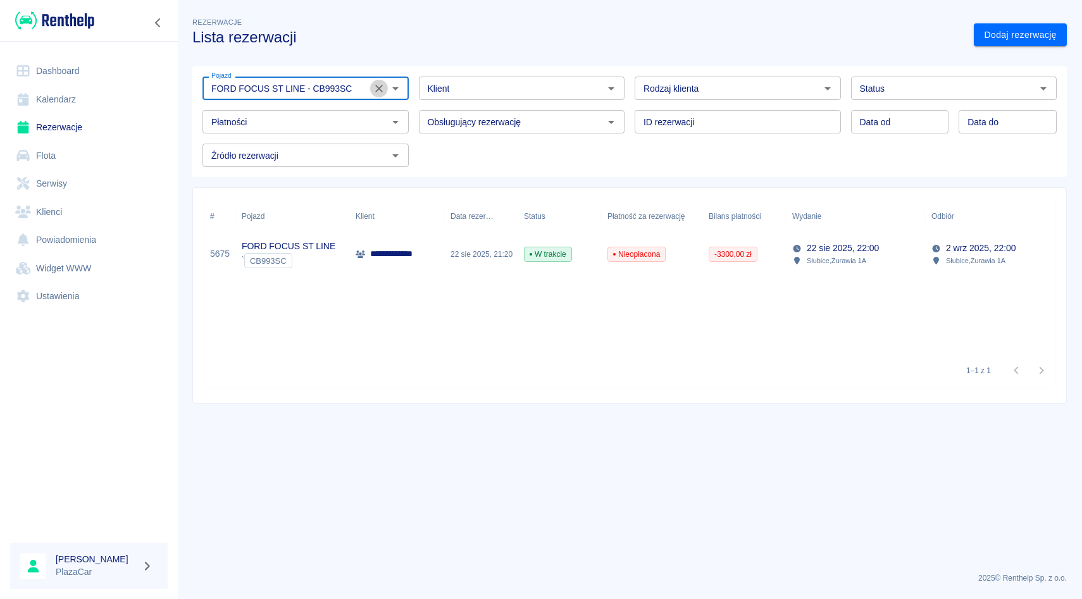
click at [376, 88] on icon "Wyczyść" at bounding box center [379, 88] width 13 height 13
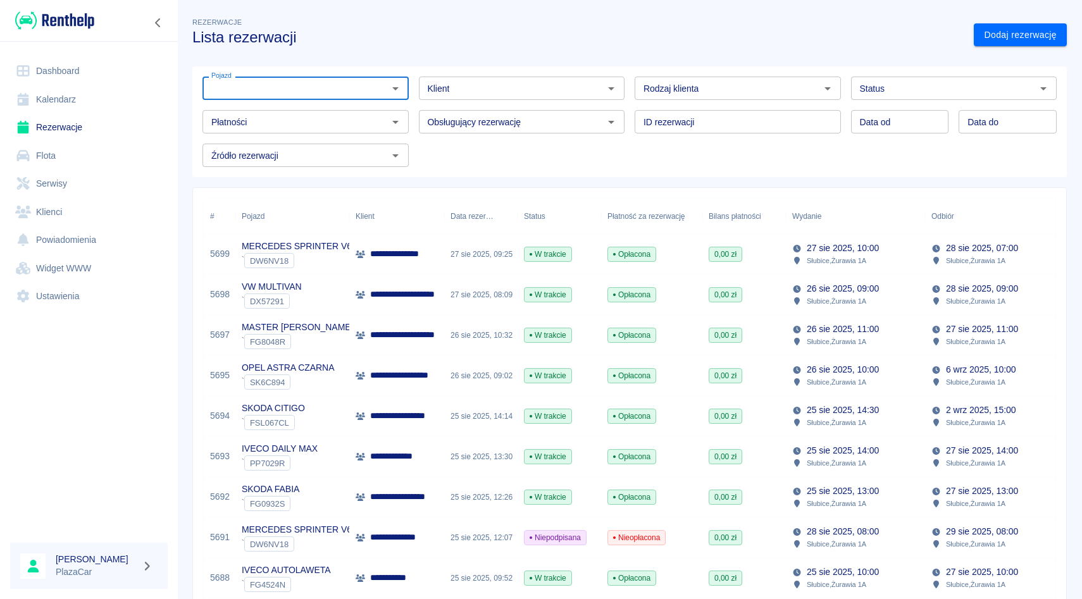
type input "d"
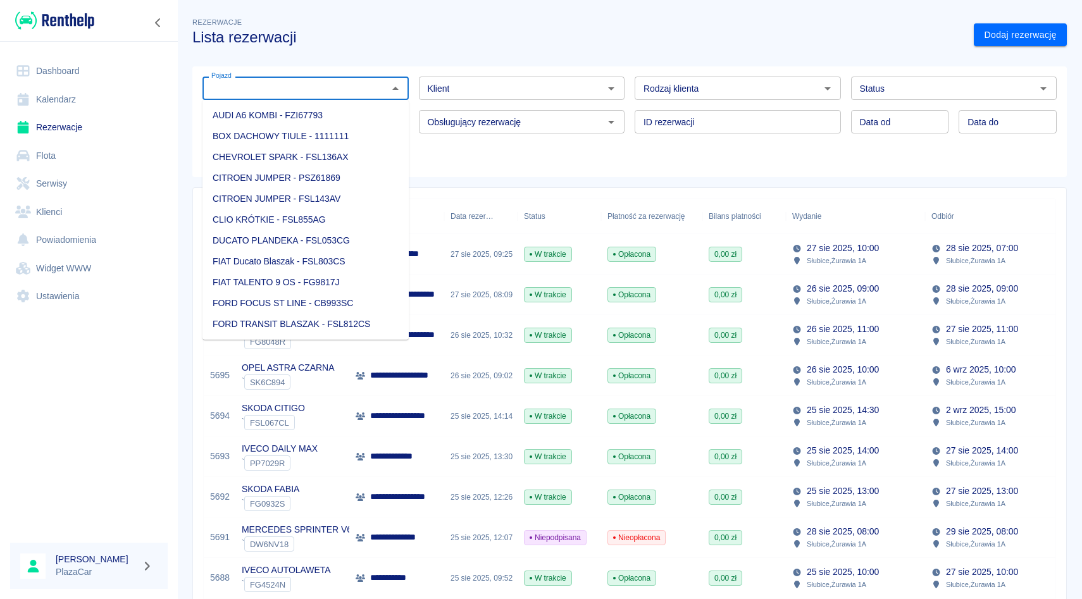
type input "f"
type input "s"
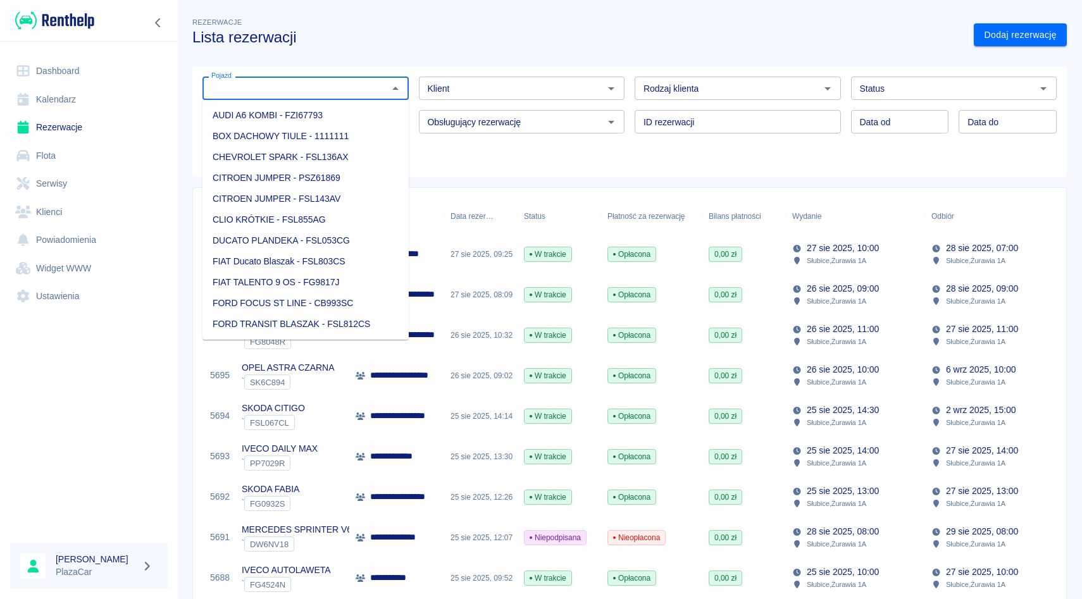
type input "p"
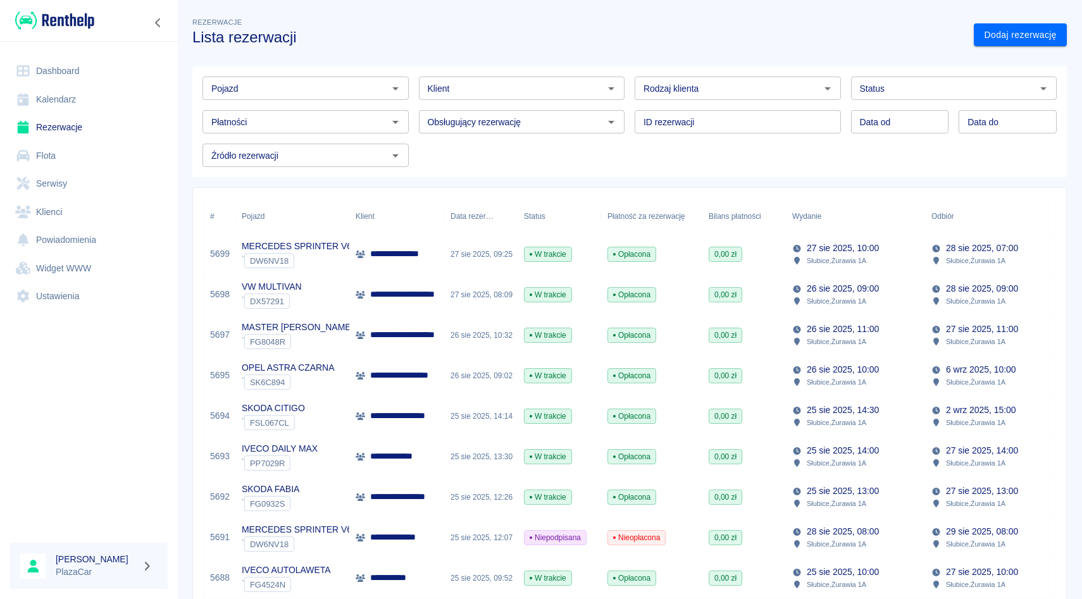
click at [635, 101] on div "ID rezerwacji ID rezerwacji" at bounding box center [732, 117] width 216 height 34
click at [477, 82] on input "Klient" at bounding box center [512, 88] width 178 height 16
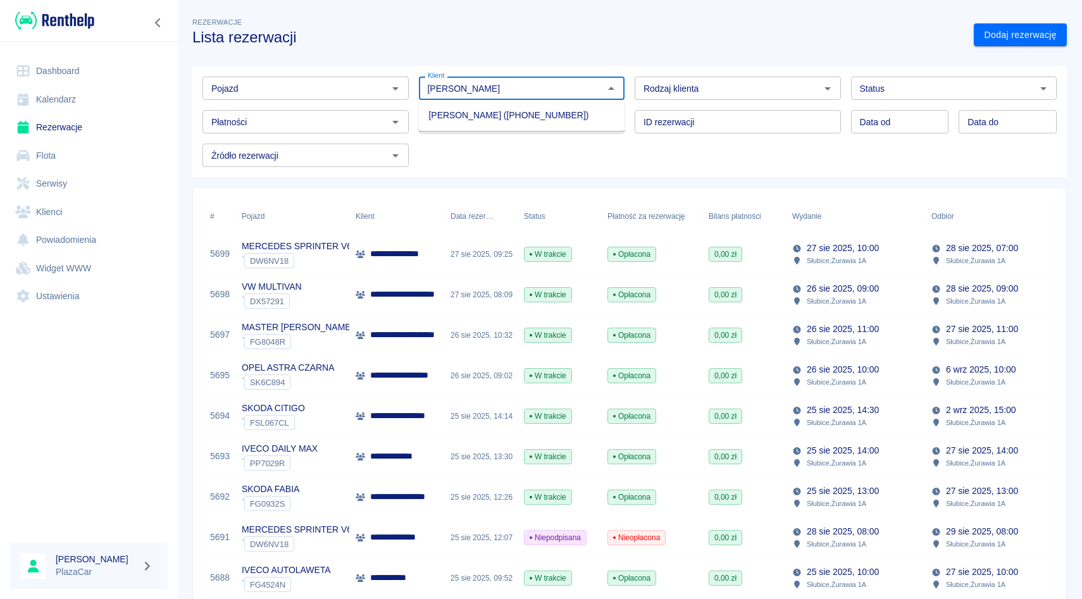
click at [480, 113] on li "[PERSON_NAME] ([PHONE_NUMBER])" at bounding box center [522, 115] width 206 height 21
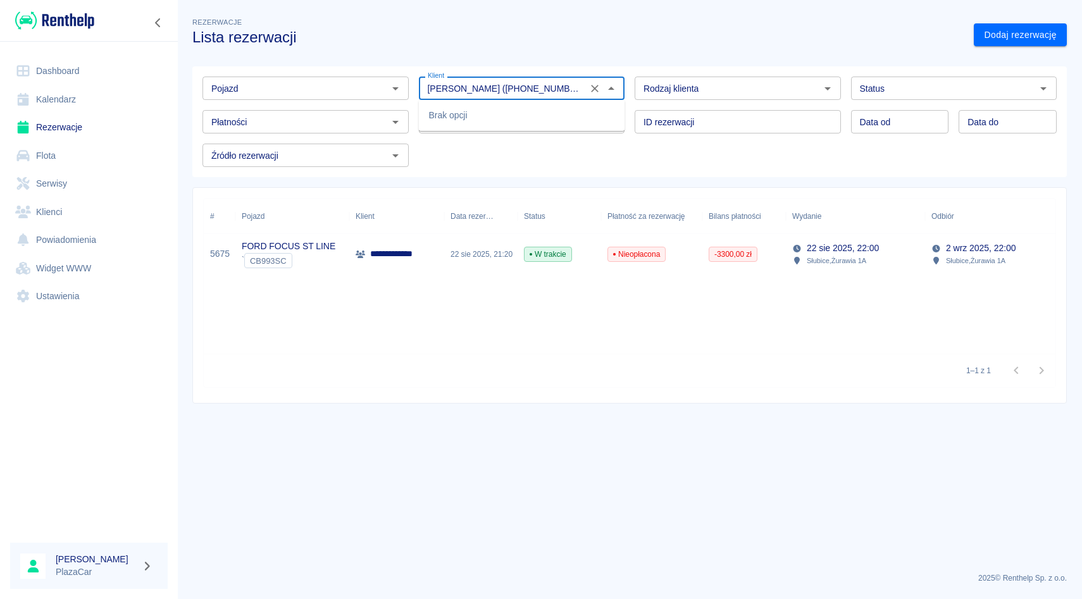
type input "[PERSON_NAME] ([PHONE_NUMBER])"
click at [600, 160] on div "Pojazd Pojazd Klient Ewa Dąbrowska (+48608479744) Klient Rodzaj klienta Rodzaj …" at bounding box center [624, 116] width 864 height 101
click at [630, 107] on div "ID rezerwacji ID rezerwacji" at bounding box center [732, 117] width 216 height 34
click at [631, 126] on div "ID rezerwacji ID rezerwacji" at bounding box center [732, 117] width 216 height 34
click at [626, 121] on div "ID rezerwacji ID rezerwacji" at bounding box center [732, 117] width 216 height 34
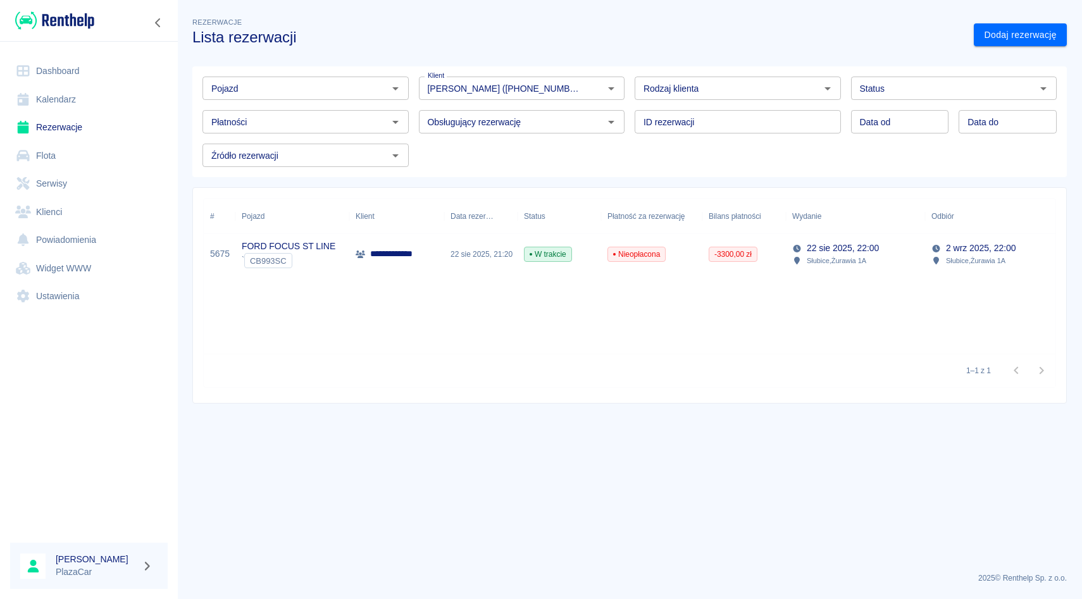
click at [626, 73] on div "Rodzaj klienta Rodzaj klienta" at bounding box center [732, 83] width 216 height 34
click at [413, 66] on div "Klient Ewa Dąbrowska (+48608479744) Klient" at bounding box center [517, 83] width 216 height 34
click at [412, 136] on div "Pojazd Pojazd Klient Ewa Dąbrowska (+48608479744) Klient Rodzaj klienta Rodzaj …" at bounding box center [624, 116] width 864 height 101
click at [413, 156] on div "Pojazd Pojazd Klient Ewa Dąbrowska (+48608479744) Klient Rodzaj klienta Rodzaj …" at bounding box center [624, 116] width 864 height 101
click at [628, 125] on div "ID rezerwacji ID rezerwacji" at bounding box center [732, 117] width 216 height 34
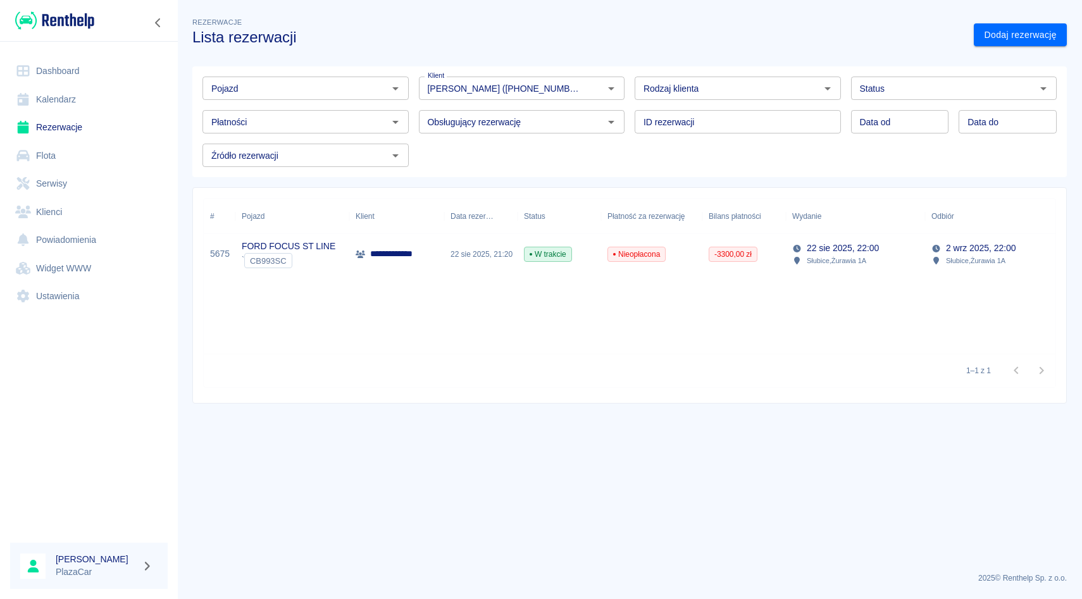
click at [630, 87] on div "Rodzaj klienta Rodzaj klienta" at bounding box center [732, 83] width 216 height 34
click at [628, 164] on div "Pojazd Pojazd Klient Ewa Dąbrowska (+48608479744) Klient Rodzaj klienta Rodzaj …" at bounding box center [624, 116] width 864 height 101
click at [628, 130] on div "ID rezerwacji ID rezerwacji" at bounding box center [732, 117] width 216 height 34
click at [628, 77] on div "Rodzaj klienta Rodzaj klienta" at bounding box center [732, 83] width 216 height 34
click at [628, 112] on div "ID rezerwacji ID rezerwacji" at bounding box center [732, 117] width 216 height 34
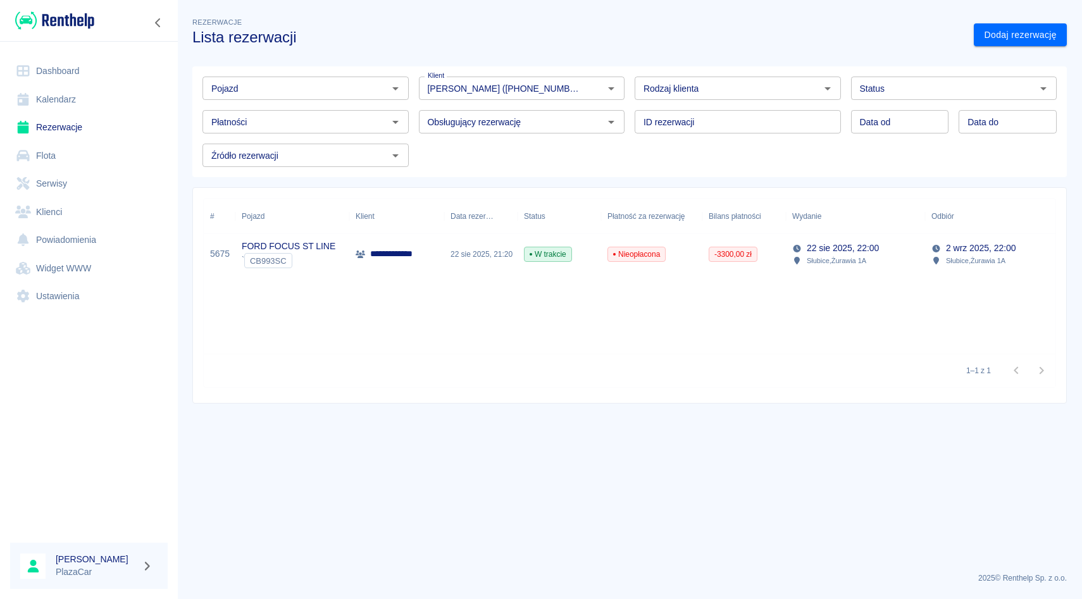
click at [630, 168] on div "Pojazd Pojazd Klient Ewa Dąbrowska (+48608479744) Klient Rodzaj klienta Rodzaj …" at bounding box center [629, 121] width 874 height 111
click at [630, 120] on div "ID rezerwacji ID rezerwacji" at bounding box center [732, 117] width 216 height 34
click at [630, 87] on div "Rodzaj klienta Rodzaj klienta" at bounding box center [732, 83] width 216 height 34
click at [626, 112] on div "ID rezerwacji ID rezerwacji" at bounding box center [732, 117] width 216 height 34
click at [626, 153] on div "Pojazd Pojazd Klient Ewa Dąbrowska (+48608479744) Klient Rodzaj klienta Rodzaj …" at bounding box center [624, 116] width 864 height 101
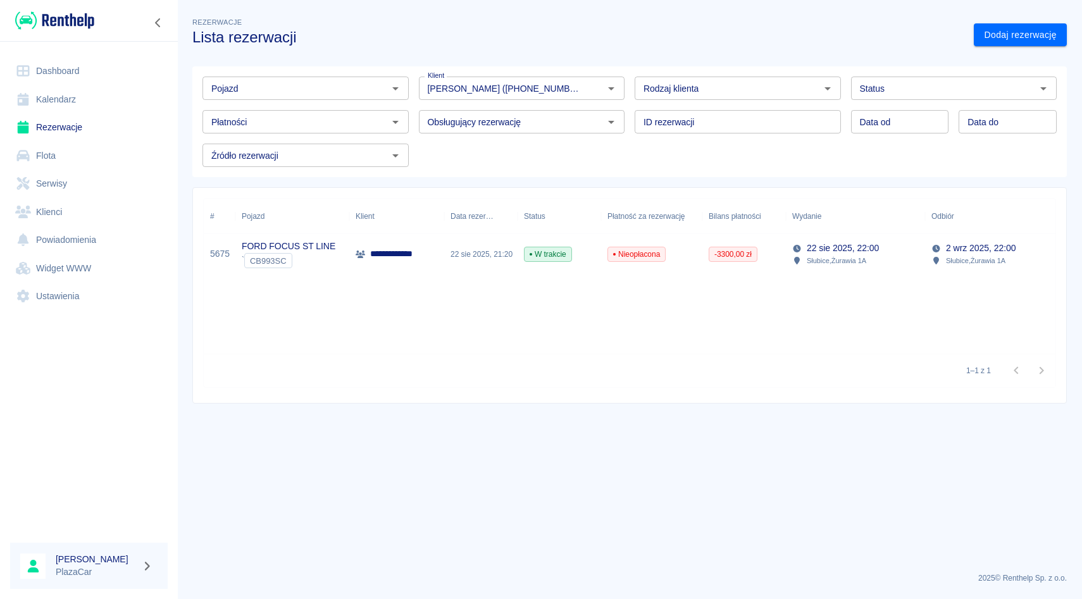
click at [626, 128] on div "ID rezerwacji ID rezerwacji" at bounding box center [732, 117] width 216 height 34
click at [627, 81] on div "Rodzaj klienta Rodzaj klienta" at bounding box center [732, 83] width 216 height 34
click at [627, 120] on div "ID rezerwacji ID rezerwacji" at bounding box center [732, 117] width 216 height 34
click at [626, 96] on div "Rodzaj klienta Rodzaj klienta" at bounding box center [732, 83] width 216 height 34
click at [416, 81] on div "Klient Ewa Dąbrowska (+48608479744) Klient" at bounding box center [517, 83] width 216 height 34
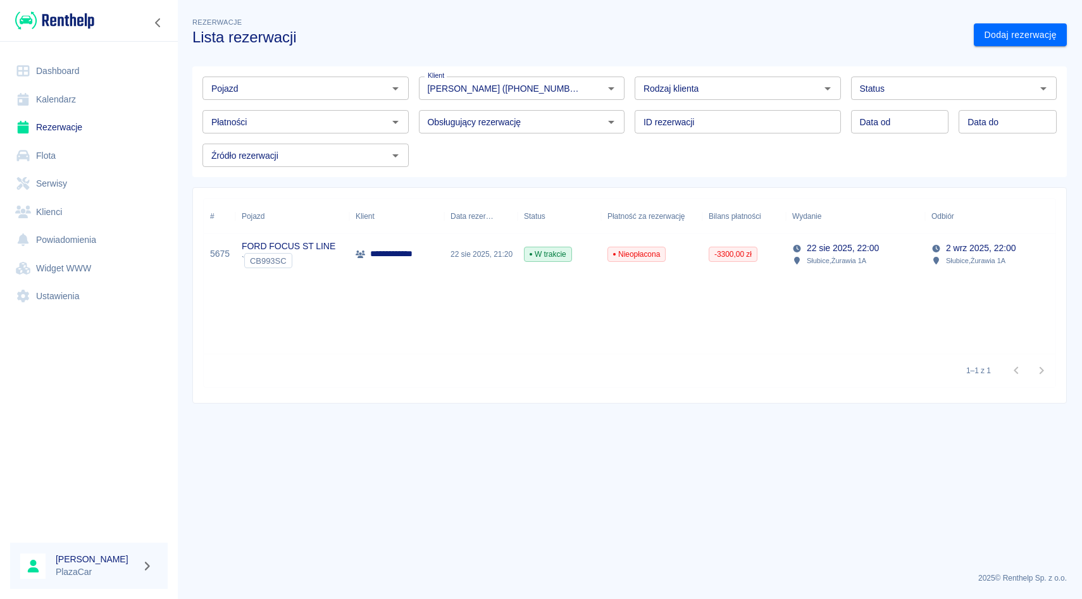
click at [508, 108] on div "Obsługujący rezerwację Obsługujący rezerwację" at bounding box center [517, 117] width 216 height 34
click at [500, 142] on div "Pojazd Pojazd Klient Ewa Dąbrowska (+48608479744) Klient Rodzaj klienta Rodzaj …" at bounding box center [624, 116] width 864 height 101
click at [405, 137] on div "Źródło rezerwacji Źródło rezerwacji" at bounding box center [300, 150] width 216 height 34
click at [418, 137] on div "Pojazd Pojazd Klient Ewa Dąbrowska (+48608479744) Klient Rodzaj klienta Rodzaj …" at bounding box center [624, 116] width 864 height 101
drag, startPoint x: 410, startPoint y: 122, endPoint x: 413, endPoint y: 87, distance: 35.6
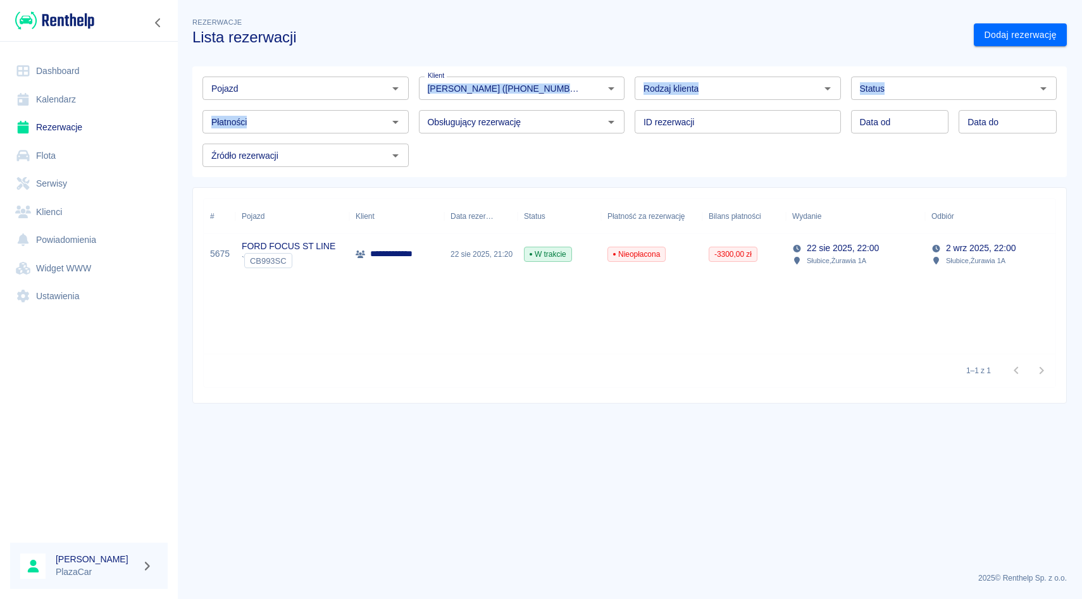
click at [413, 87] on div "Pojazd Pojazd Klient Ewa Dąbrowska (+48608479744) Klient Rodzaj klienta Rodzaj …" at bounding box center [624, 116] width 864 height 101
click at [413, 87] on div "Klient Ewa Dąbrowska (+48608479744) Klient" at bounding box center [517, 83] width 216 height 34
click at [534, 53] on div "**********" at bounding box center [629, 204] width 905 height 399
click at [628, 83] on div "Rodzaj klienta Rodzaj klienta" at bounding box center [732, 83] width 216 height 34
click at [626, 125] on div "ID rezerwacji ID rezerwacji" at bounding box center [732, 117] width 216 height 34
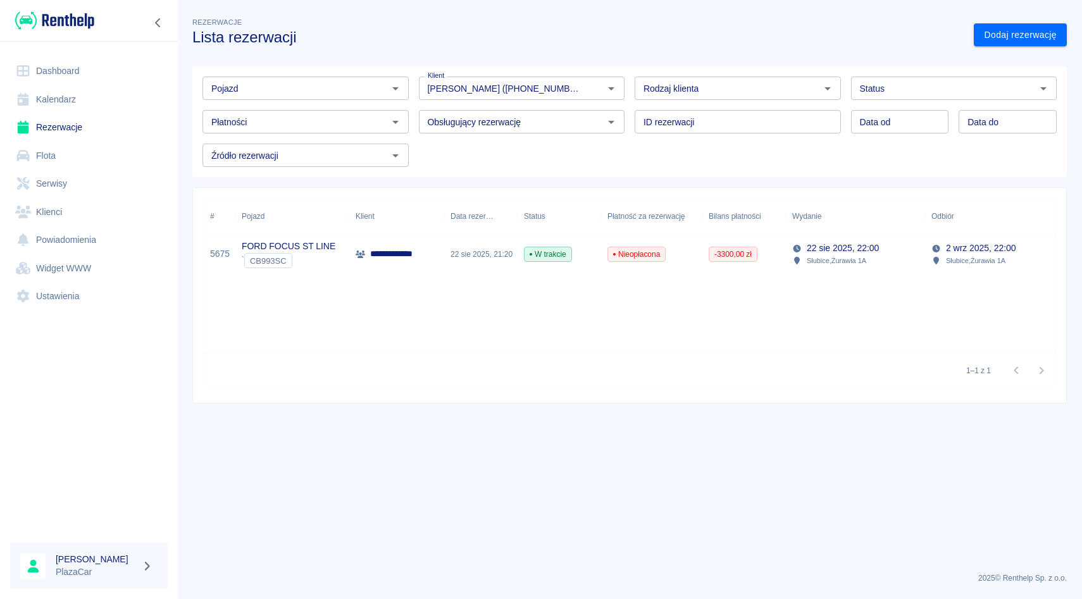
click at [492, 177] on div "**********" at bounding box center [624, 290] width 885 height 227
click at [404, 116] on div "Płatności" at bounding box center [305, 121] width 206 height 23
click at [410, 92] on div "Klient Ewa Dąbrowska (+48608479744) Klient" at bounding box center [517, 83] width 216 height 34
click at [75, 164] on link "Flota" at bounding box center [89, 156] width 158 height 28
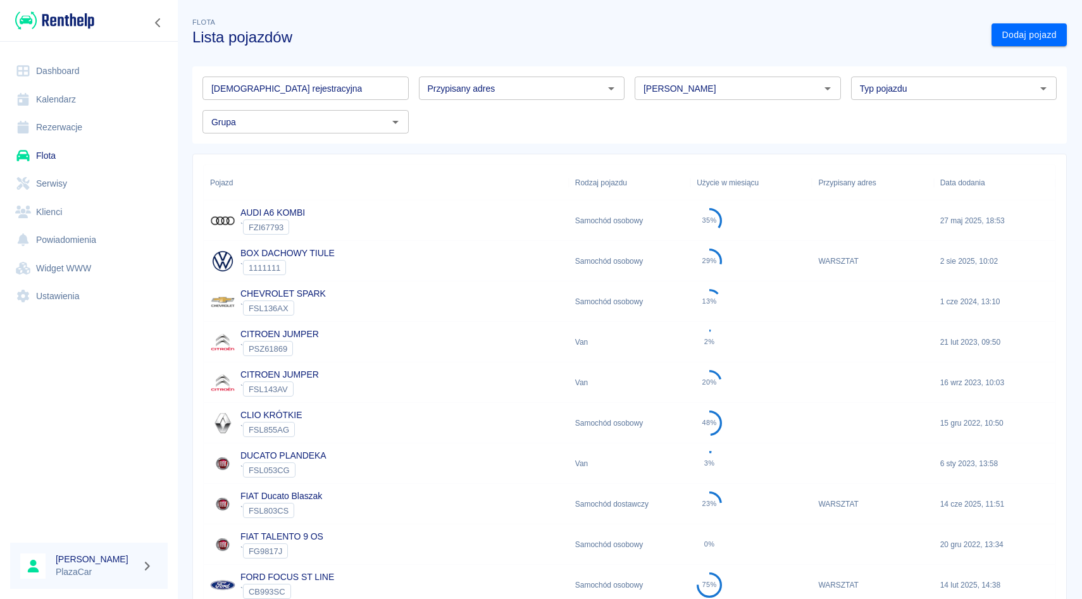
click at [670, 78] on div "[PERSON_NAME]" at bounding box center [738, 88] width 206 height 23
click at [667, 116] on li "Kia" at bounding box center [738, 115] width 206 height 21
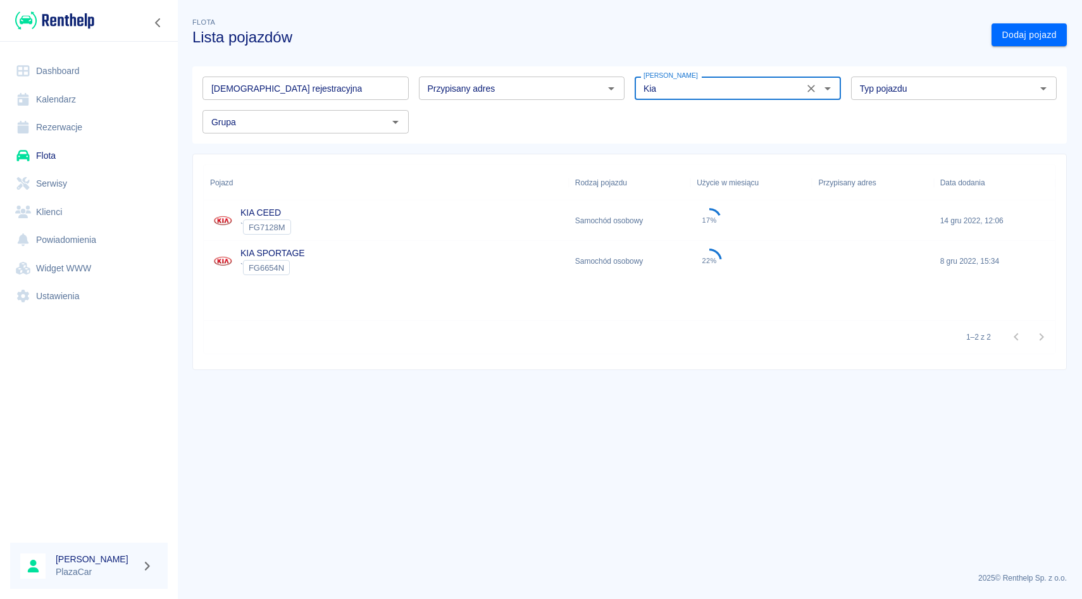
type input "Kia"
click at [272, 262] on div "FG6654N" at bounding box center [266, 267] width 47 height 15
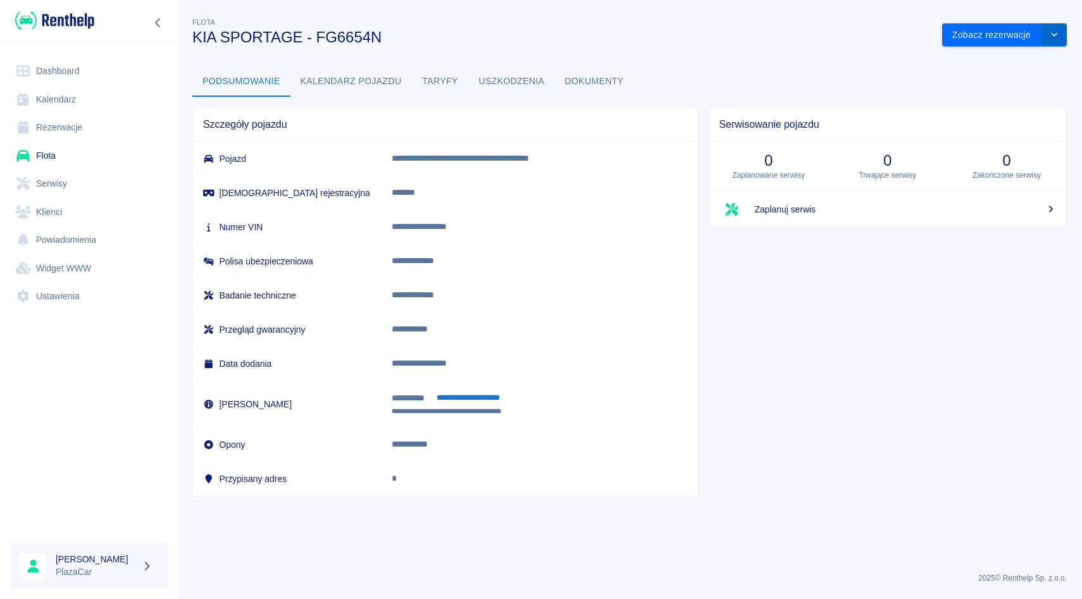
click at [1046, 38] on button "drop-down" at bounding box center [1053, 34] width 25 height 23
click at [1000, 56] on li "Zaktualizuj dane pojazdu" at bounding box center [1005, 61] width 118 height 21
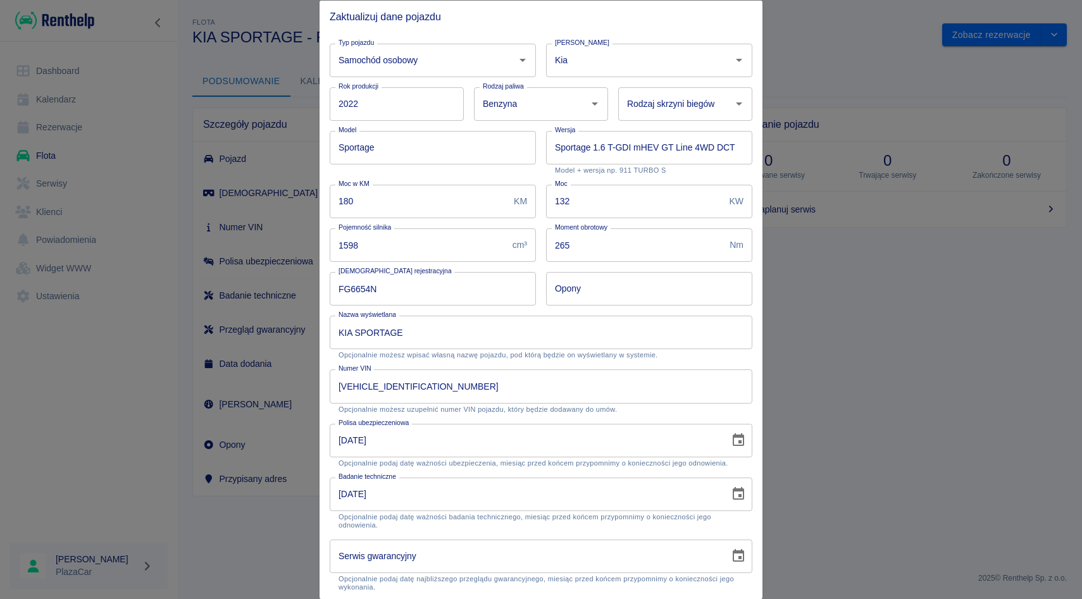
click at [538, 126] on div "Wersja Sportage 1.6 T-GDI mHEV GT Line 4WD DCT Wersja Model + wersja np. 911 TU…" at bounding box center [644, 147] width 216 height 54
click at [542, 66] on div "Marka Kia Marka" at bounding box center [644, 55] width 216 height 44
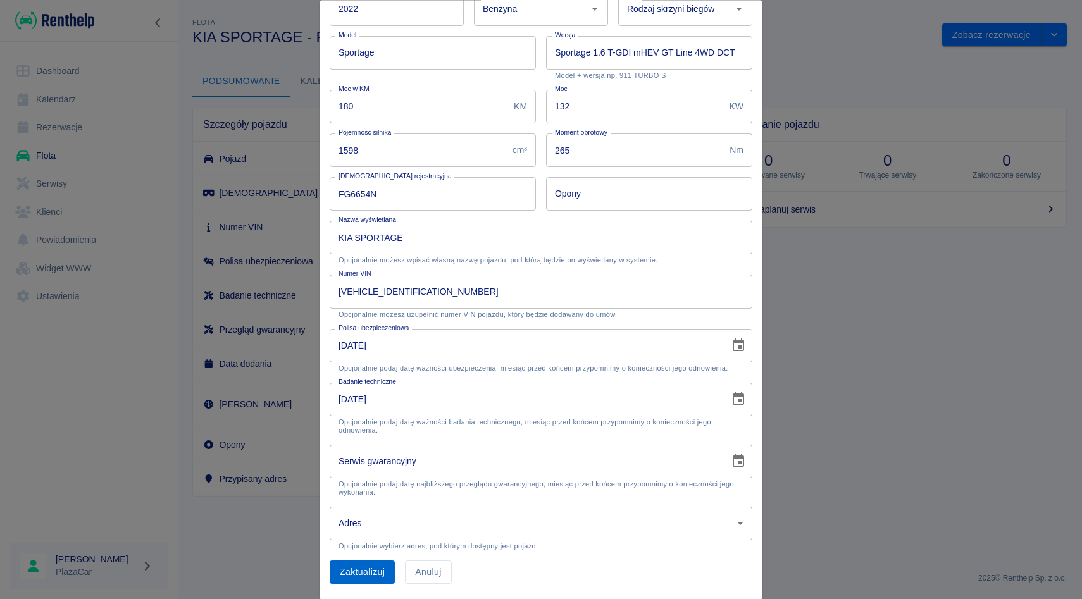
click at [351, 566] on button "Zaktualizuj" at bounding box center [362, 572] width 65 height 23
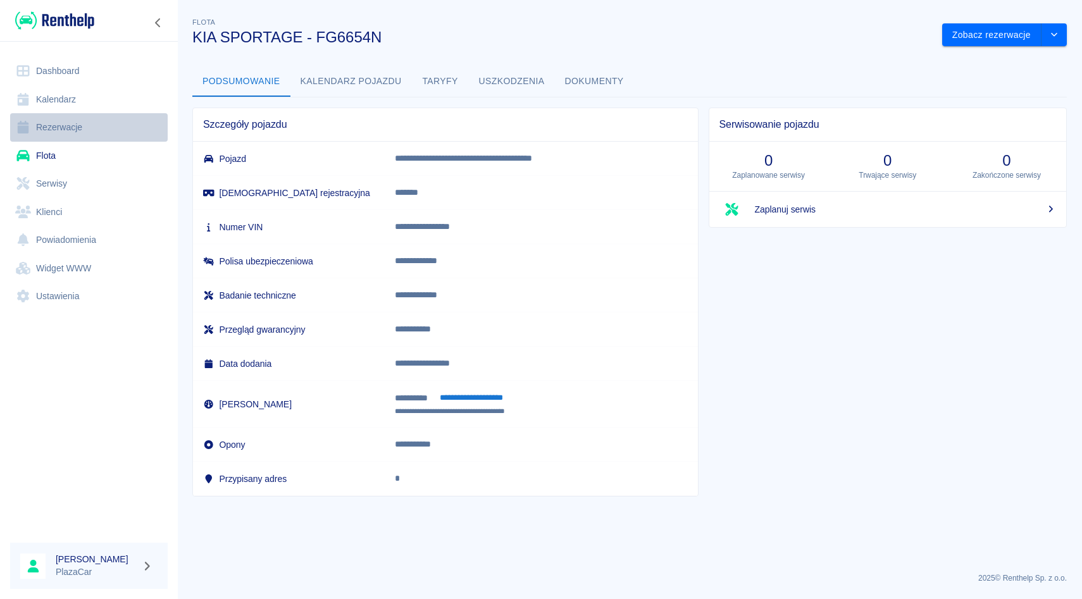
click at [49, 136] on link "Rezerwacje" at bounding box center [89, 127] width 158 height 28
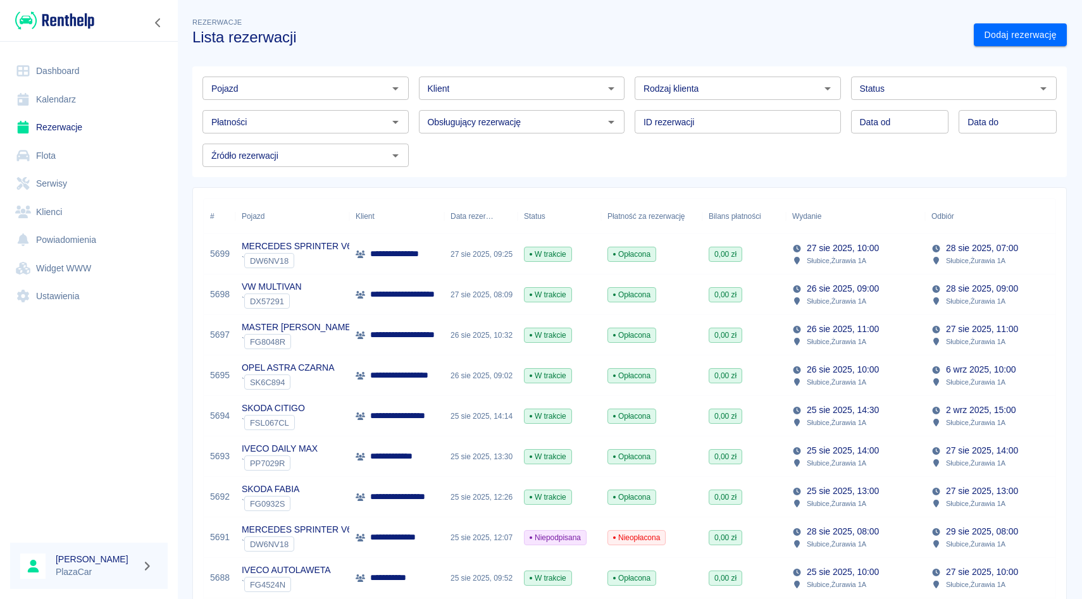
click at [447, 78] on div "Klient" at bounding box center [522, 88] width 206 height 23
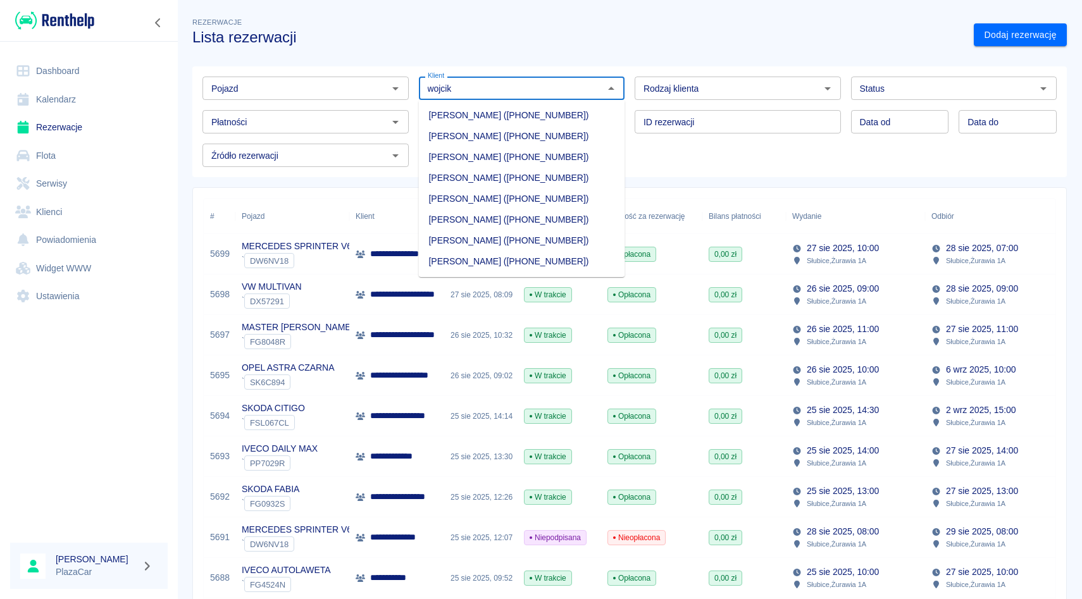
type input "wojcik"
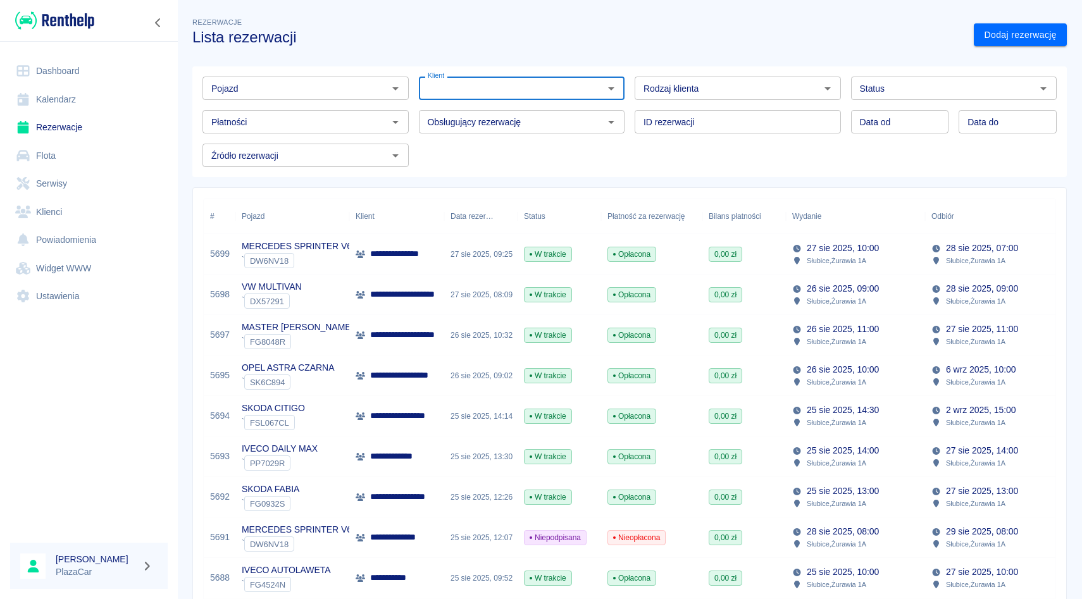
click at [18, 166] on link "Flota" at bounding box center [89, 156] width 158 height 28
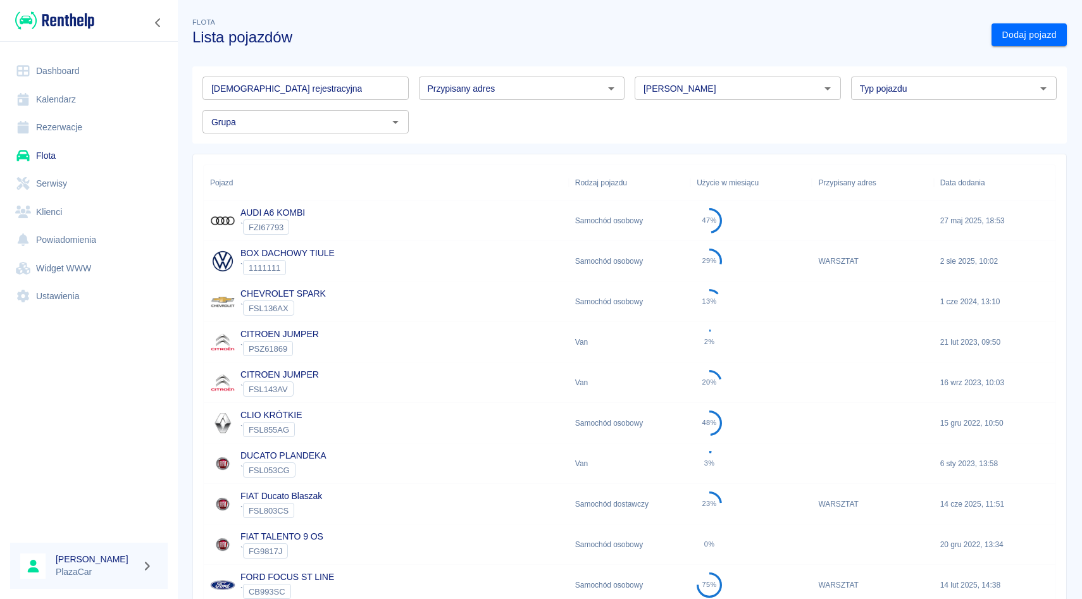
click at [738, 92] on input "[PERSON_NAME]" at bounding box center [727, 88] width 178 height 16
click at [709, 107] on li "Kia" at bounding box center [738, 115] width 206 height 21
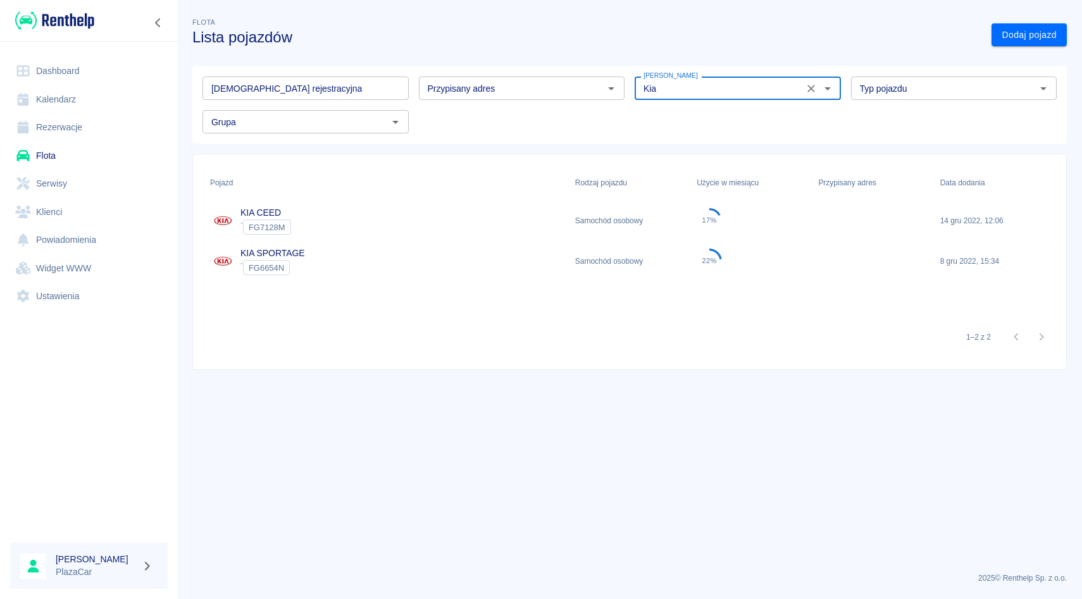
type input "Kia"
click at [487, 274] on div "KIA SPORTAGE ` FG6654N" at bounding box center [386, 261] width 365 height 40
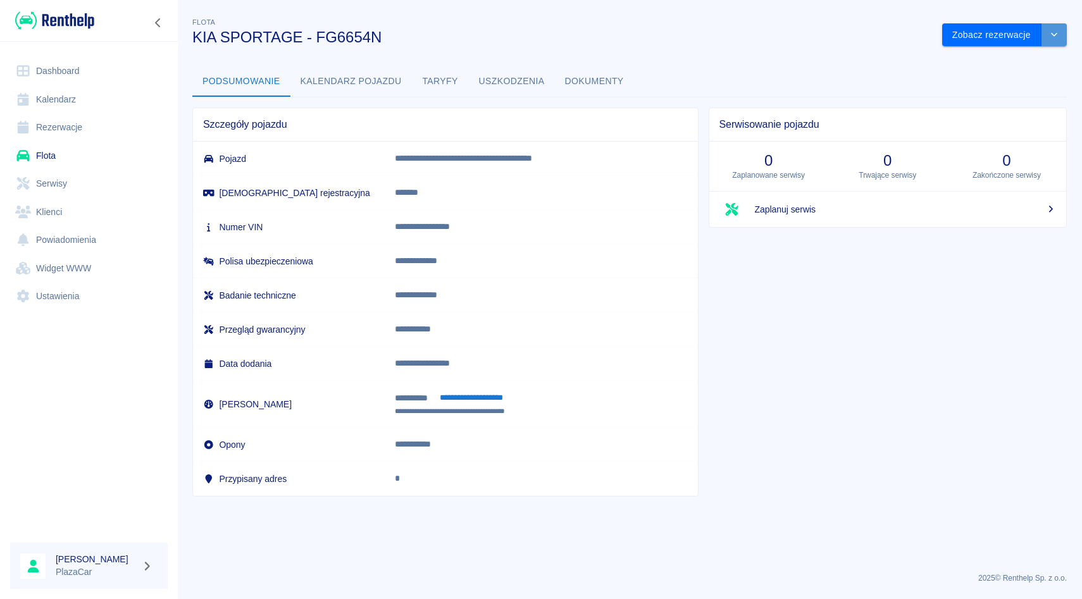
click at [1053, 28] on button "drop-down" at bounding box center [1053, 34] width 25 height 23
click at [1022, 59] on li "Zaktualizuj dane pojazdu" at bounding box center [1005, 61] width 118 height 21
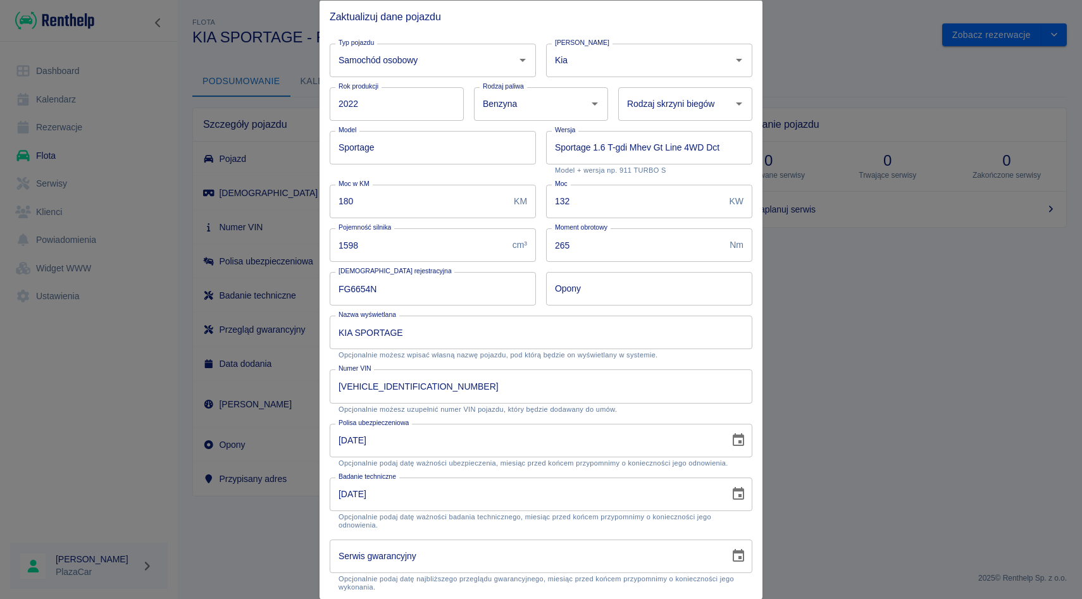
click at [543, 50] on div "Marka Kia Marka" at bounding box center [644, 55] width 216 height 44
click at [836, 321] on div at bounding box center [541, 299] width 1082 height 599
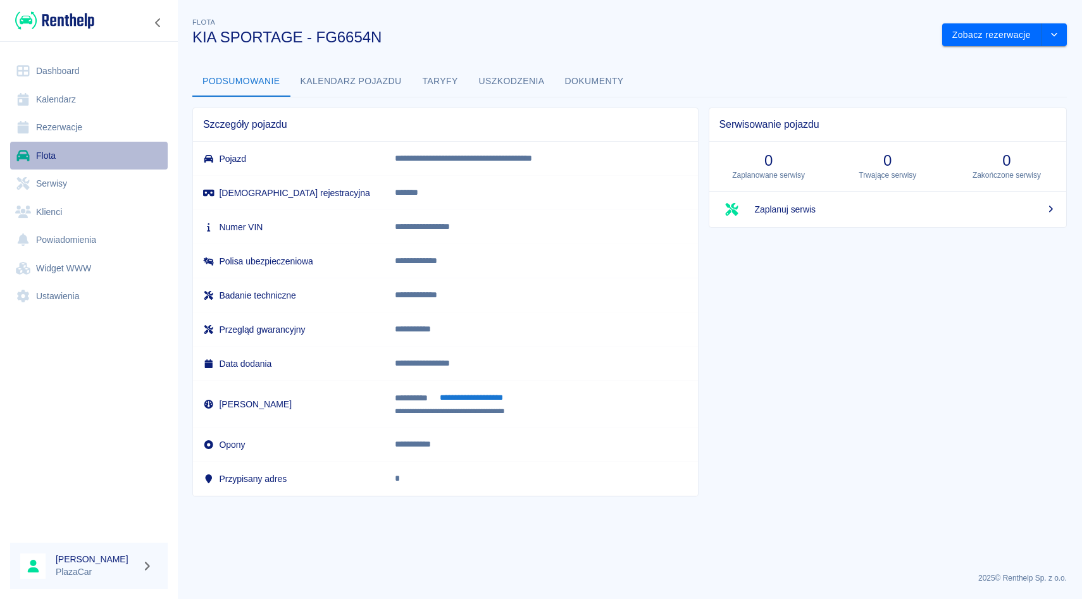
click at [92, 160] on link "Flota" at bounding box center [89, 156] width 158 height 28
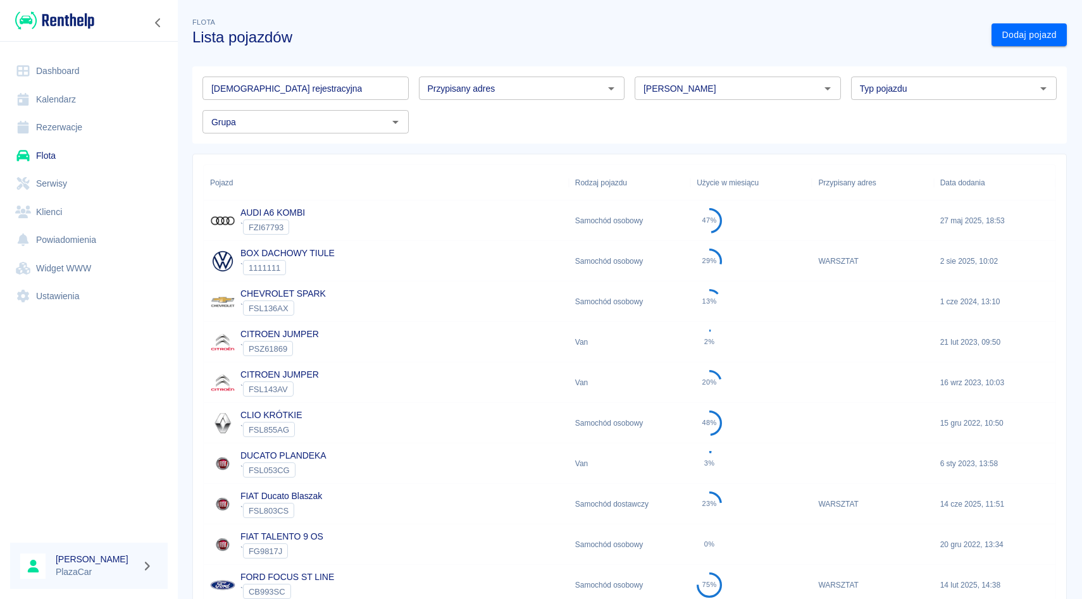
click at [632, 83] on div "Marka Marka" at bounding box center [732, 83] width 216 height 34
click at [624, 61] on div "Tablica rejestracyjna Tablica rejestracyjna Przypisany adres Przypisany adres M…" at bounding box center [624, 99] width 885 height 87
click at [414, 67] on div "Przypisany adres Przypisany adres" at bounding box center [517, 83] width 216 height 34
click at [630, 73] on div "Marka Marka" at bounding box center [732, 83] width 216 height 34
click at [631, 104] on div "Tablica rejestracyjna Tablica rejestracyjna Przypisany adres Przypisany adres M…" at bounding box center [624, 99] width 864 height 67
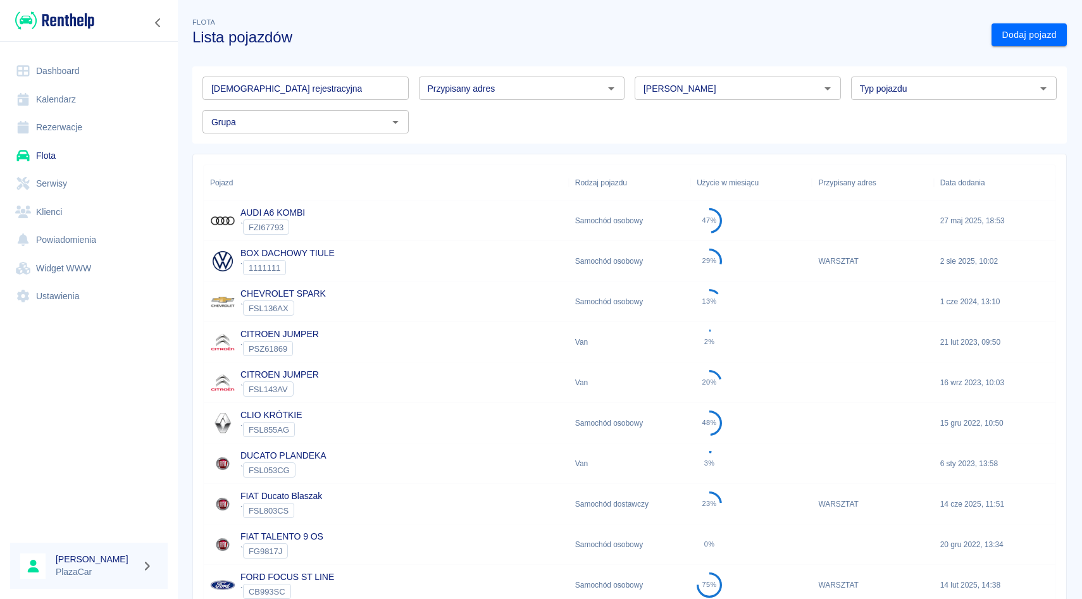
click at [408, 104] on div "Tablica rejestracyjna Tablica rejestracyjna Przypisany adres Przypisany adres M…" at bounding box center [624, 99] width 864 height 67
click at [409, 73] on div "Przypisany adres Przypisany adres" at bounding box center [517, 83] width 216 height 34
click at [630, 63] on div "Tablica rejestracyjna Tablica rejestracyjna Przypisany adres Przypisany adres M…" at bounding box center [624, 99] width 885 height 87
click at [630, 102] on div "Tablica rejestracyjna Tablica rejestracyjna Przypisany adres Przypisany adres M…" at bounding box center [624, 99] width 864 height 67
click at [845, 104] on div "Tablica rejestracyjna Tablica rejestracyjna Przypisany adres Przypisany adres M…" at bounding box center [624, 99] width 864 height 67
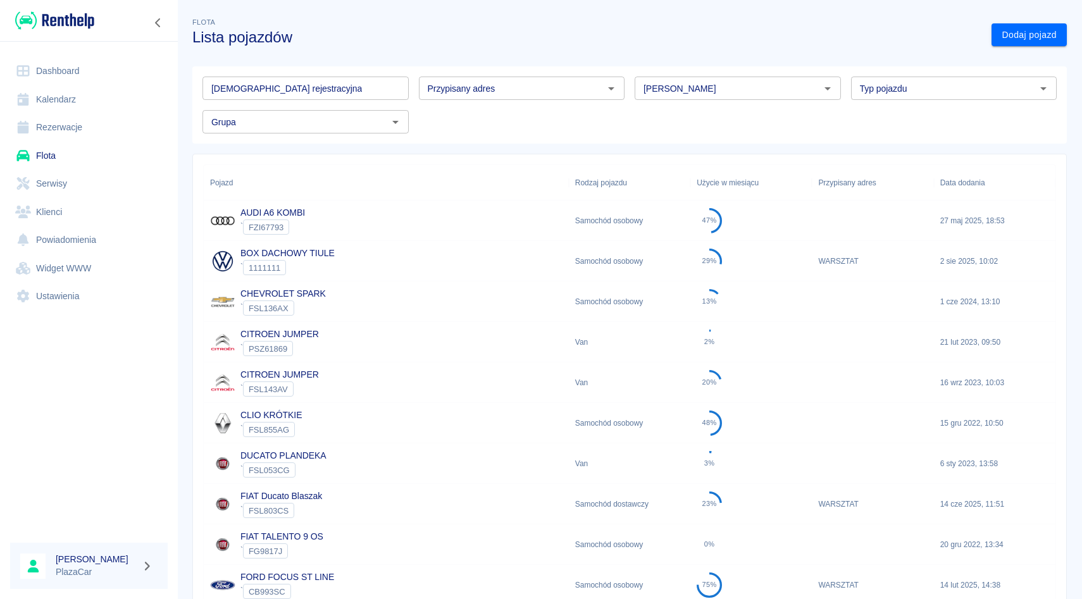
click at [846, 65] on div "Tablica rejestracyjna Tablica rejestracyjna Przypisany adres Przypisany adres M…" at bounding box center [624, 99] width 885 height 87
click at [627, 66] on div "Tablica rejestracyjna Tablica rejestracyjna Przypisany adres Przypisany adres M…" at bounding box center [624, 99] width 885 height 87
click at [630, 106] on div "Tablica rejestracyjna Tablica rejestracyjna Przypisany adres Przypisany adres M…" at bounding box center [624, 99] width 864 height 67
click at [630, 78] on div "Marka Marka" at bounding box center [732, 83] width 216 height 34
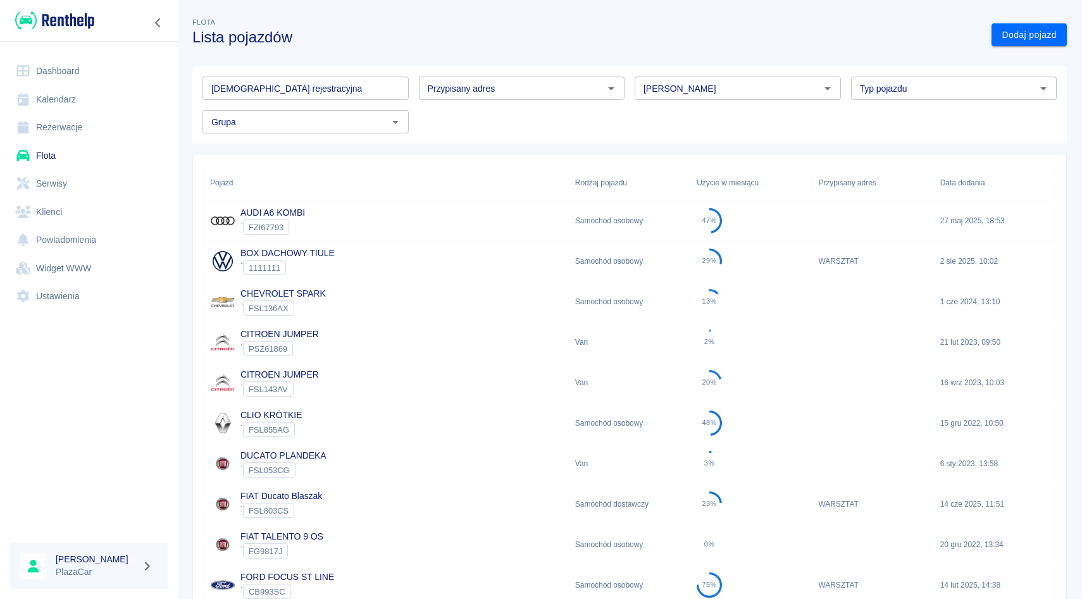
click at [413, 101] on div "Tablica rejestracyjna Tablica rejestracyjna Przypisany adres Przypisany adres M…" at bounding box center [624, 99] width 864 height 67
click at [628, 88] on div "Marka Marka" at bounding box center [732, 83] width 216 height 34
click at [410, 106] on div "Tablica rejestracyjna Tablica rejestracyjna Przypisany adres Przypisany adres M…" at bounding box center [624, 99] width 864 height 67
click at [410, 70] on div "Przypisany adres Przypisany adres" at bounding box center [517, 83] width 216 height 34
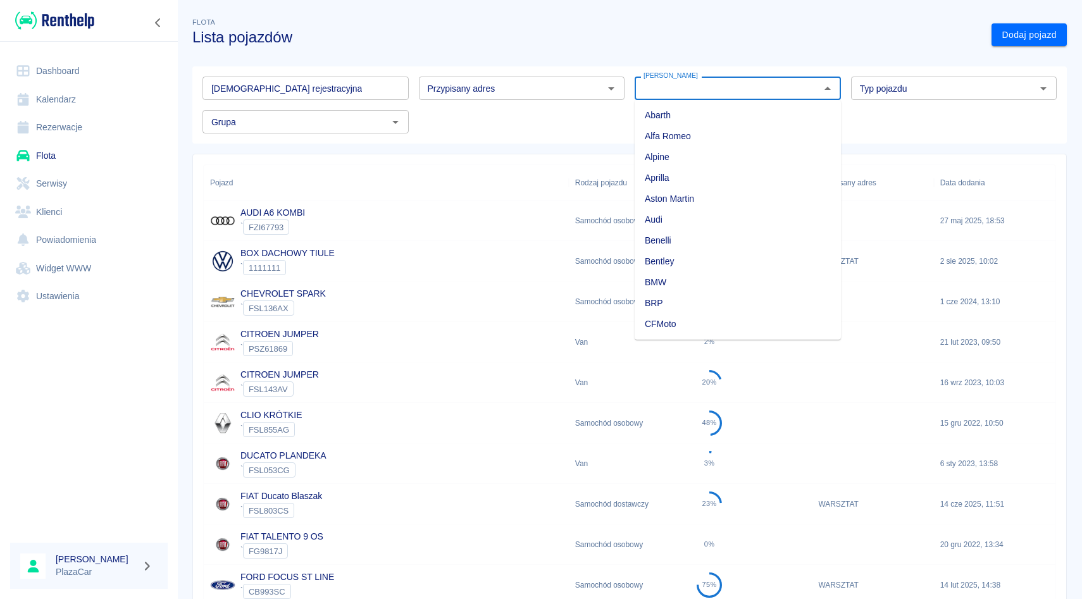
click at [655, 93] on input "[PERSON_NAME]" at bounding box center [727, 88] width 178 height 16
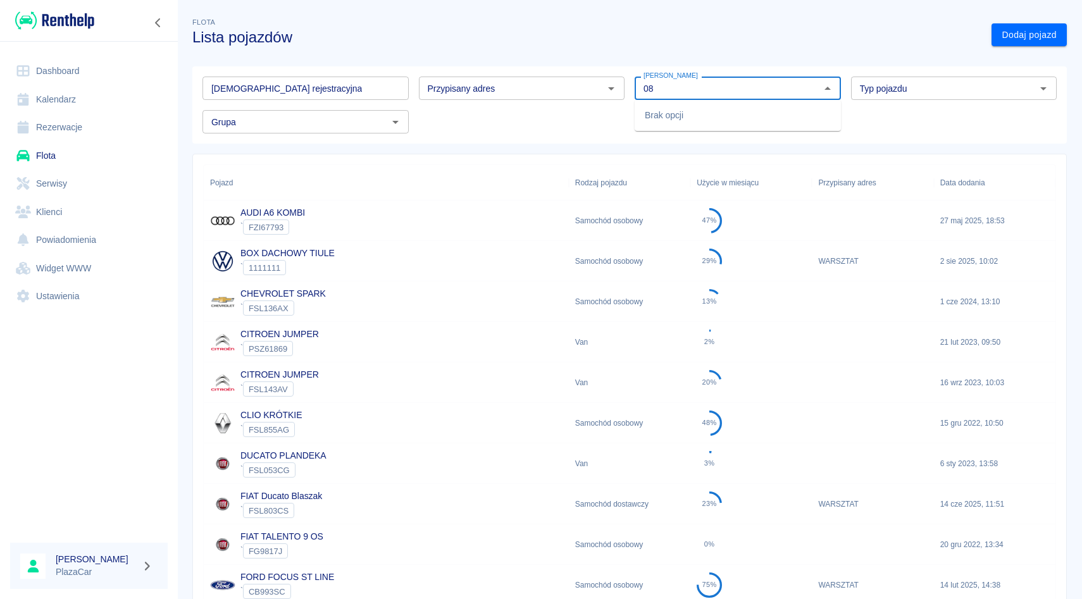
type input "0"
click at [745, 114] on li "Renault" at bounding box center [738, 115] width 206 height 21
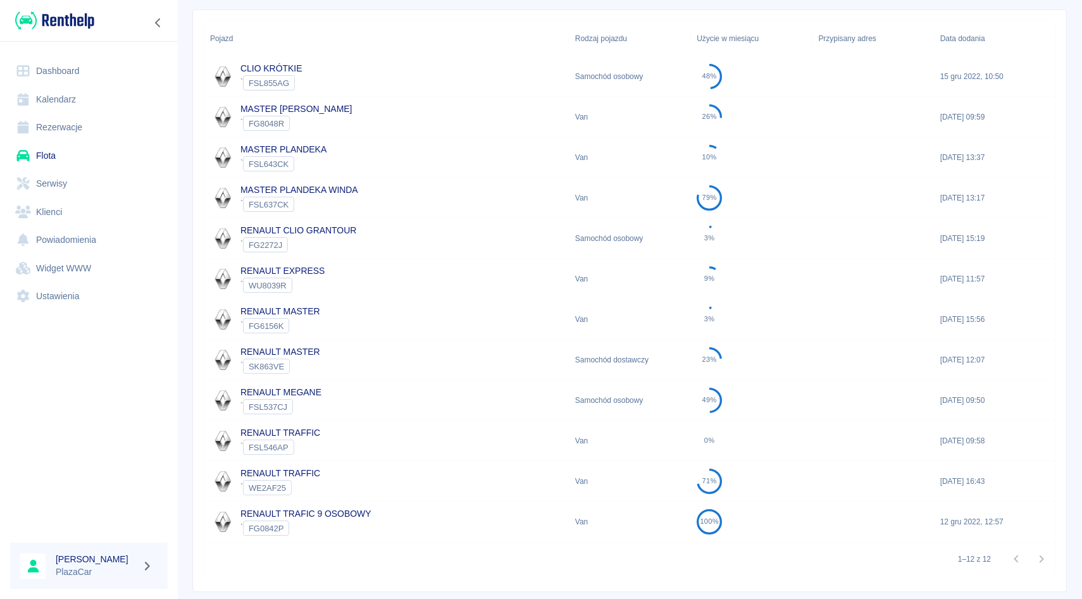
scroll to position [149, 0]
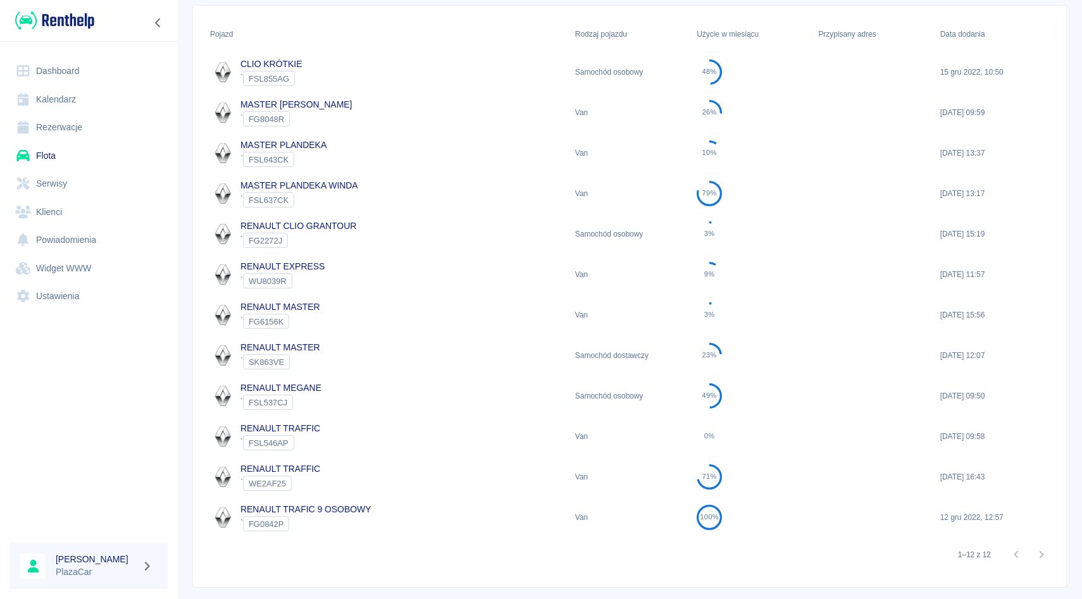
type input "Renault"
click at [351, 531] on div "` FG0842P" at bounding box center [305, 523] width 131 height 15
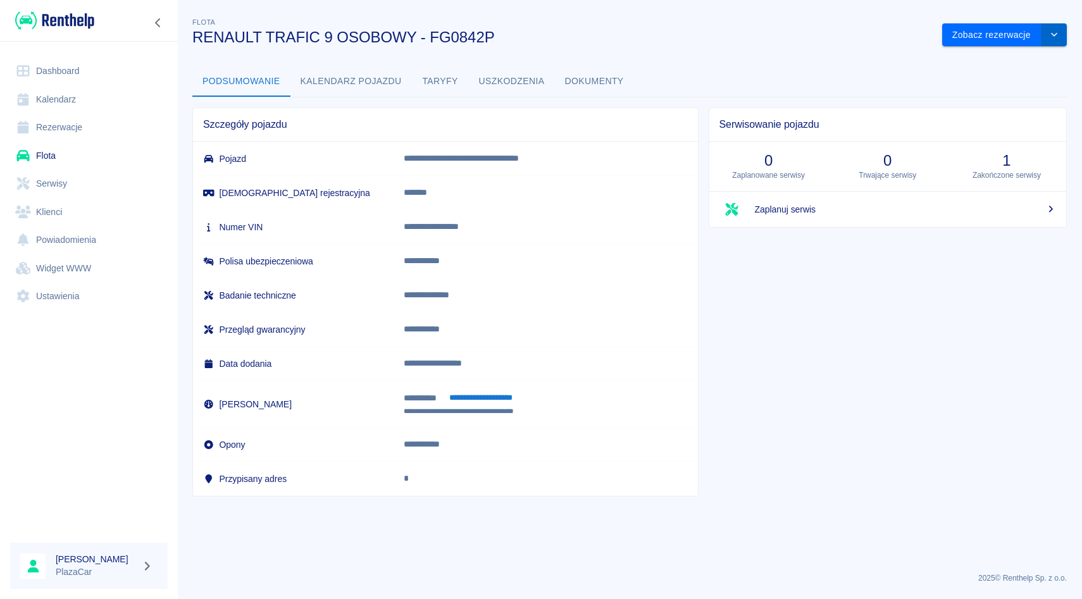
click at [1051, 36] on icon "drop-down" at bounding box center [1054, 34] width 10 height 8
click at [591, 87] on button "Dokumenty" at bounding box center [594, 81] width 79 height 30
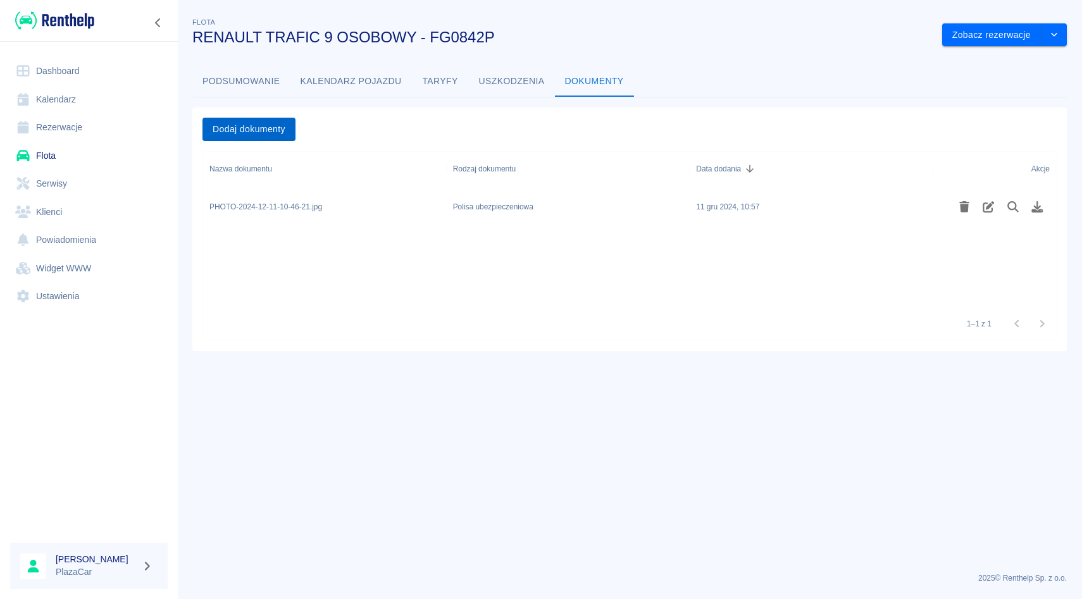
click at [283, 127] on button "Dodaj dokumenty" at bounding box center [248, 129] width 93 height 23
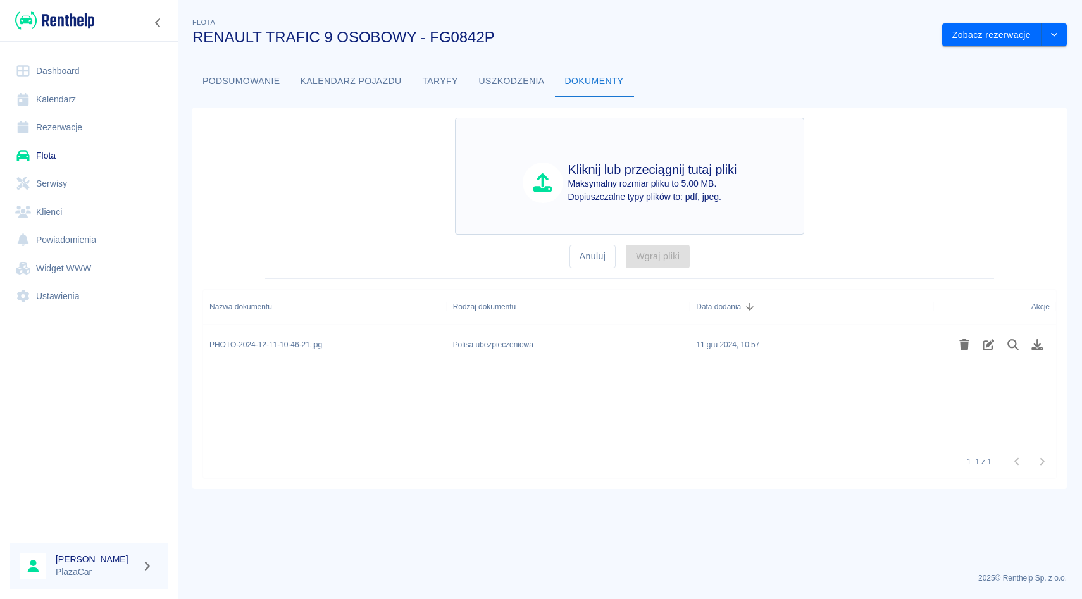
click at [652, 201] on p "Dopiuszczalne typy plików to: pdf, jpeg." at bounding box center [652, 196] width 169 height 13
type input "C:\fakepath\zielonakarta.jpeg"
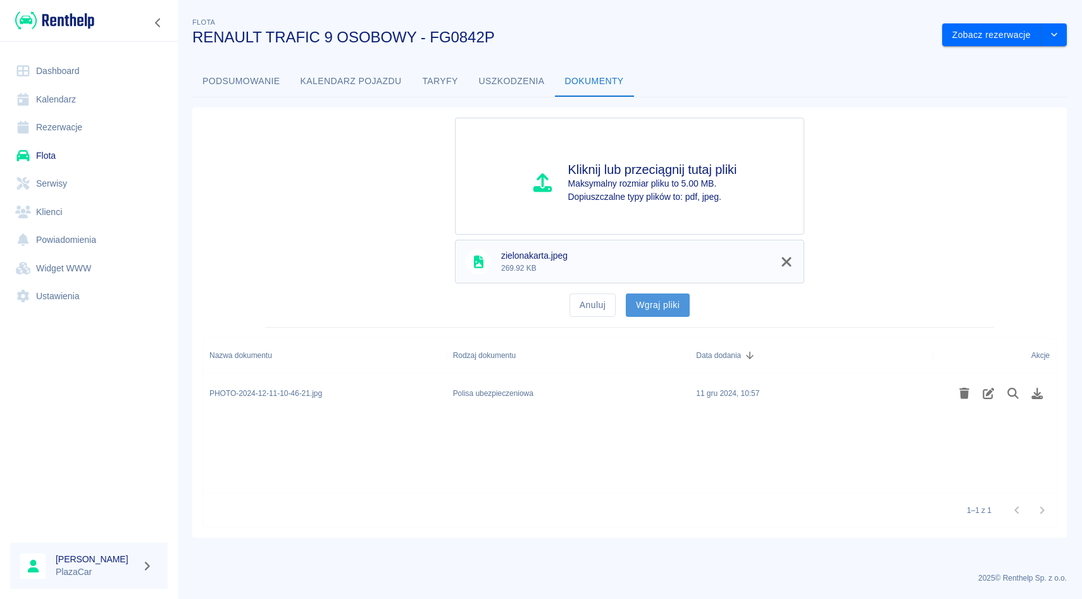
click at [674, 307] on button "Wgraj pliki" at bounding box center [658, 305] width 64 height 23
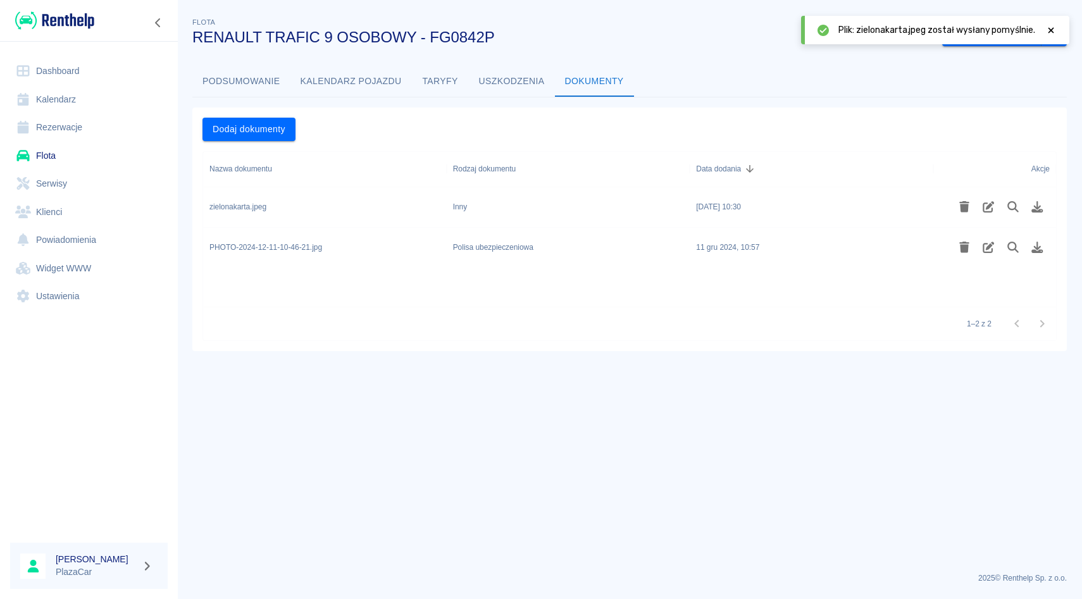
click at [979, 216] on div at bounding box center [1000, 207] width 97 height 22
click at [986, 215] on button "Edytuj rodzaj dokumentu" at bounding box center [988, 207] width 25 height 22
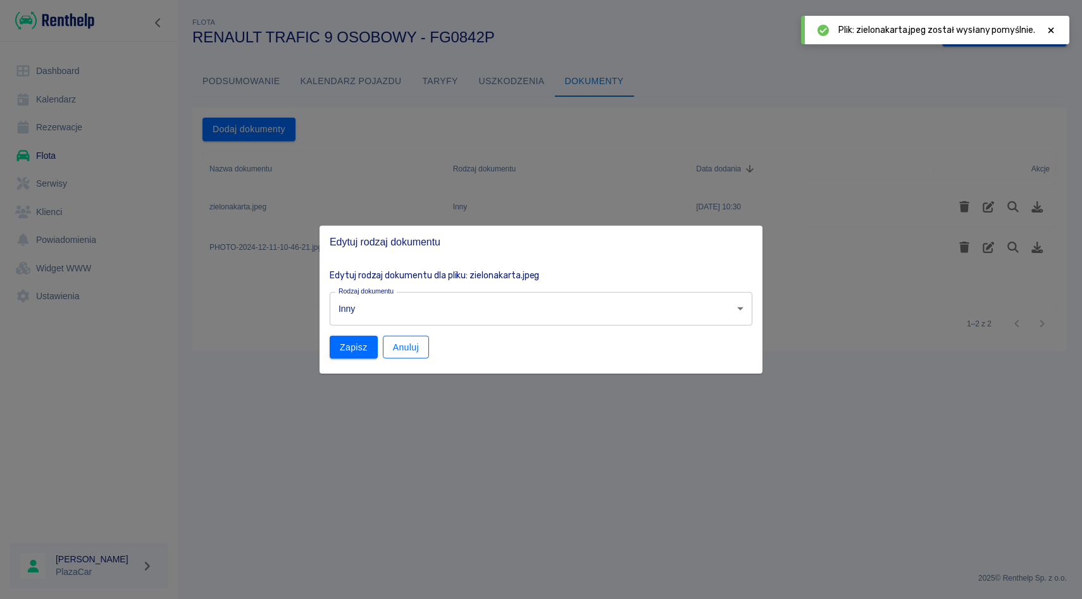
click at [413, 351] on button "Anuluj" at bounding box center [406, 346] width 46 height 23
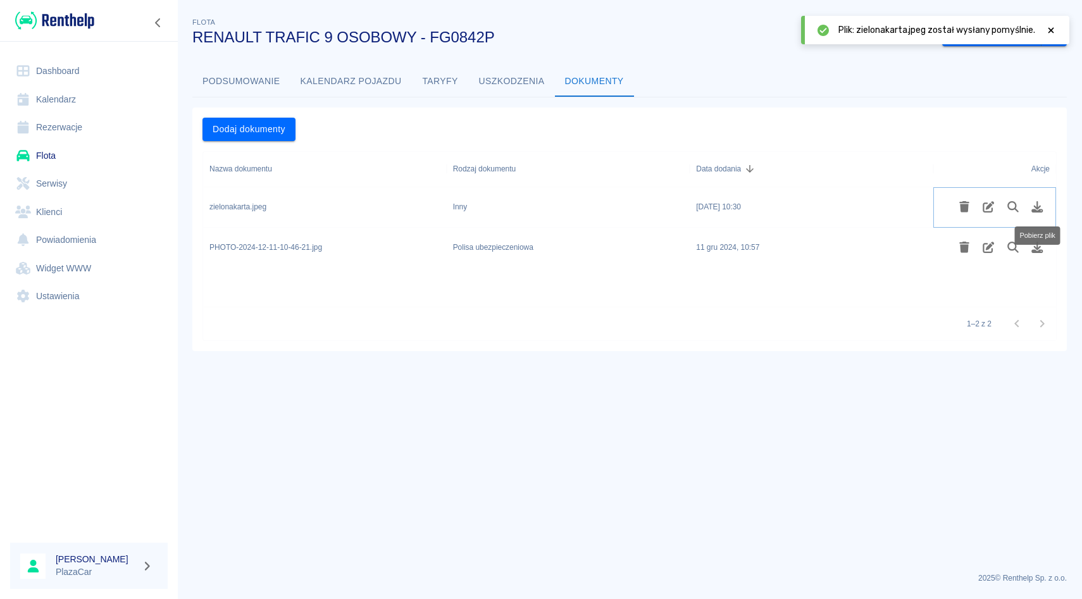
click at [1043, 206] on icon "Pobierz plik" at bounding box center [1037, 206] width 15 height 11
click at [107, 135] on link "Rezerwacje" at bounding box center [89, 127] width 158 height 28
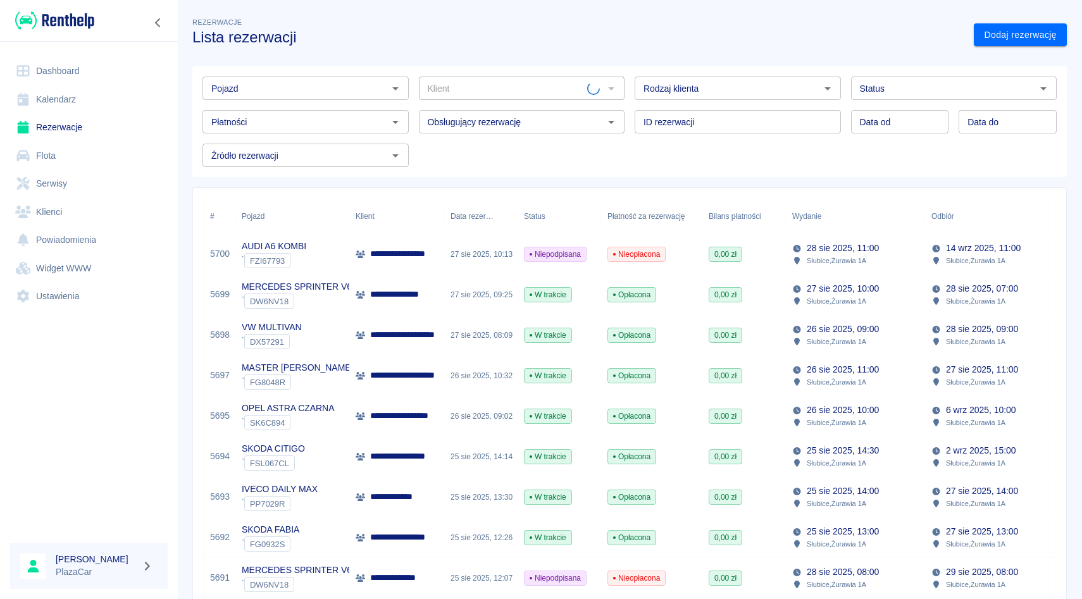
click at [642, 109] on div "ID rezerwacji ID rezerwacji" at bounding box center [732, 117] width 216 height 34
click at [643, 99] on div "Rodzaj klienta" at bounding box center [738, 88] width 206 height 23
click at [631, 85] on div "Rodzaj klienta Rodzaj klienta" at bounding box center [732, 83] width 216 height 34
click at [632, 108] on div "ID rezerwacji ID rezerwacji" at bounding box center [732, 117] width 216 height 34
